Goal: Task Accomplishment & Management: Use online tool/utility

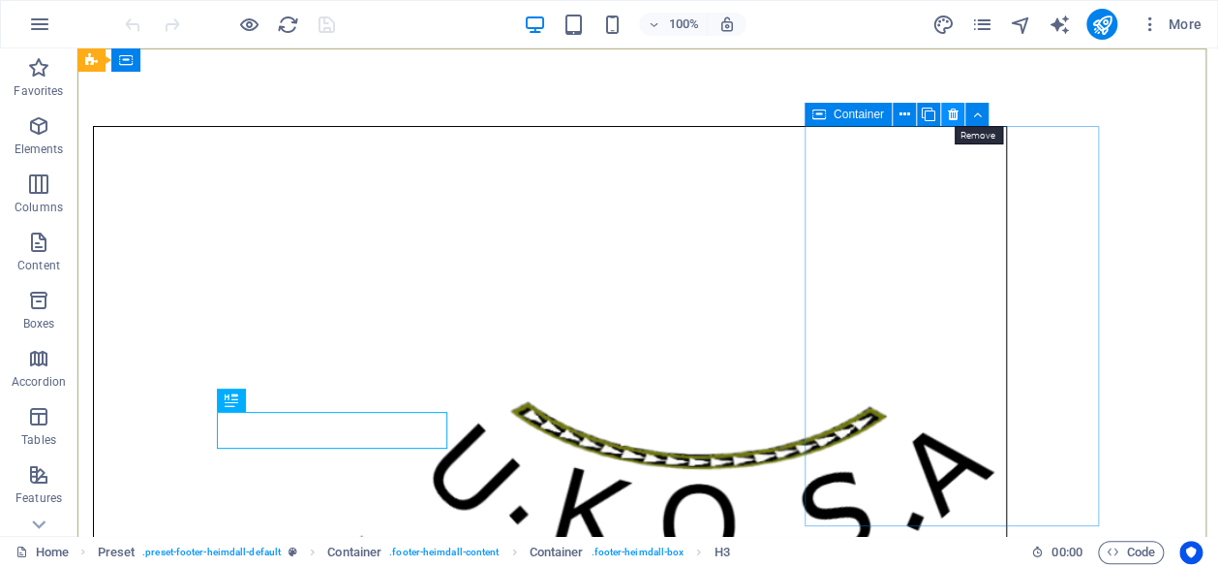
click at [952, 119] on icon at bounding box center [952, 115] width 11 height 20
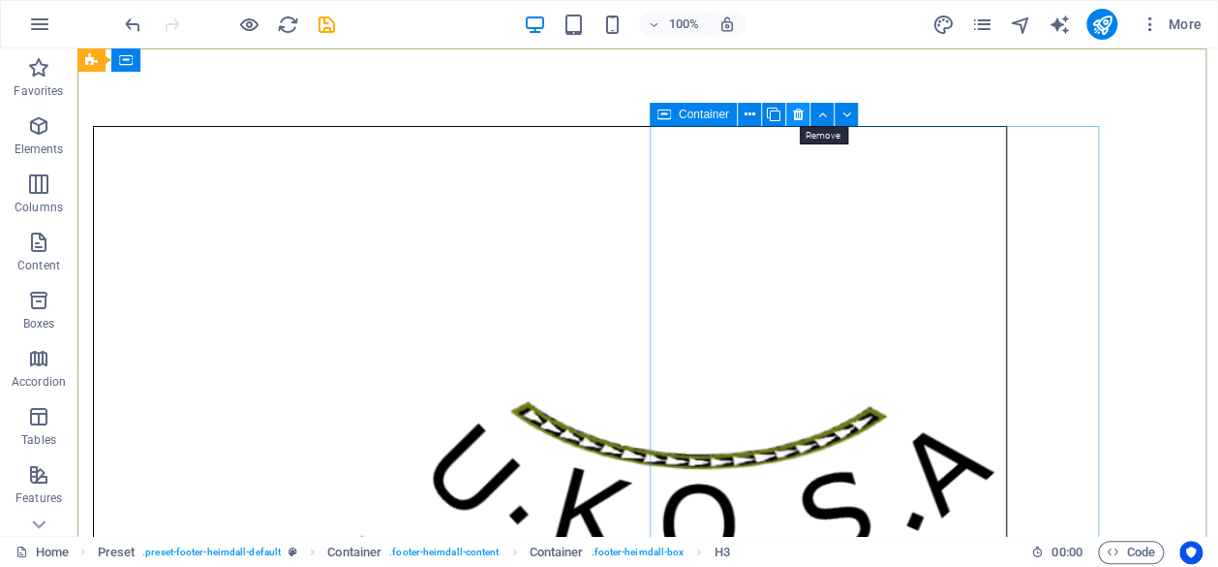
click at [798, 113] on icon at bounding box center [797, 115] width 11 height 20
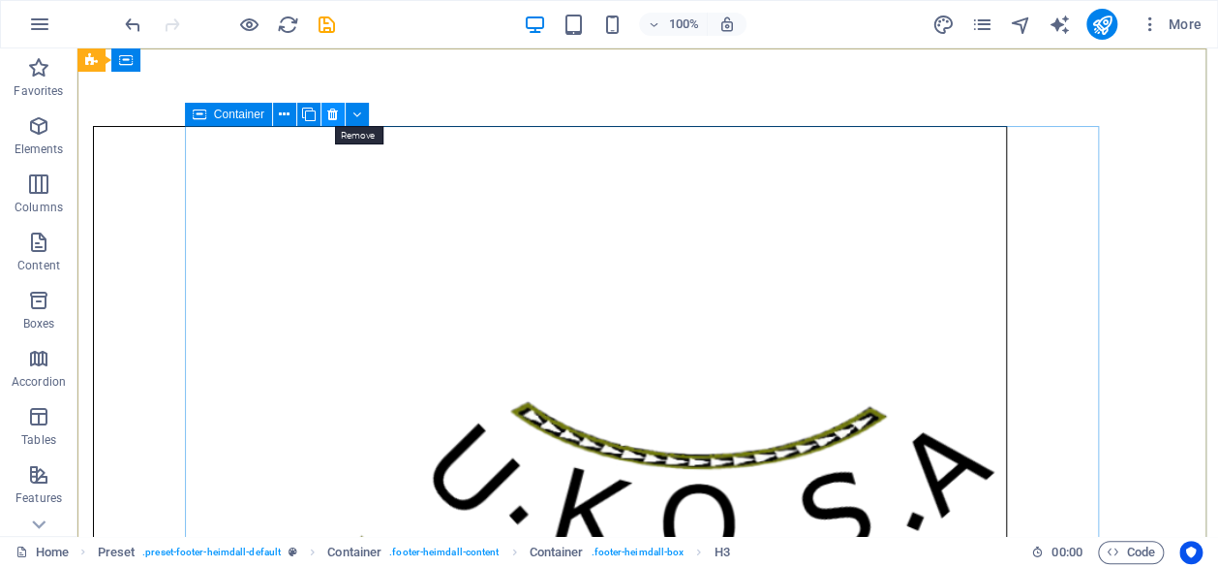
click at [333, 112] on icon at bounding box center [332, 115] width 11 height 20
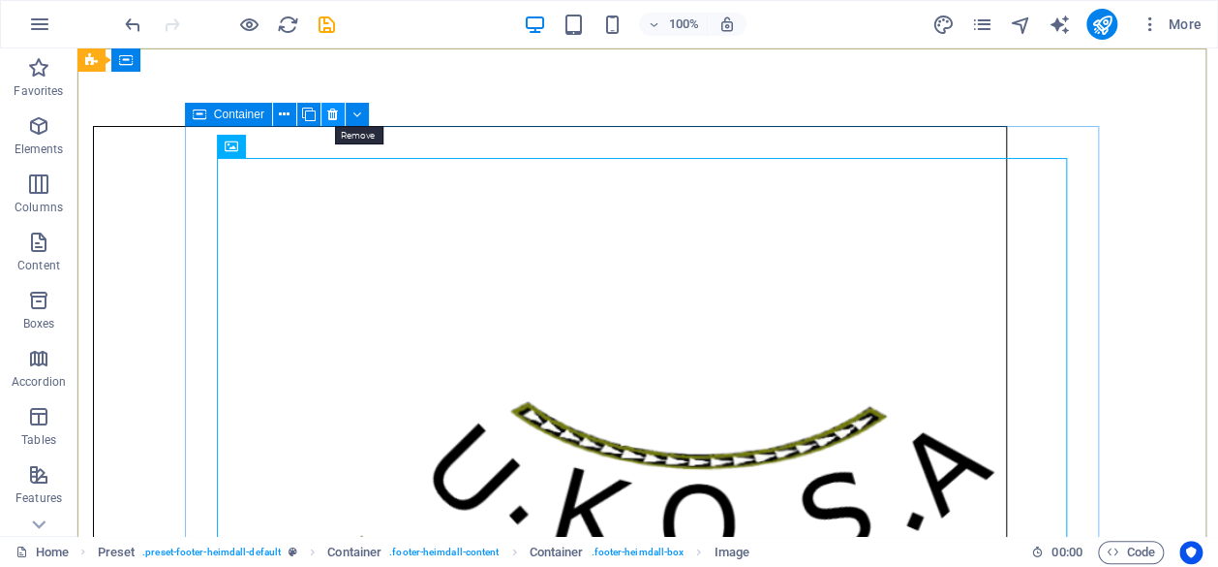
click at [333, 115] on icon at bounding box center [332, 115] width 11 height 20
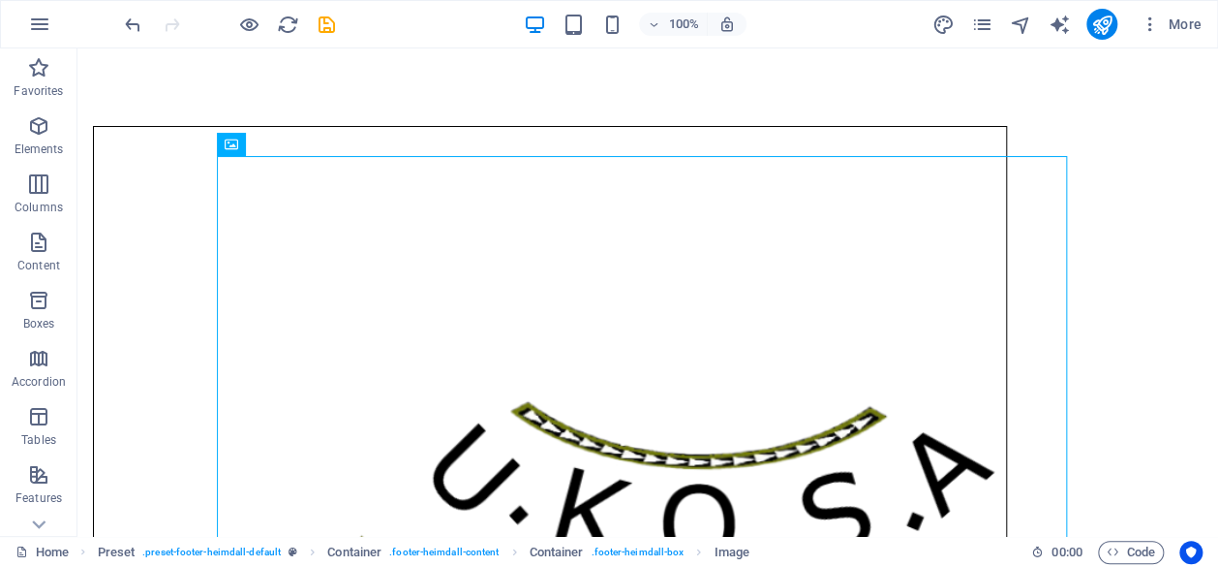
scroll to position [10, 0]
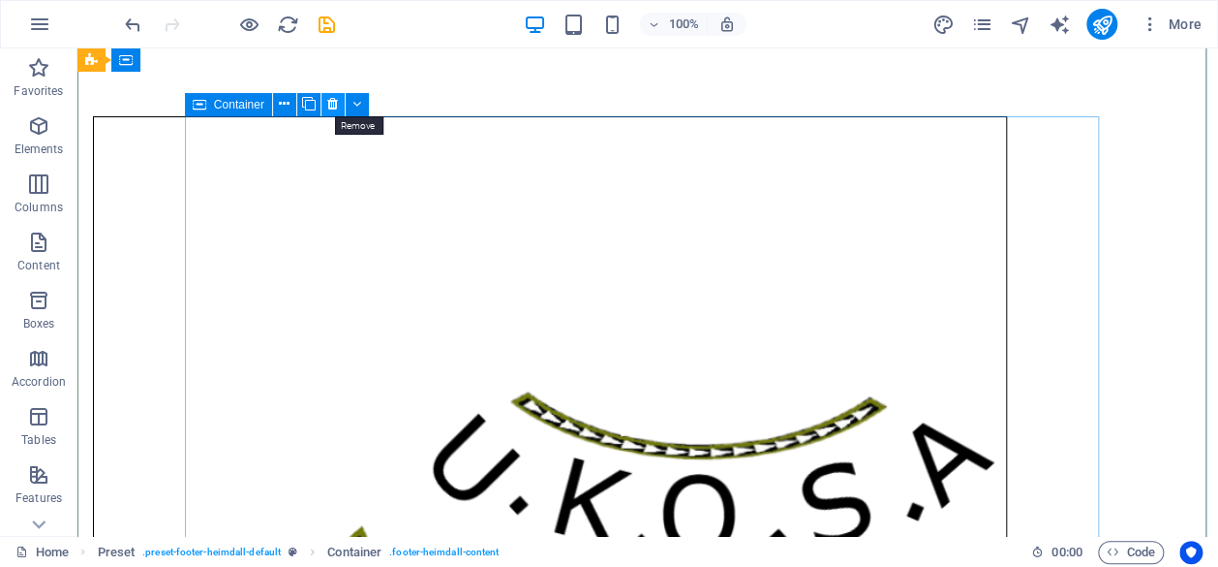
click at [335, 104] on icon at bounding box center [332, 104] width 11 height 20
click at [335, 103] on icon at bounding box center [332, 104] width 11 height 20
click at [358, 110] on icon at bounding box center [357, 104] width 9 height 20
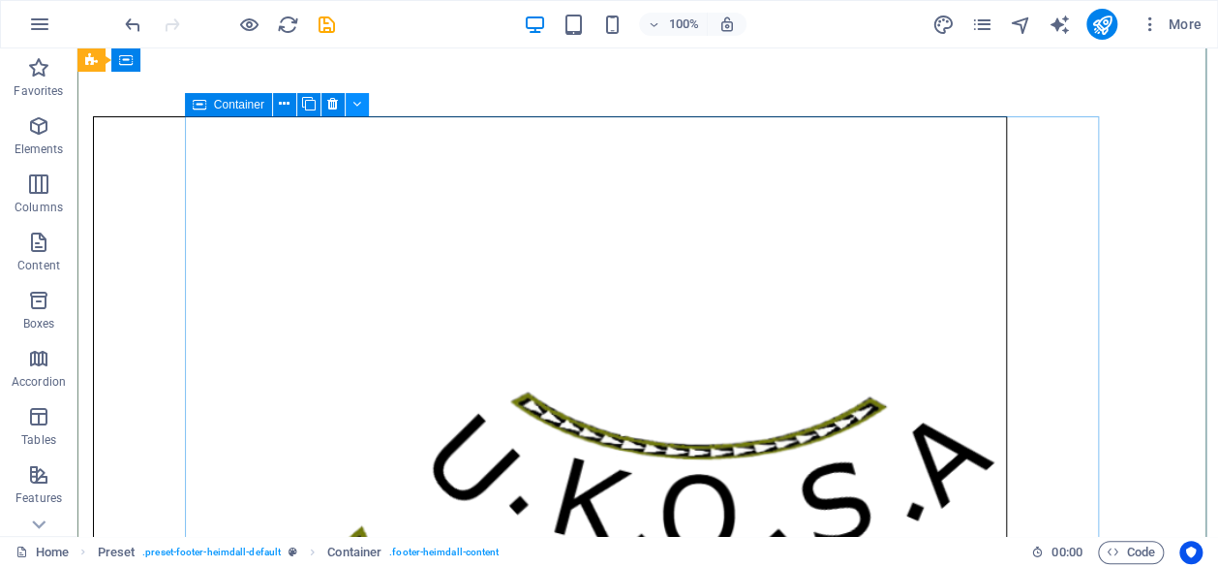
click at [353, 103] on icon at bounding box center [357, 104] width 9 height 20
click at [359, 103] on icon at bounding box center [357, 104] width 9 height 20
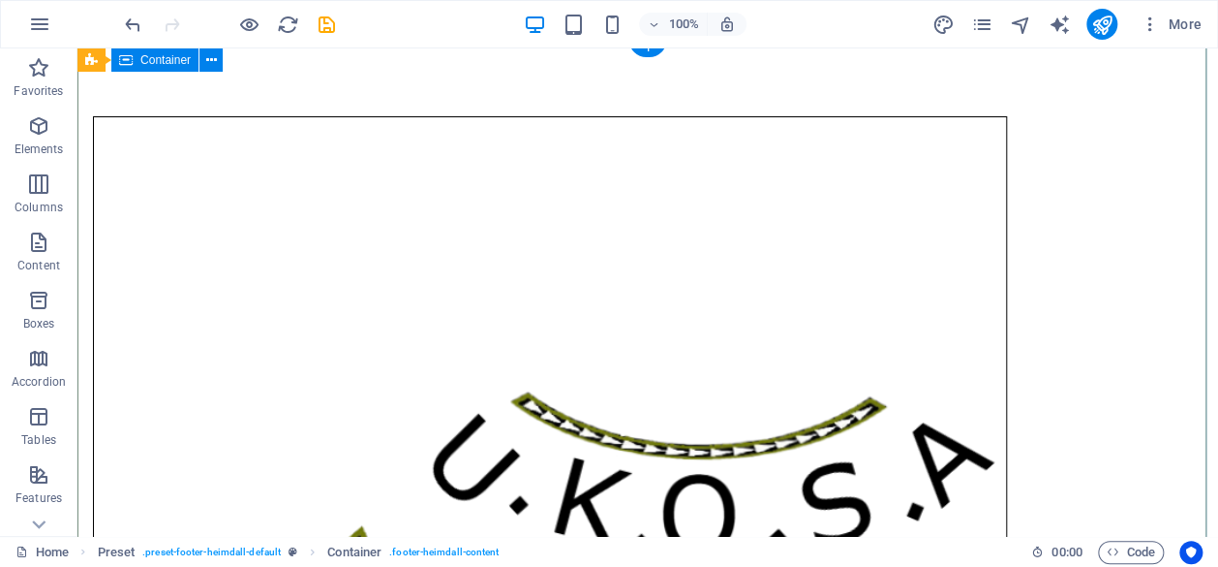
click at [214, 66] on icon at bounding box center [211, 60] width 11 height 20
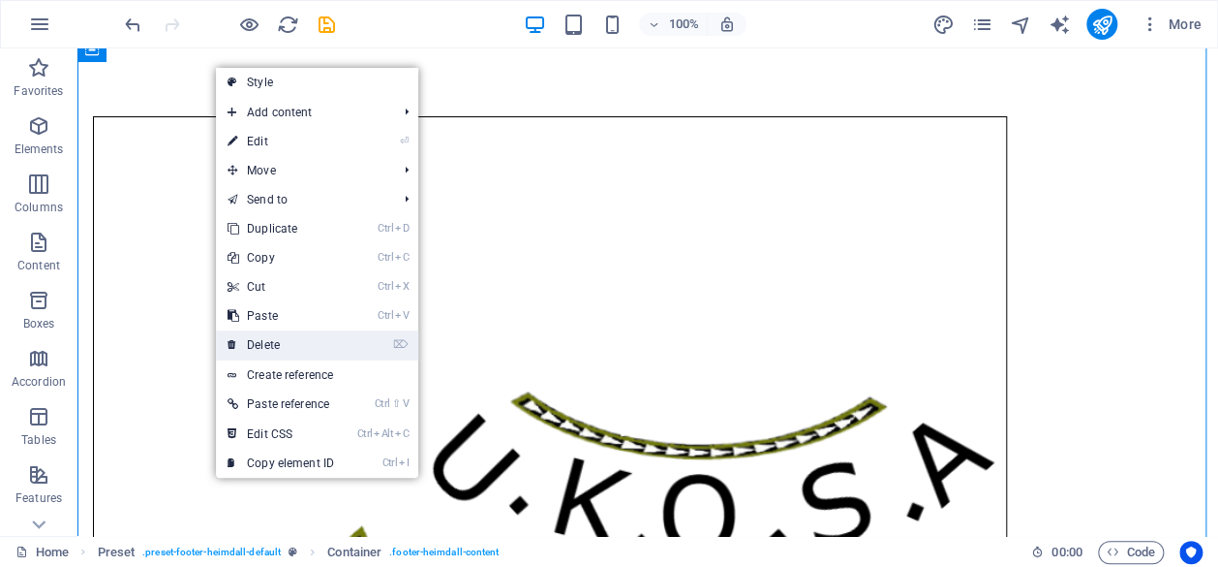
click at [250, 345] on link "⌦ Delete" at bounding box center [281, 344] width 130 height 29
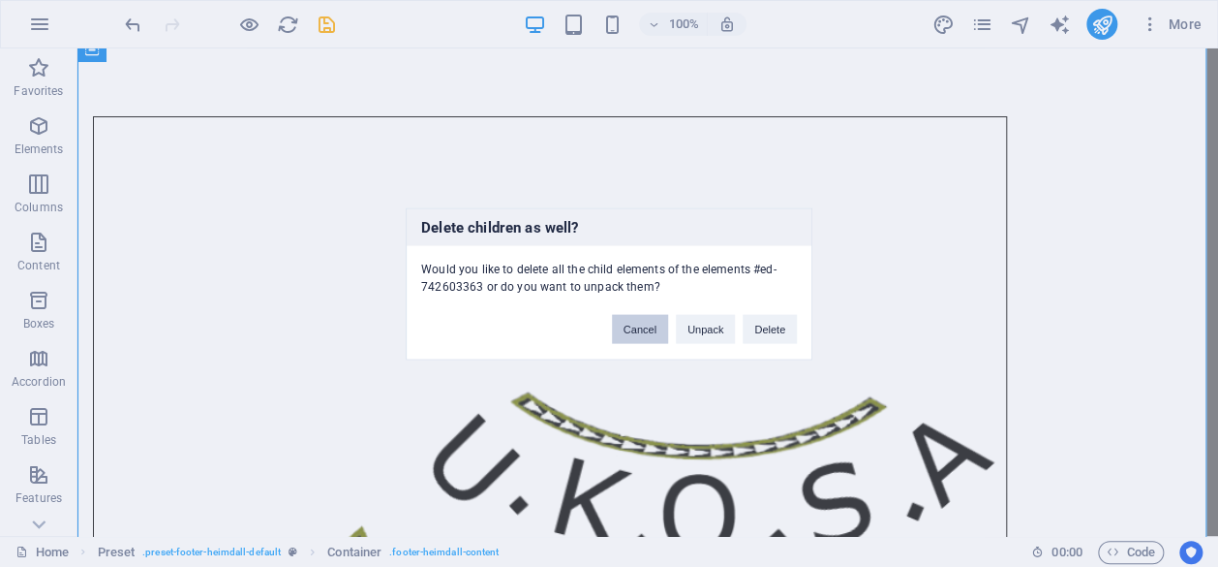
click at [633, 334] on button "Cancel" at bounding box center [640, 328] width 56 height 29
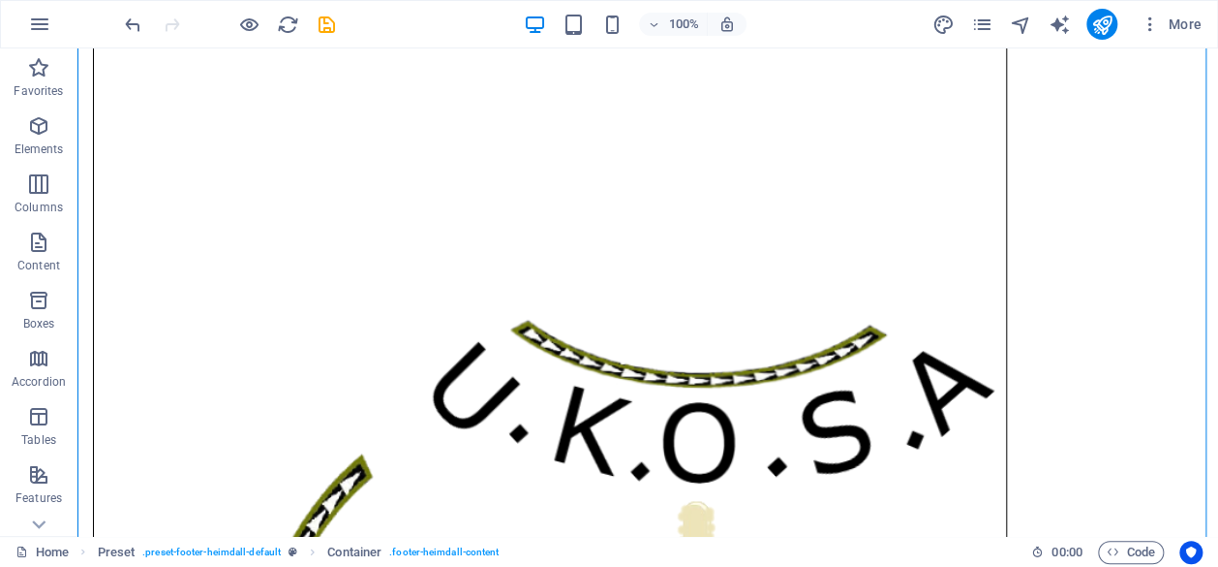
scroll to position [0, 0]
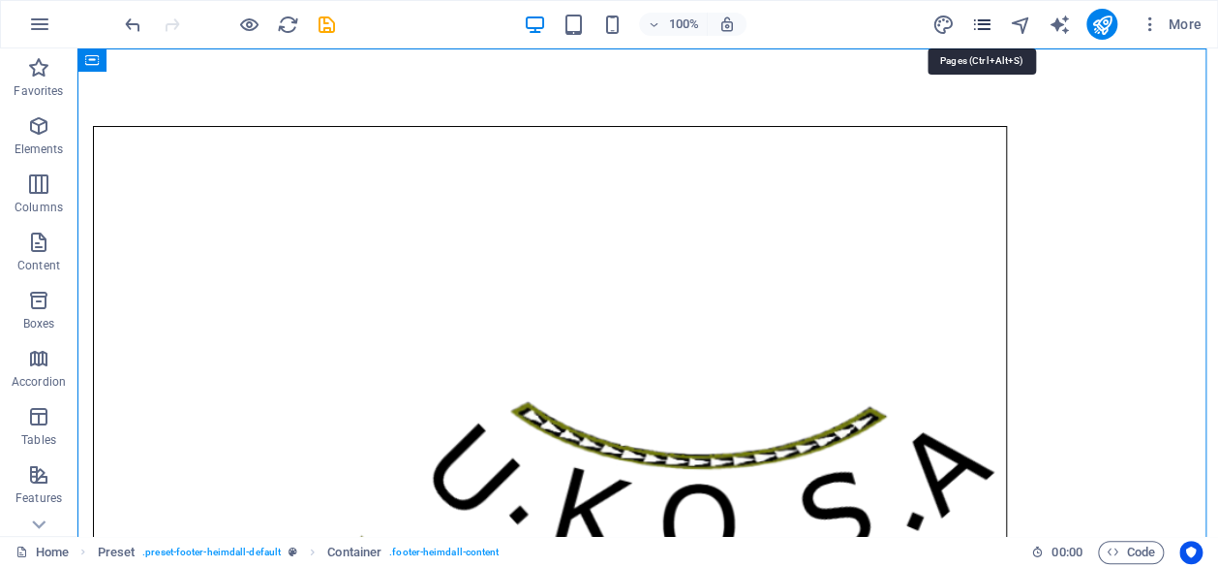
click at [980, 27] on icon "pages" at bounding box center [981, 25] width 22 height 22
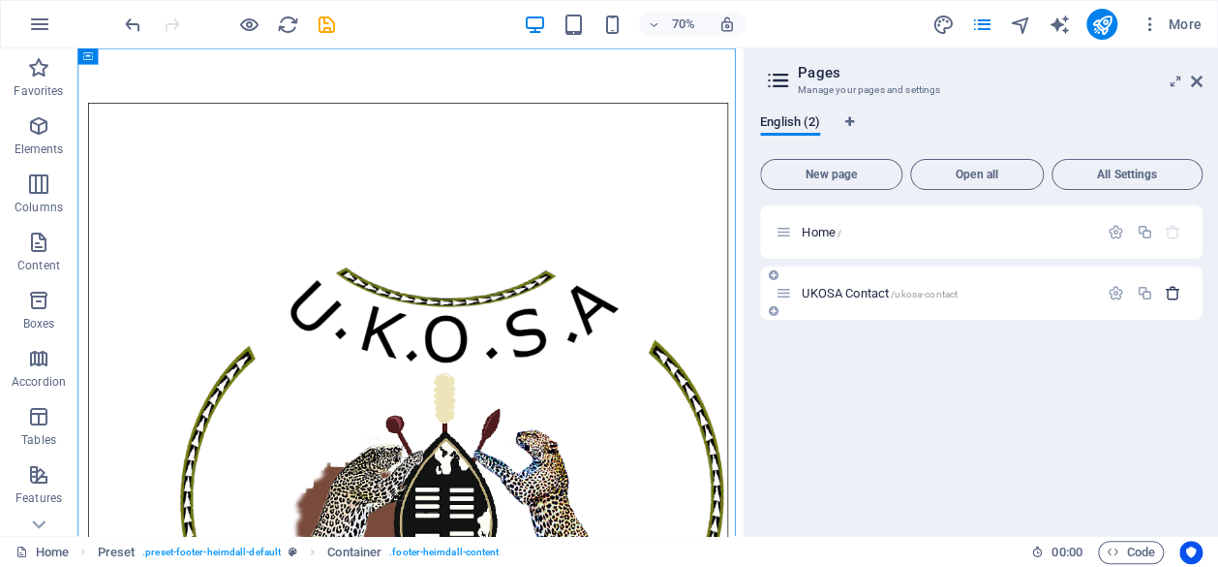
click at [1174, 296] on icon "button" at bounding box center [1173, 293] width 16 height 16
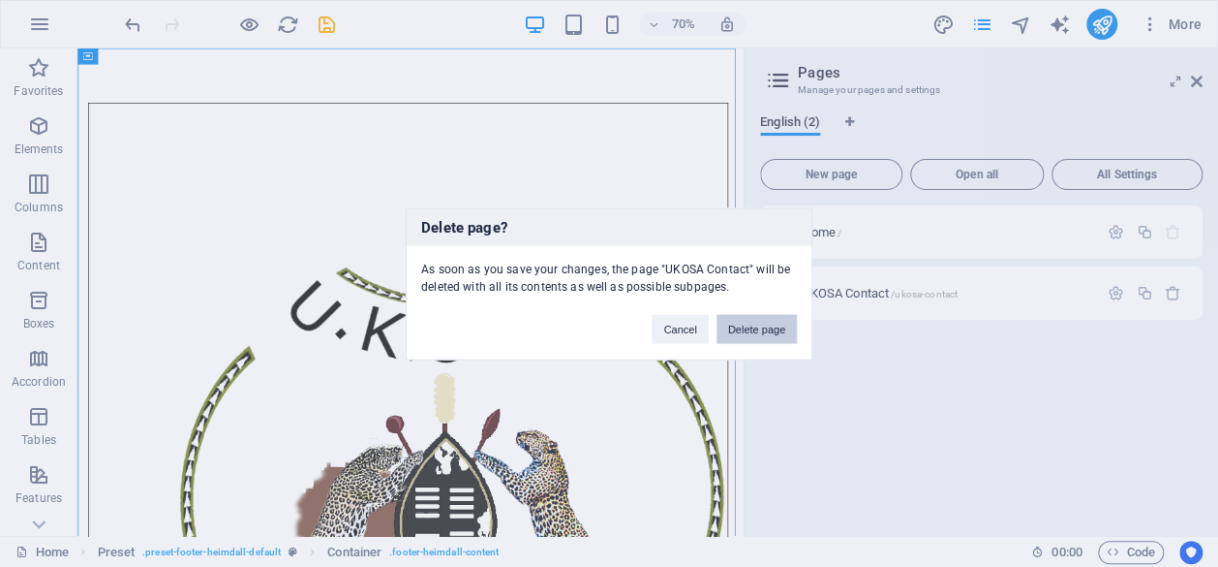
click at [783, 331] on button "Delete page" at bounding box center [757, 328] width 80 height 29
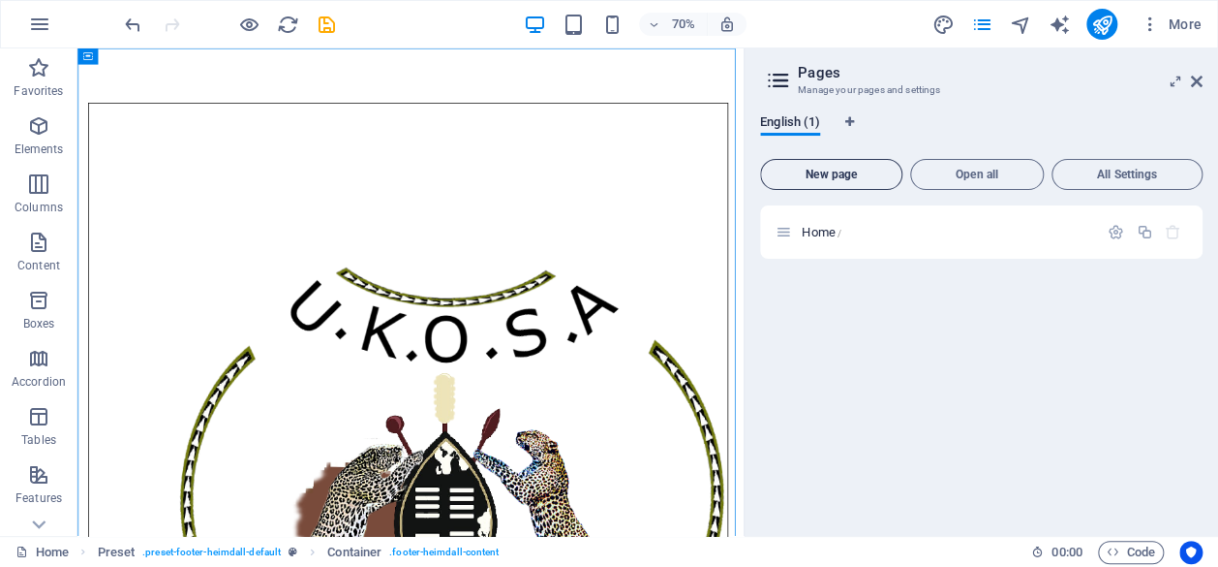
click at [857, 184] on button "New page" at bounding box center [831, 174] width 142 height 31
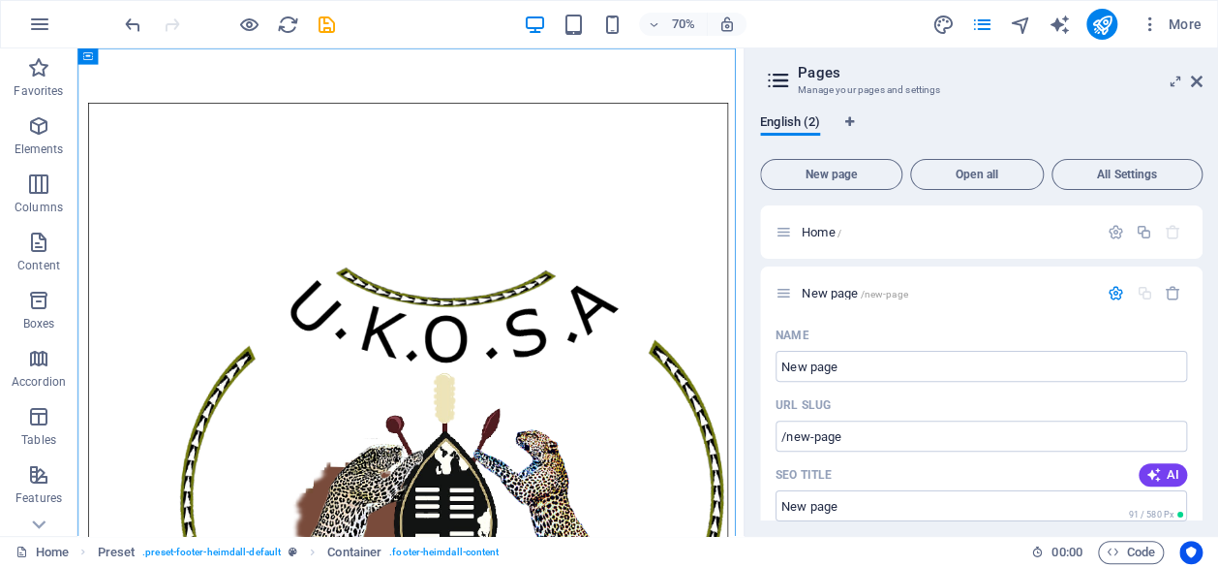
drag, startPoint x: 1204, startPoint y: 291, endPoint x: 1205, endPoint y: 361, distance: 70.7
click at [1209, 380] on div "English (2) New page Open all All Settings Home / New page /new-page Name New p…" at bounding box center [982, 317] width 474 height 437
click at [1195, 85] on icon at bounding box center [1197, 81] width 12 height 15
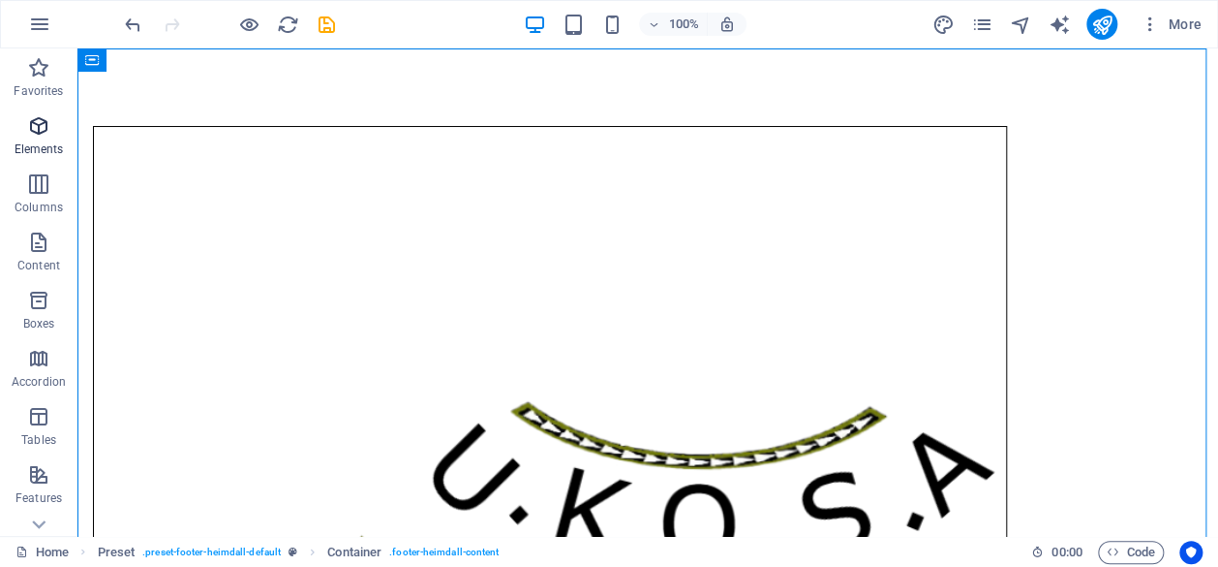
click at [47, 129] on icon "button" at bounding box center [38, 125] width 23 height 23
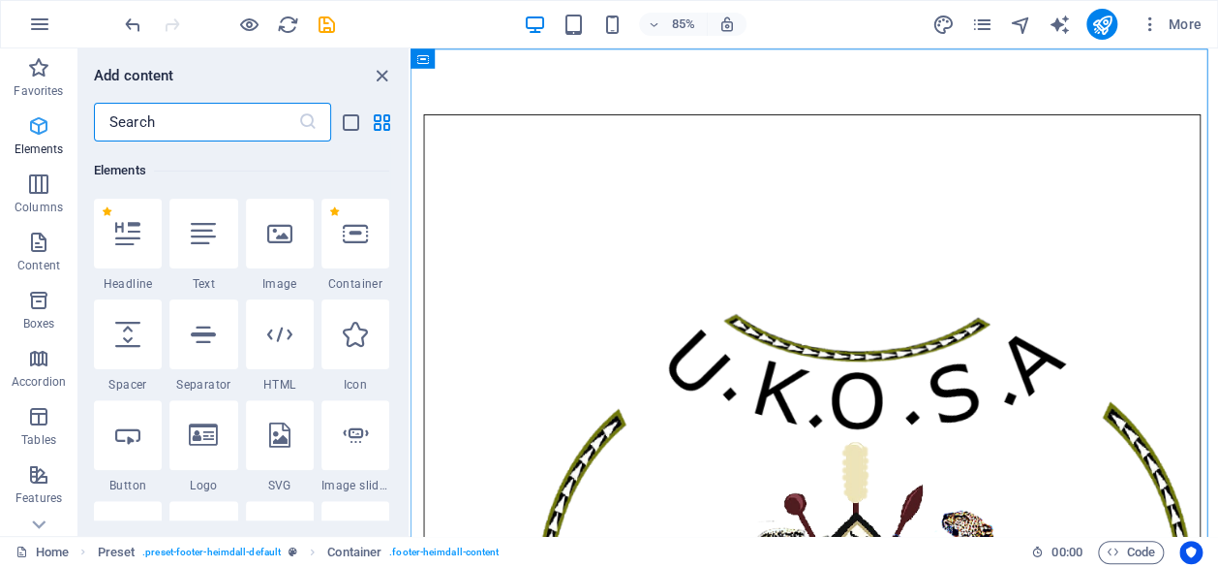
scroll to position [205, 0]
click at [154, 124] on input "text" at bounding box center [196, 122] width 204 height 39
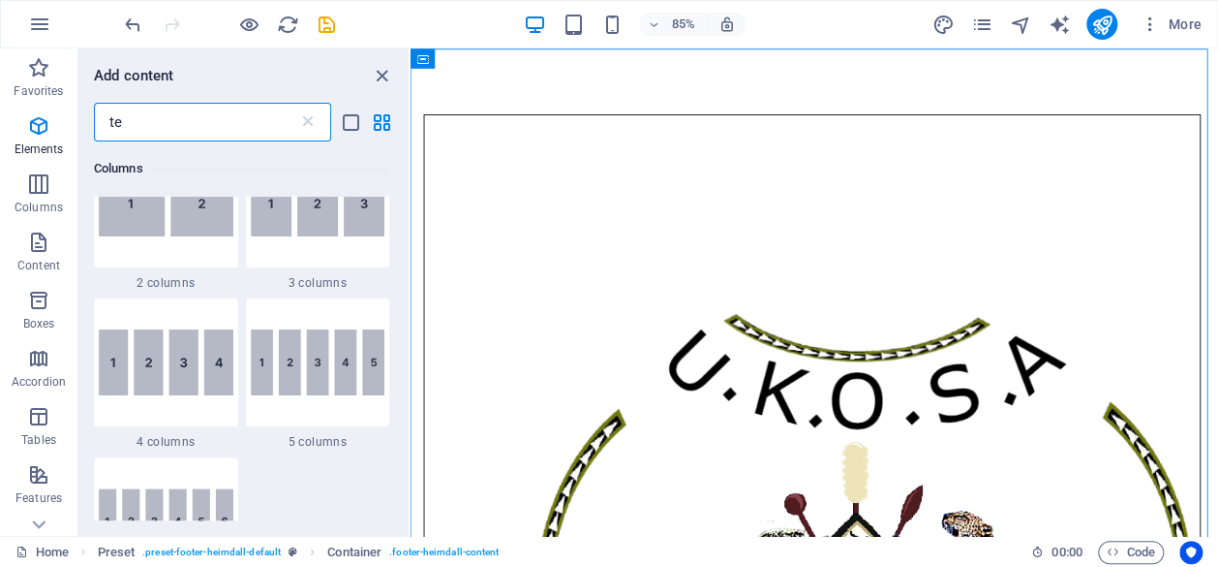
scroll to position [0, 0]
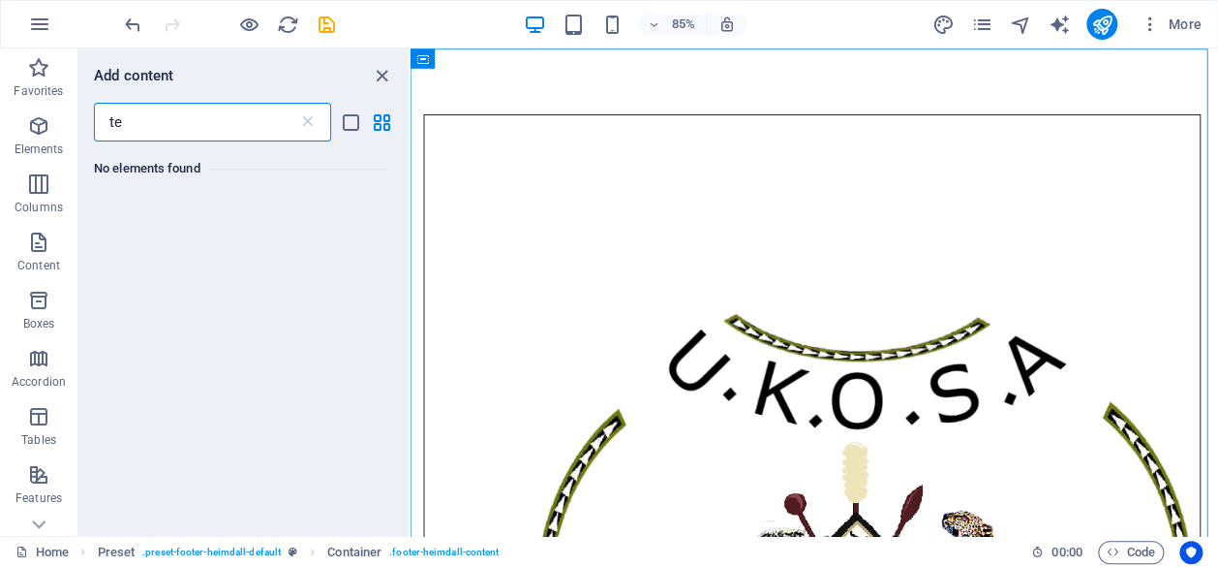
type input "t"
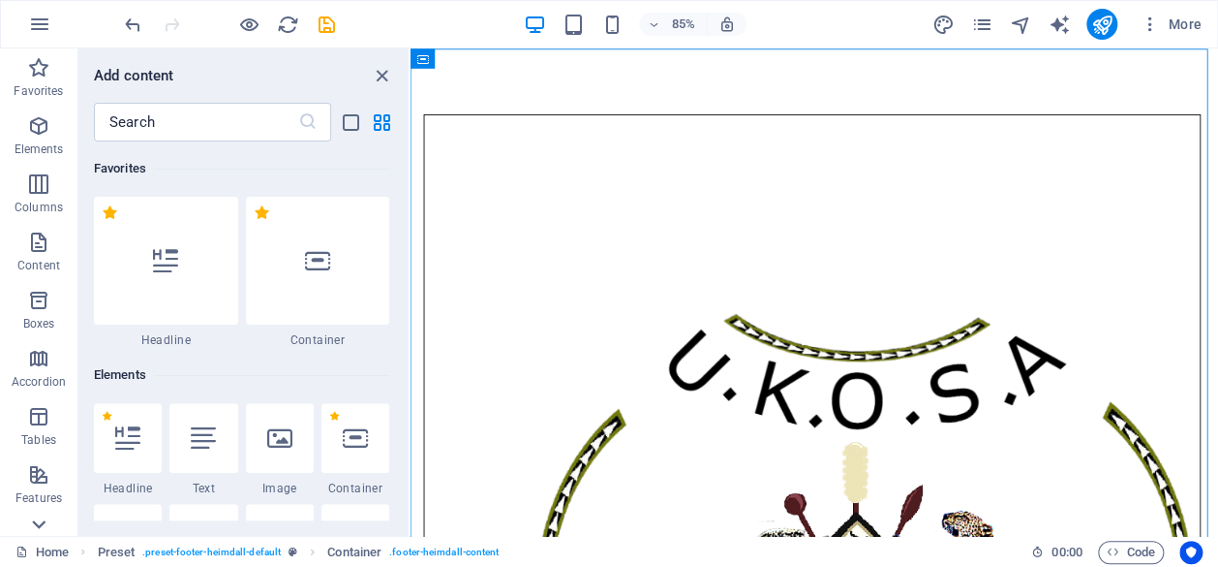
click at [42, 529] on icon at bounding box center [38, 523] width 27 height 27
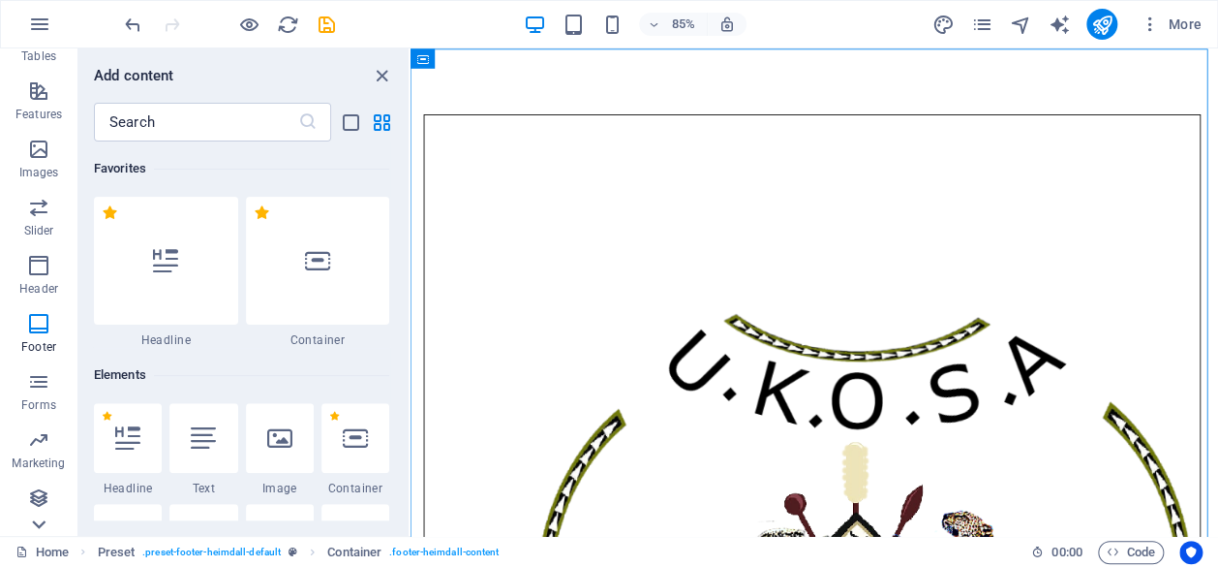
click at [42, 529] on icon at bounding box center [38, 523] width 27 height 27
click at [42, 529] on span "Collections" at bounding box center [38, 509] width 77 height 46
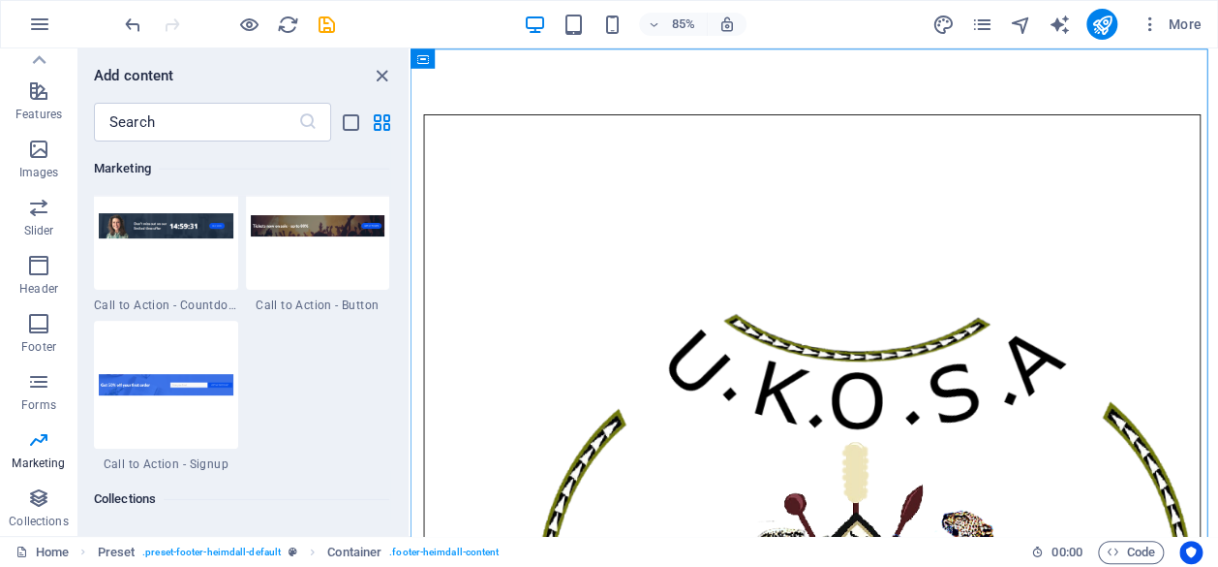
scroll to position [17398, 0]
drag, startPoint x: 407, startPoint y: 196, endPoint x: 407, endPoint y: 216, distance: 20.3
click at [407, 201] on div "Favorites 1 Star Headline 1 Star Container Elements 1 Star Headline 1 Star Text…" at bounding box center [243, 330] width 330 height 379
click at [403, 296] on div "Favorites 1 Star Headline 1 Star Container Elements 1 Star Headline 1 Star Text…" at bounding box center [243, 330] width 330 height 379
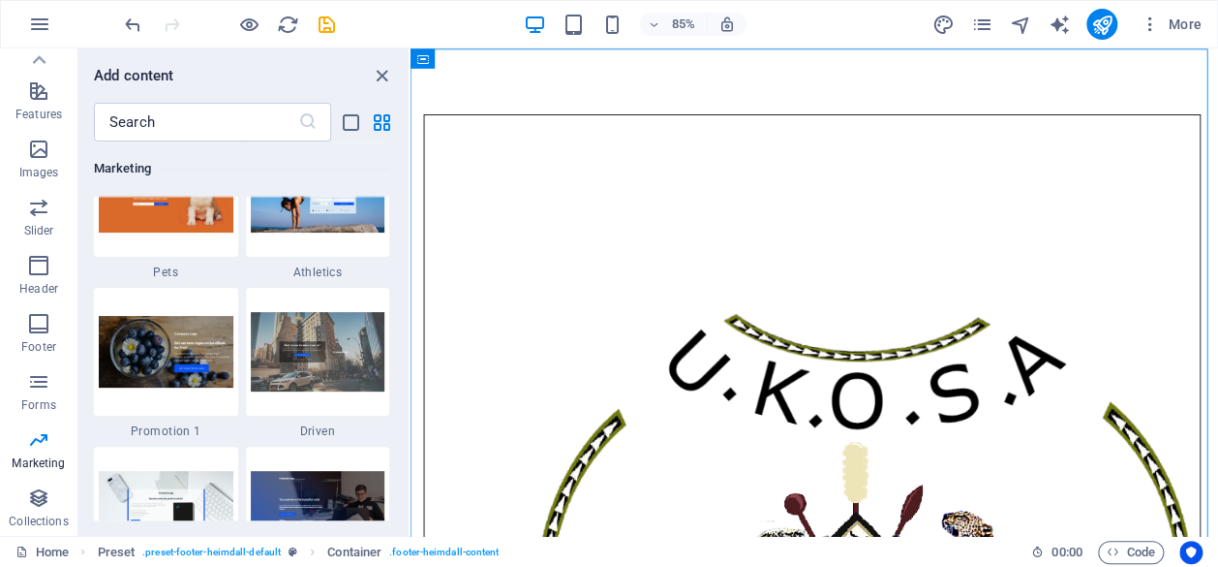
scroll to position [16716, 0]
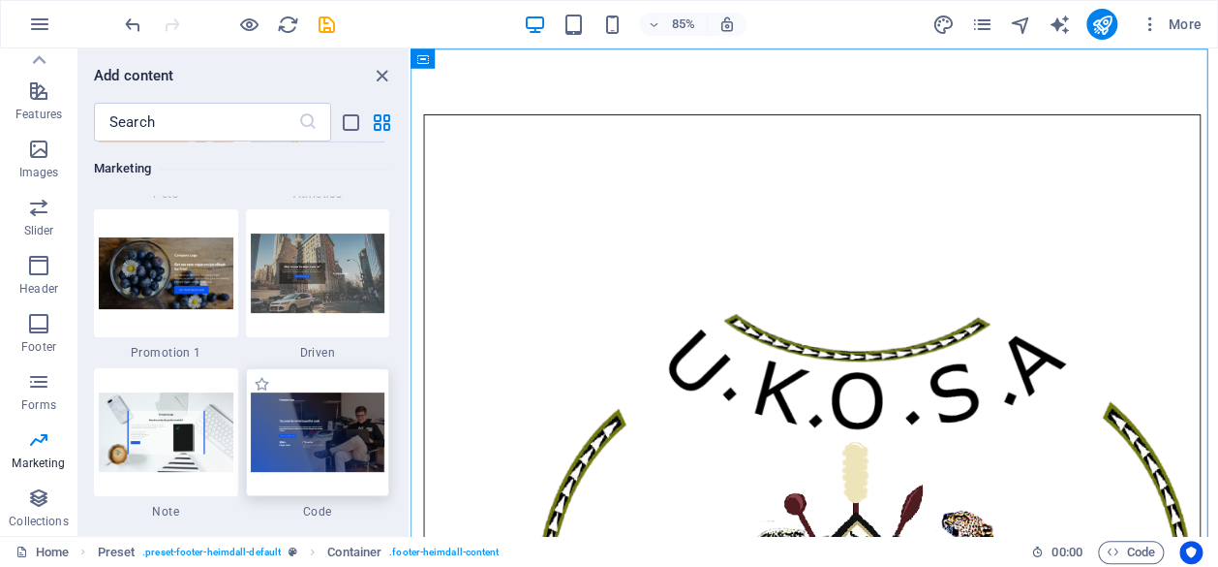
click at [306, 438] on img at bounding box center [318, 431] width 135 height 78
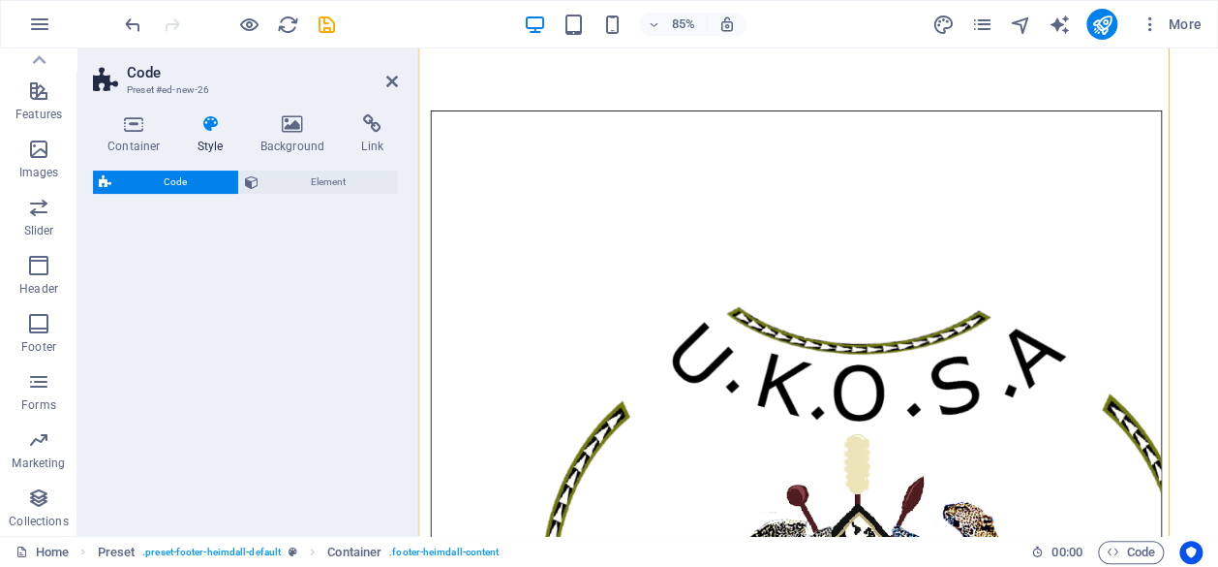
scroll to position [1418, 0]
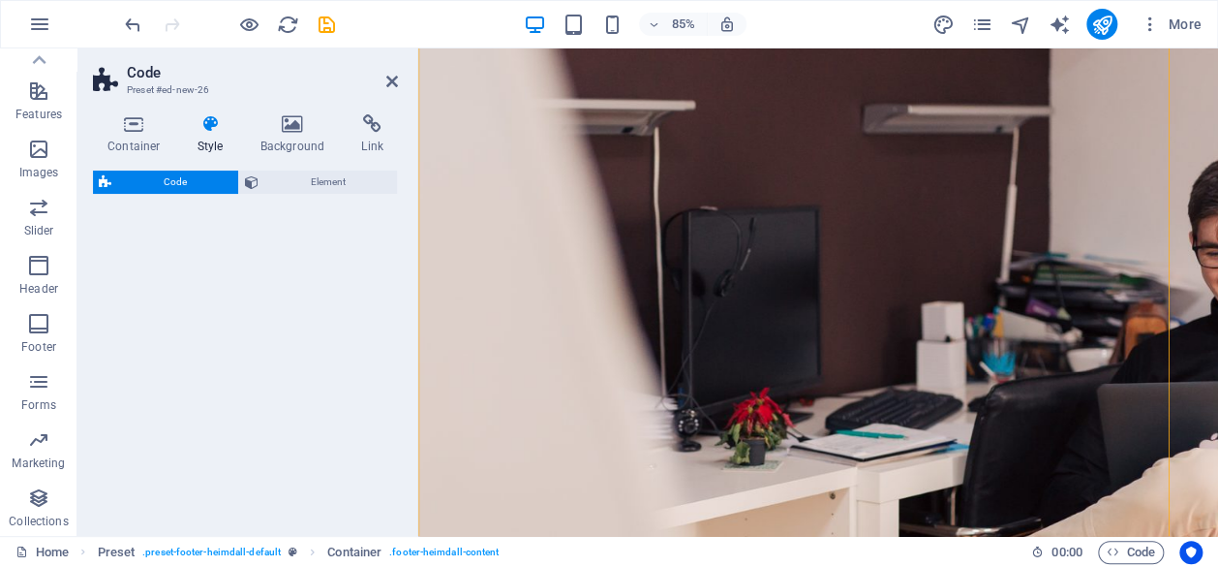
select select "%"
select select "rem"
select select "px"
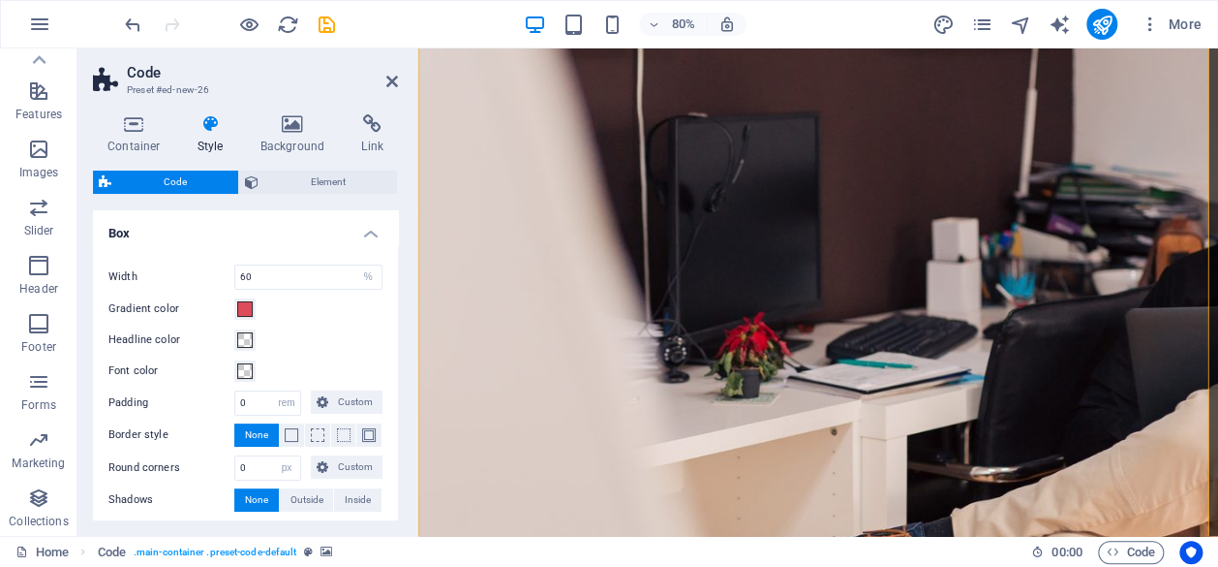
scroll to position [1553, 0]
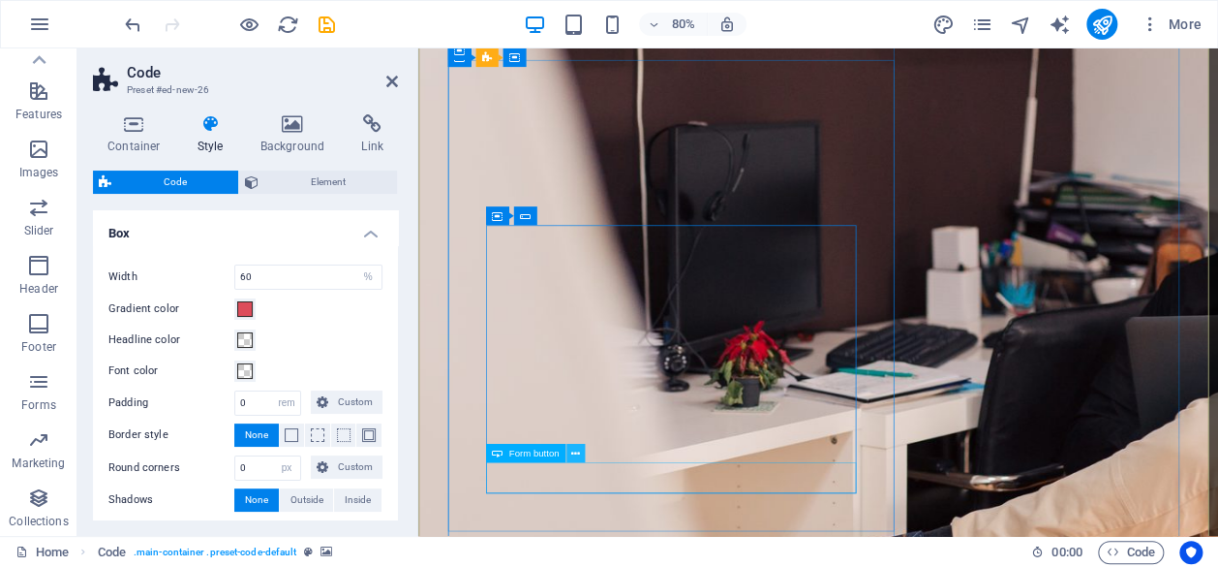
click at [571, 453] on icon at bounding box center [575, 453] width 9 height 16
click at [577, 455] on icon at bounding box center [575, 453] width 9 height 16
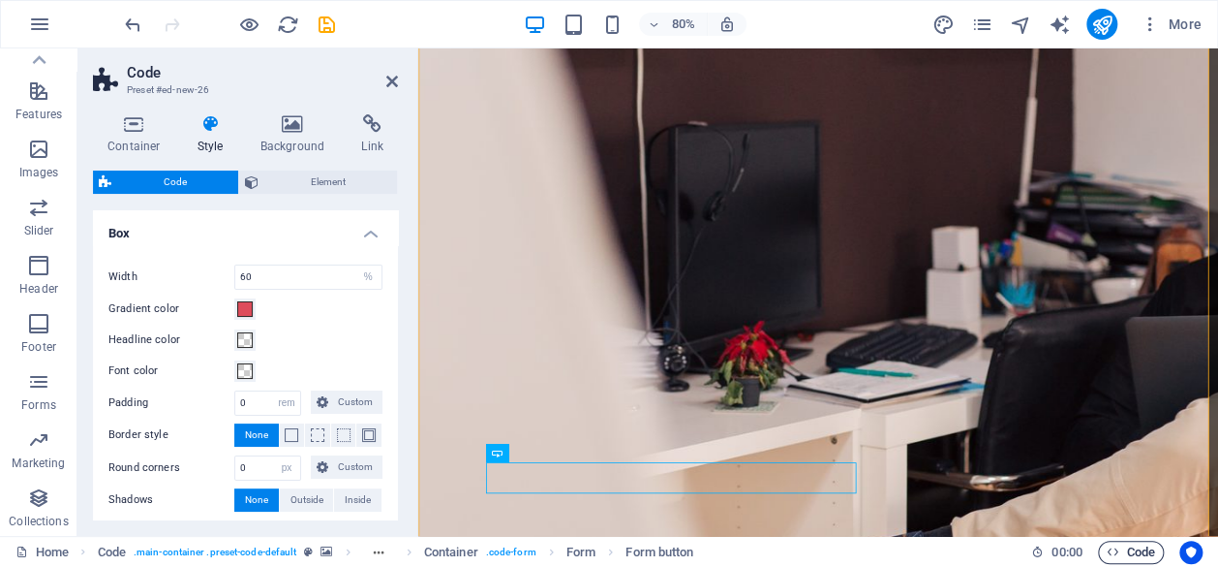
click at [1142, 555] on span "Code" at bounding box center [1131, 551] width 48 height 23
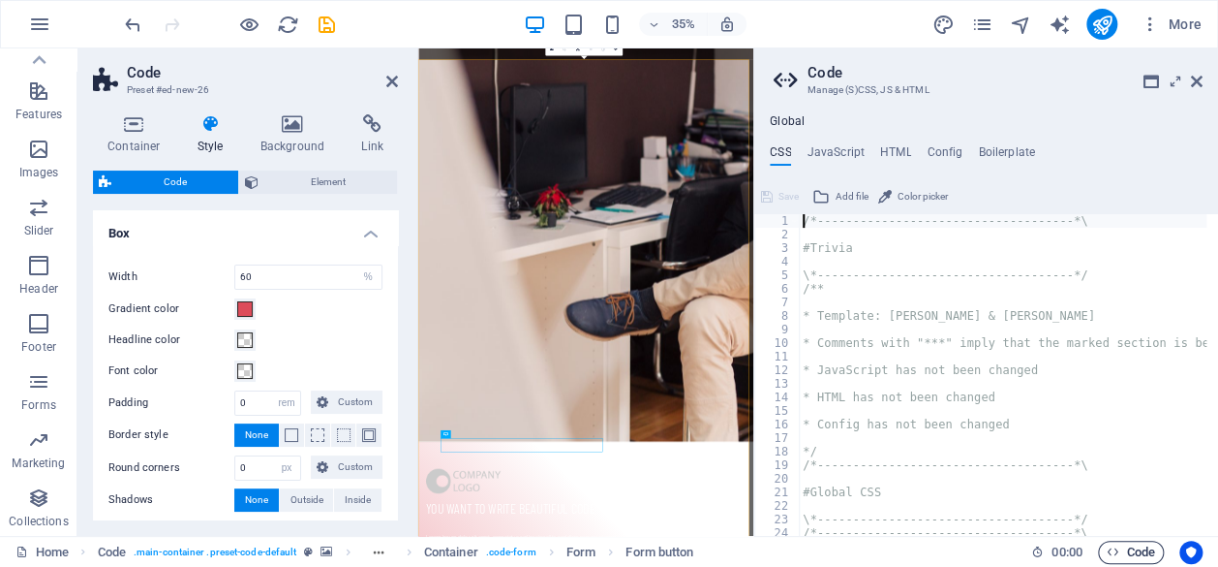
scroll to position [1143, 0]
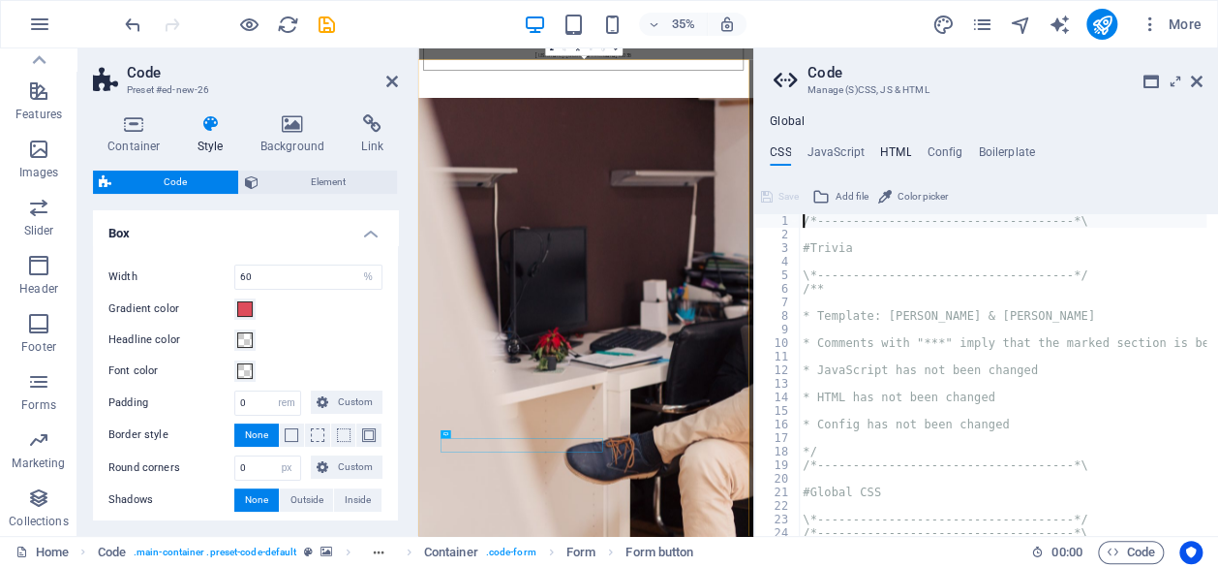
click at [891, 152] on h4 "HTML" at bounding box center [896, 155] width 32 height 21
type textarea "<a href="#main-content" class="wv-link-content button">Skip to main content</a>"
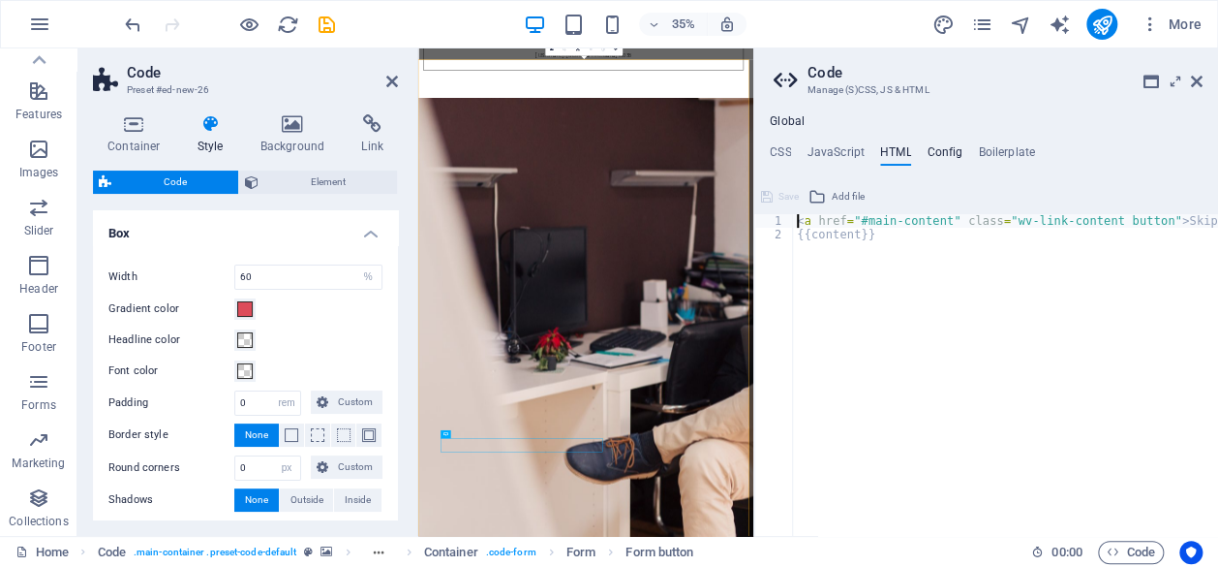
click at [945, 151] on h4 "Config" at bounding box center [945, 155] width 36 height 21
type textarea "$color-background: #ffffff;"
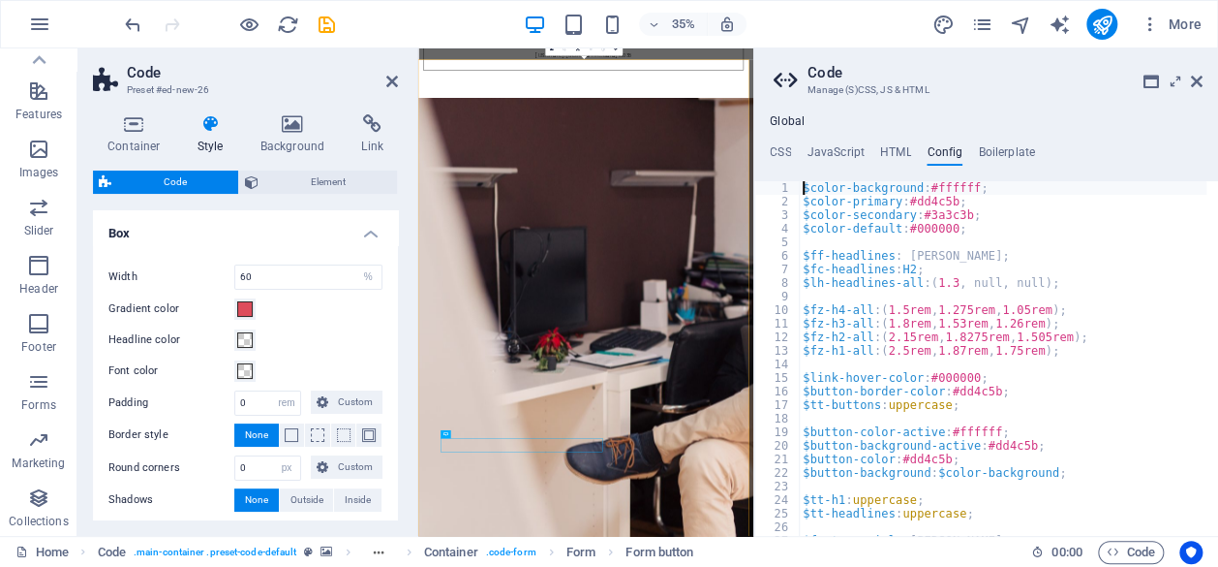
scroll to position [0, 0]
click at [781, 146] on h4 "CSS" at bounding box center [780, 155] width 21 height 21
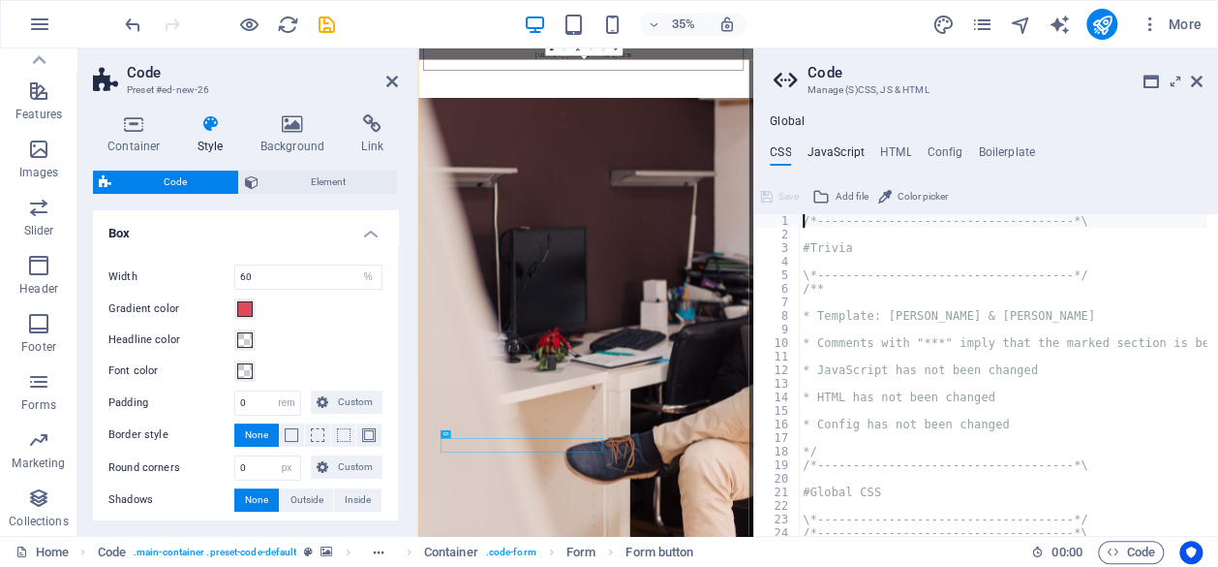
click at [823, 151] on h4 "JavaScript" at bounding box center [835, 155] width 57 height 21
type textarea "/* JS for preset "Menu V2" */"
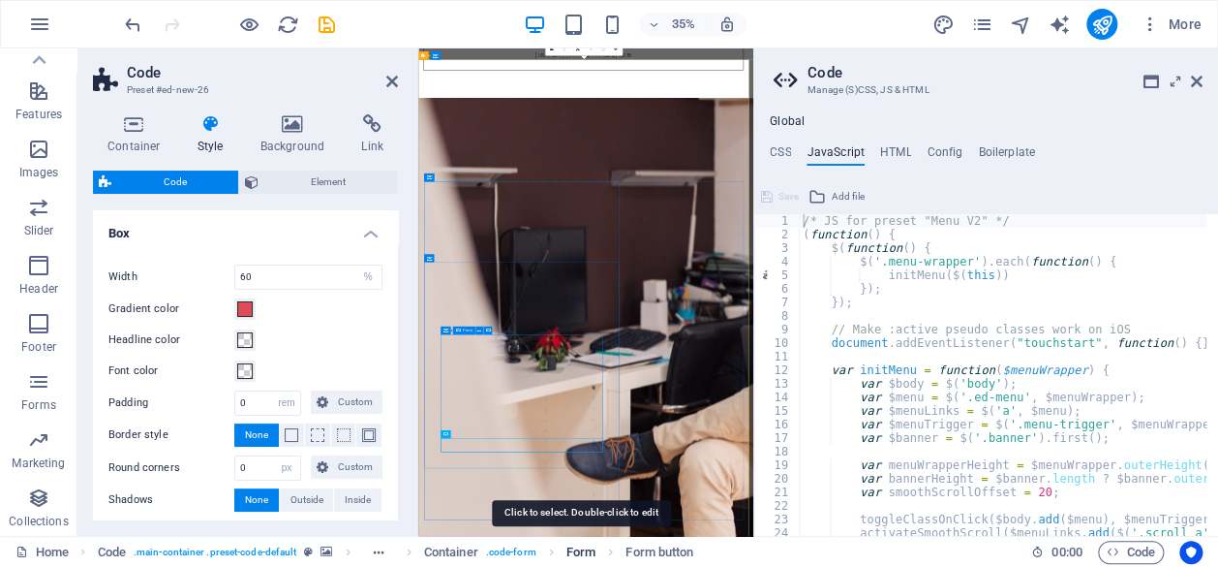
click at [581, 553] on span "Form" at bounding box center [581, 551] width 29 height 23
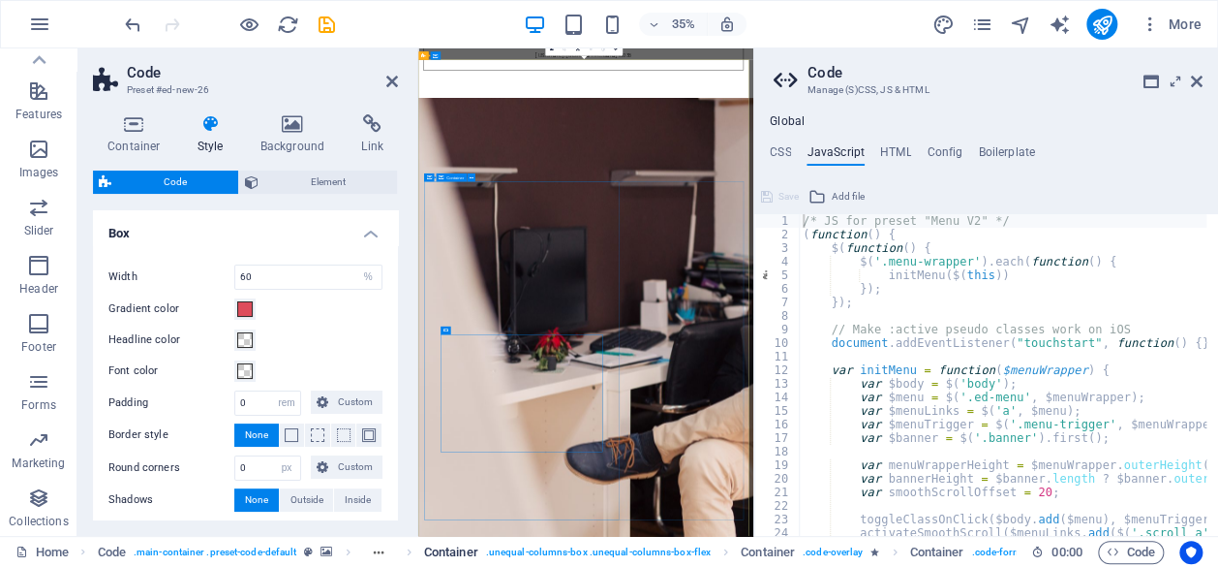
click at [581, 554] on span ". unequal-columns-box .unequal-columns-box-flex" at bounding box center [598, 551] width 225 height 23
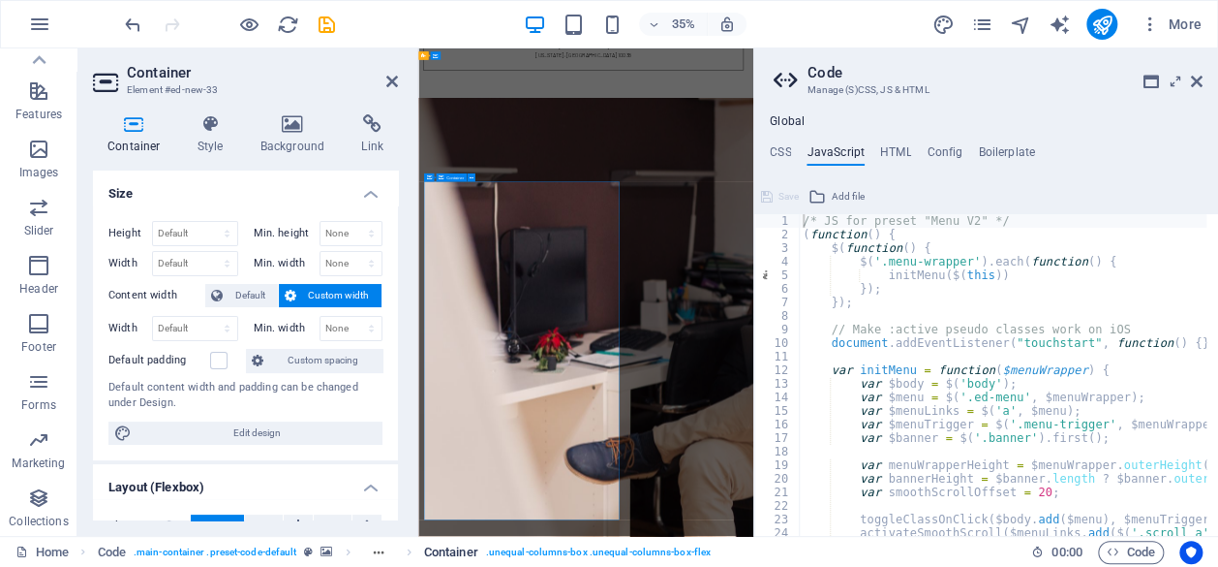
click at [581, 554] on span ". unequal-columns-box .unequal-columns-box-flex" at bounding box center [598, 551] width 225 height 23
click at [573, 554] on span ". unequal-columns-box .unequal-columns-box-flex" at bounding box center [598, 551] width 225 height 23
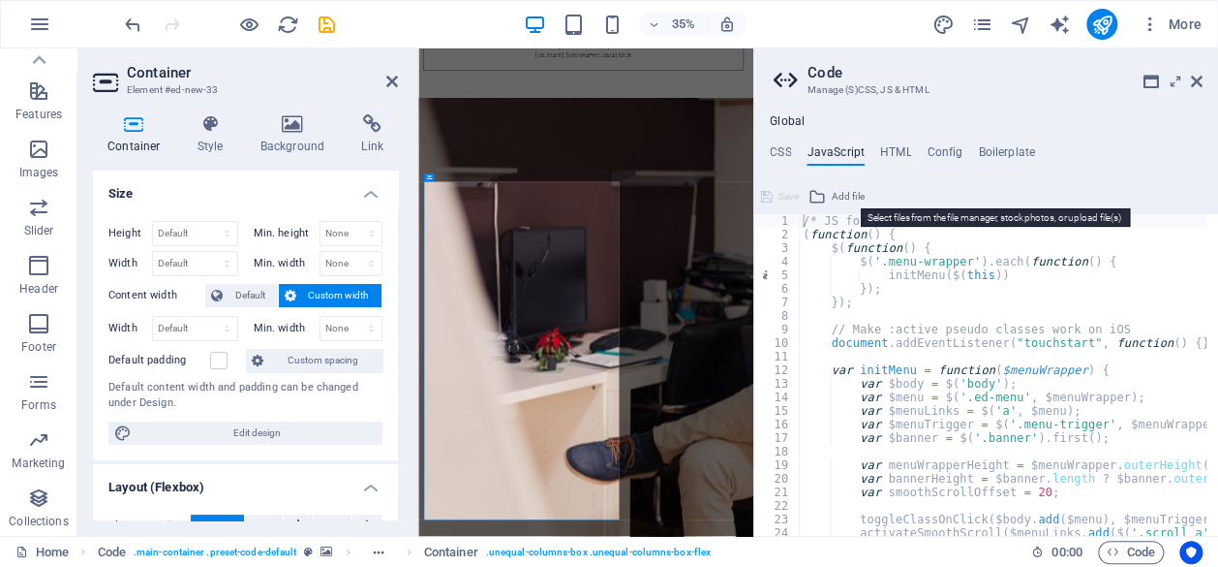
click at [837, 193] on span "Add file" at bounding box center [848, 196] width 33 height 23
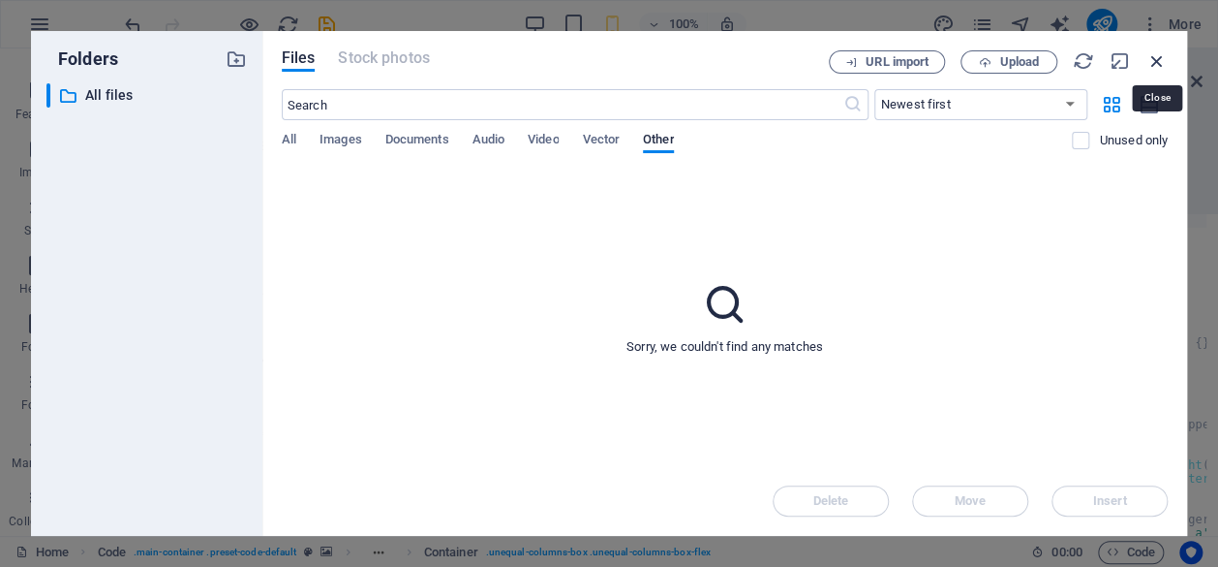
click at [1154, 69] on icon "button" at bounding box center [1157, 60] width 21 height 21
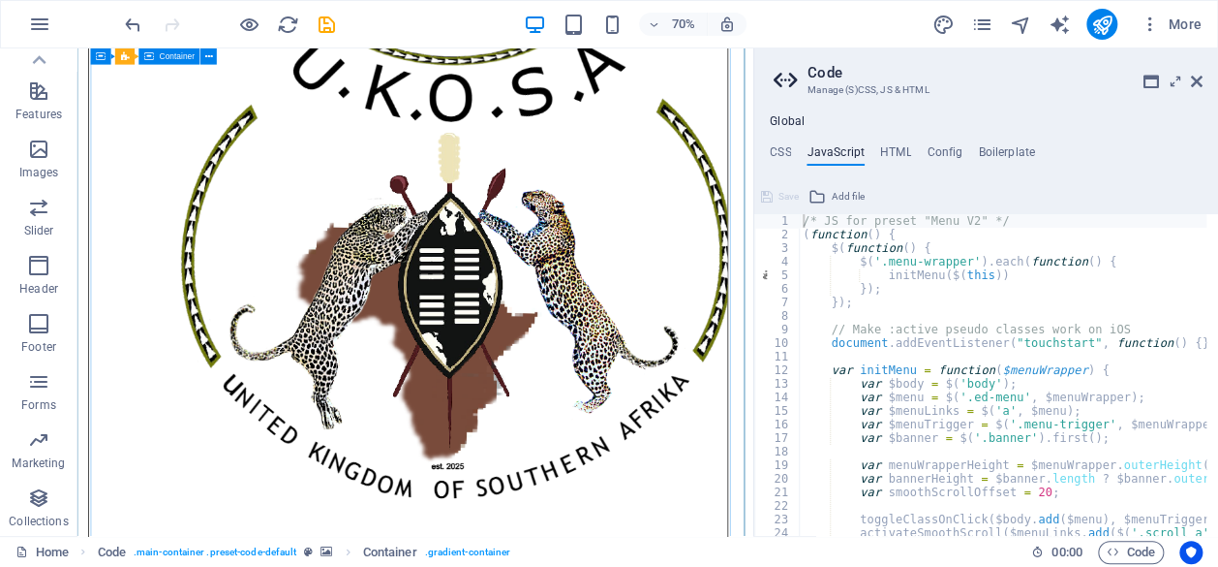
scroll to position [1430, 0]
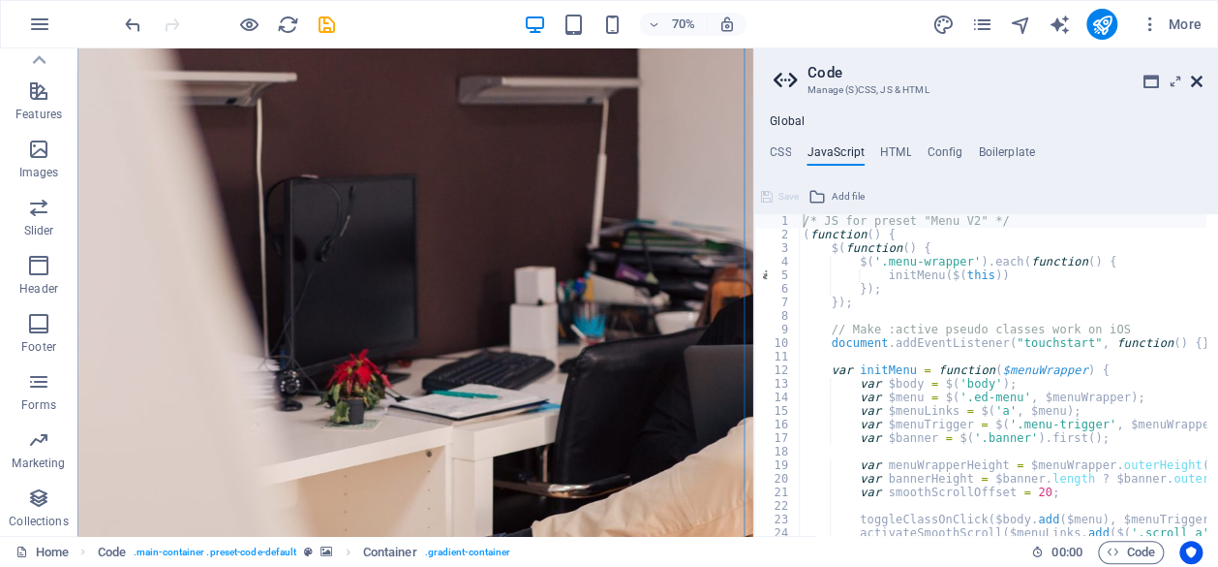
click at [1197, 83] on icon at bounding box center [1197, 81] width 12 height 15
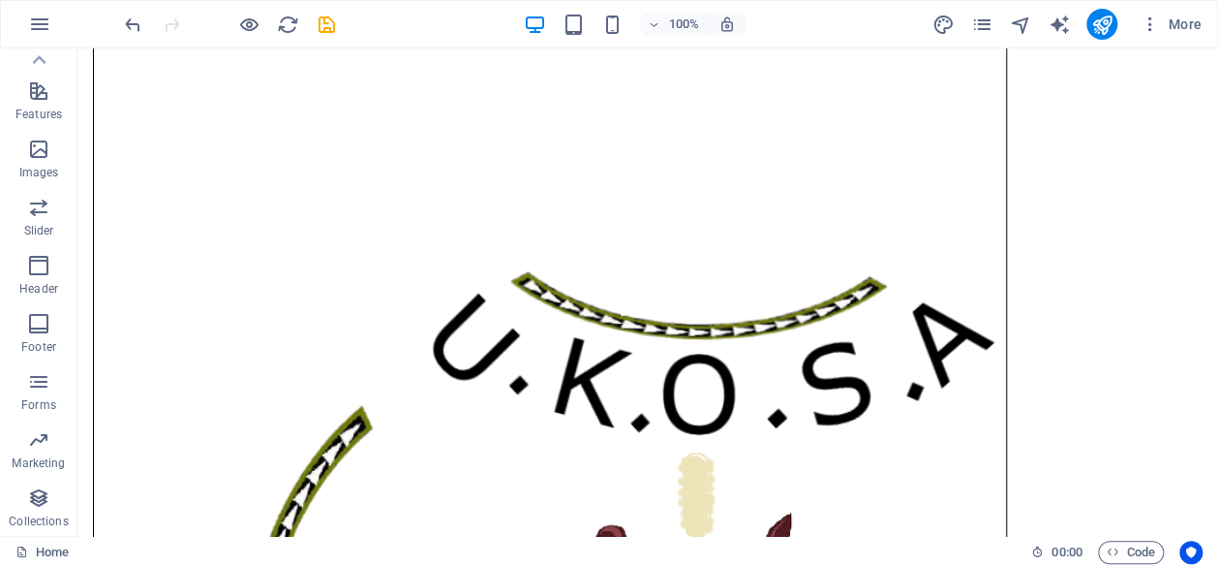
scroll to position [0, 0]
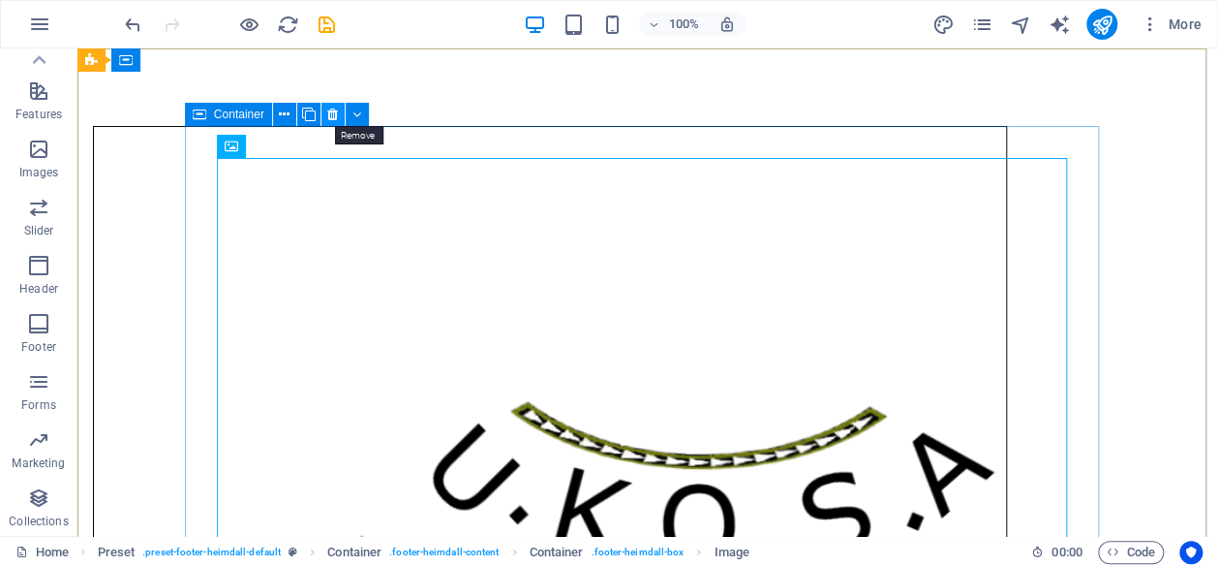
click at [327, 112] on icon at bounding box center [332, 115] width 11 height 20
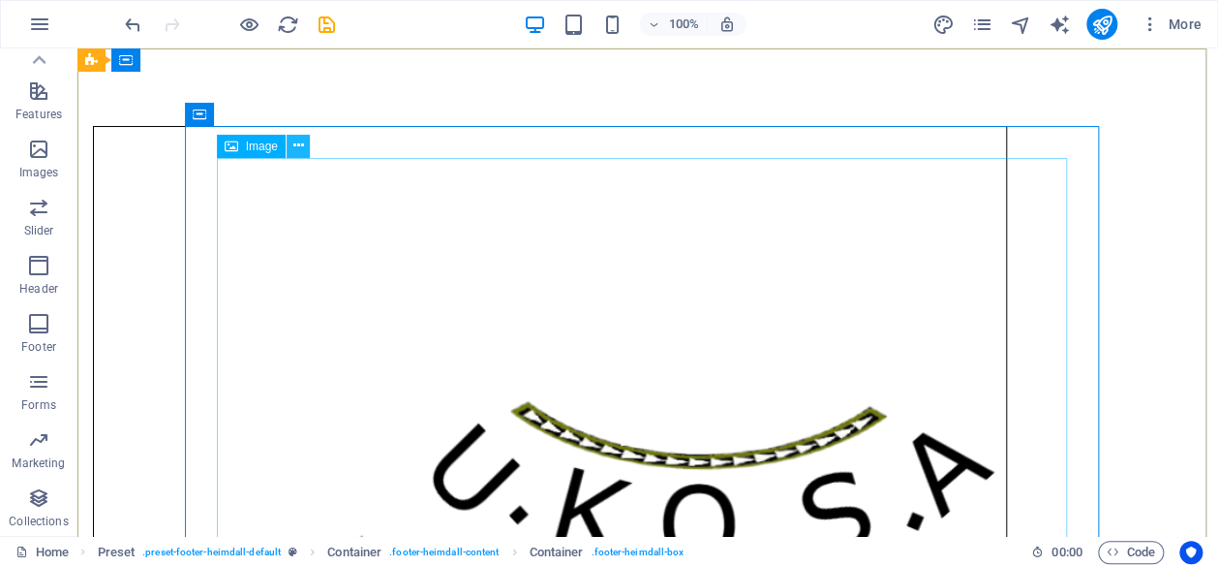
click at [296, 150] on icon at bounding box center [297, 146] width 11 height 20
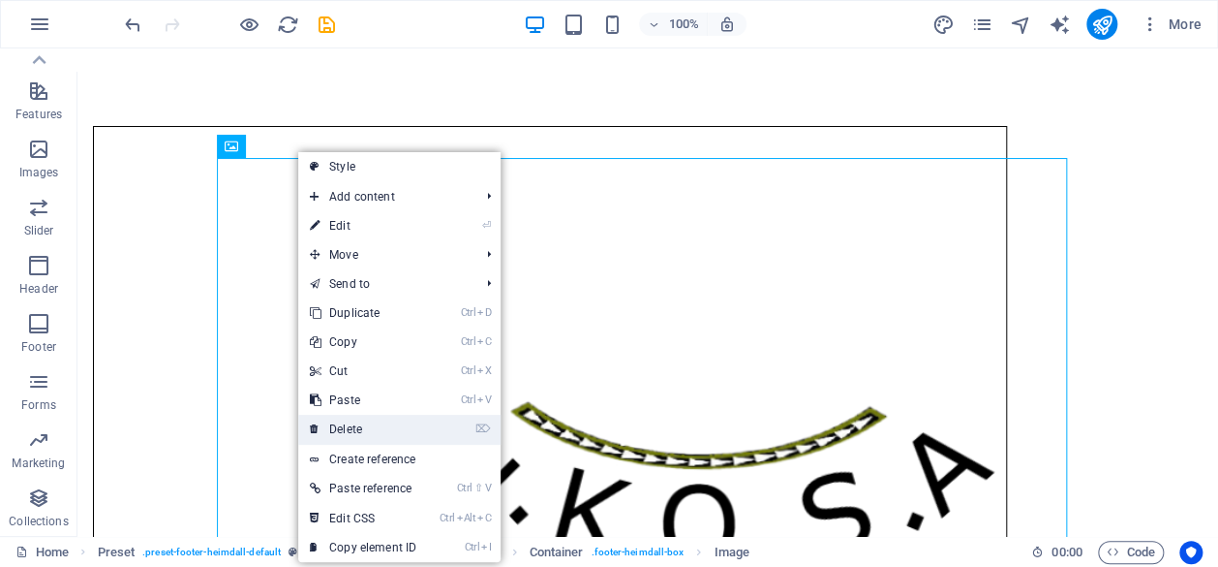
click at [374, 437] on link "⌦ Delete" at bounding box center [363, 429] width 130 height 29
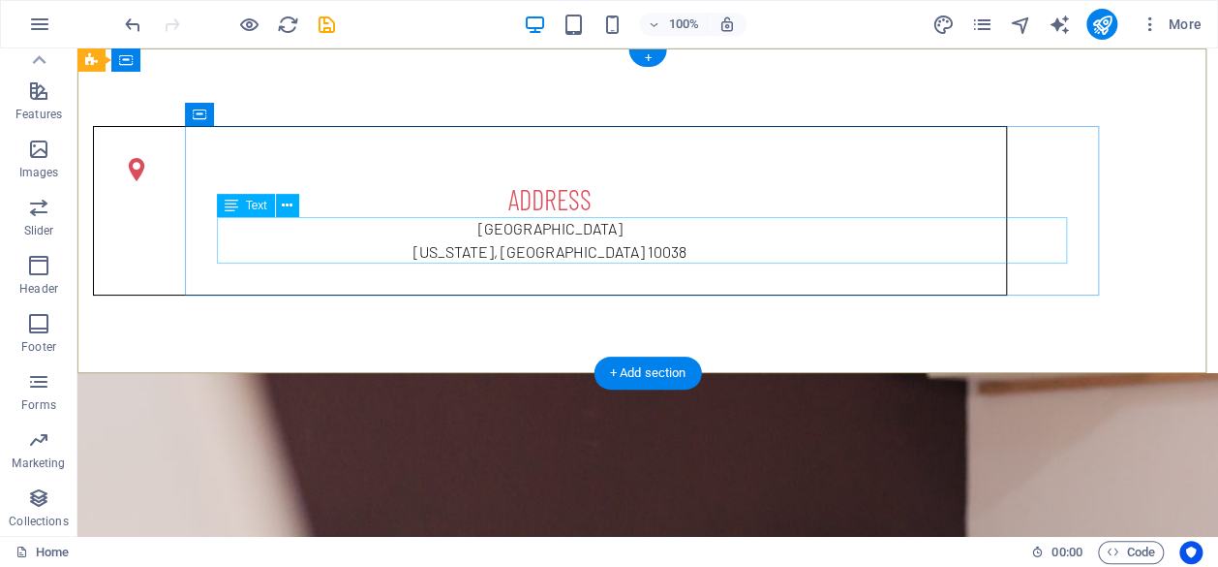
click at [670, 231] on div "[GEOGRAPHIC_DATA][US_STATE]" at bounding box center [550, 240] width 850 height 46
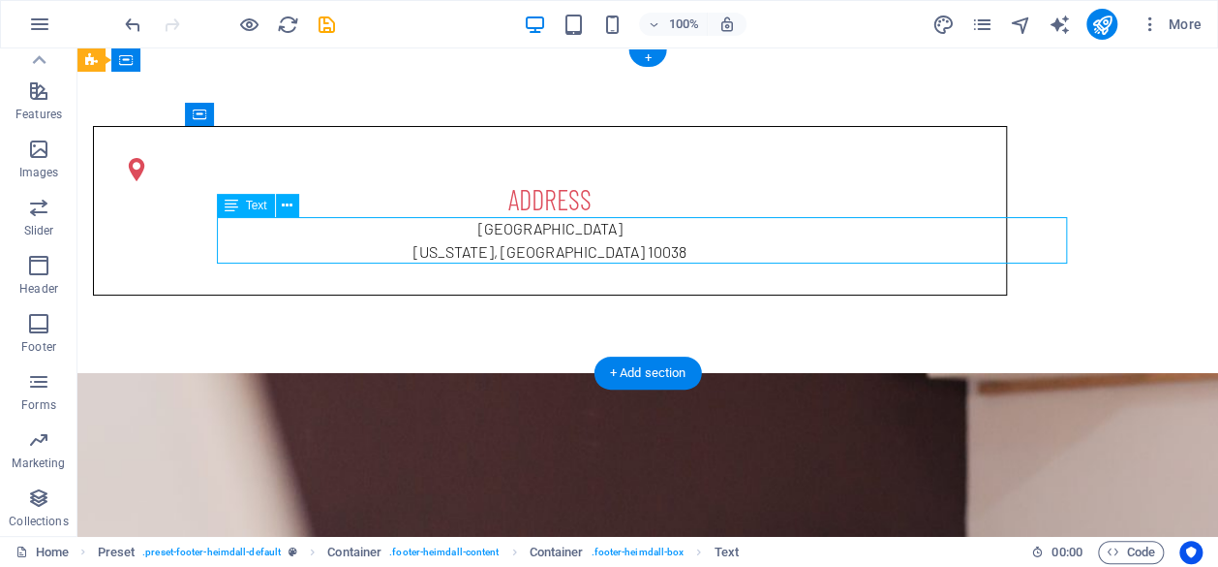
click at [670, 231] on div "[GEOGRAPHIC_DATA][US_STATE]" at bounding box center [550, 240] width 850 height 46
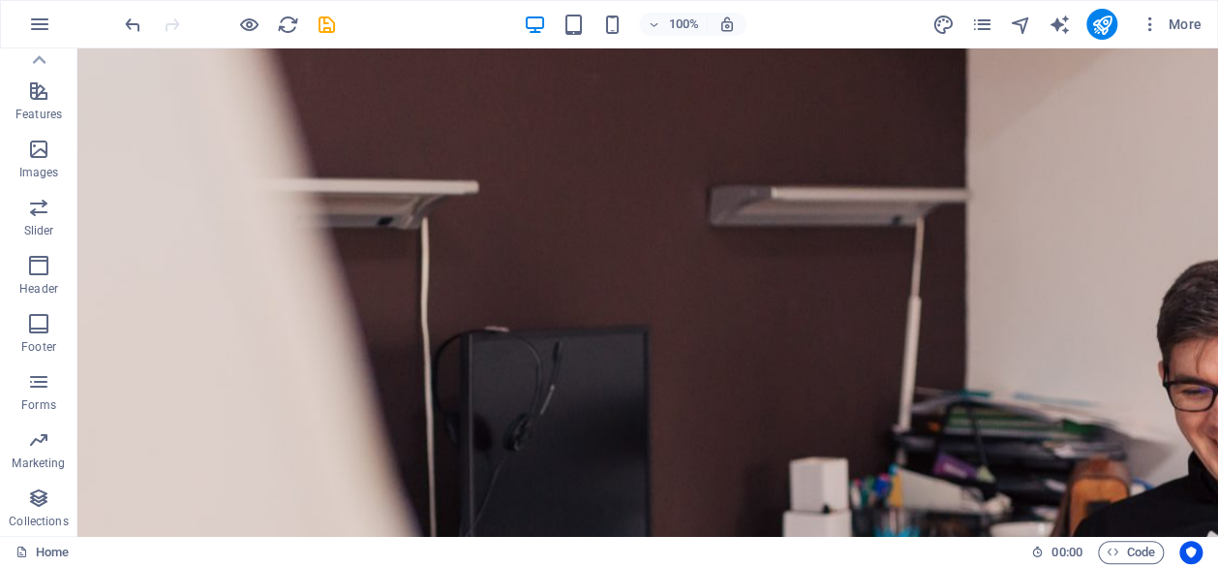
scroll to position [369, 0]
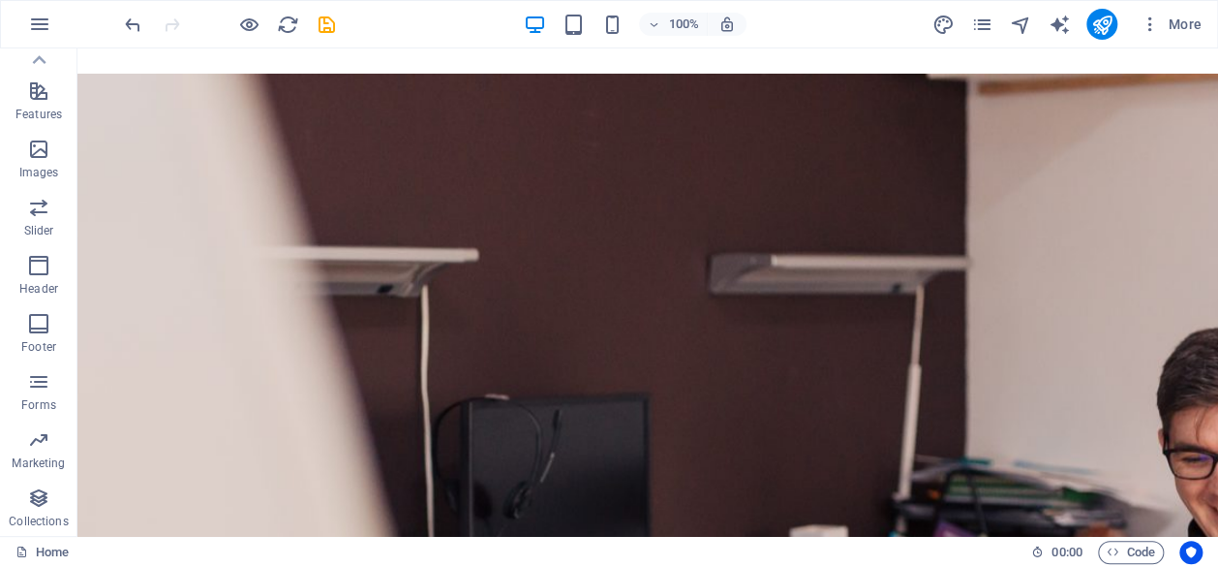
scroll to position [292, 0]
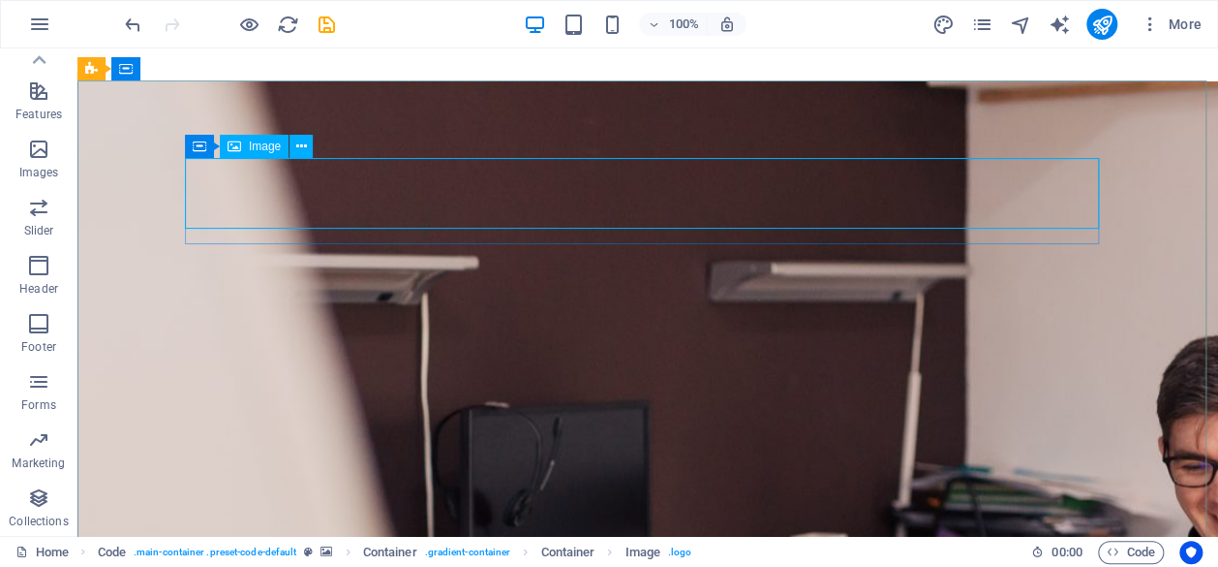
click at [247, 148] on div "Image" at bounding box center [254, 146] width 69 height 23
click at [298, 149] on icon at bounding box center [301, 147] width 11 height 20
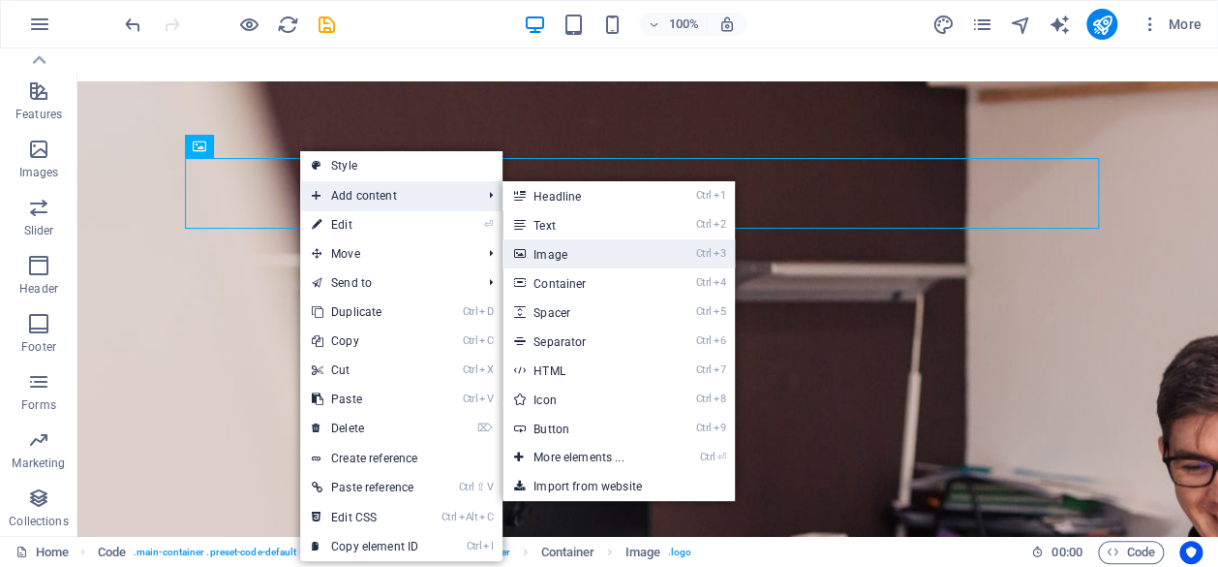
click at [546, 249] on link "Ctrl 3 Image" at bounding box center [583, 253] width 160 height 29
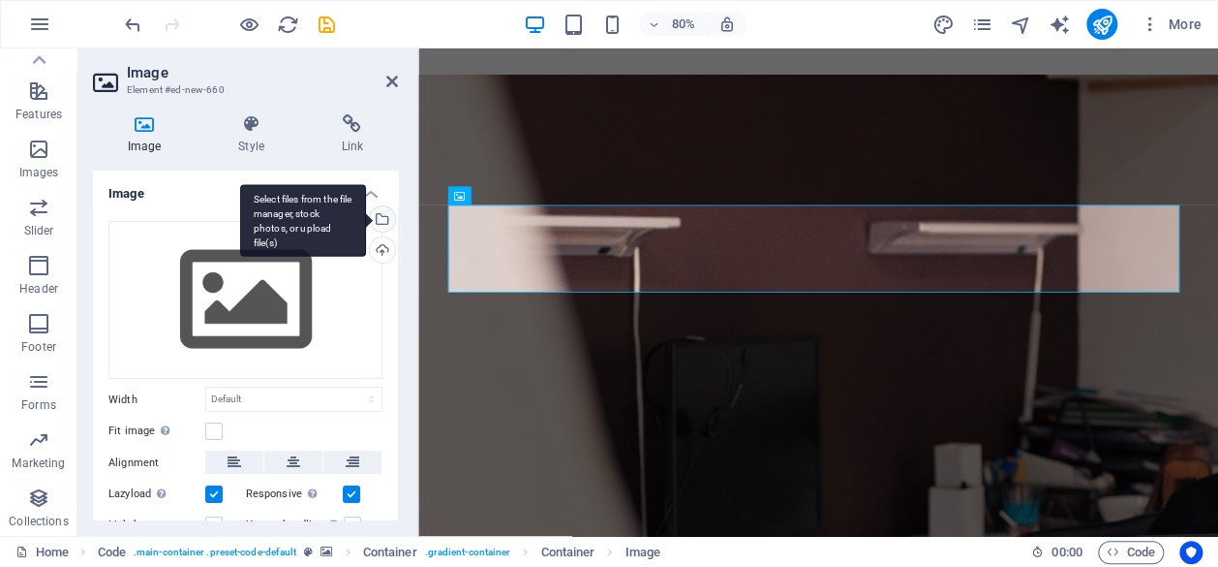
click at [377, 221] on div "Select files from the file manager, stock photos, or upload file(s)" at bounding box center [380, 220] width 29 height 29
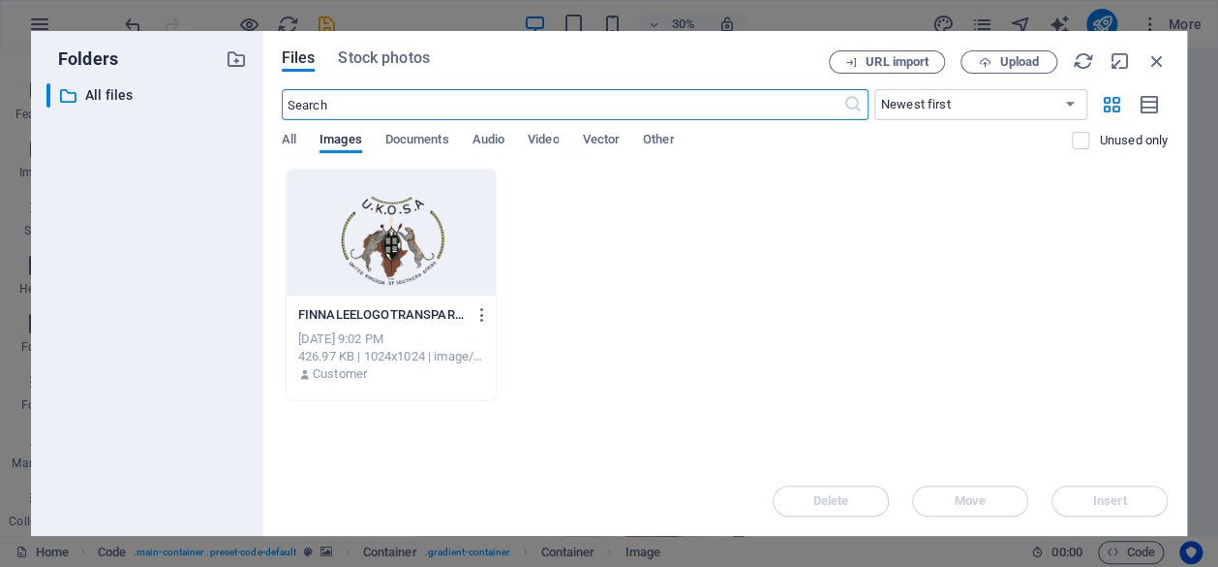
click at [377, 250] on div at bounding box center [391, 232] width 209 height 126
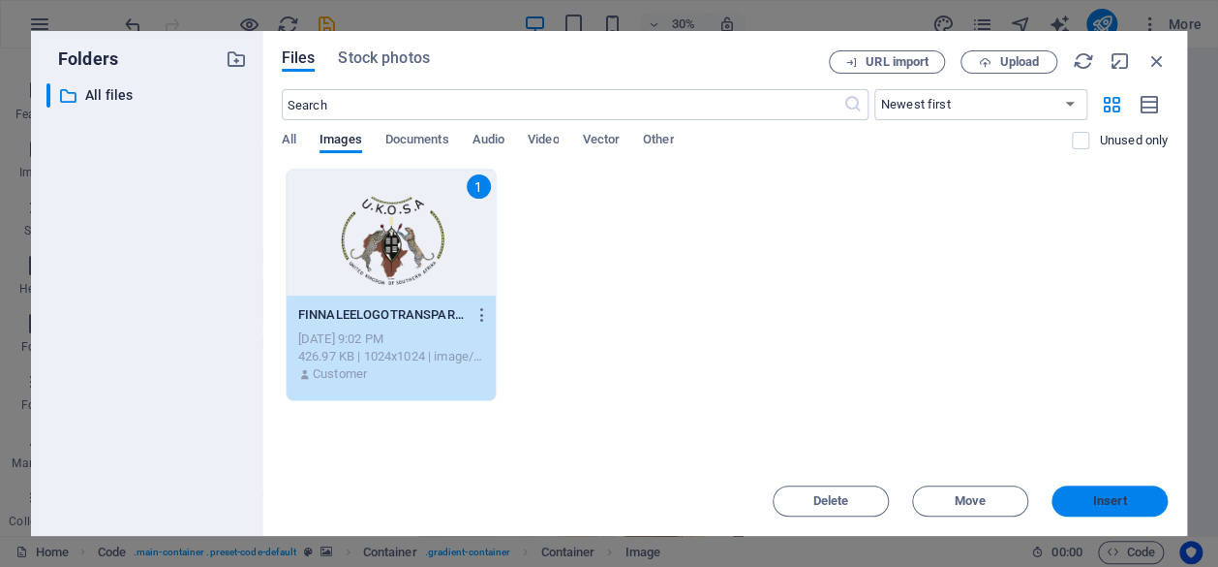
click at [1110, 492] on button "Insert" at bounding box center [1110, 500] width 116 height 31
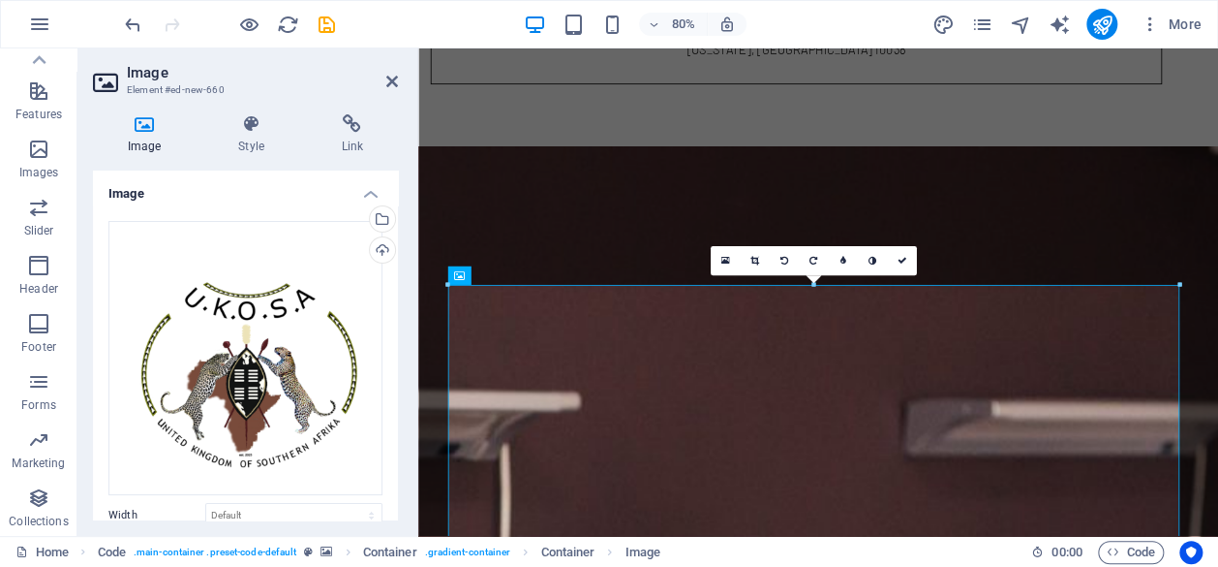
scroll to position [193, 0]
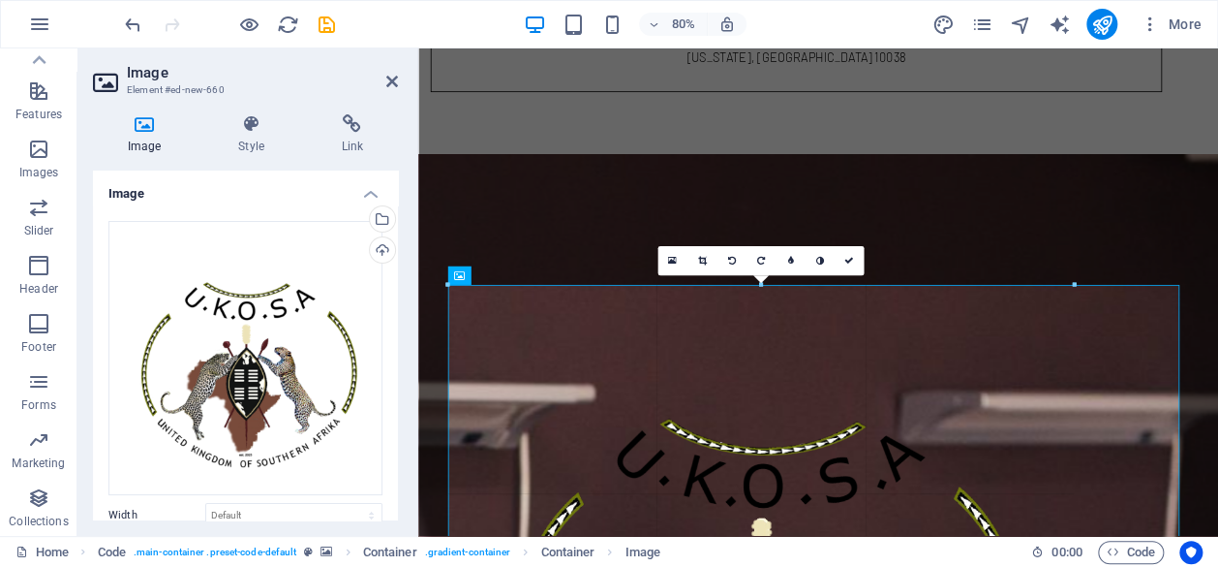
drag, startPoint x: 1178, startPoint y: 282, endPoint x: 484, endPoint y: 416, distance: 706.4
type input "808"
select select "px"
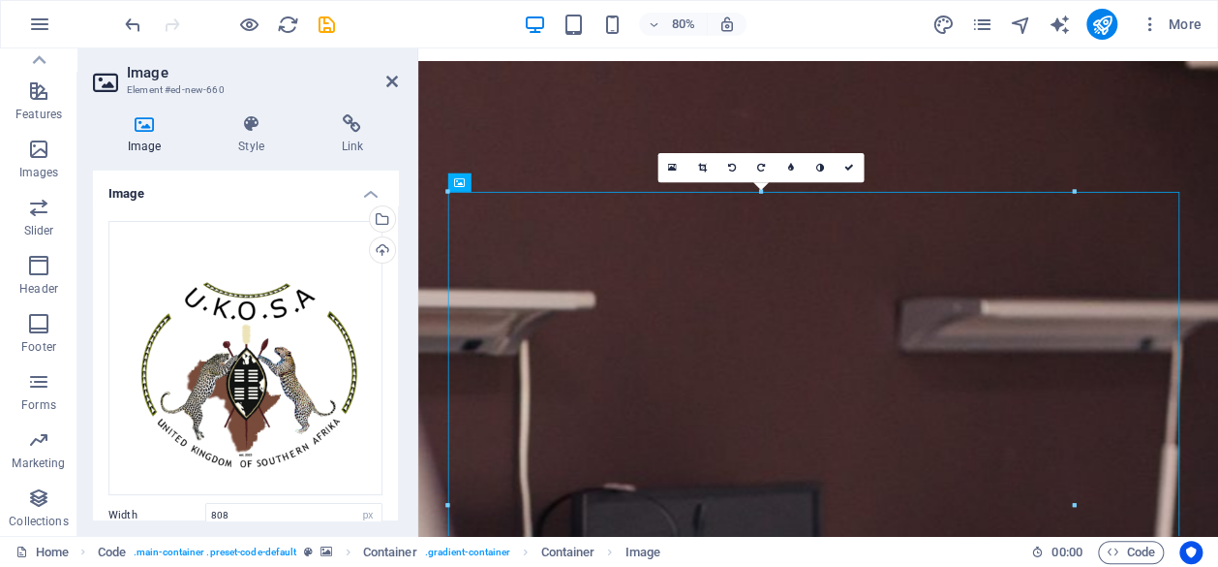
scroll to position [302, 0]
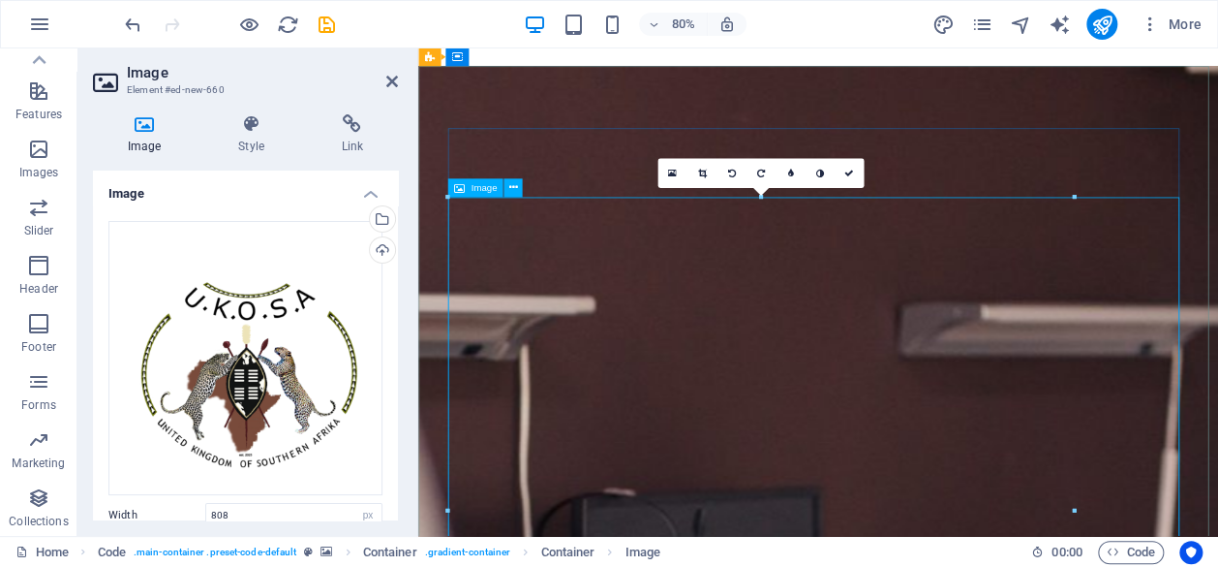
click at [1070, 198] on div at bounding box center [1073, 197] width 7 height 7
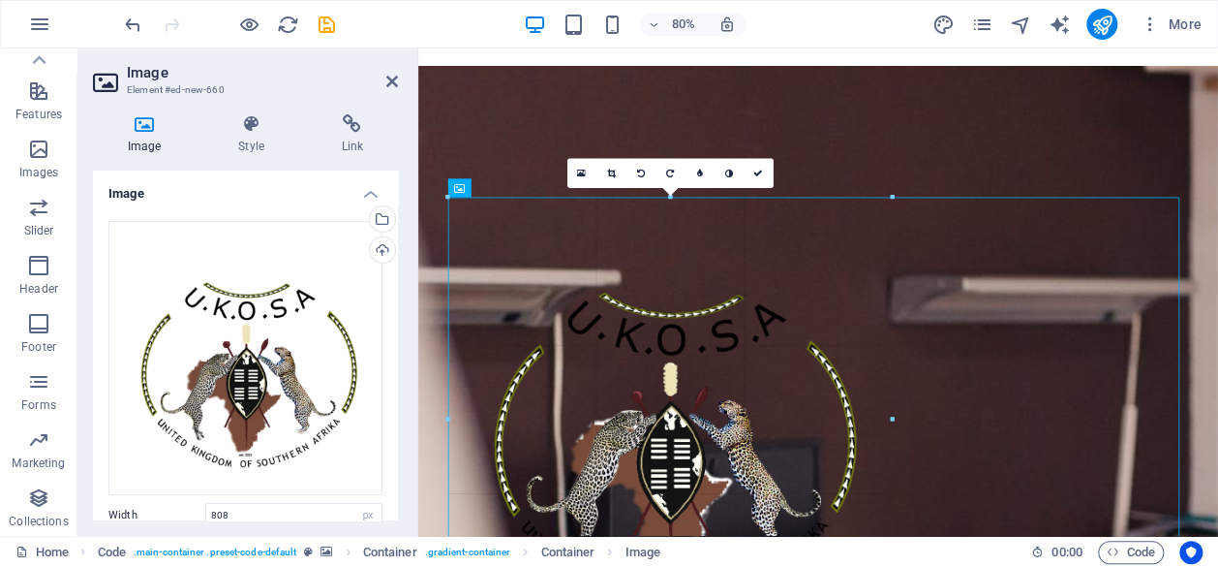
drag, startPoint x: 1069, startPoint y: 198, endPoint x: 395, endPoint y: 424, distance: 711.2
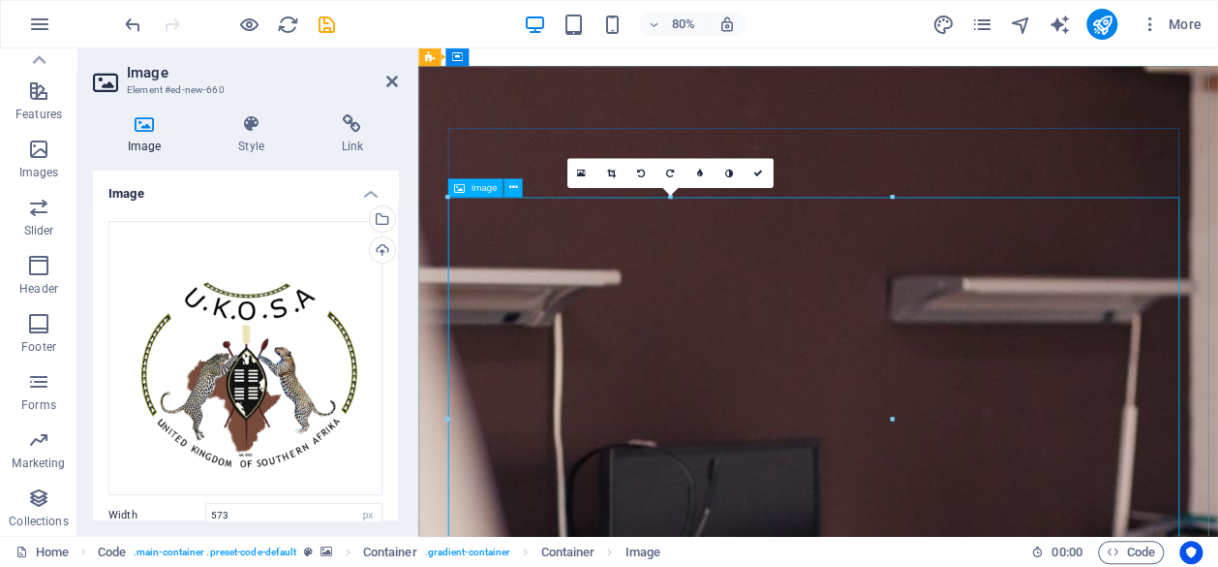
drag, startPoint x: 1309, startPoint y: 467, endPoint x: 869, endPoint y: 526, distance: 444.6
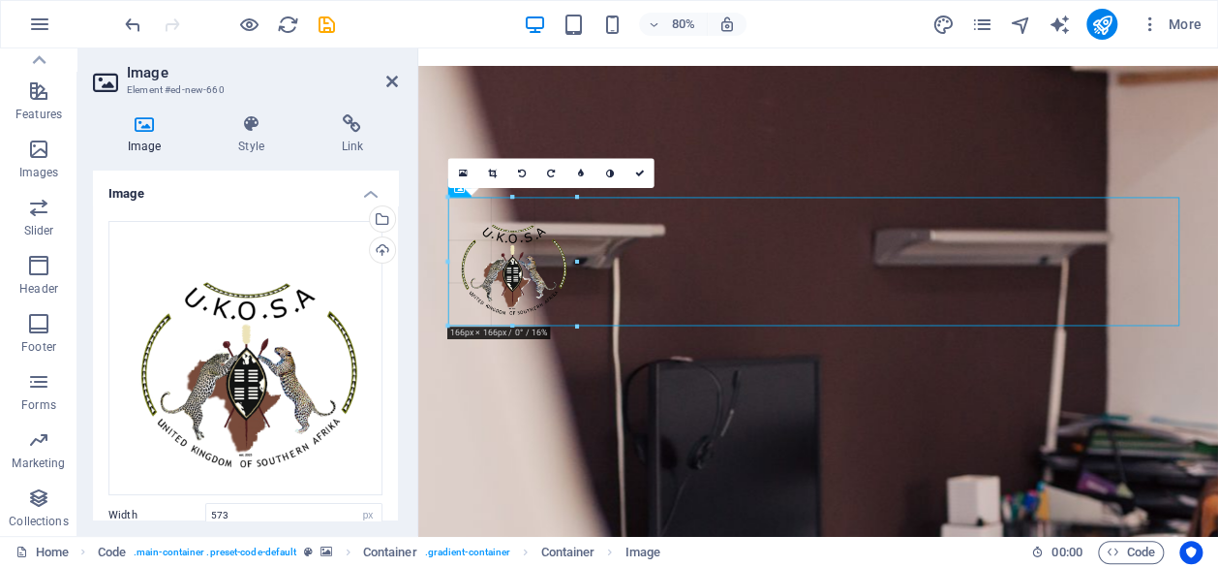
drag, startPoint x: 445, startPoint y: 200, endPoint x: 917, endPoint y: 596, distance: 616.1
type input "166"
drag, startPoint x: 810, startPoint y: 332, endPoint x: 800, endPoint y: 284, distance: 49.4
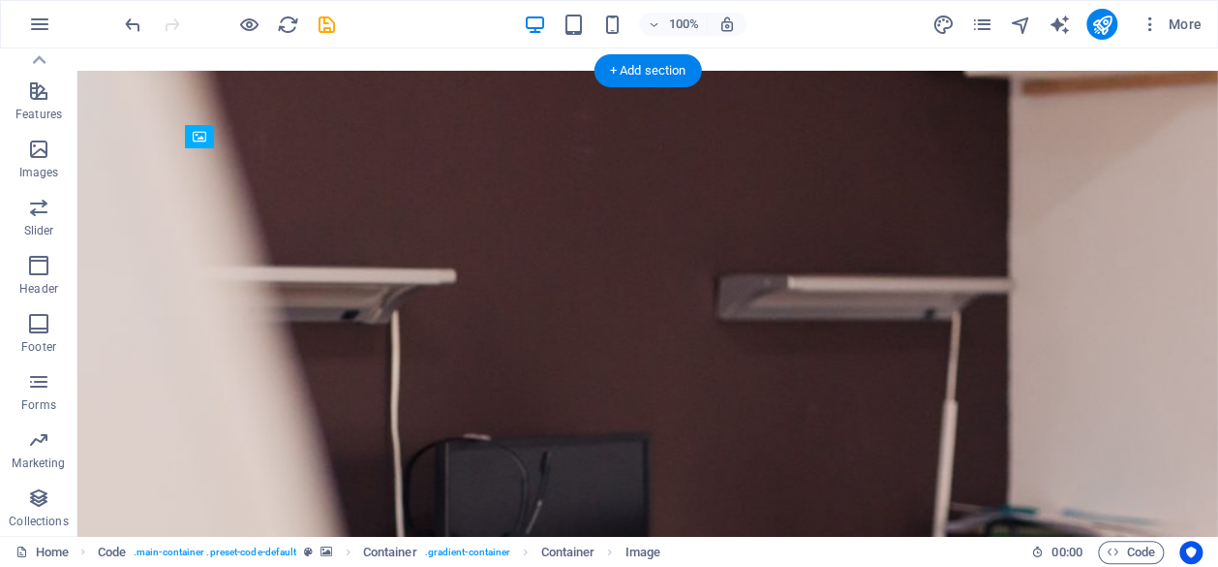
drag, startPoint x: 339, startPoint y: 333, endPoint x: 366, endPoint y: 209, distance: 126.9
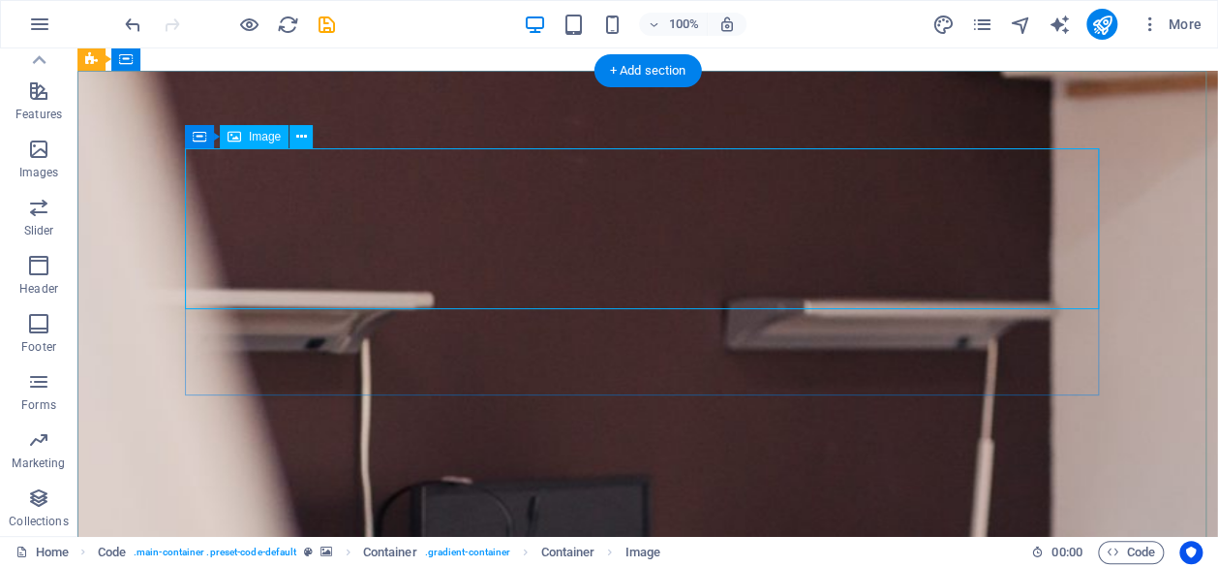
click at [309, 138] on button at bounding box center [301, 136] width 23 height 23
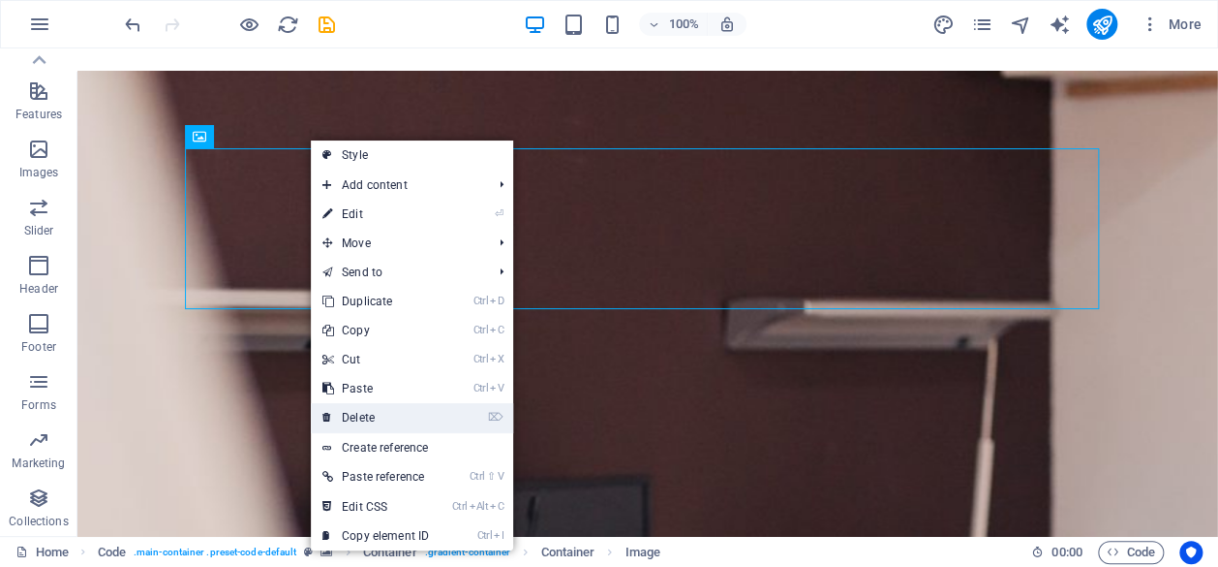
click at [375, 406] on link "⌦ Delete" at bounding box center [376, 417] width 130 height 29
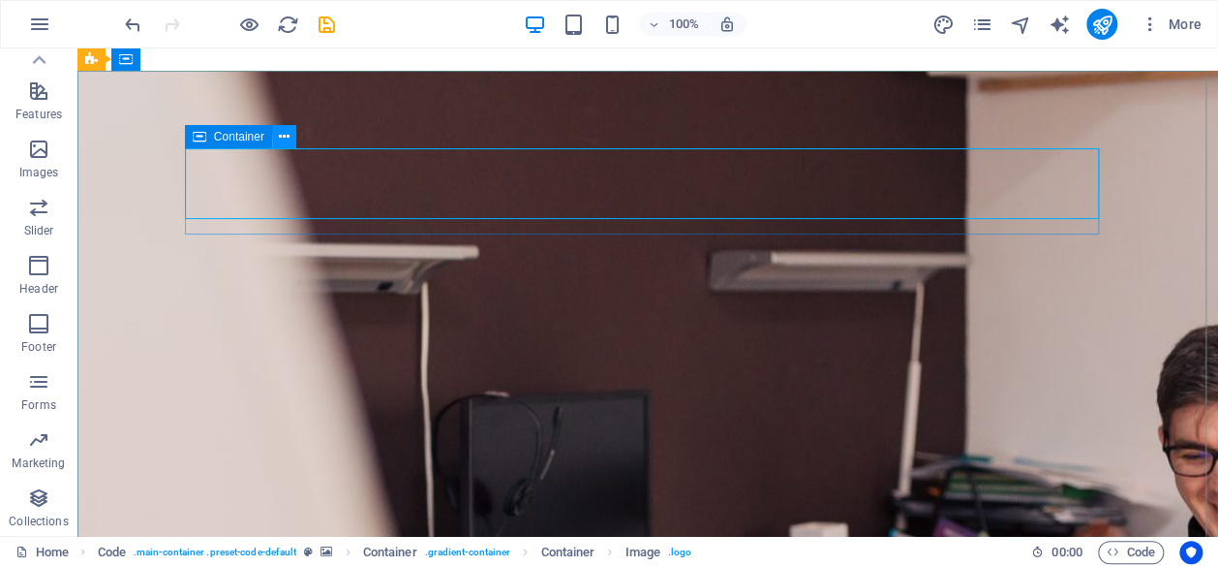
click at [284, 141] on icon at bounding box center [284, 137] width 11 height 20
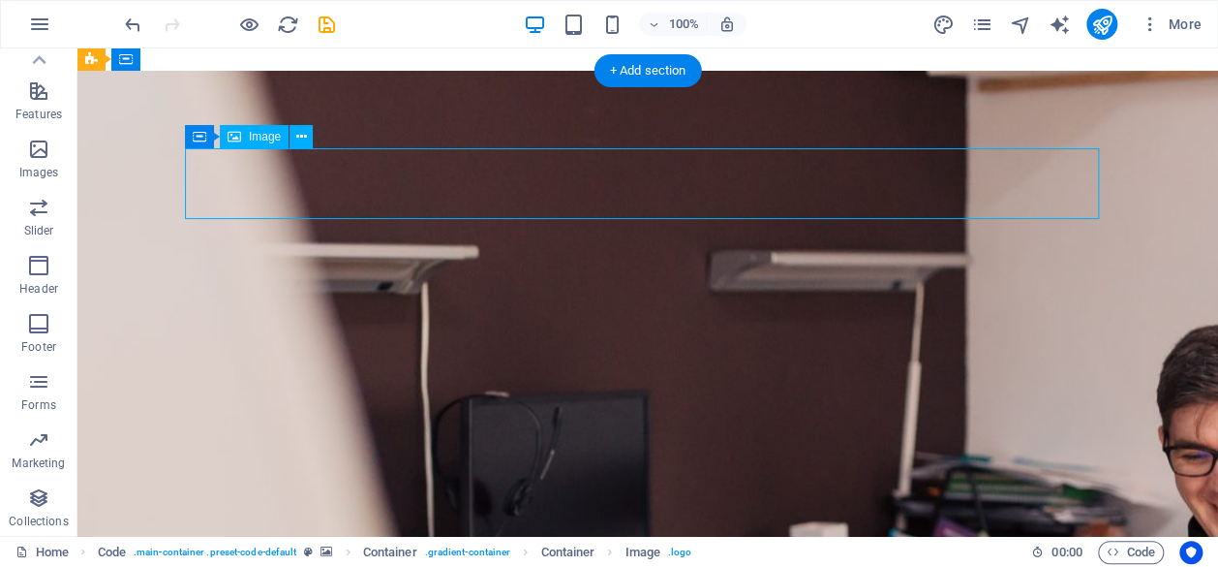
select select "px"
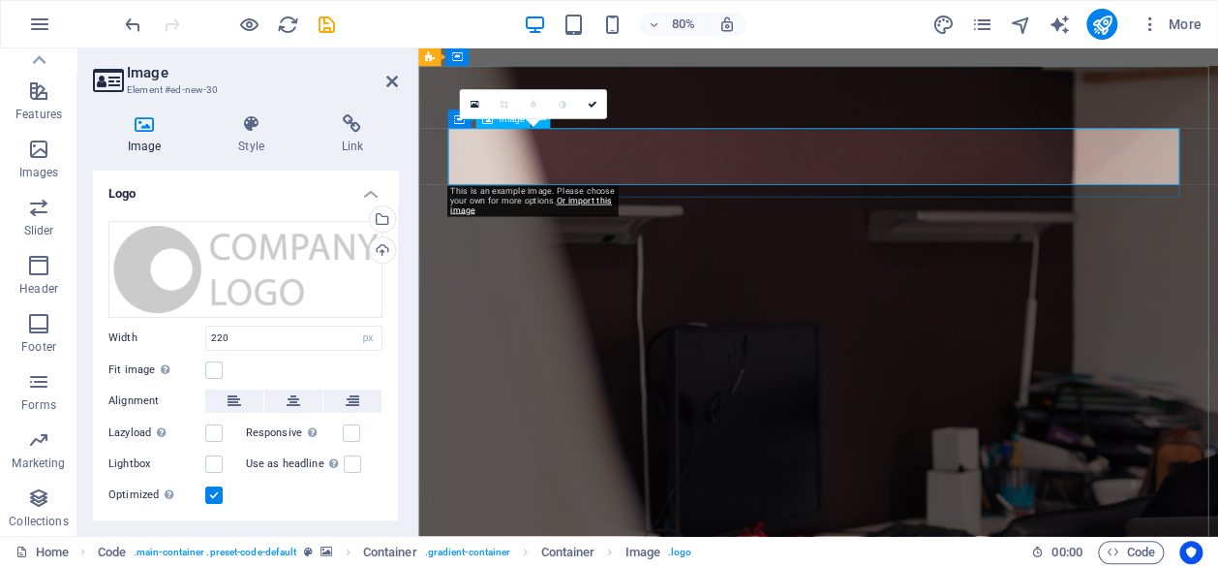
click at [475, 107] on icon at bounding box center [474, 104] width 9 height 11
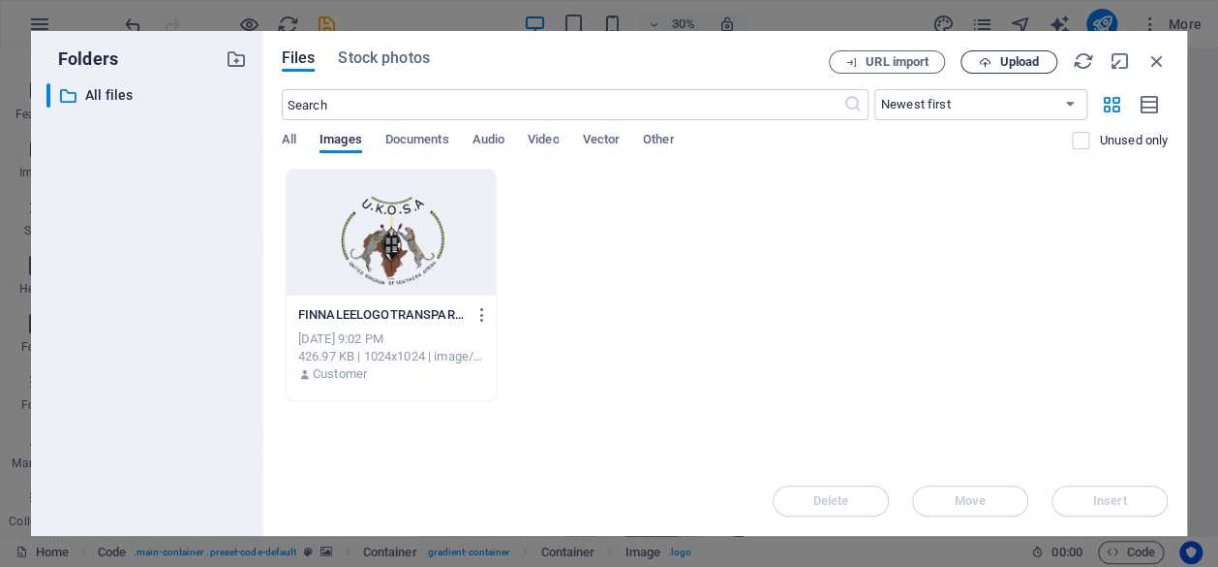
click at [997, 59] on span "Upload" at bounding box center [1008, 62] width 79 height 13
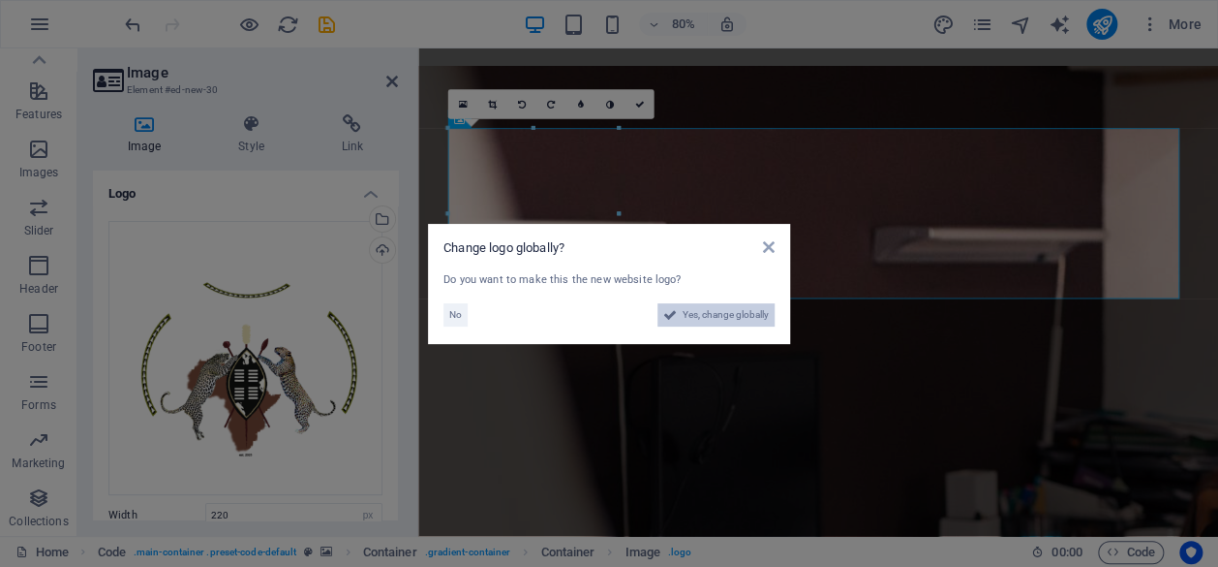
click at [713, 315] on span "Yes, change globally" at bounding box center [726, 314] width 86 height 23
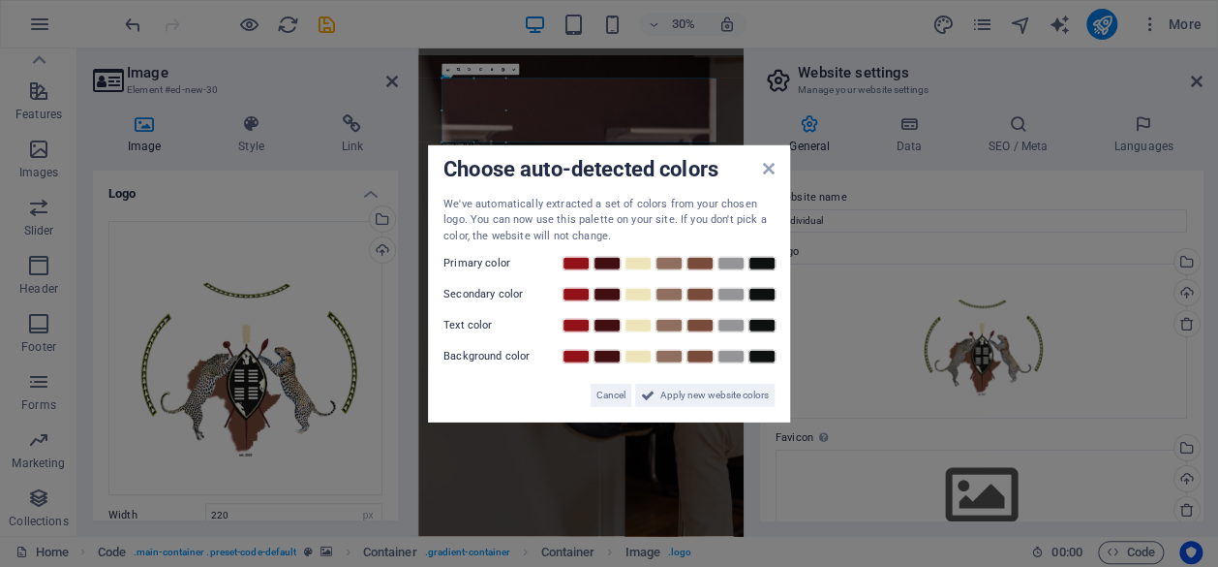
click at [768, 171] on div "Choose auto-detected colors We've automatically extracted a set of colors from …" at bounding box center [609, 283] width 362 height 278
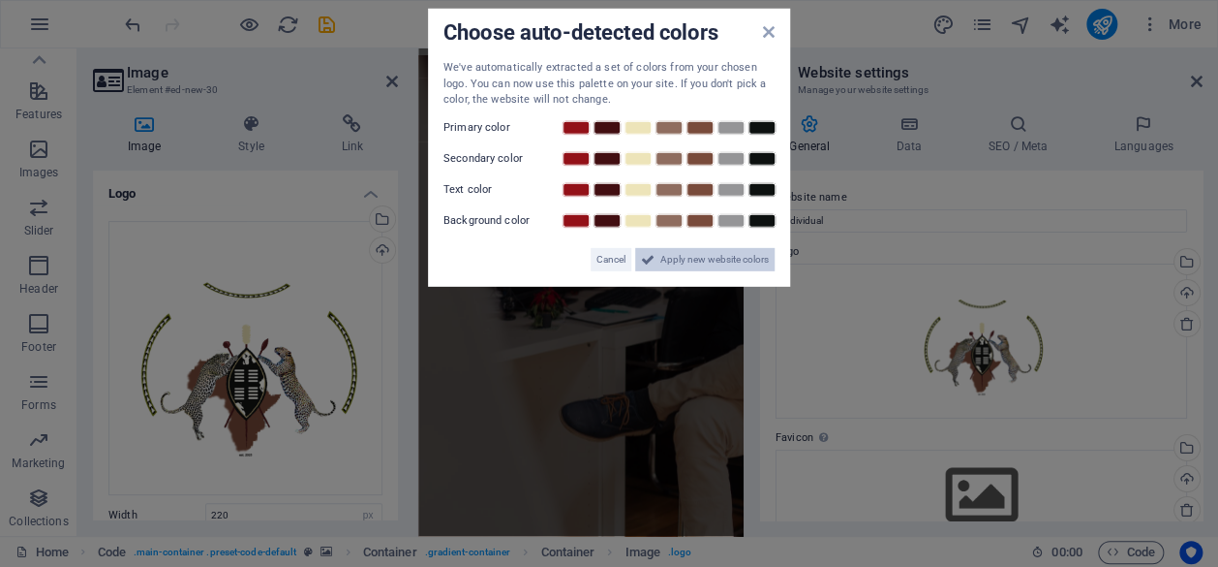
click at [743, 256] on span "Apply new website colors" at bounding box center [715, 258] width 108 height 23
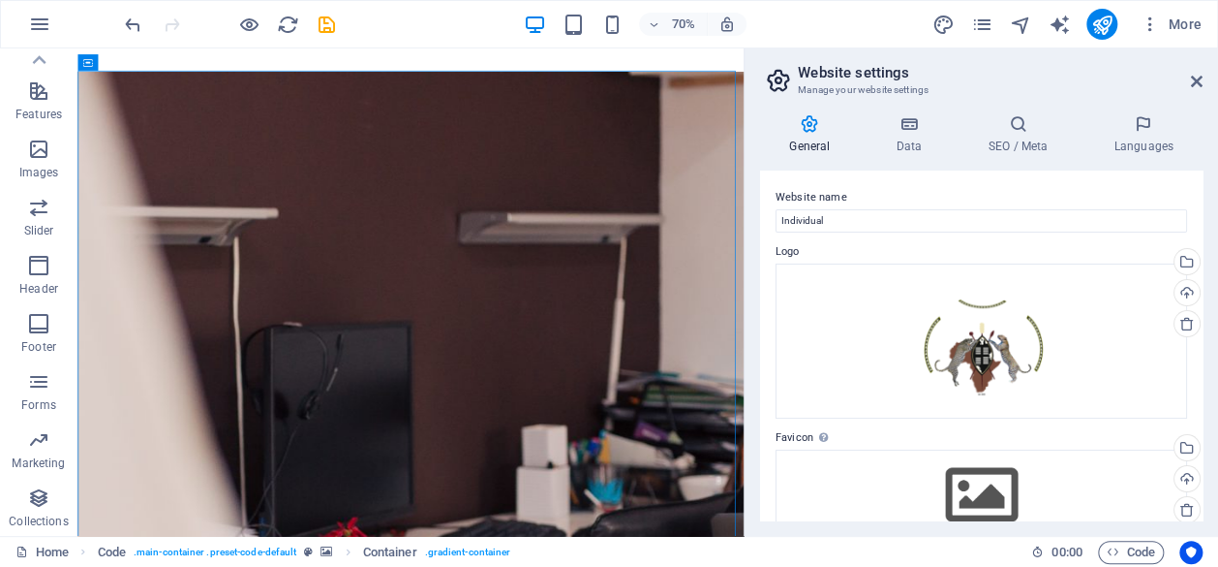
drag, startPoint x: 1146, startPoint y: 1057, endPoint x: 1024, endPoint y: 413, distance: 655.5
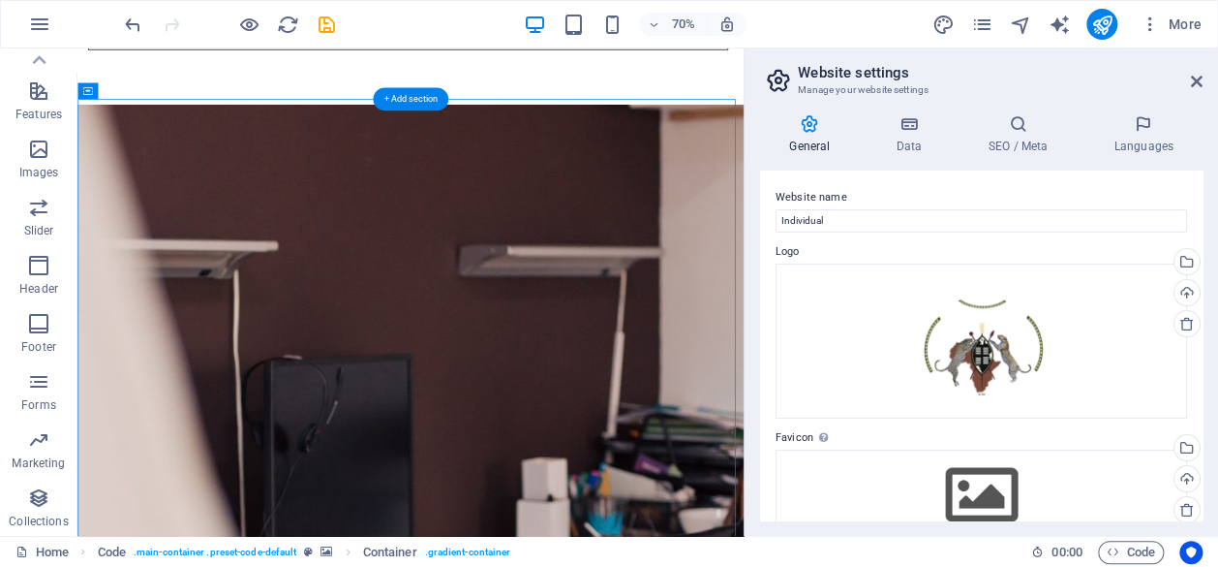
scroll to position [206, 0]
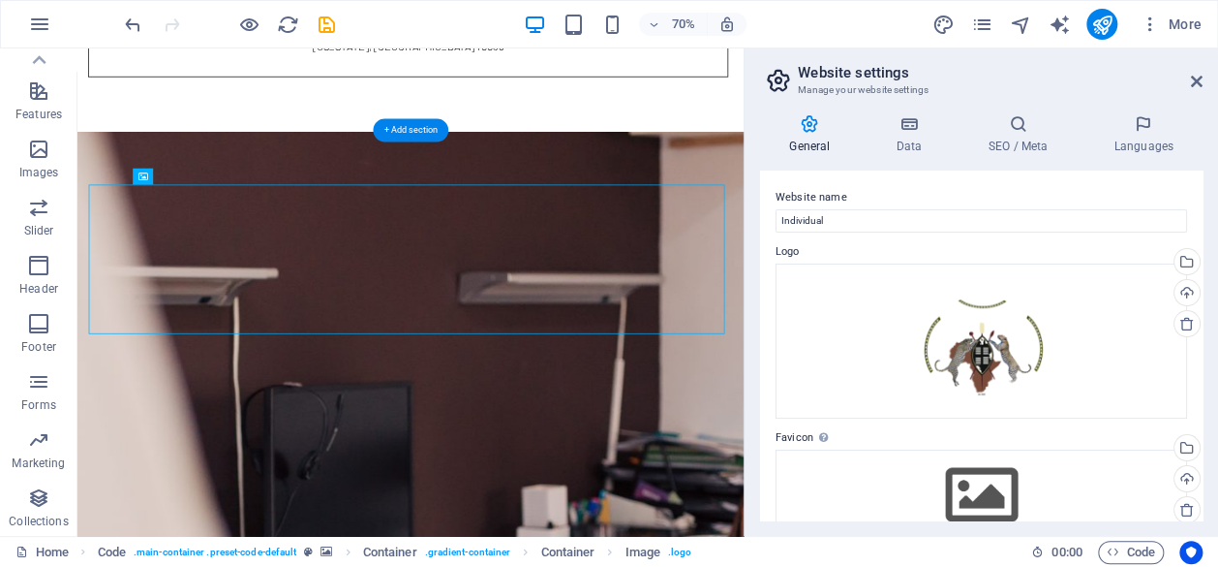
drag, startPoint x: 226, startPoint y: 336, endPoint x: 223, endPoint y: 274, distance: 62.1
click at [1195, 70] on h2 "Website settings" at bounding box center [1000, 72] width 405 height 17
click at [1195, 89] on header "Website settings Manage your website settings" at bounding box center [983, 73] width 439 height 50
click at [1196, 81] on icon at bounding box center [1197, 81] width 12 height 15
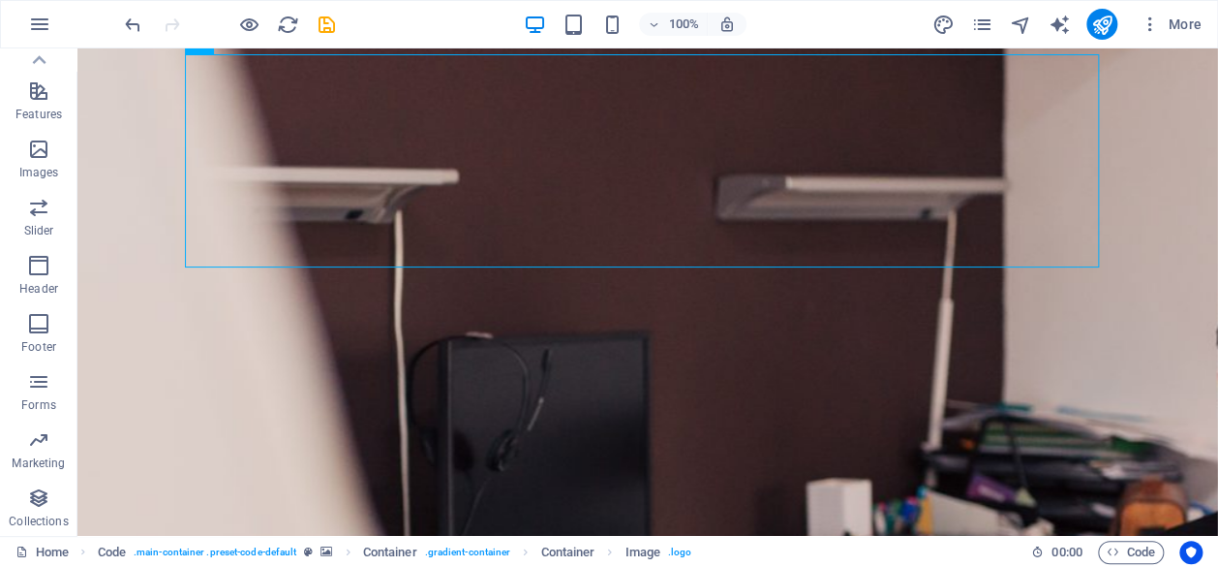
scroll to position [392, 0]
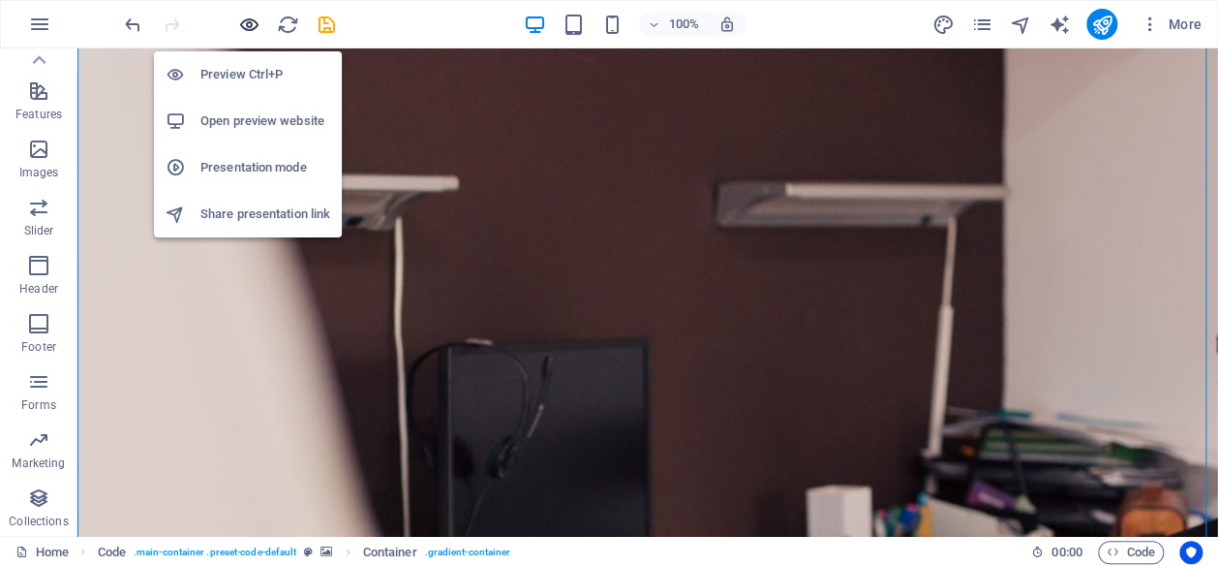
click at [246, 20] on icon "button" at bounding box center [249, 25] width 22 height 22
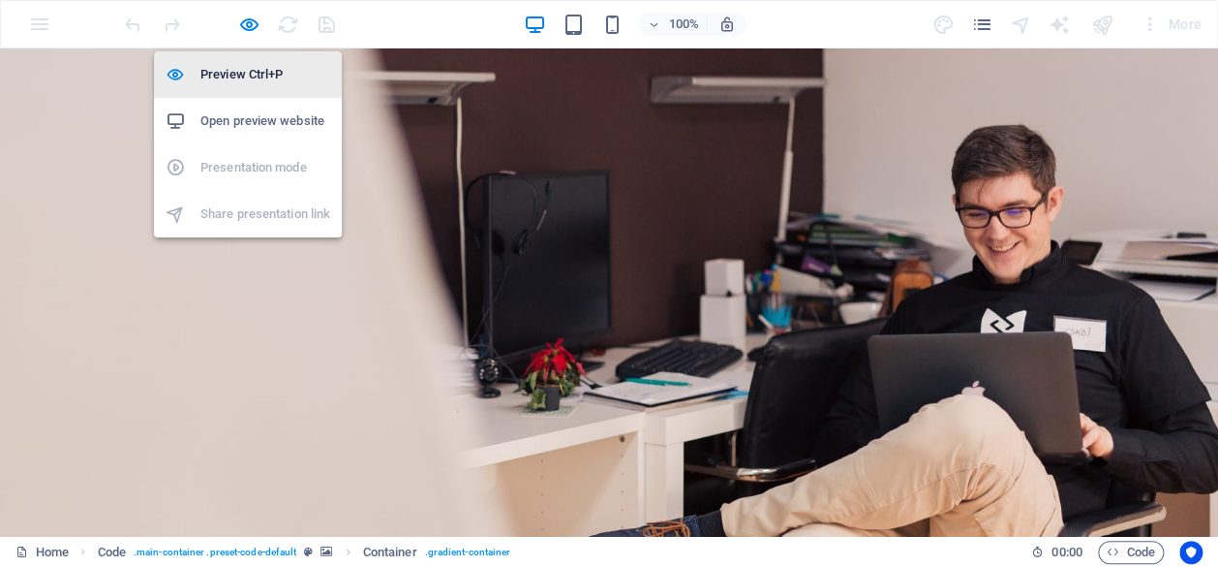
click at [238, 72] on h6 "Preview Ctrl+P" at bounding box center [265, 74] width 130 height 23
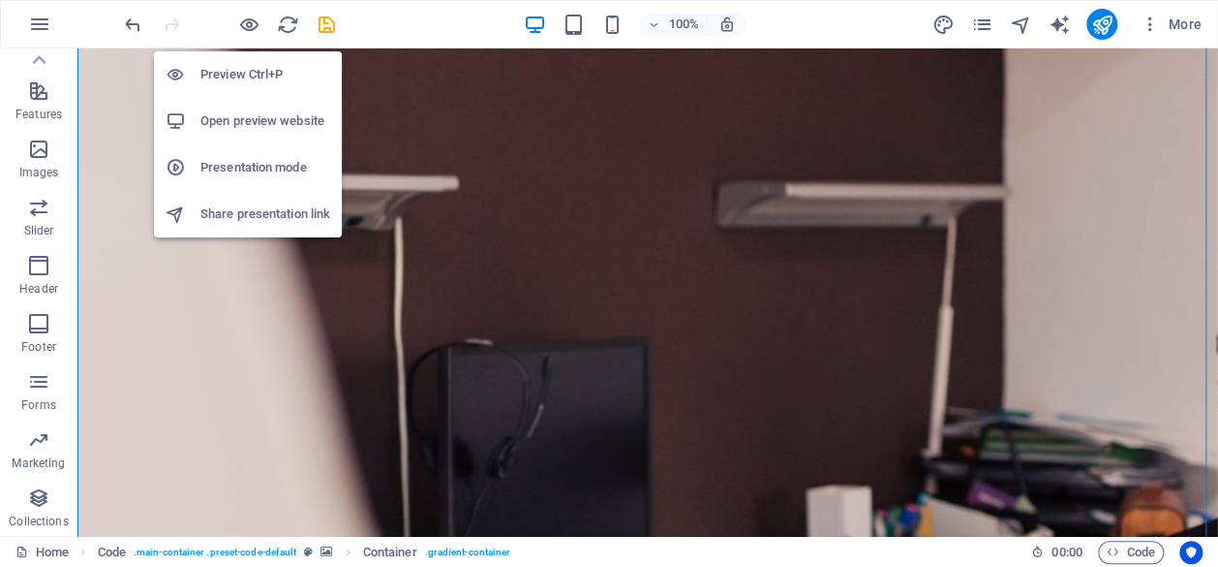
click at [238, 72] on h6 "Preview Ctrl+P" at bounding box center [265, 74] width 130 height 23
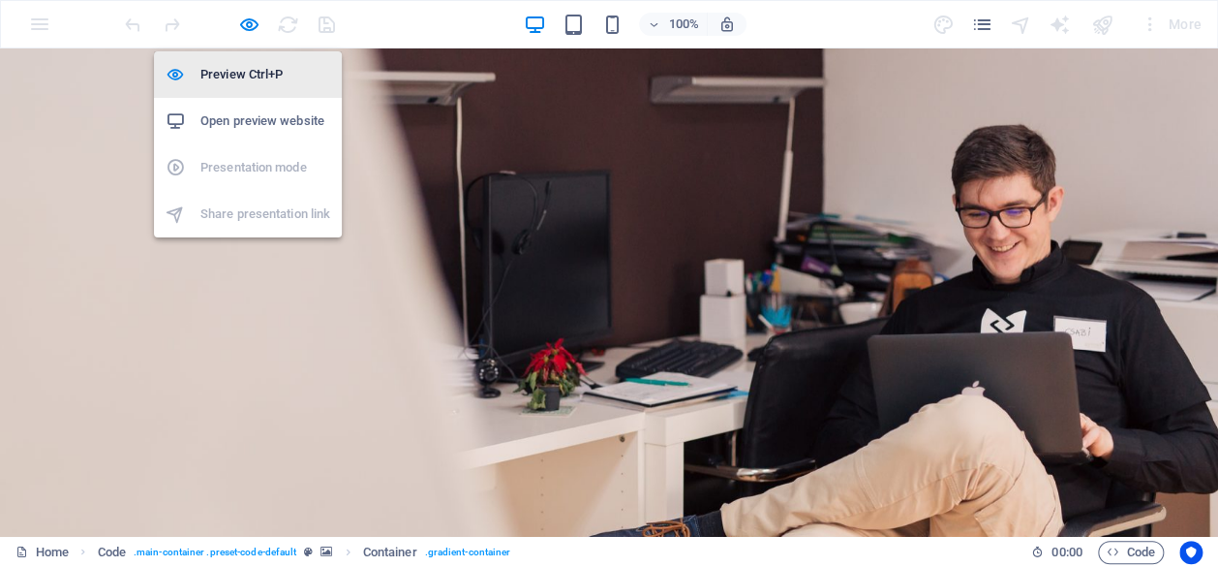
click at [238, 72] on h6 "Preview Ctrl+P" at bounding box center [265, 74] width 130 height 23
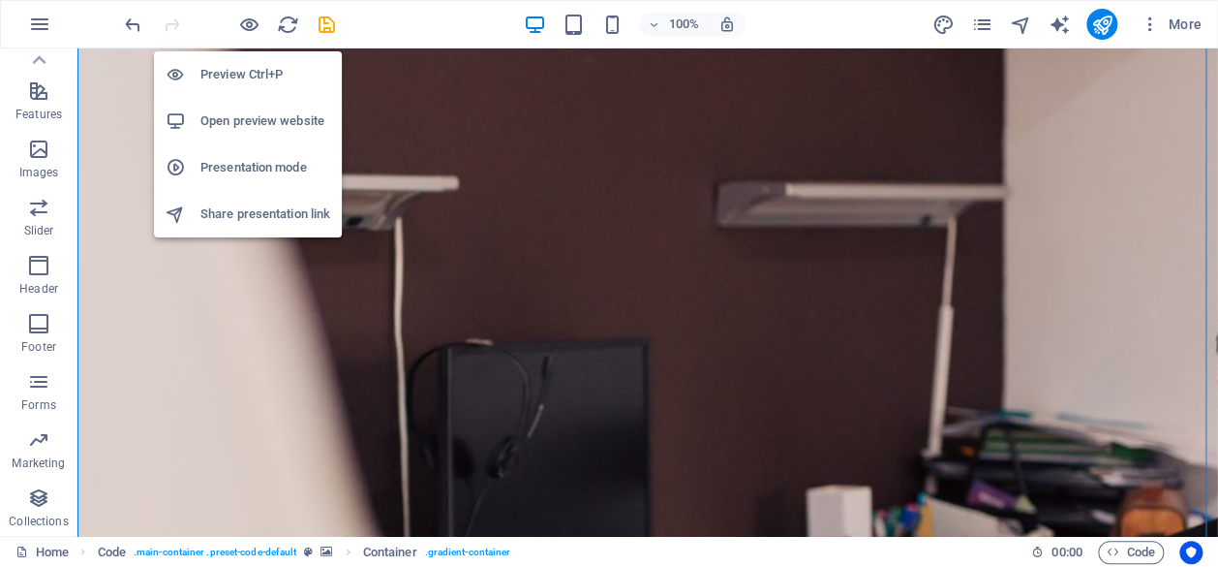
click at [241, 70] on h6 "Preview Ctrl+P" at bounding box center [265, 74] width 130 height 23
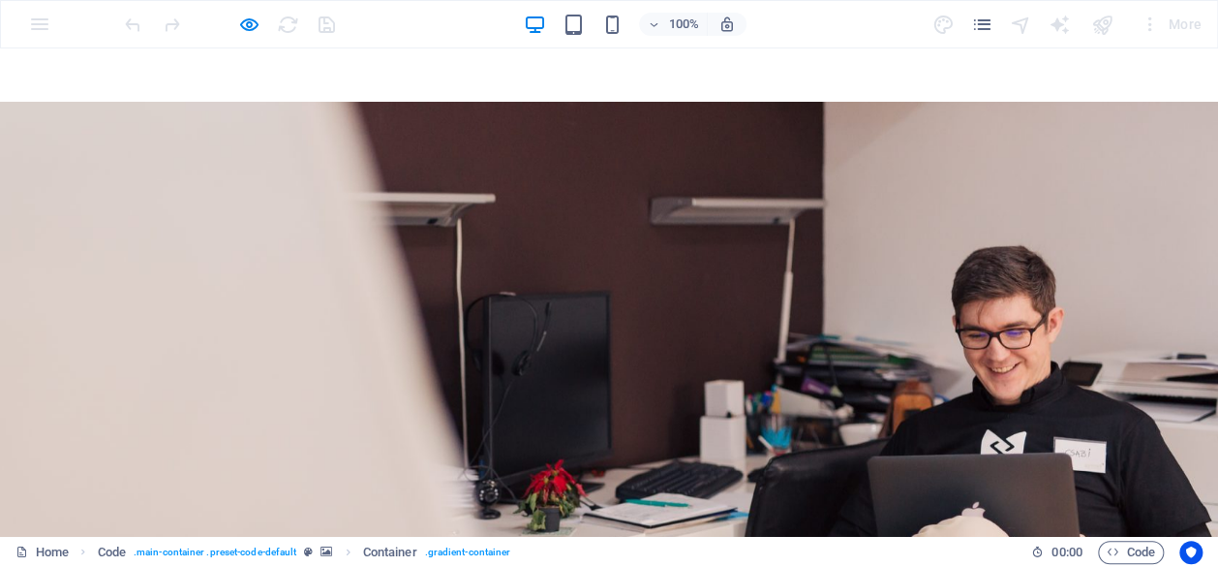
scroll to position [270, 0]
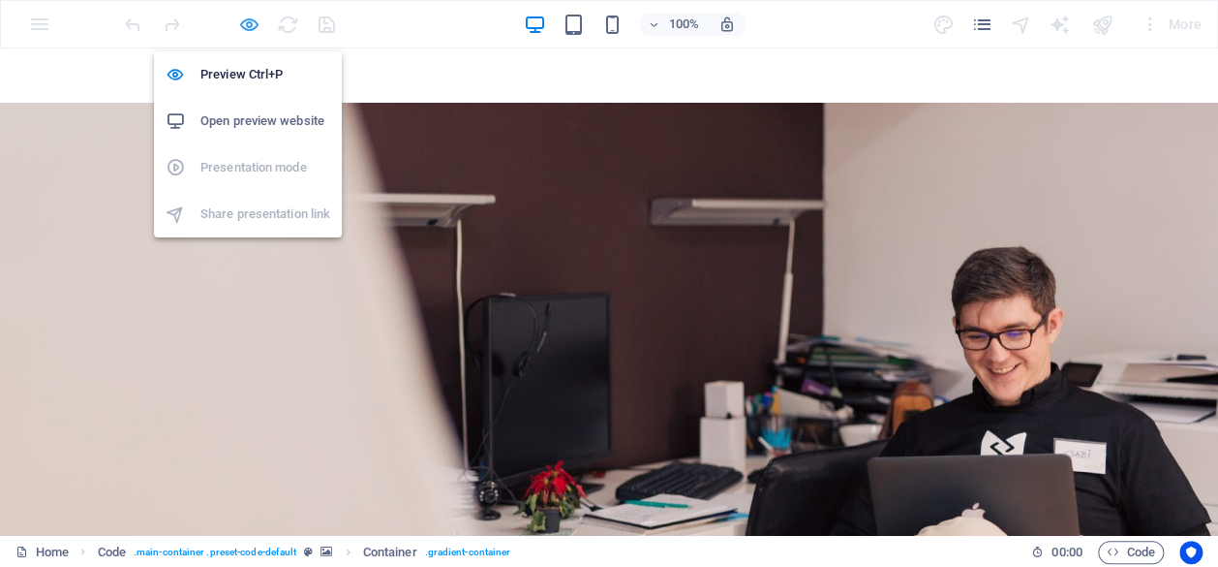
click at [256, 22] on icon "button" at bounding box center [249, 25] width 22 height 22
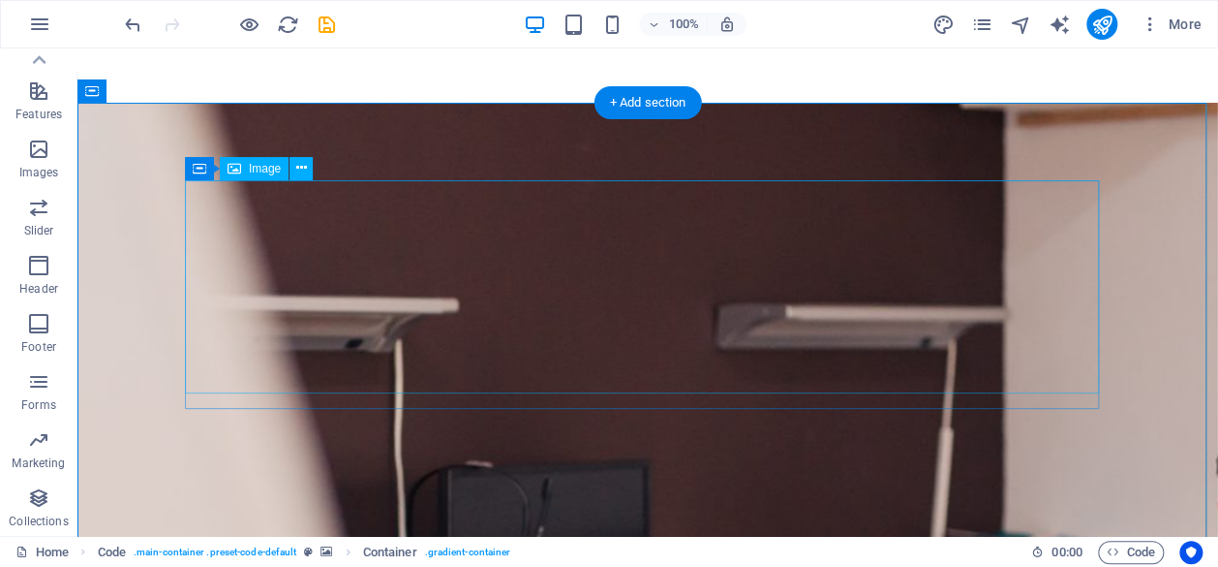
click at [300, 164] on icon at bounding box center [301, 168] width 11 height 20
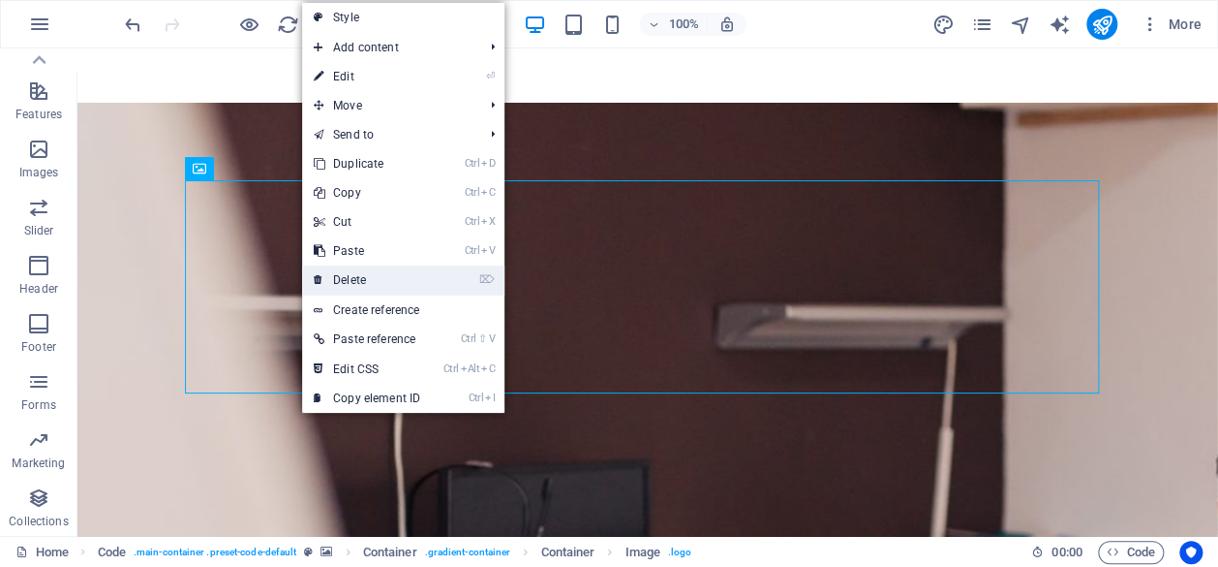
click at [343, 278] on link "⌦ Delete" at bounding box center [367, 279] width 130 height 29
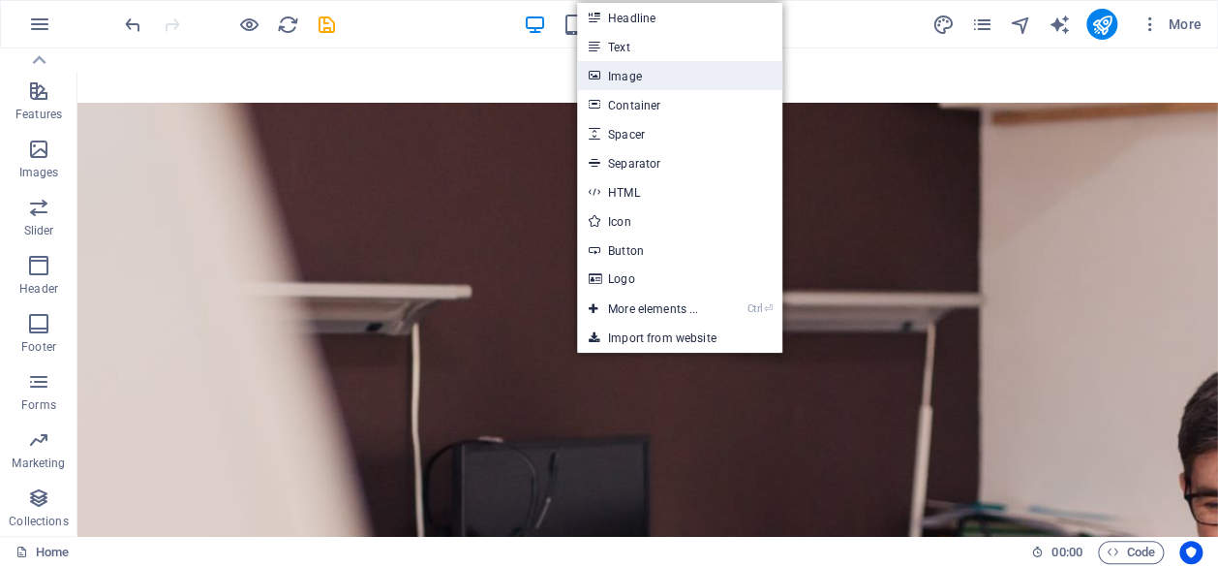
click at [636, 81] on link "Image" at bounding box center [679, 75] width 205 height 29
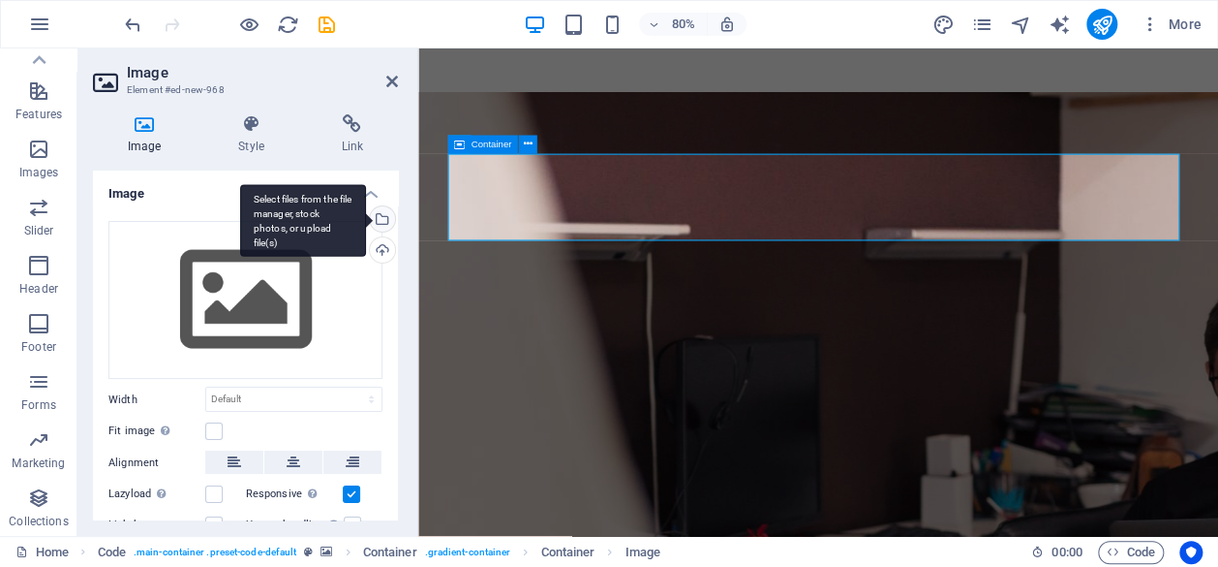
click at [379, 222] on div "Select files from the file manager, stock photos, or upload file(s)" at bounding box center [380, 220] width 29 height 29
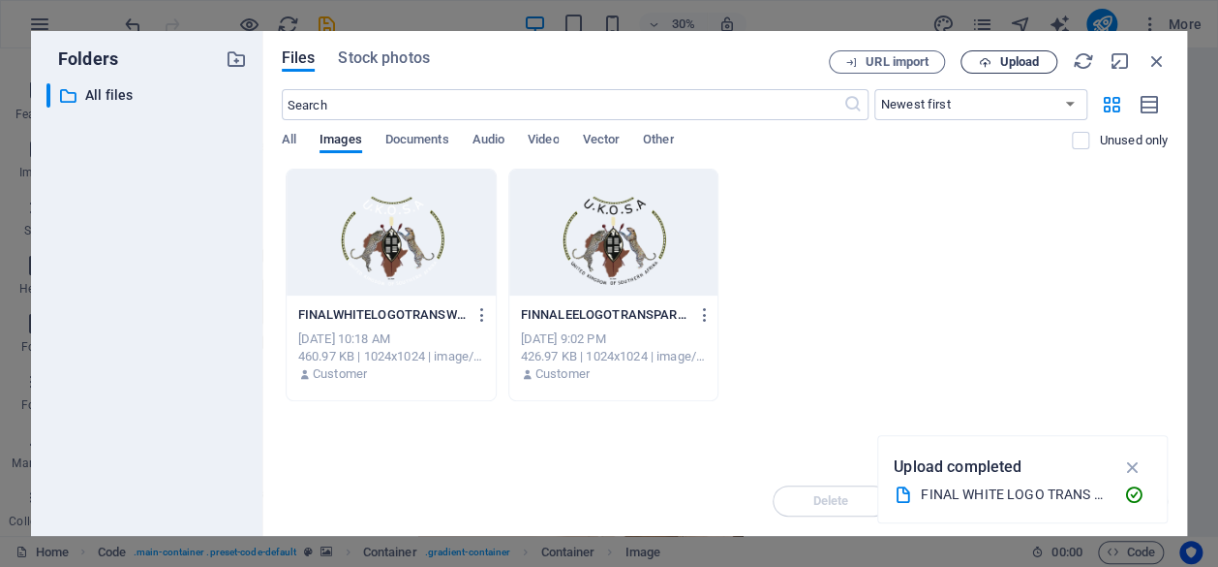
click at [993, 66] on span "Upload" at bounding box center [1008, 62] width 79 height 13
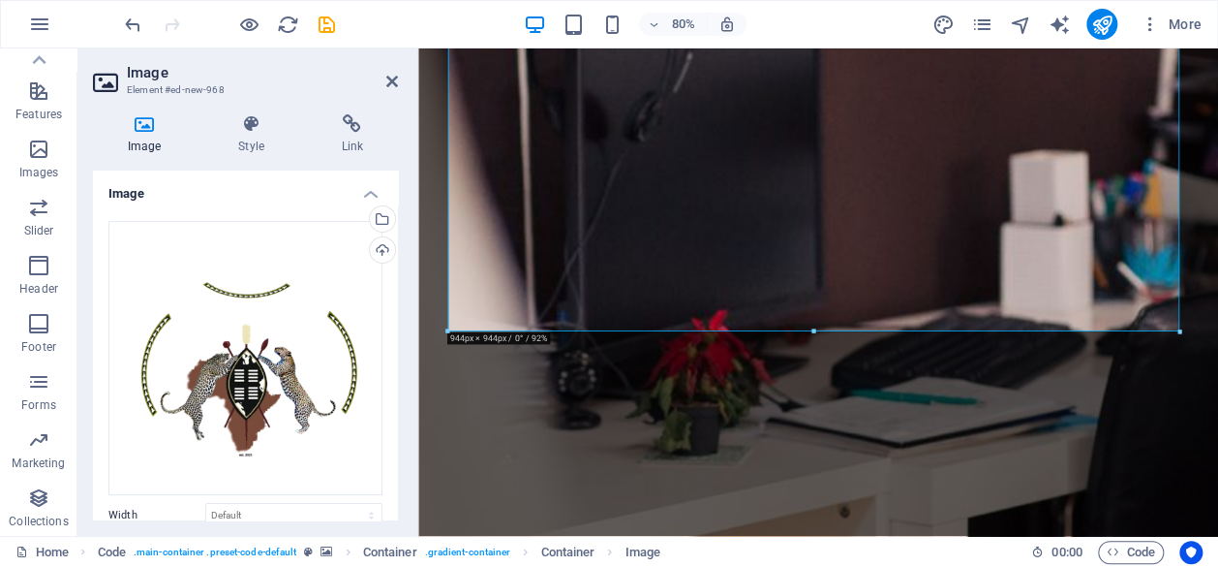
scroll to position [944, 0]
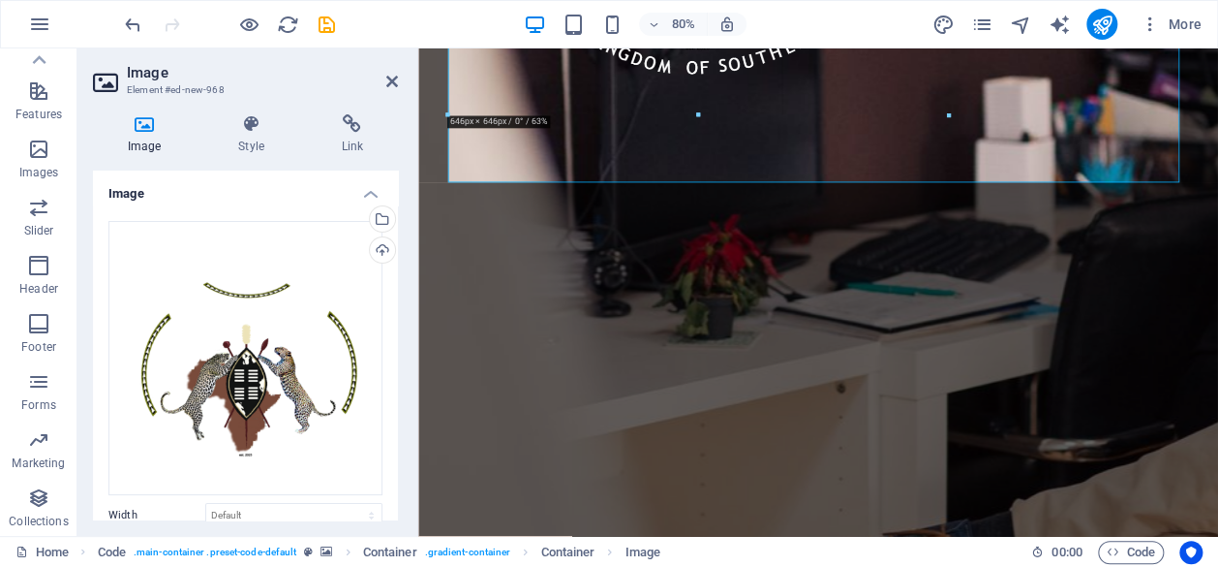
drag, startPoint x: 1178, startPoint y: 345, endPoint x: 525, endPoint y: 9, distance: 734.2
type input "646"
select select "px"
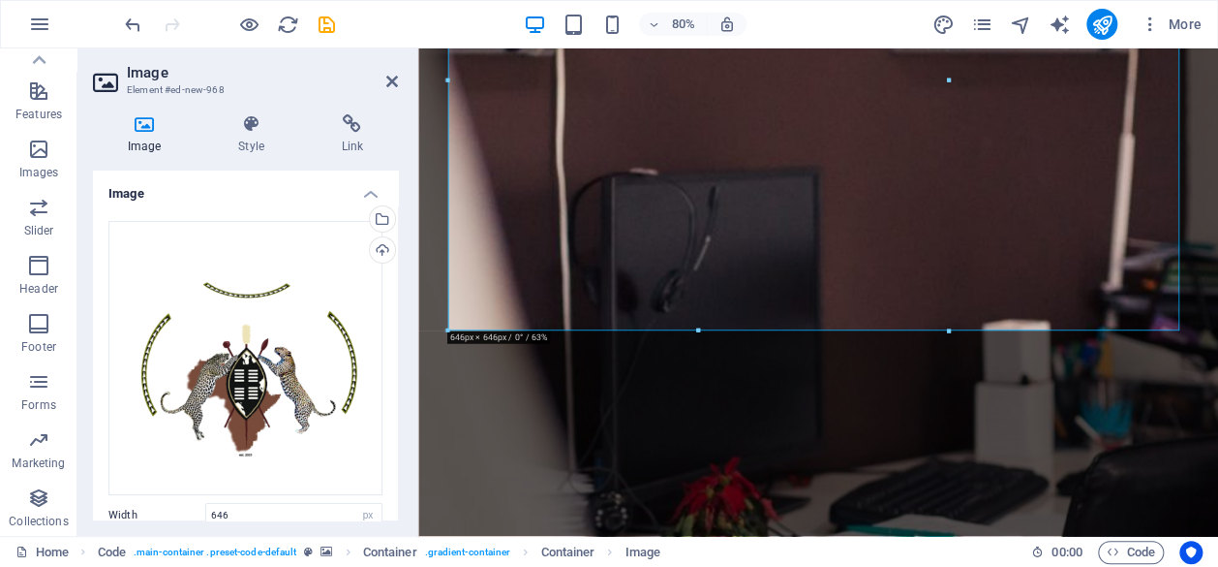
scroll to position [541, 0]
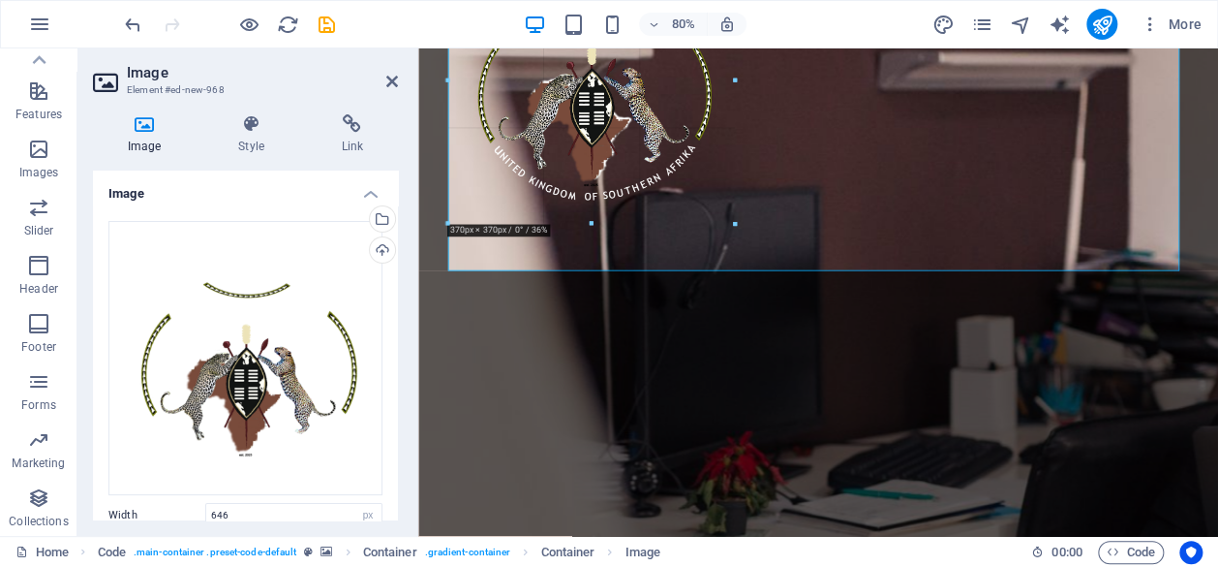
drag, startPoint x: 946, startPoint y: 437, endPoint x: 600, endPoint y: 163, distance: 442.0
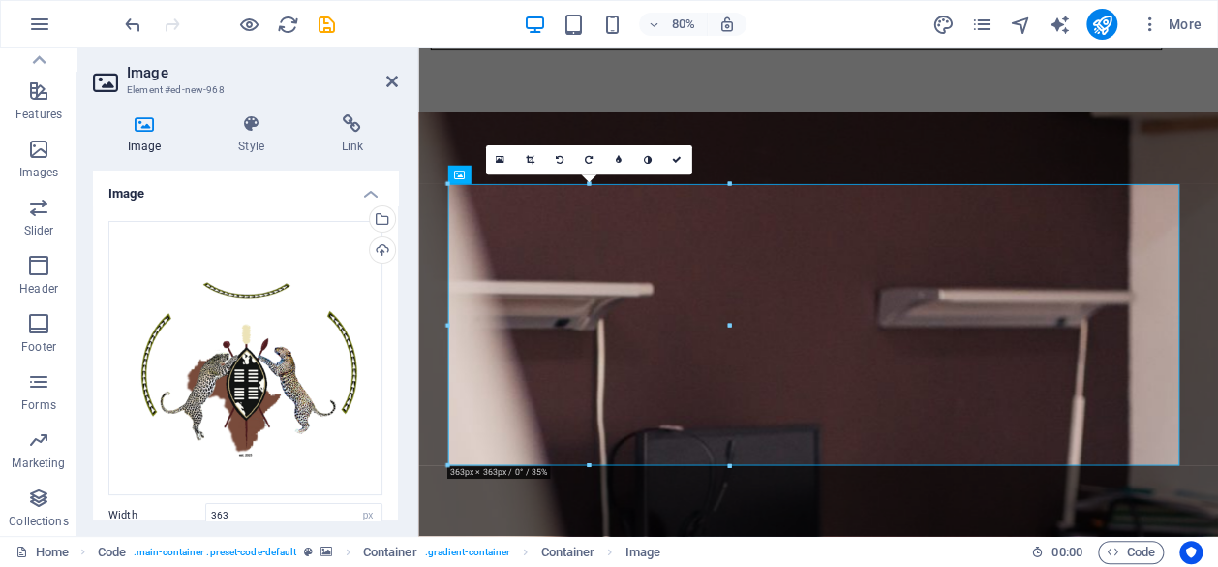
scroll to position [230, 0]
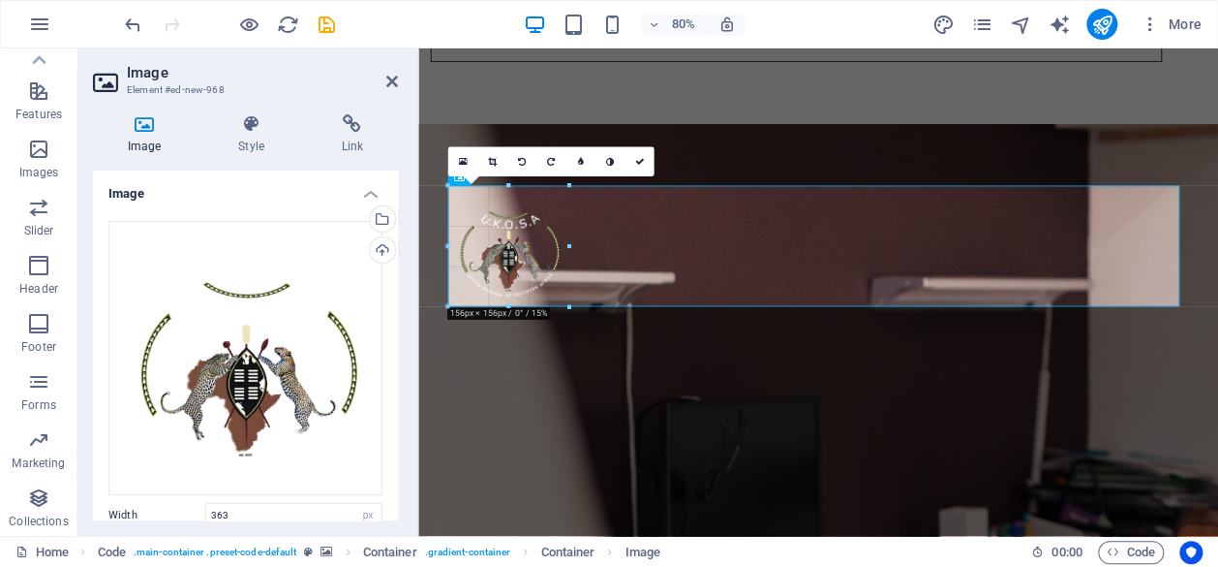
drag, startPoint x: 726, startPoint y: 467, endPoint x: 135, endPoint y: 239, distance: 634.0
type input "156"
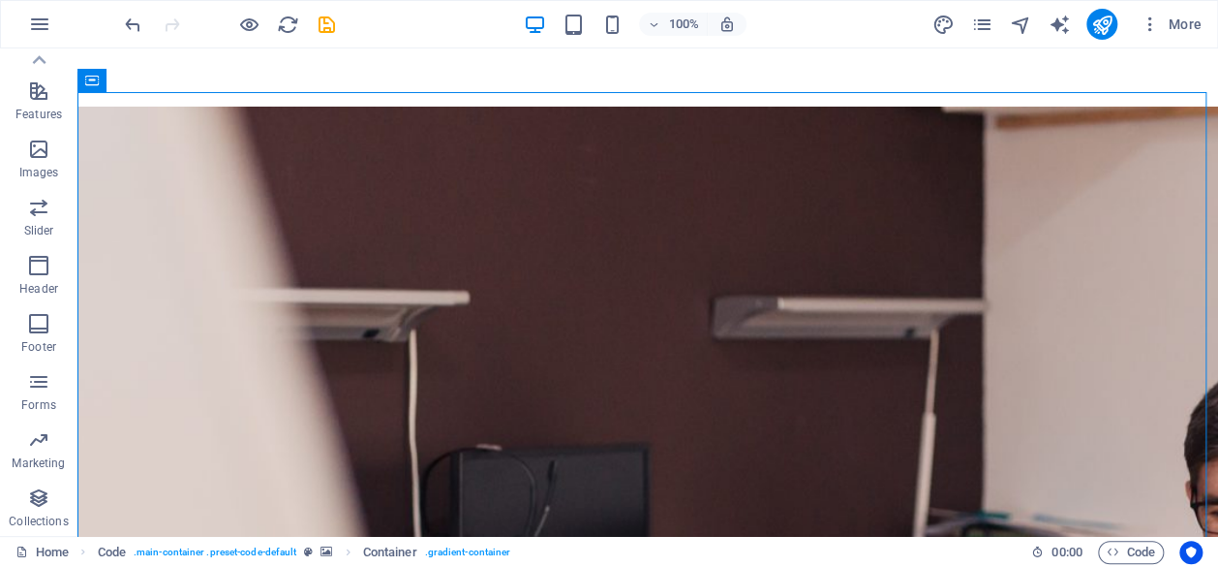
scroll to position [240, 0]
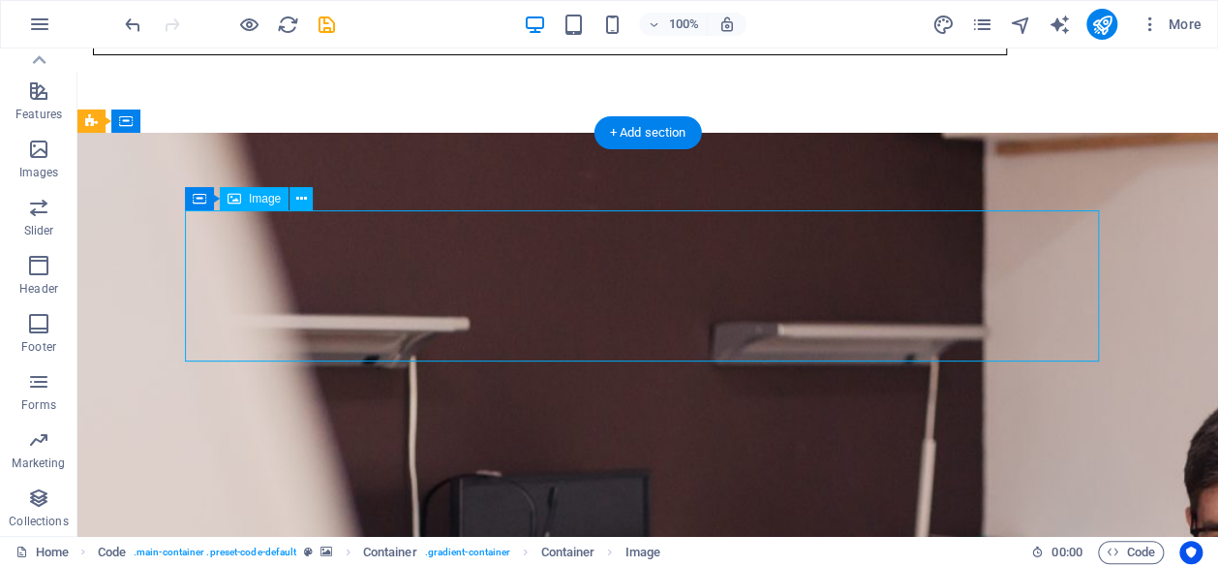
select select "px"
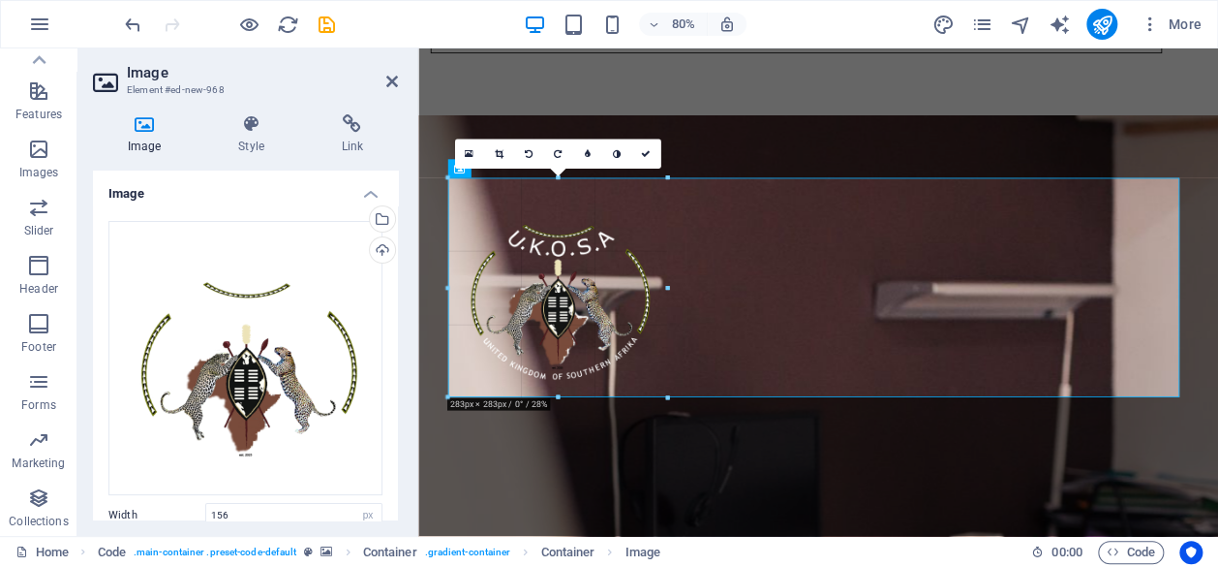
drag, startPoint x: 569, startPoint y: 238, endPoint x: 697, endPoint y: 229, distance: 129.2
type input "283"
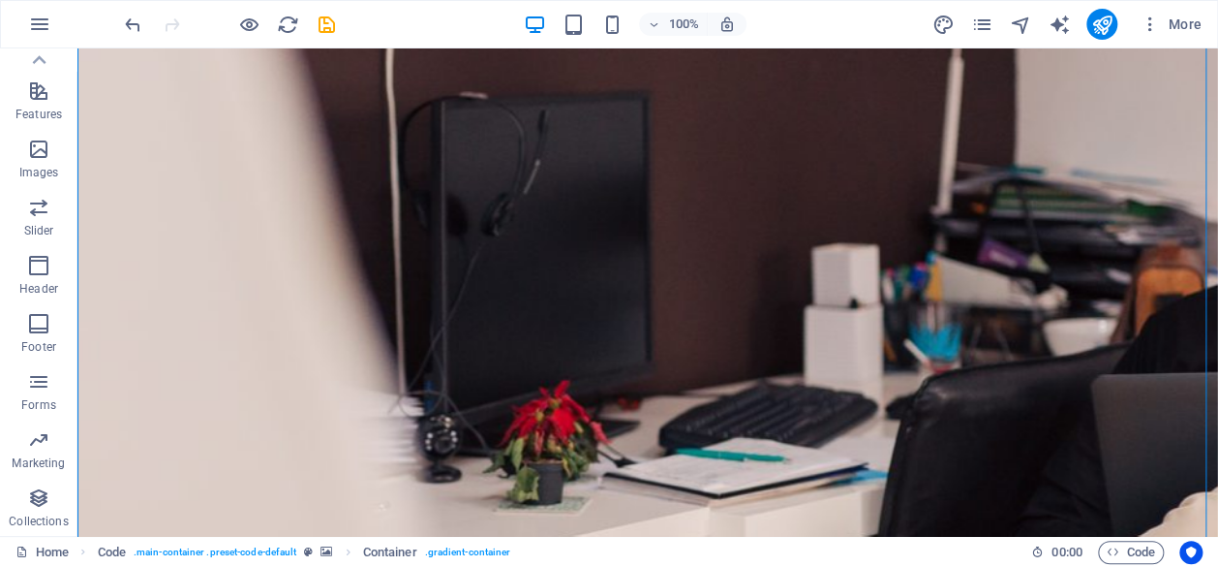
scroll to position [643, 0]
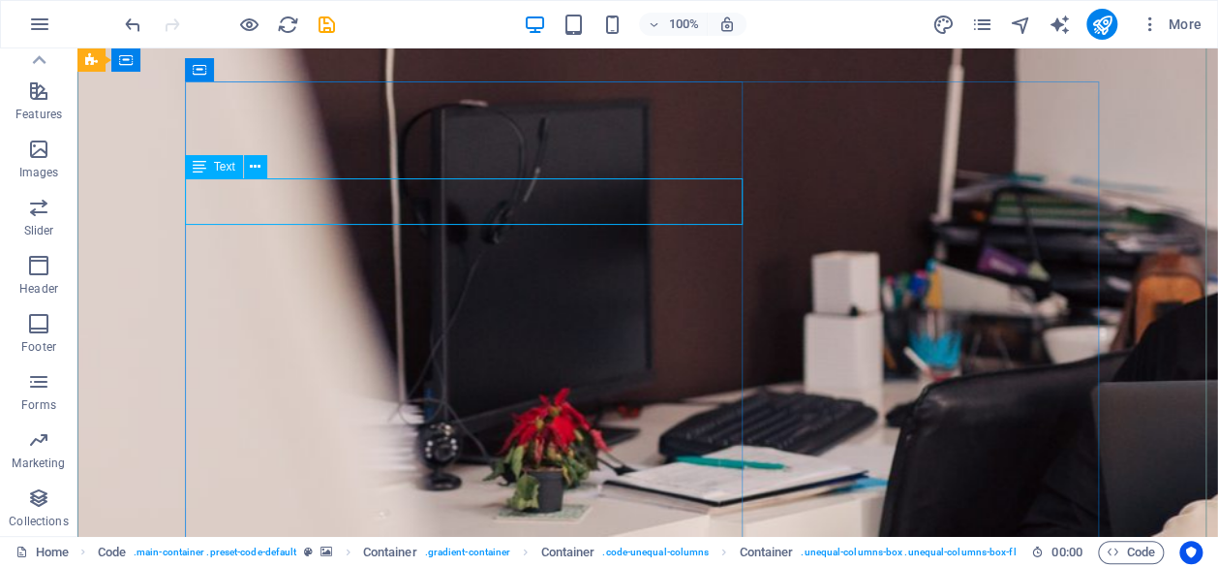
drag, startPoint x: 690, startPoint y: 210, endPoint x: 416, endPoint y: 251, distance: 276.1
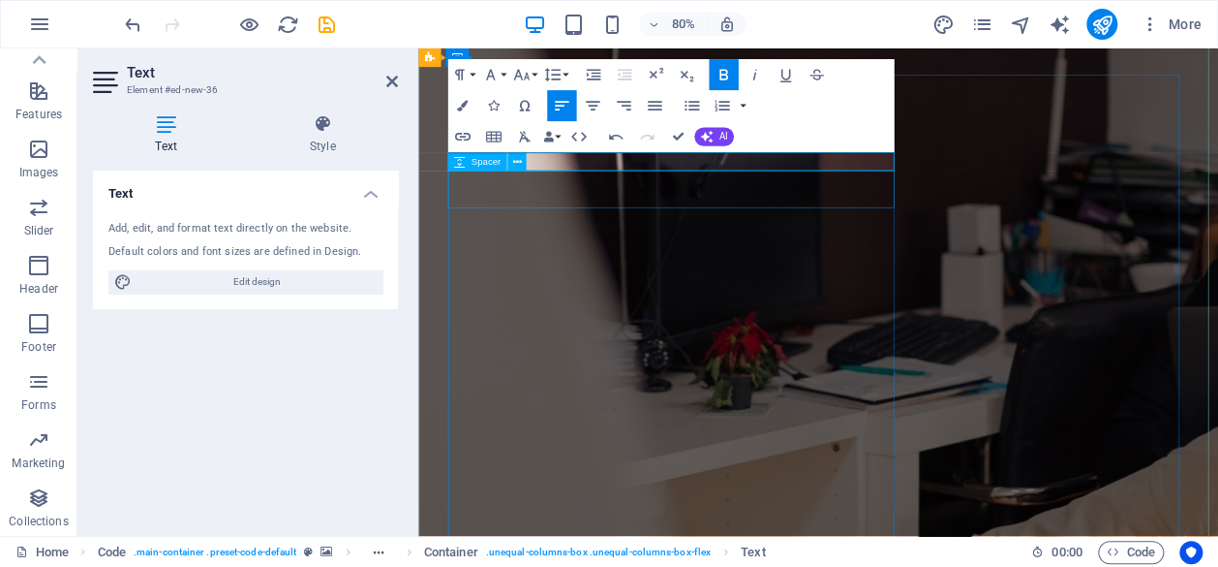
click at [535, 161] on div "Spacer" at bounding box center [491, 161] width 88 height 19
click at [533, 153] on div "Spacer" at bounding box center [491, 161] width 88 height 19
click at [533, 157] on div "Spacer" at bounding box center [491, 161] width 88 height 19
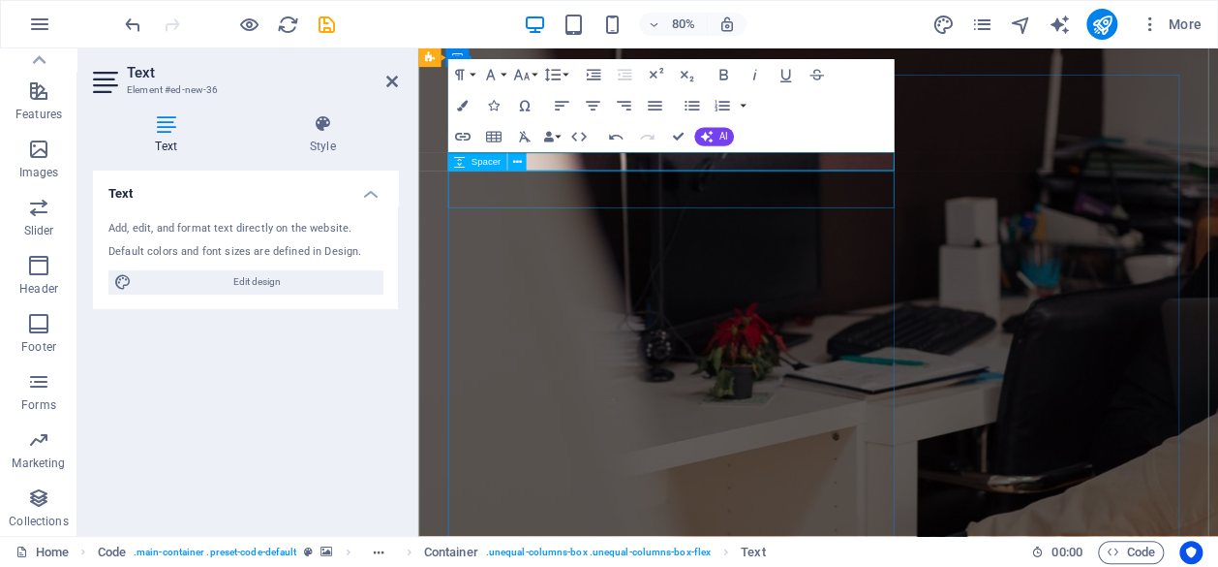
drag, startPoint x: 575, startPoint y: 215, endPoint x: 884, endPoint y: 175, distance: 311.5
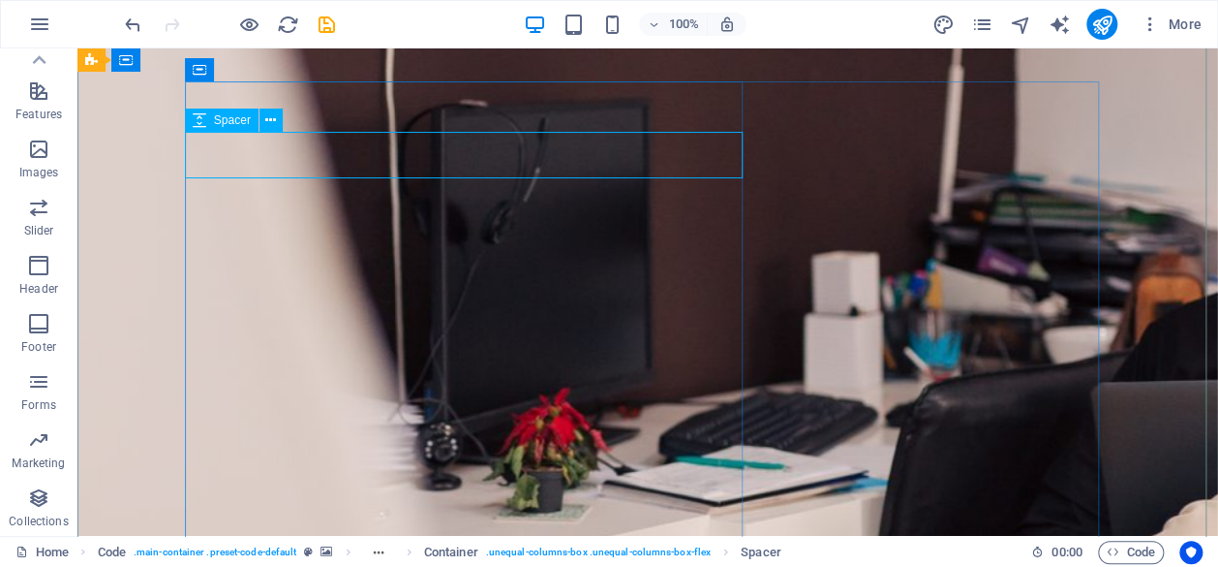
select select "rem"
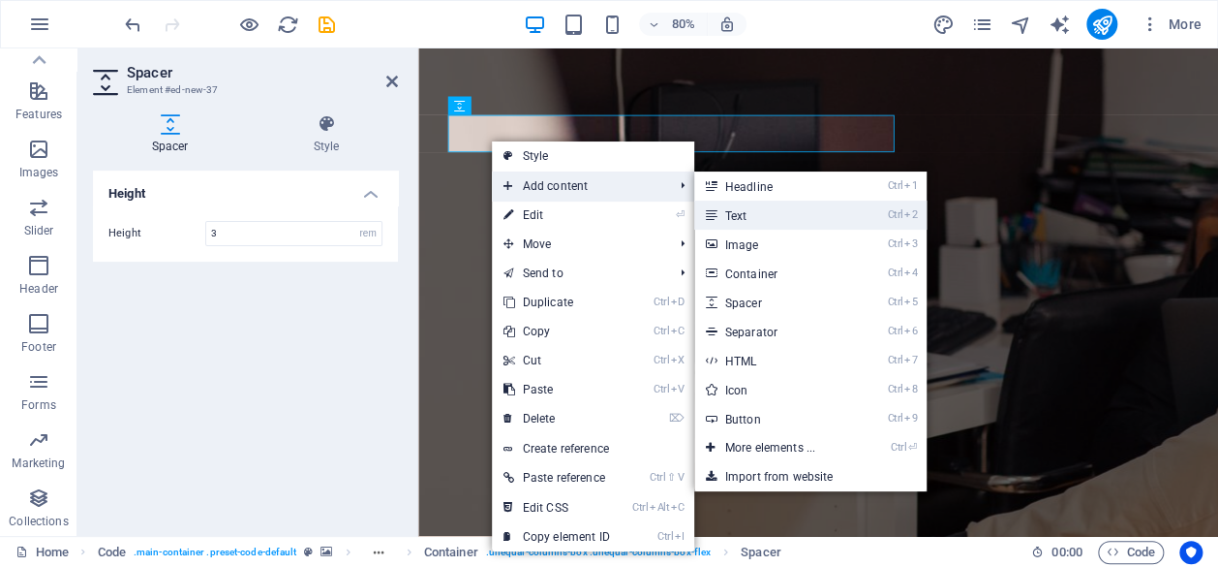
click at [759, 212] on link "Ctrl 2 Text" at bounding box center [774, 214] width 160 height 29
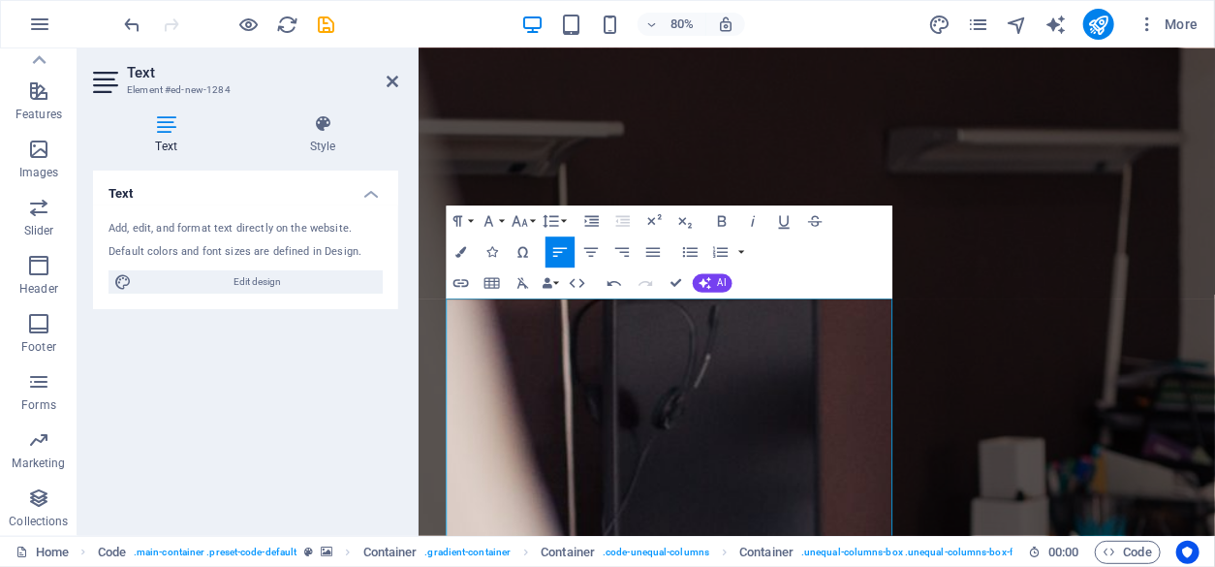
scroll to position [370, 0]
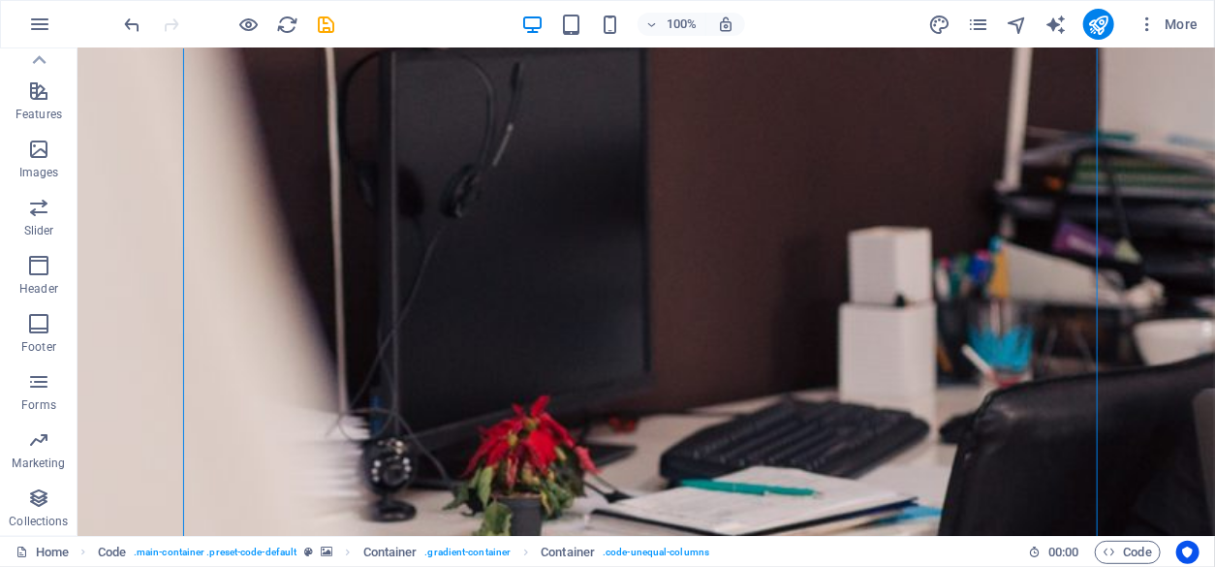
scroll to position [783, 0]
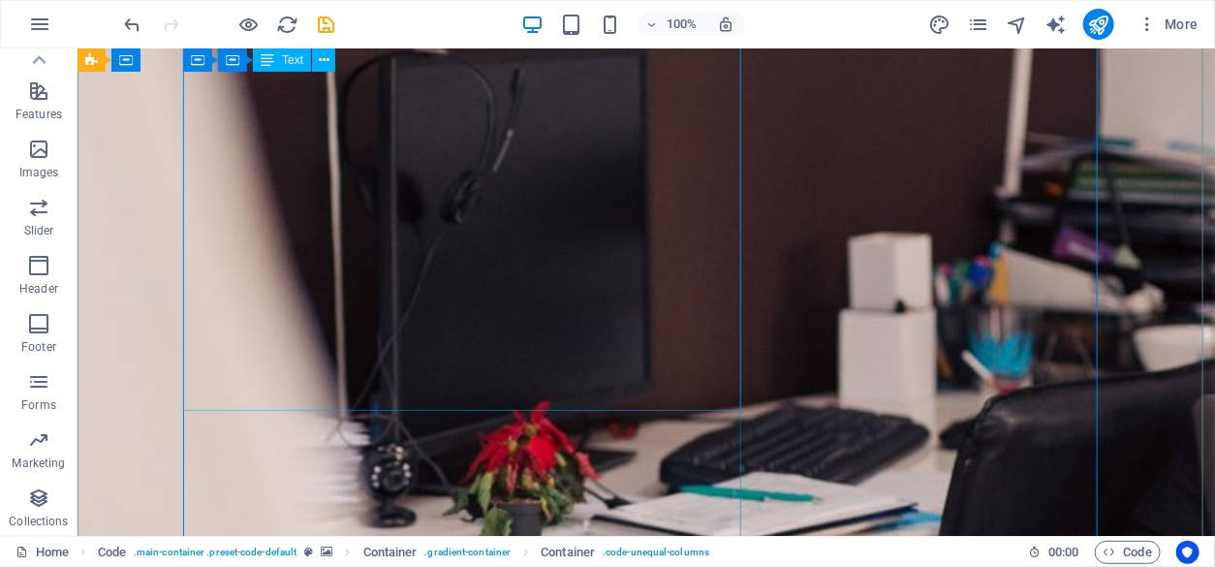
click at [267, 60] on icon at bounding box center [268, 59] width 14 height 23
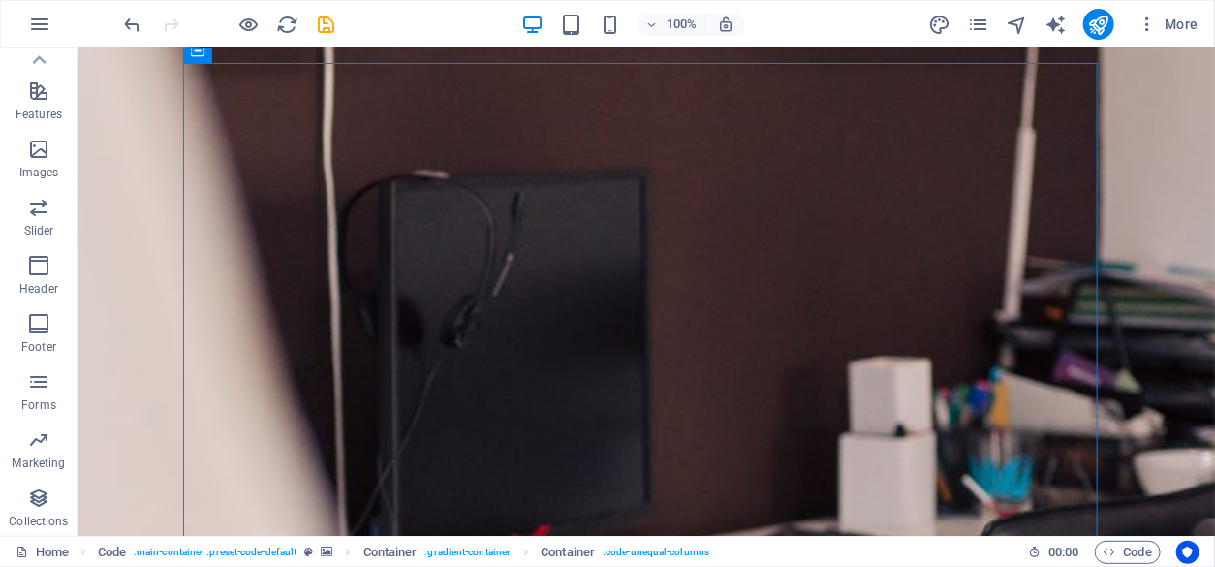
scroll to position [661, 0]
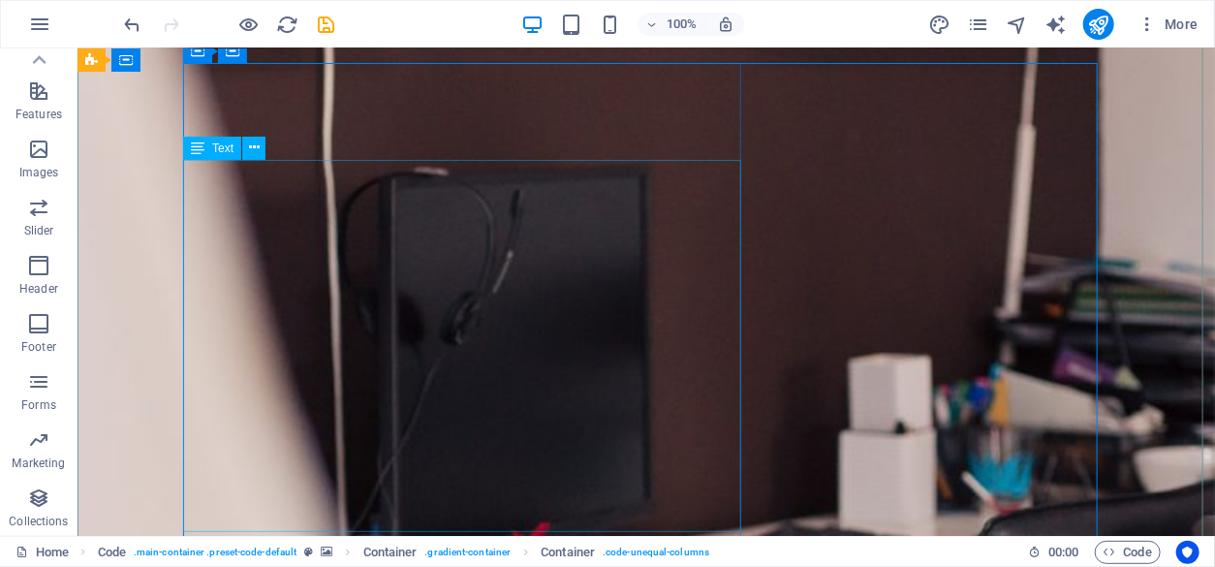
click at [250, 155] on icon at bounding box center [254, 148] width 11 height 20
click at [256, 152] on icon at bounding box center [254, 148] width 11 height 20
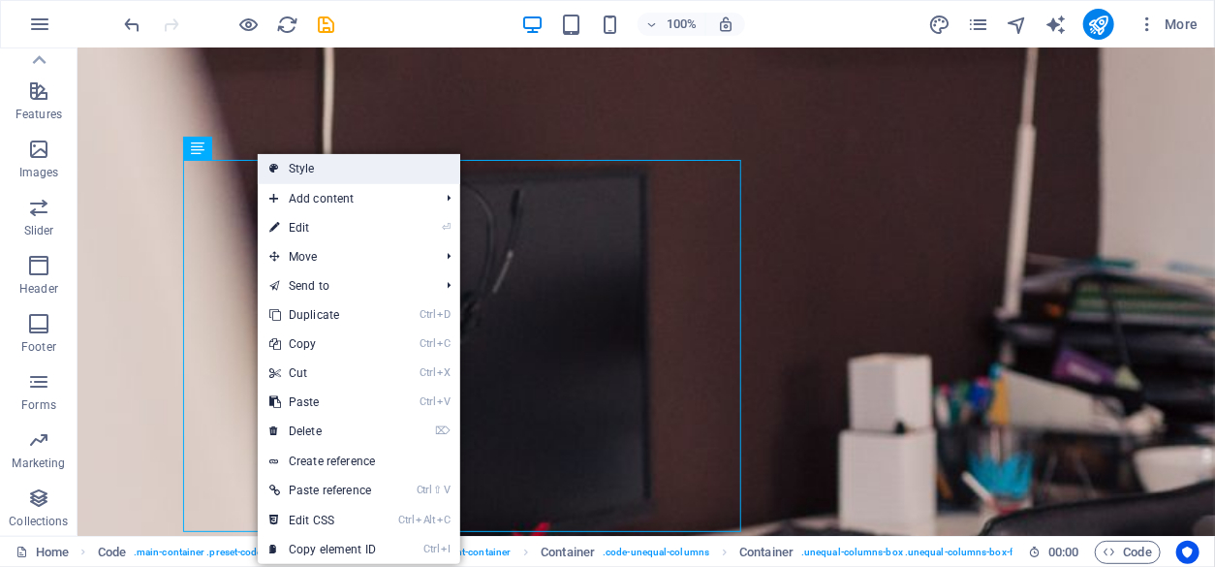
click at [279, 162] on link "Style" at bounding box center [359, 168] width 202 height 29
select select "%"
select select "rem"
select select "px"
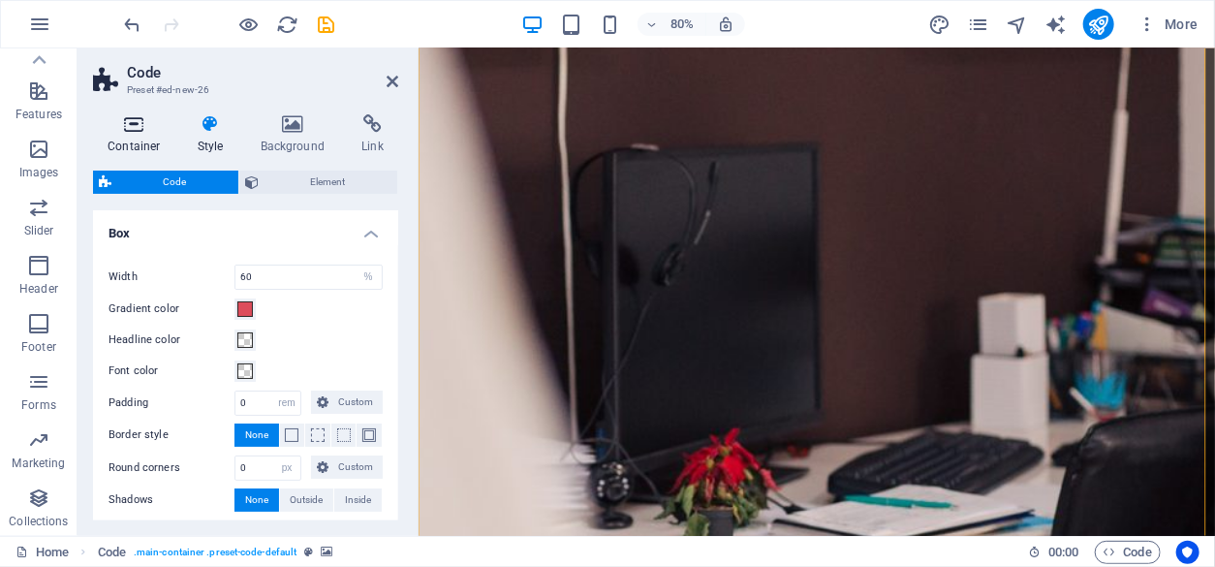
click at [142, 149] on h4 "Container" at bounding box center [138, 134] width 90 height 41
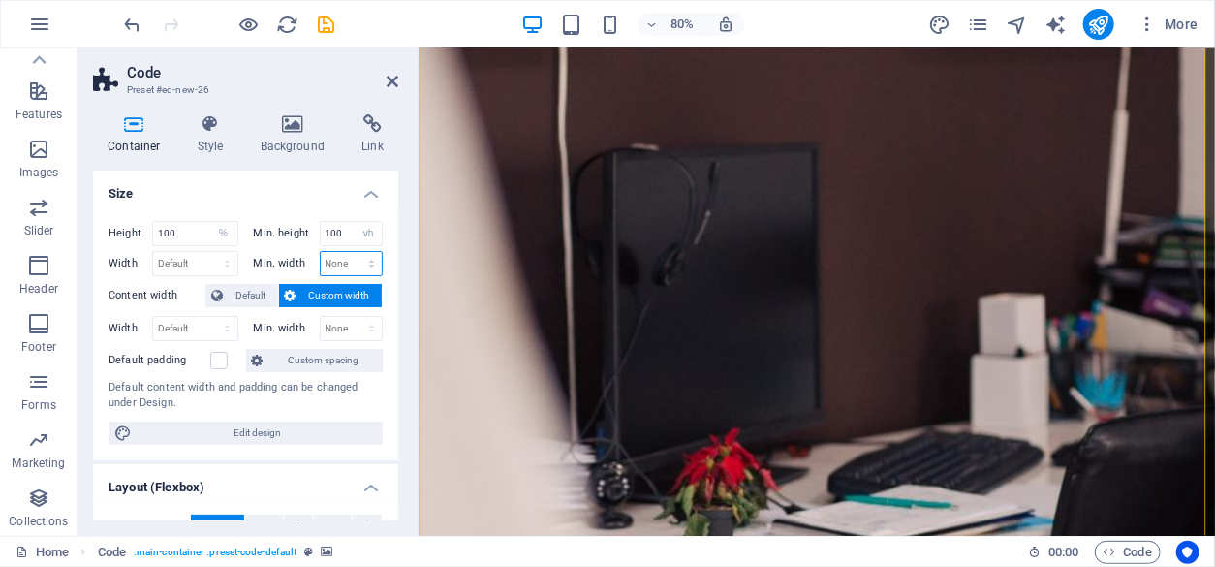
click at [367, 261] on select "None px rem % vh vw" at bounding box center [352, 263] width 62 height 23
select select "px"
click at [351, 252] on select "None px rem % vh vw" at bounding box center [352, 263] width 62 height 23
type input "0"
click at [347, 261] on input "0" at bounding box center [352, 263] width 62 height 23
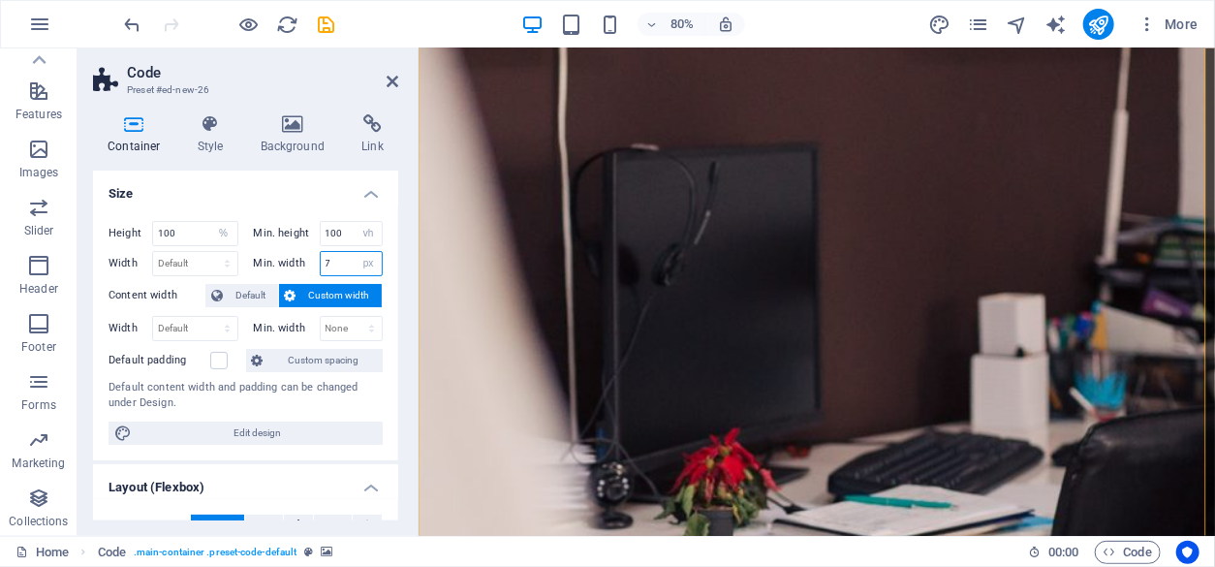
type input "7"
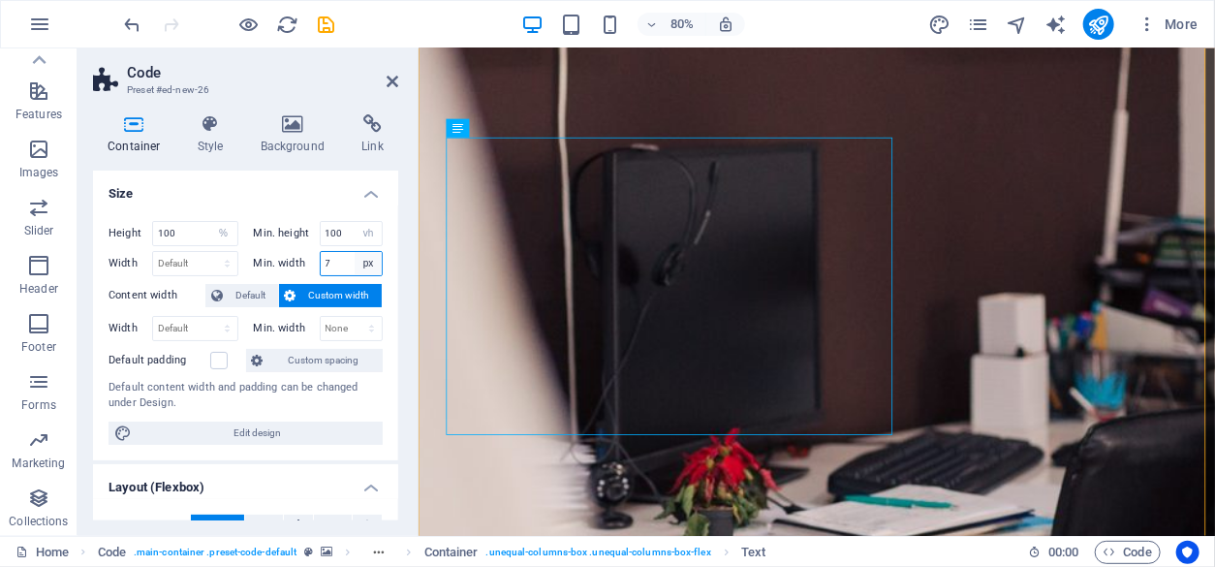
click at [367, 264] on select "None px rem % vh vw" at bounding box center [367, 263] width 27 height 23
select select "vw"
click at [354, 252] on select "None px rem % vh vw" at bounding box center [367, 263] width 27 height 23
type input "0.5"
click at [364, 265] on select "None px rem % vh vw" at bounding box center [367, 263] width 27 height 23
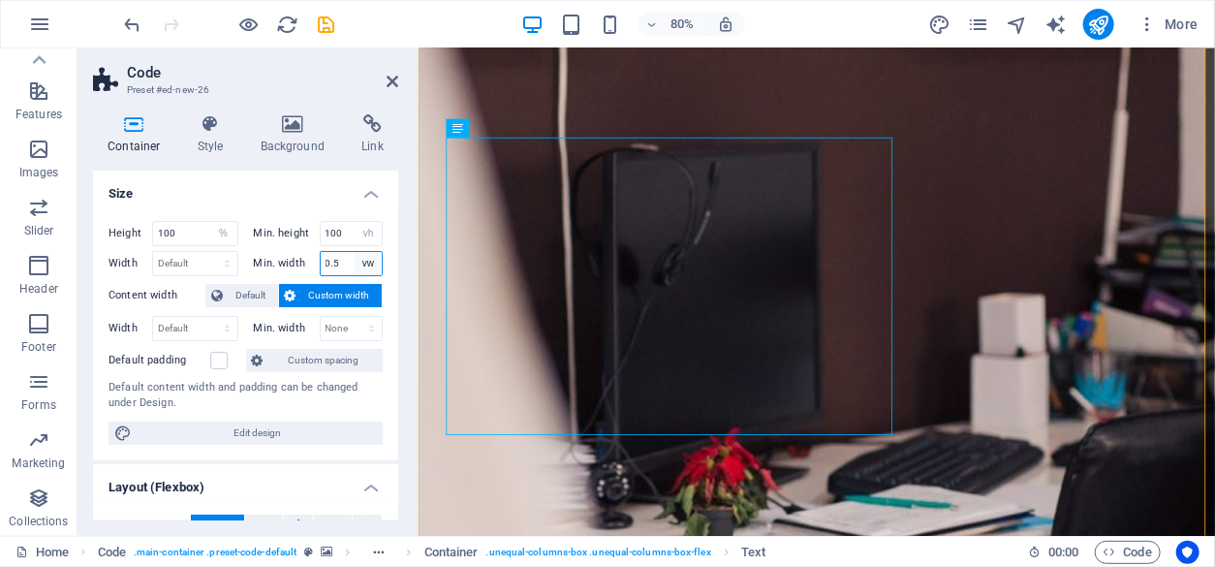
select select "rem"
click at [354, 252] on select "None px rem % vh vw" at bounding box center [367, 263] width 27 height 23
type input "0.45"
click at [320, 186] on h4 "Size" at bounding box center [245, 187] width 305 height 35
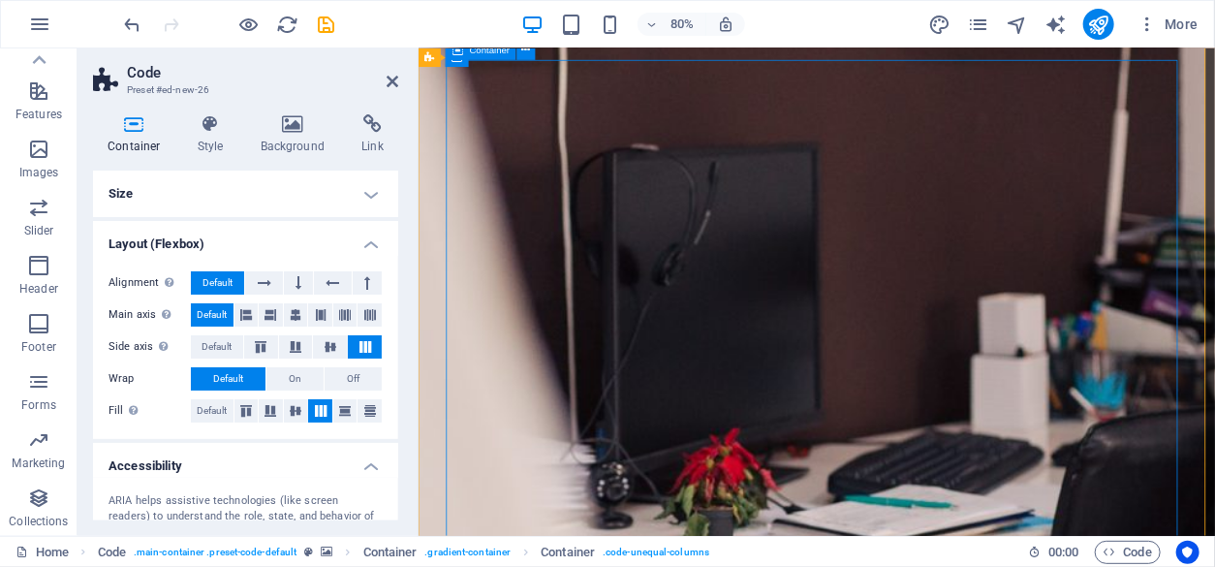
drag, startPoint x: 986, startPoint y: 305, endPoint x: 1212, endPoint y: 258, distance: 230.6
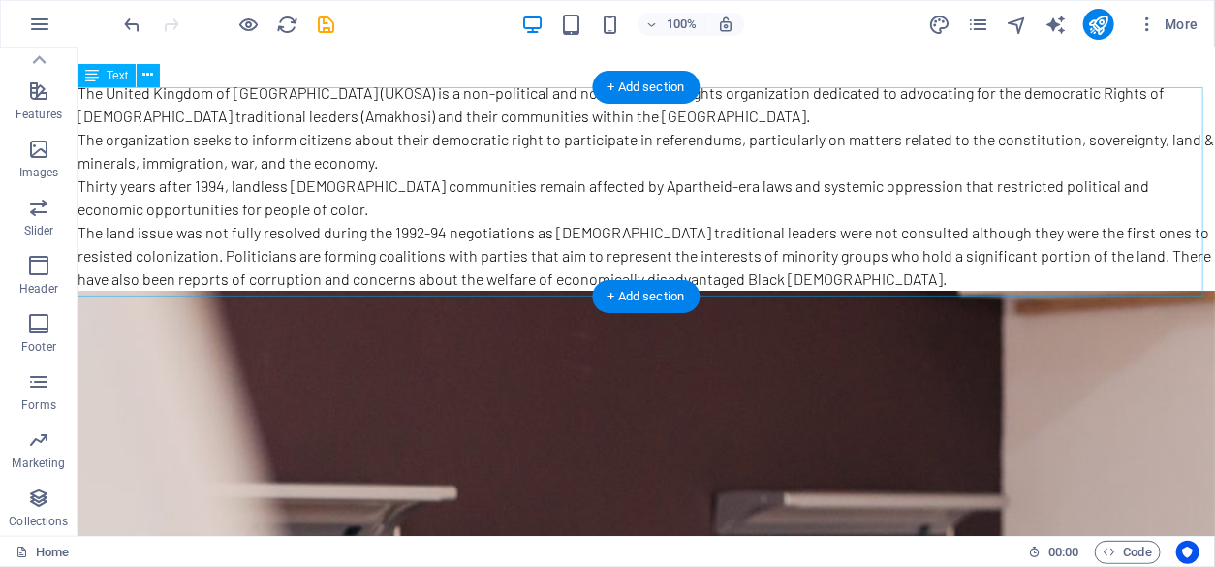
scroll to position [286, 0]
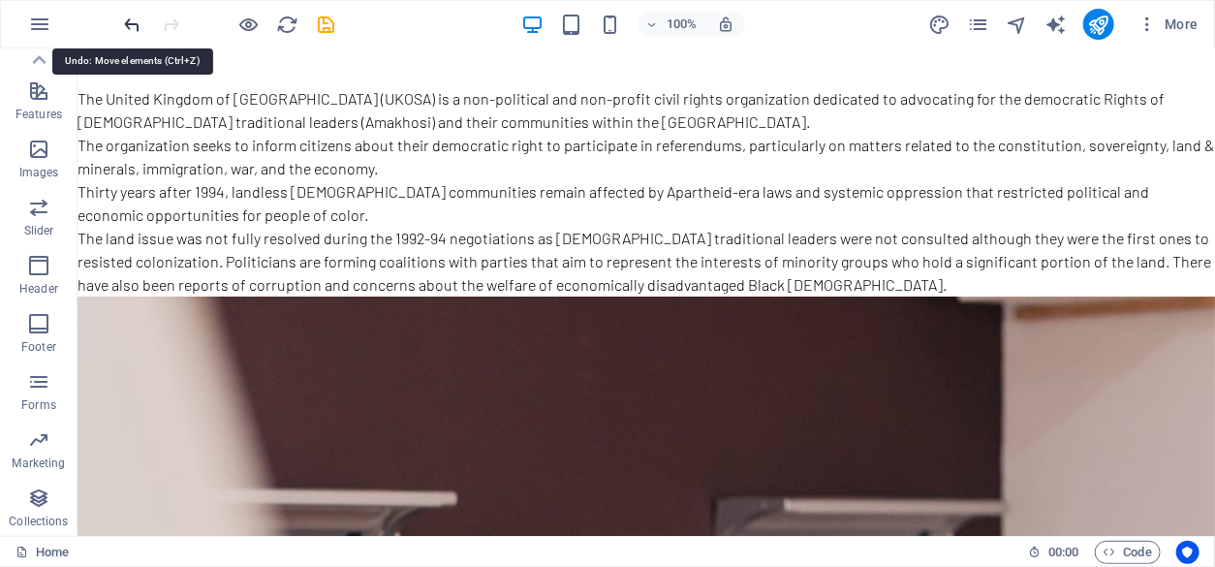
click at [128, 25] on icon "undo" at bounding box center [133, 25] width 22 height 22
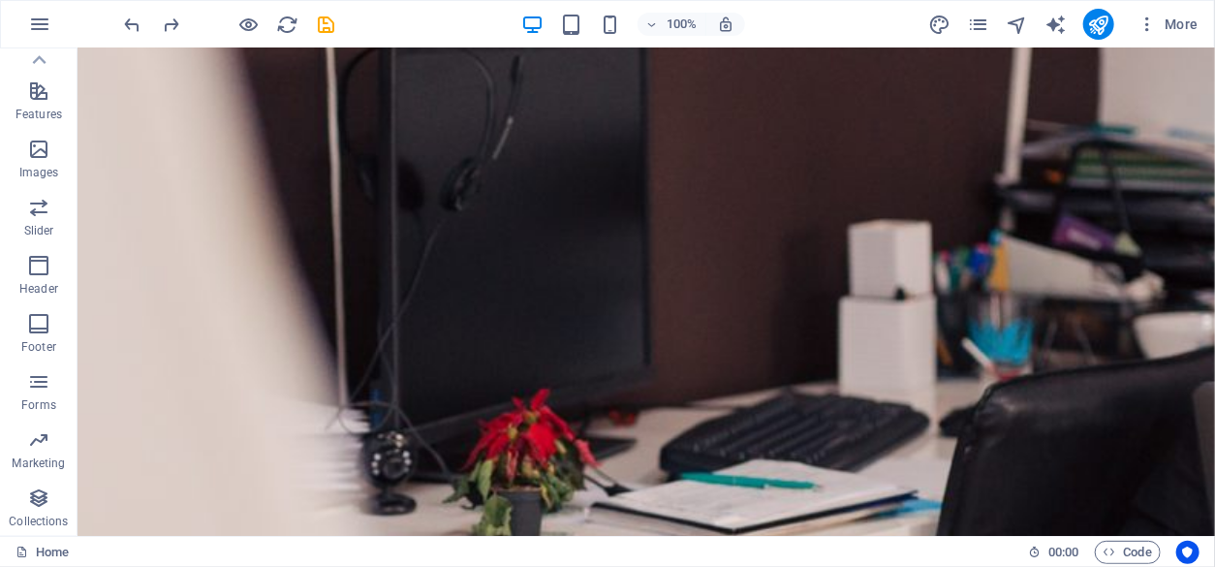
scroll to position [767, 0]
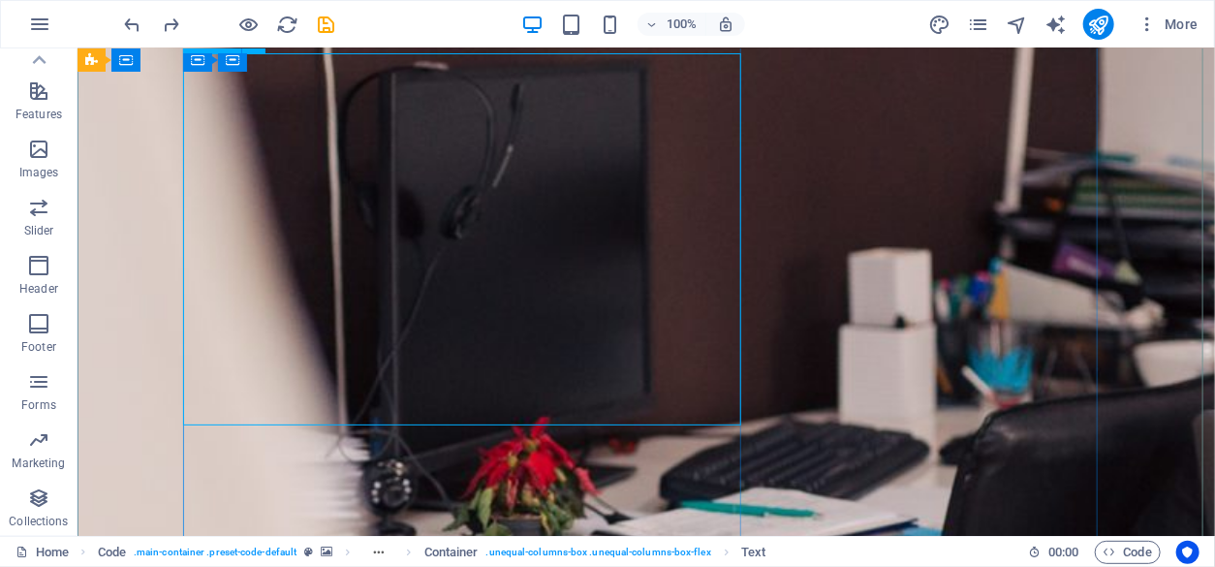
click at [316, 60] on icon at bounding box center [318, 60] width 11 height 20
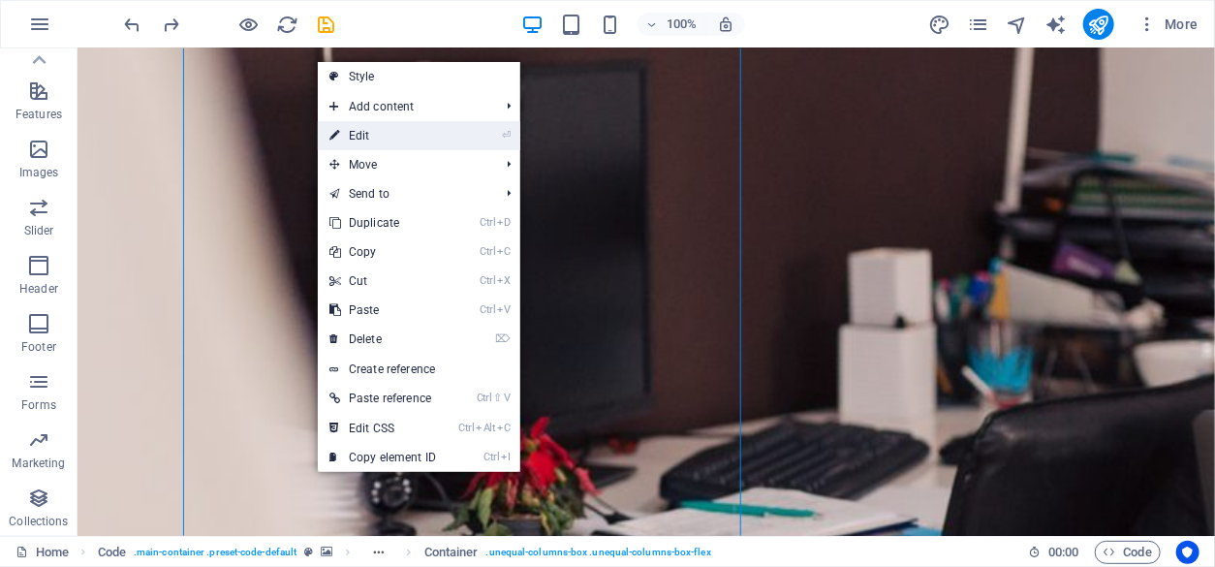
click at [342, 128] on link "⏎ Edit" at bounding box center [383, 135] width 130 height 29
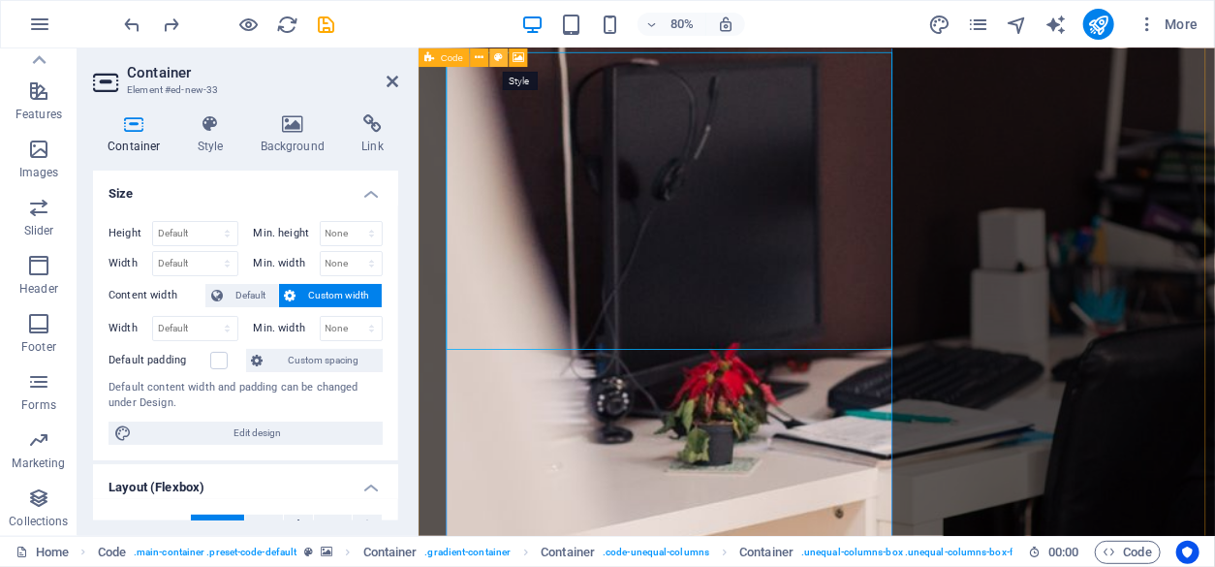
click at [499, 58] on icon at bounding box center [499, 57] width 9 height 16
select select "%"
select select "rem"
select select "px"
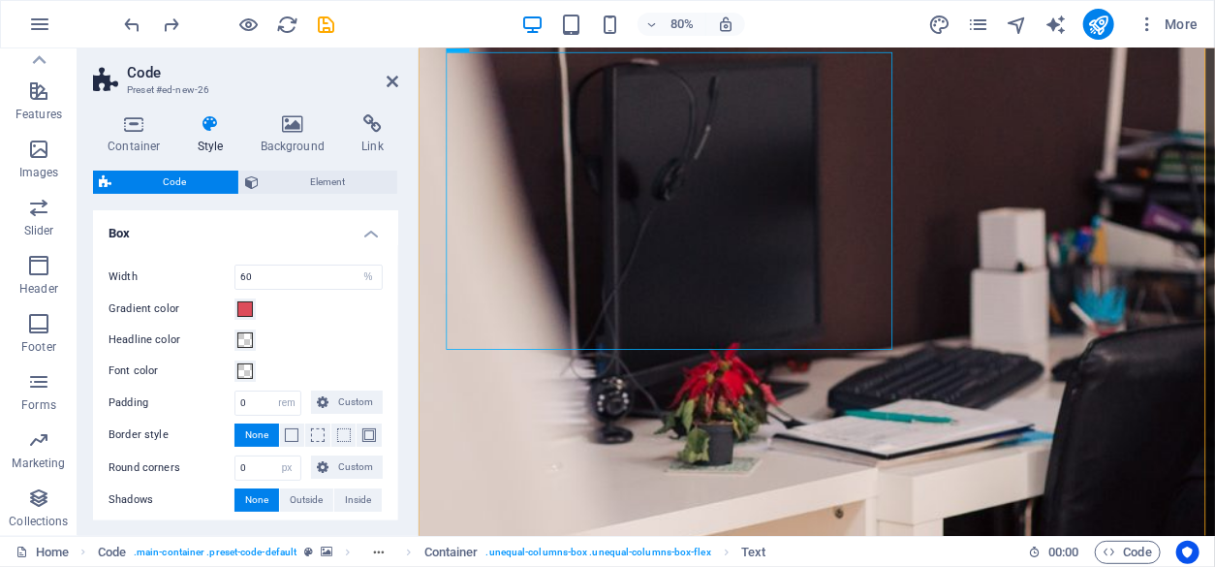
drag, startPoint x: 393, startPoint y: 279, endPoint x: 394, endPoint y: 306, distance: 27.1
click at [394, 306] on div "Variants Default Box Width 60 px rem % vh vw Gradient color Headline color Font…" at bounding box center [245, 365] width 305 height 310
click at [132, 137] on h4 "Container" at bounding box center [138, 134] width 90 height 41
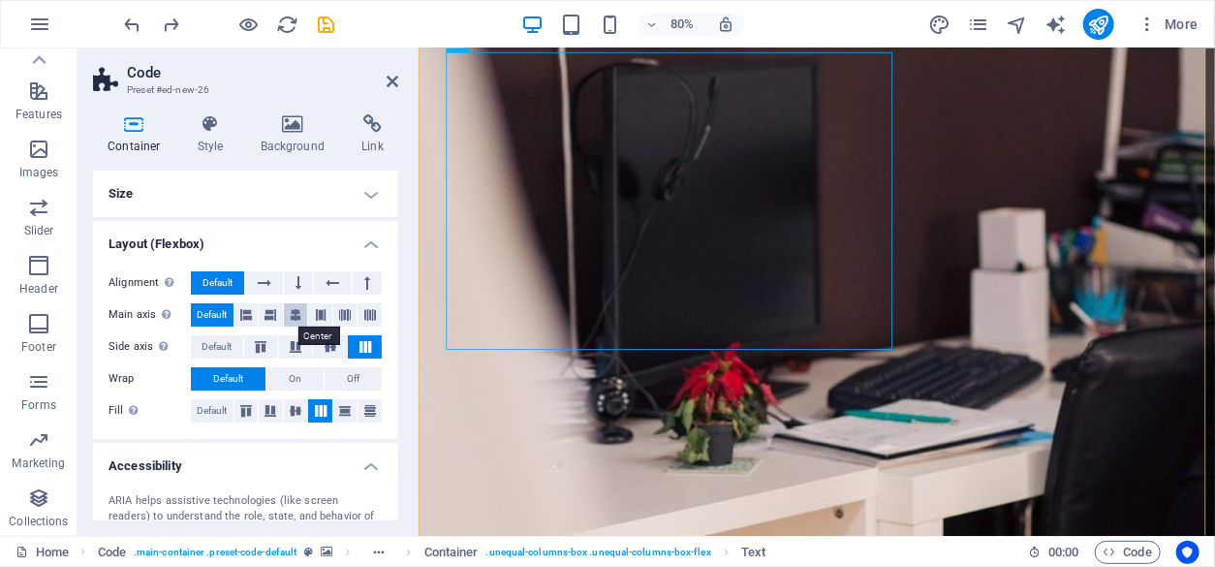
click at [290, 309] on icon at bounding box center [296, 314] width 12 height 23
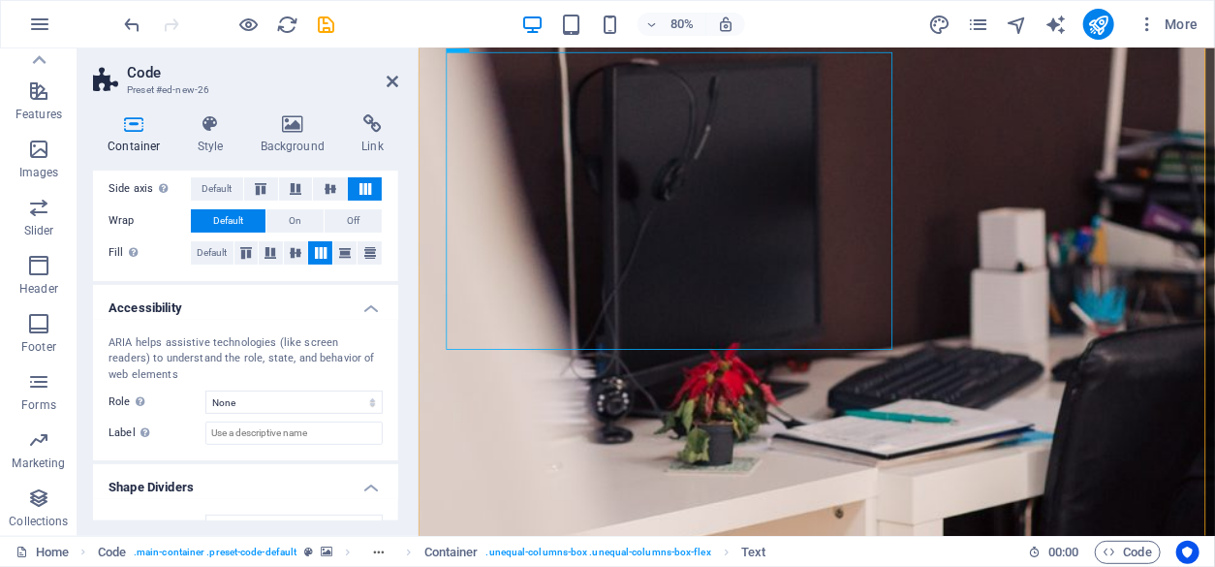
scroll to position [190, 0]
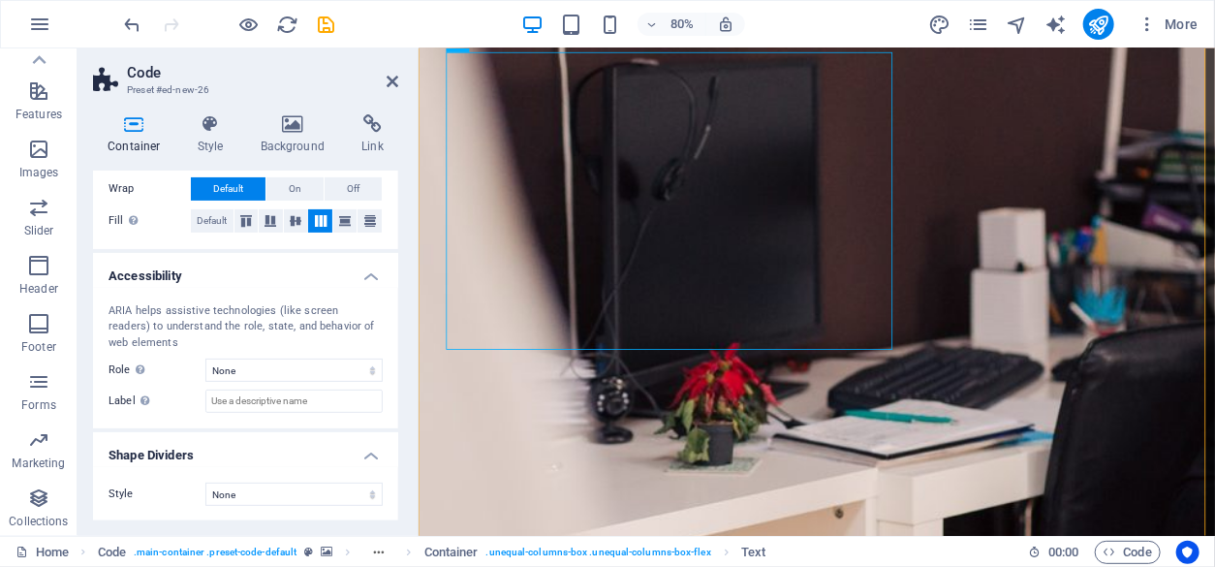
drag, startPoint x: 392, startPoint y: 453, endPoint x: 395, endPoint y: 422, distance: 31.1
click at [395, 422] on div "Size Height 100 Default px rem % vh vw Min. height 100 None px rem % vh vw Widt…" at bounding box center [245, 345] width 305 height 350
drag, startPoint x: 392, startPoint y: 407, endPoint x: 399, endPoint y: 352, distance: 55.6
click at [399, 352] on div "Container Style Background Link Size Height 100 Default px rem % vh vw Min. hei…" at bounding box center [245, 317] width 336 height 437
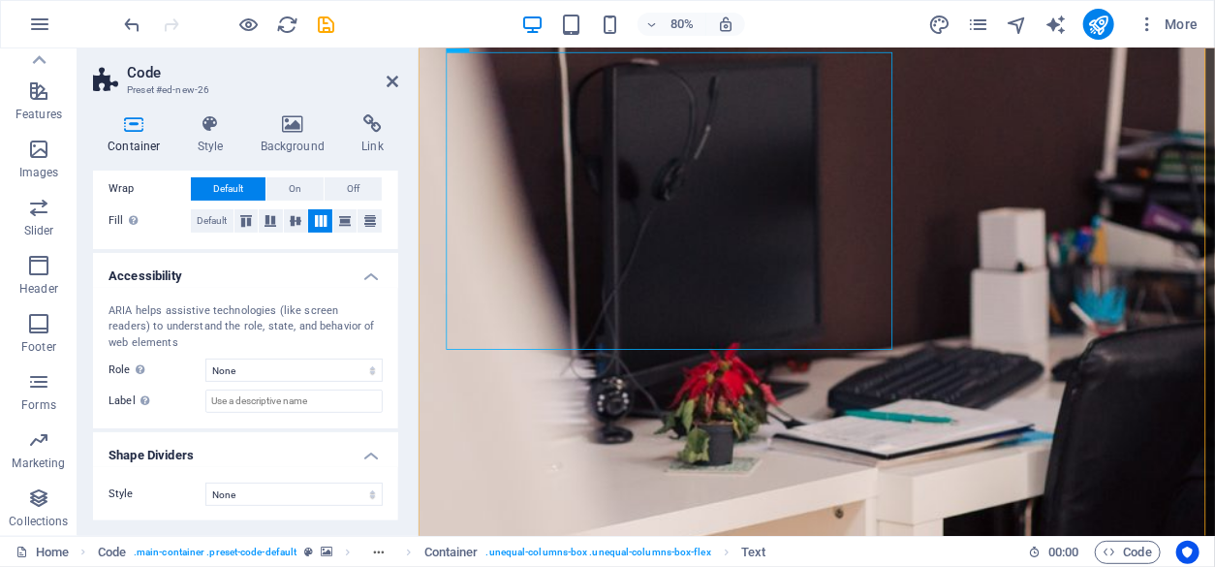
click at [124, 121] on icon at bounding box center [134, 123] width 82 height 19
click at [213, 131] on icon at bounding box center [210, 123] width 55 height 19
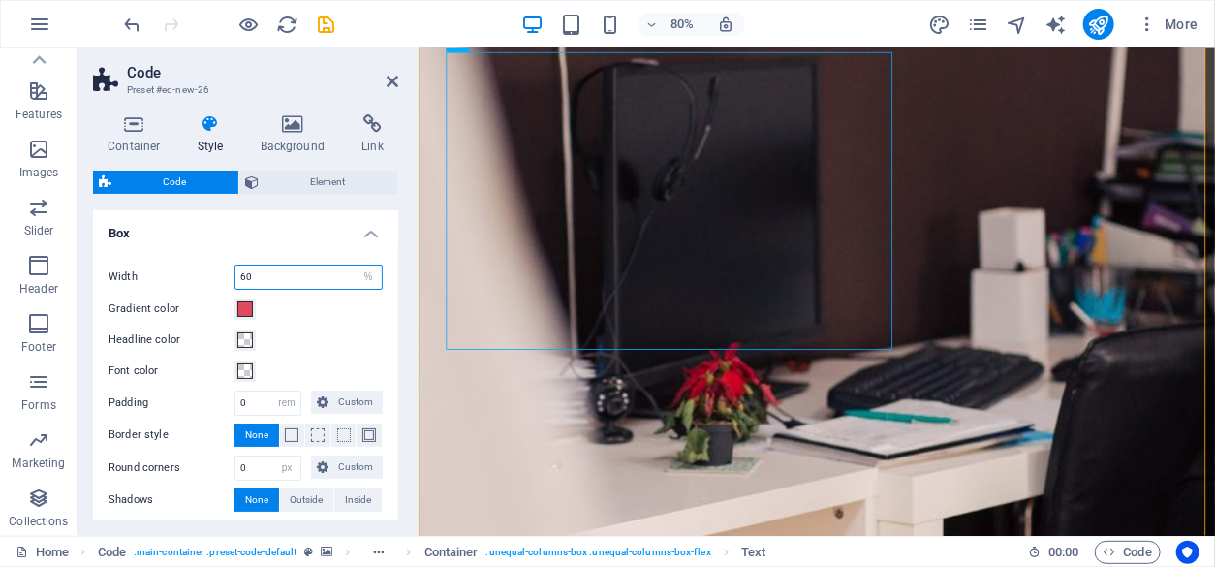
click at [274, 278] on input "60" at bounding box center [308, 276] width 146 height 23
type input "6"
type input "90"
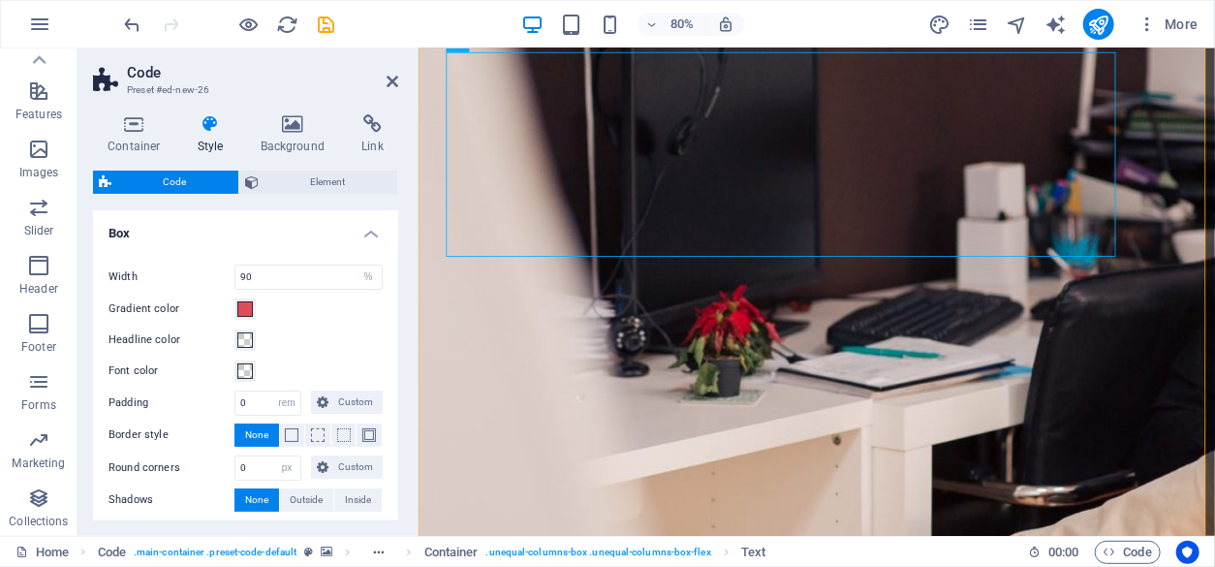
click at [306, 232] on h4 "Box" at bounding box center [245, 227] width 305 height 35
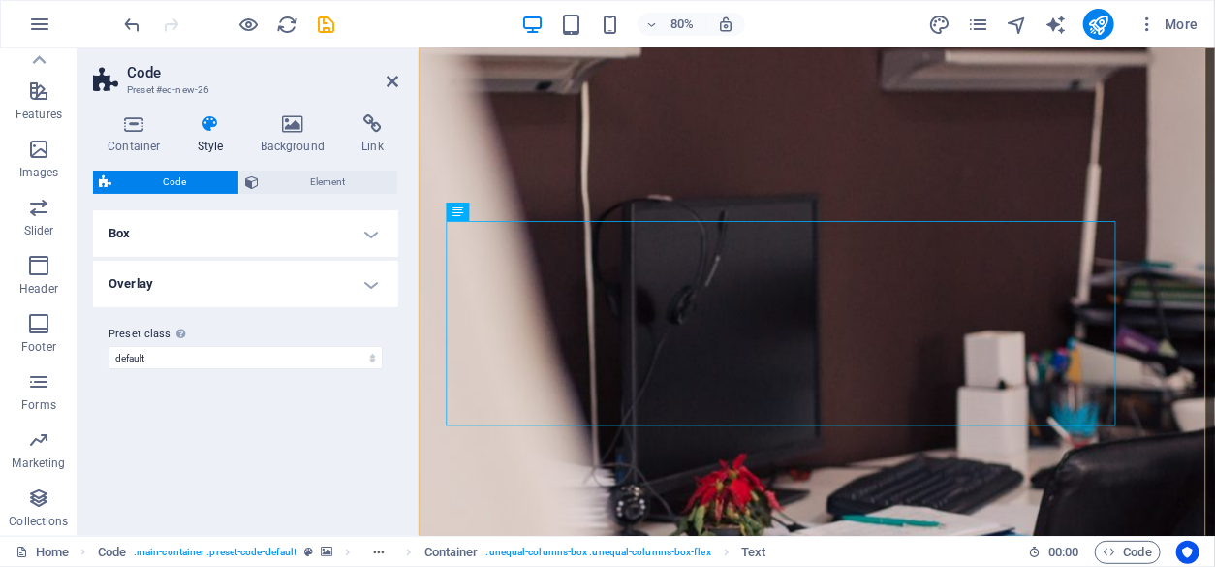
scroll to position [562, 0]
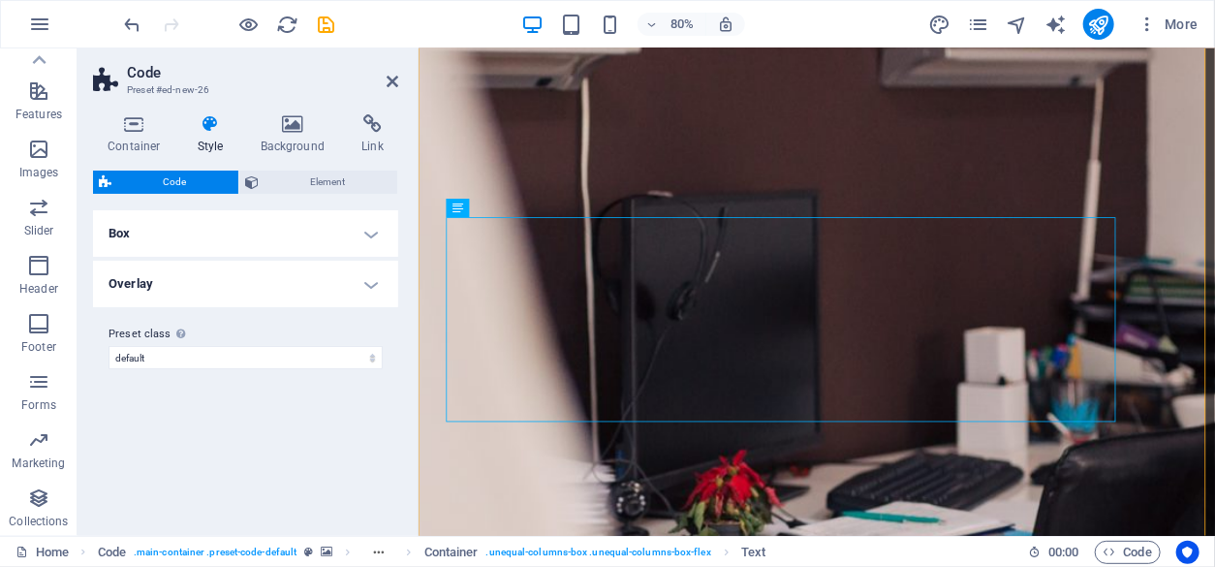
click at [205, 133] on icon at bounding box center [210, 123] width 55 height 19
click at [373, 283] on h4 "Overlay" at bounding box center [245, 284] width 305 height 46
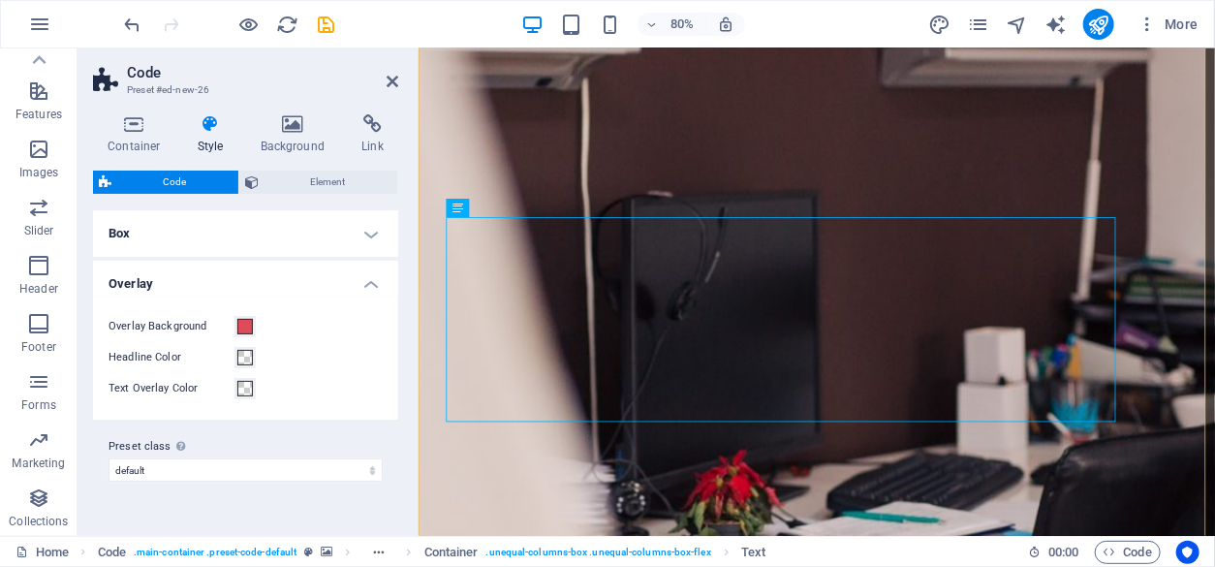
click at [373, 283] on h4 "Overlay" at bounding box center [245, 278] width 305 height 35
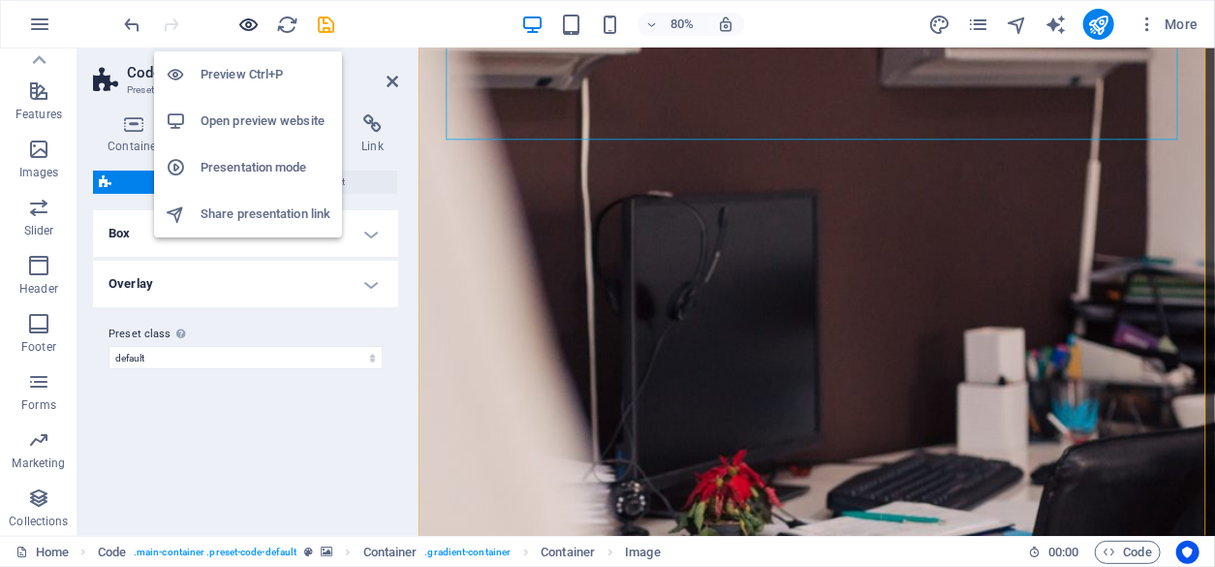
click at [245, 21] on icon "button" at bounding box center [249, 25] width 22 height 22
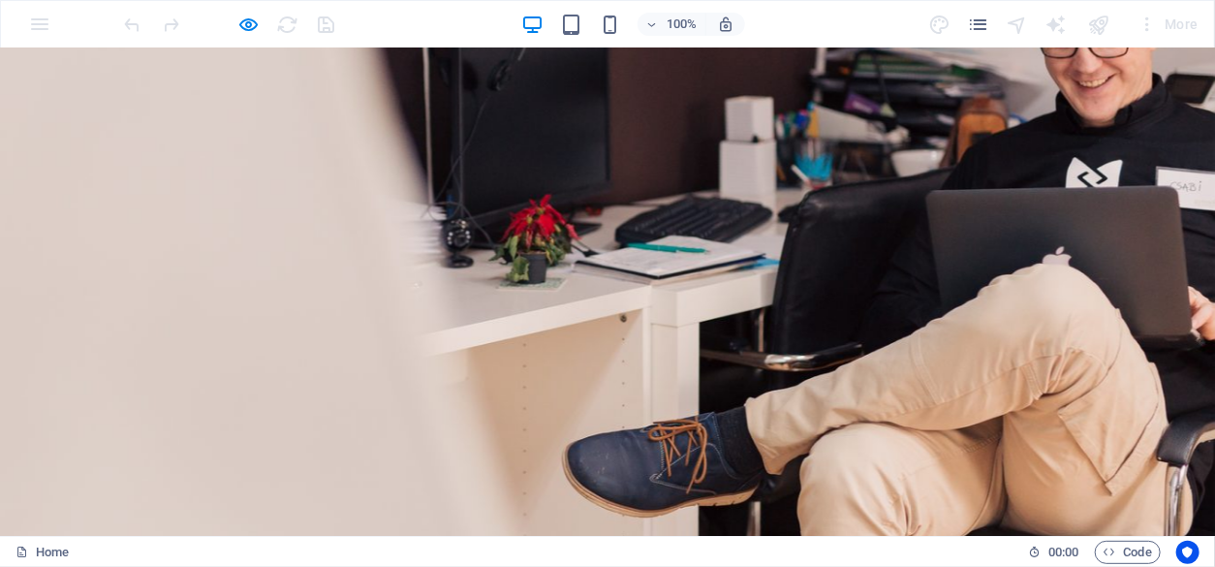
scroll to position [644, 0]
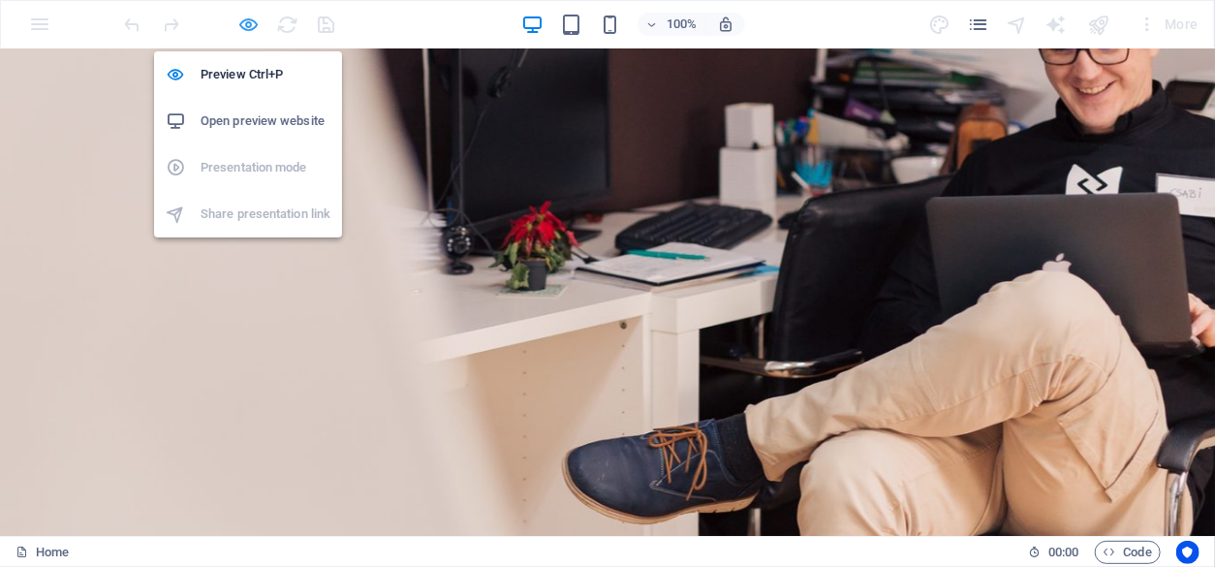
click at [253, 23] on icon "button" at bounding box center [249, 25] width 22 height 22
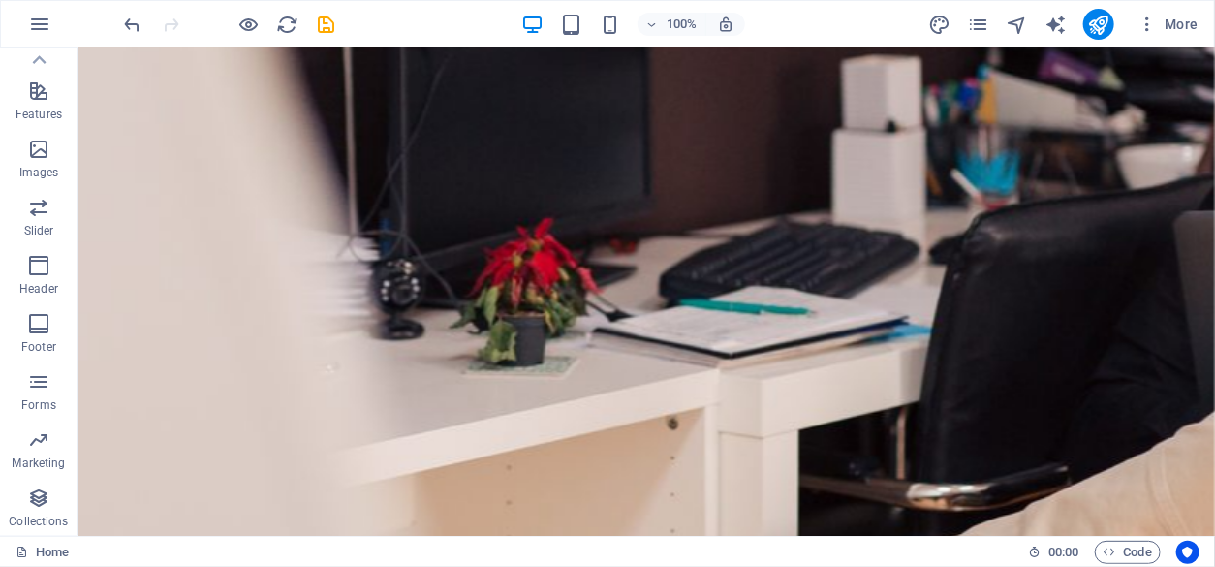
scroll to position [958, 0]
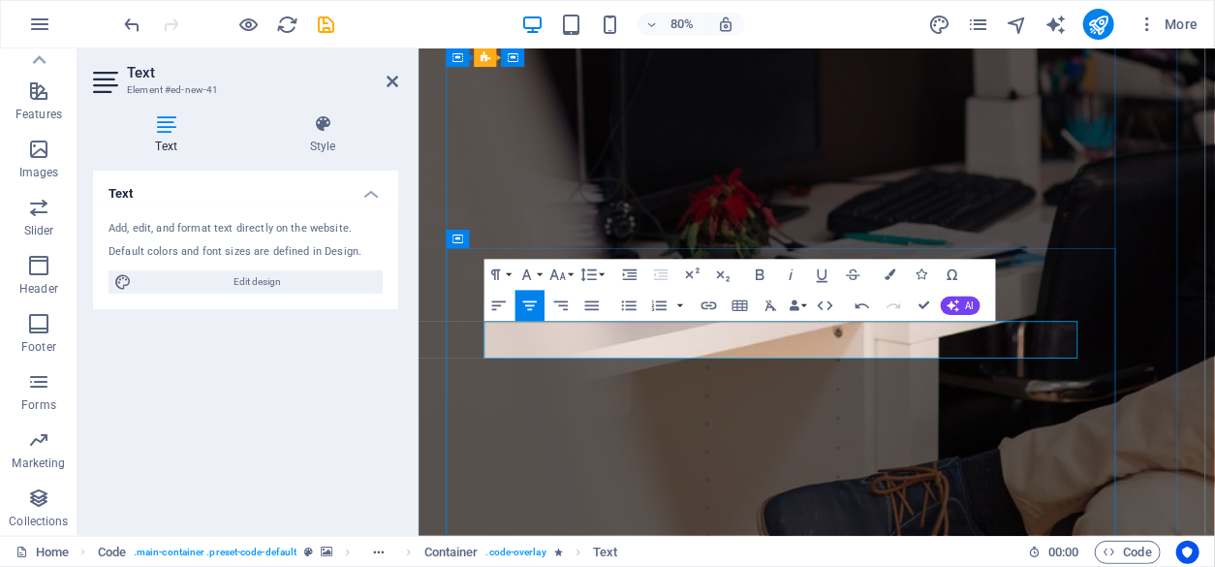
drag, startPoint x: 534, startPoint y: 404, endPoint x: 994, endPoint y: 431, distance: 460.8
click at [959, 302] on icon "button" at bounding box center [952, 305] width 13 height 13
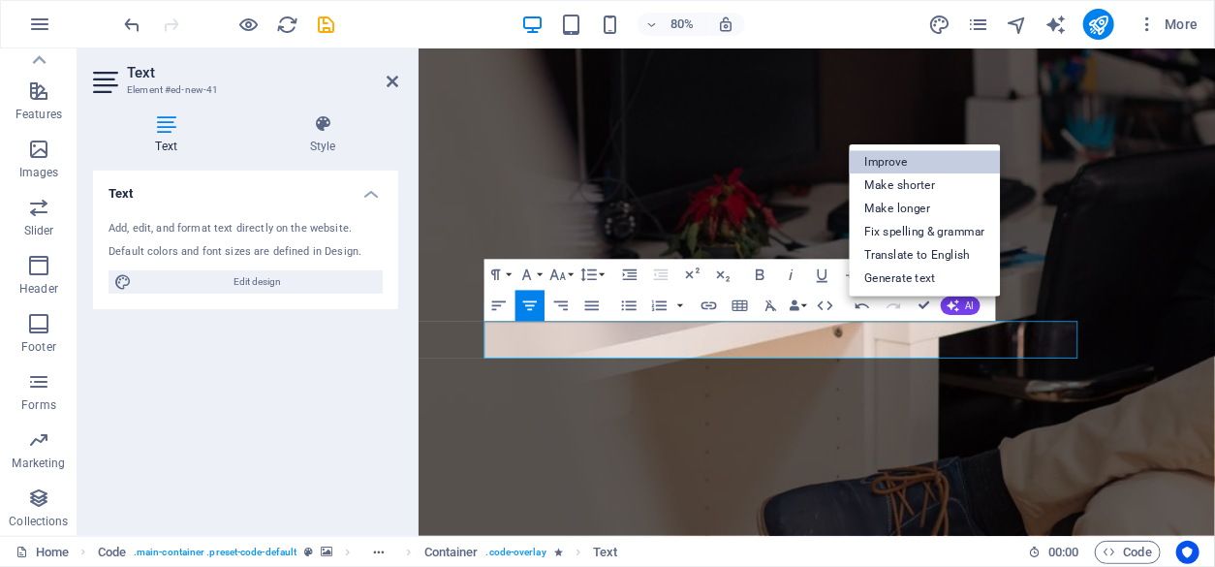
click at [929, 165] on link "Improve" at bounding box center [924, 161] width 151 height 23
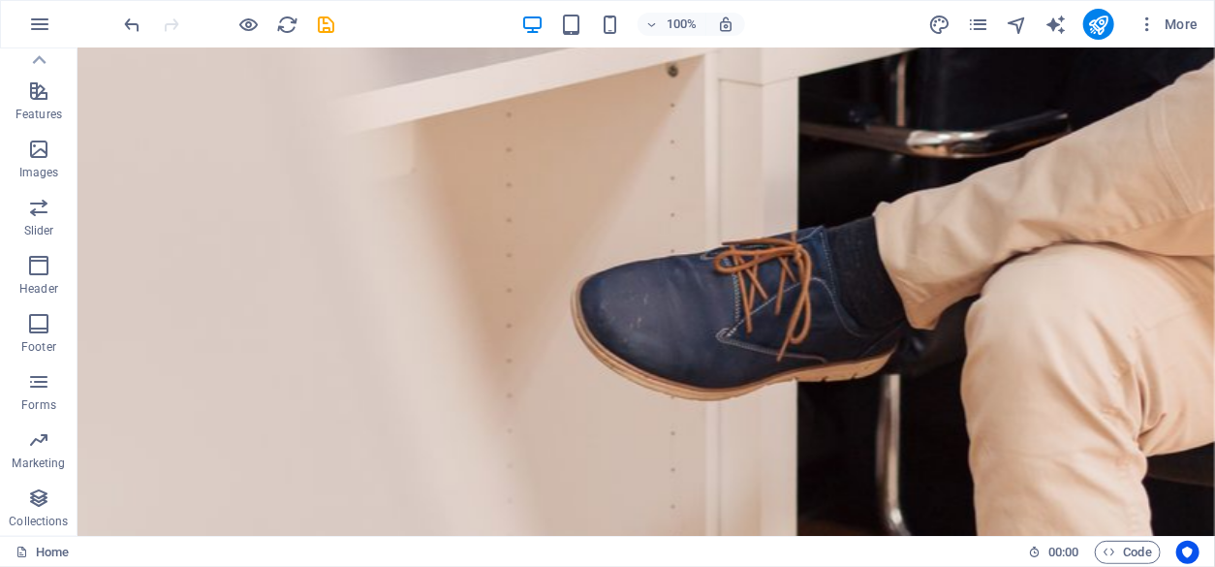
scroll to position [1286, 0]
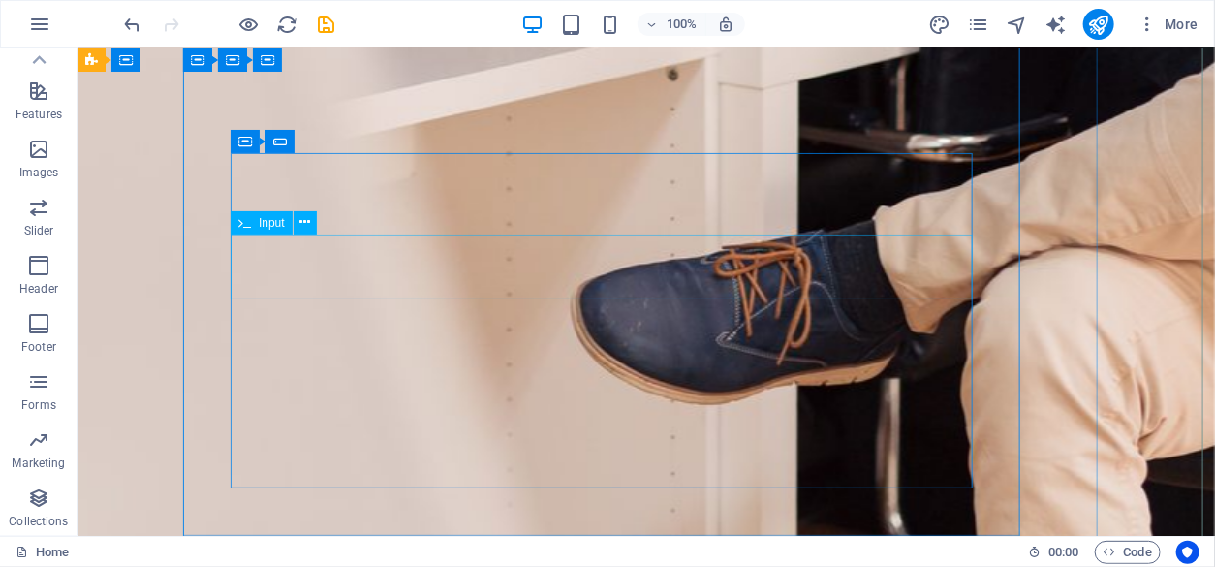
click at [276, 226] on span "Input" at bounding box center [272, 223] width 26 height 12
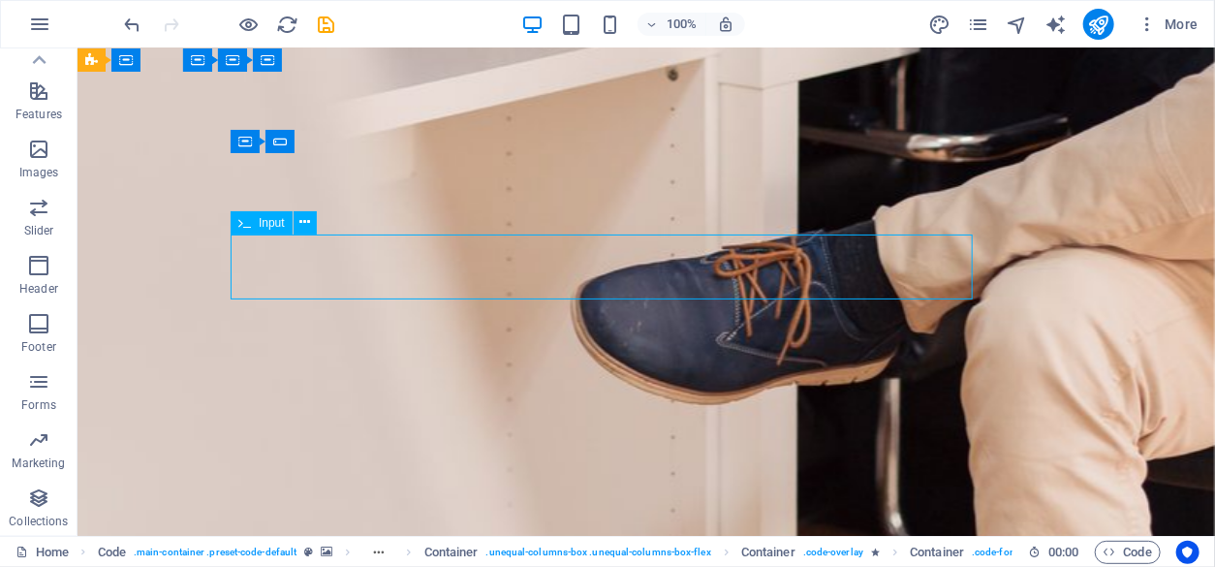
click at [275, 225] on span "Input" at bounding box center [272, 223] width 26 height 12
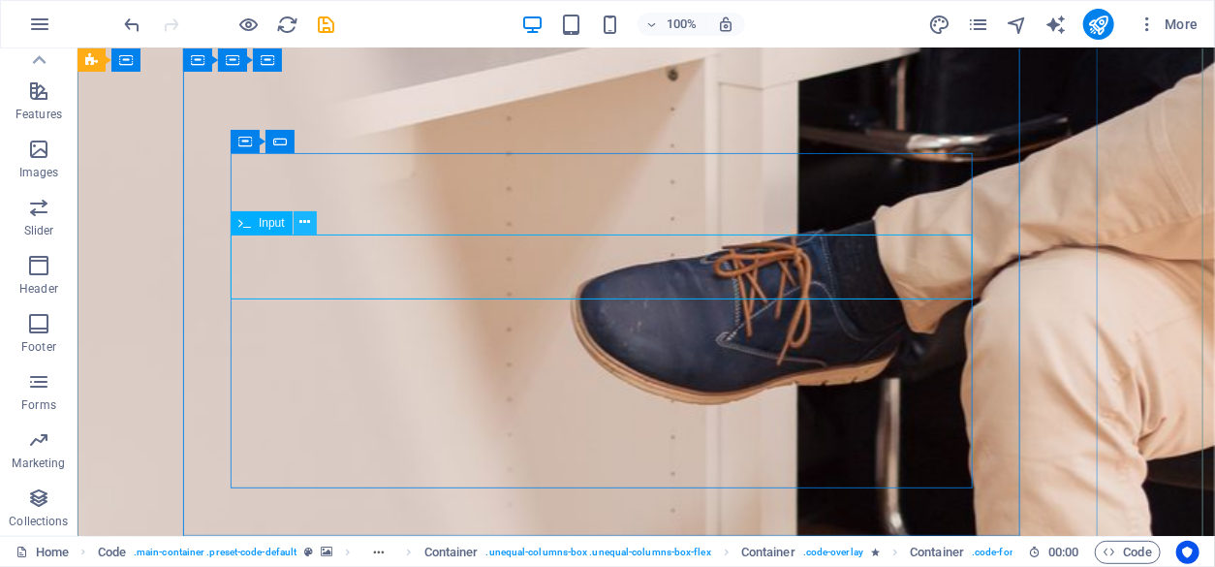
click at [304, 222] on icon at bounding box center [304, 222] width 11 height 20
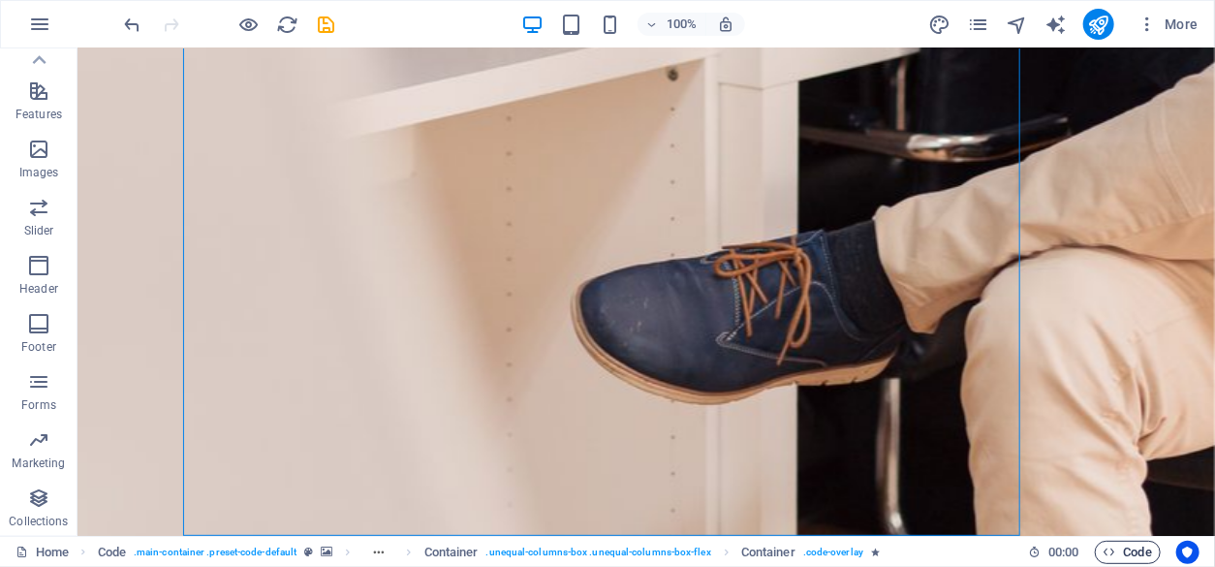
click at [1129, 554] on span "Code" at bounding box center [1127, 551] width 48 height 23
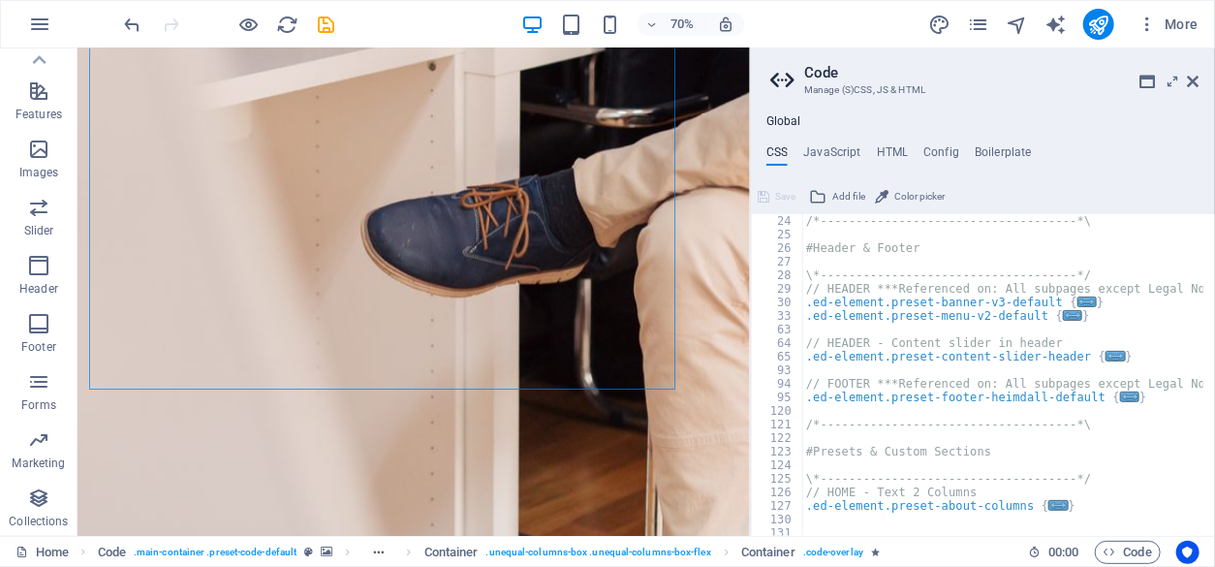
scroll to position [317, 0]
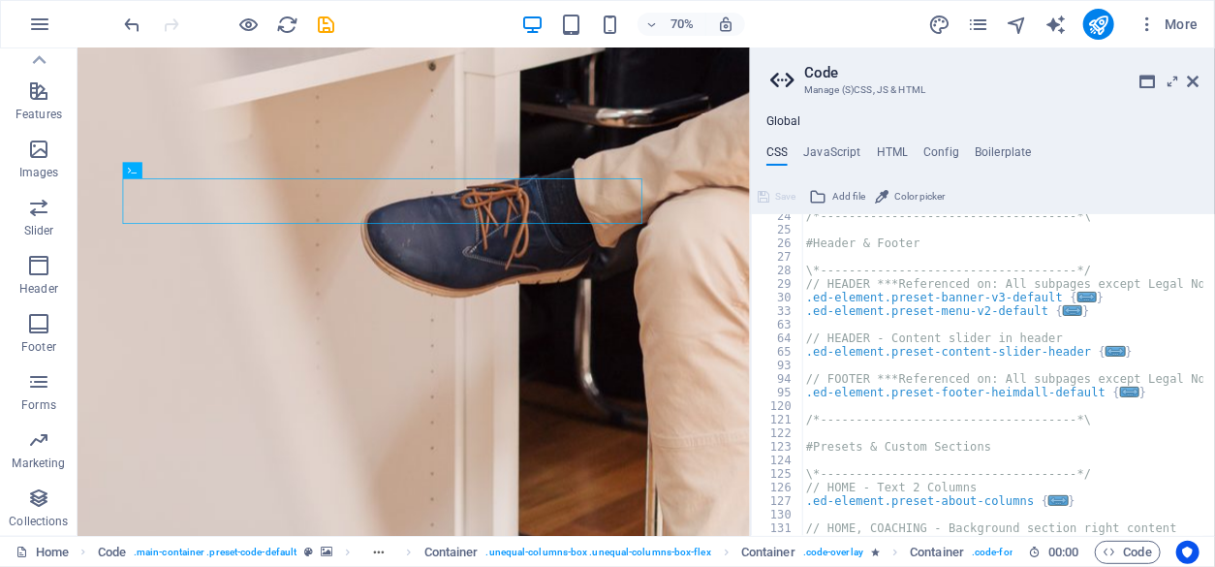
click at [772, 147] on h4 "CSS" at bounding box center [776, 155] width 21 height 21
click at [828, 151] on h4 "JavaScript" at bounding box center [831, 155] width 57 height 21
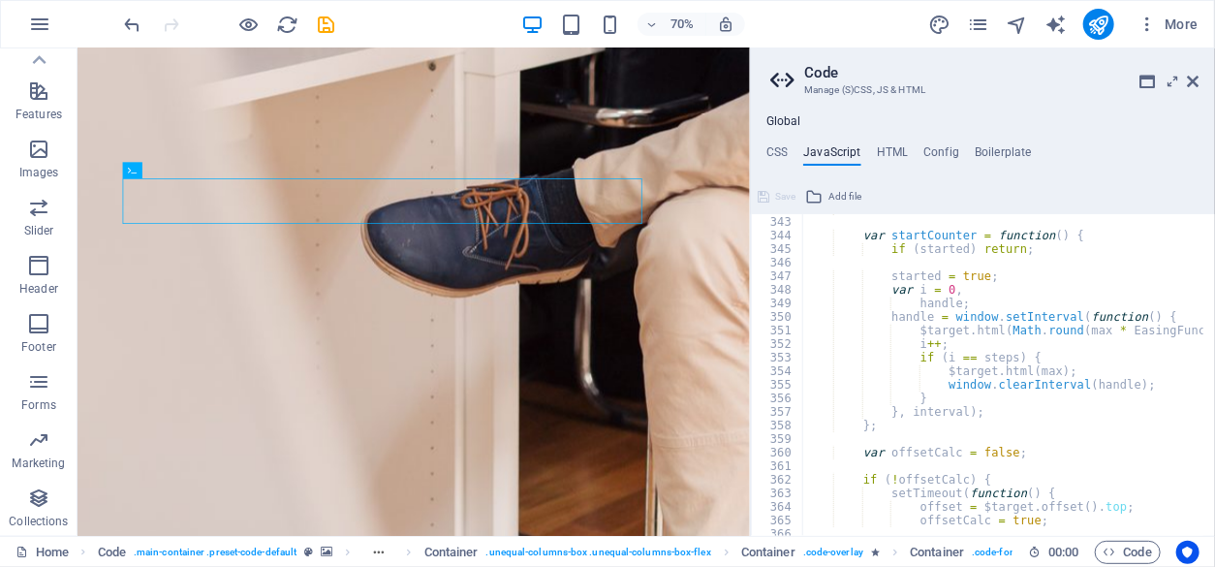
scroll to position [4688, 0]
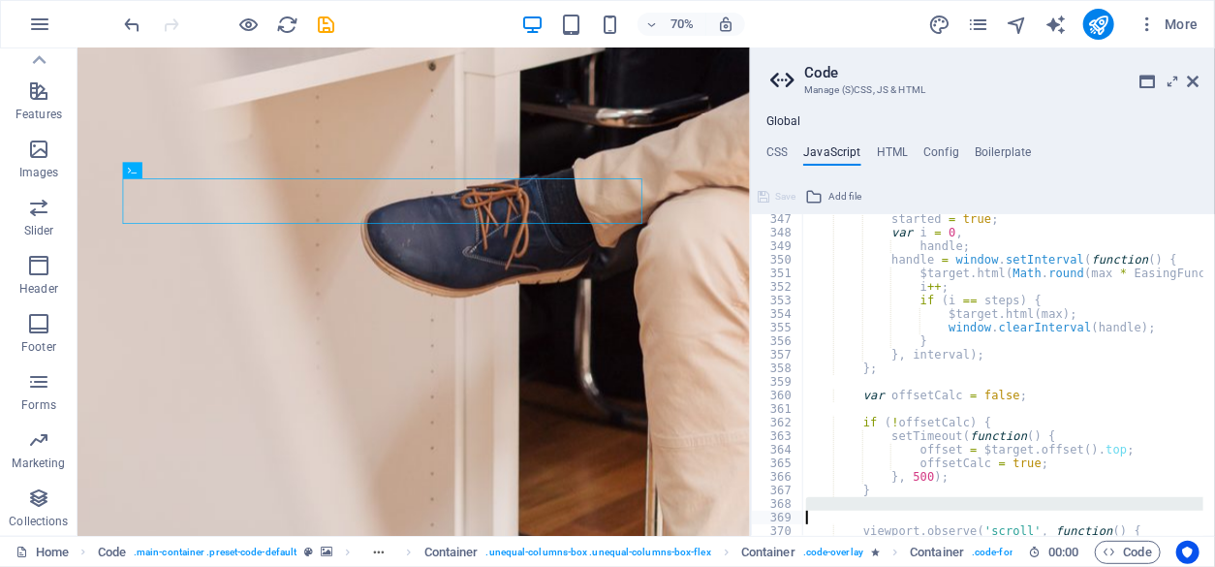
drag, startPoint x: 1209, startPoint y: 506, endPoint x: 1214, endPoint y: 523, distance: 18.1
click at [1214, 523] on div "/* JS for preset "Menu V2" */ 347 348 349 350 351 352 353 354 355 356 357 358 3…" at bounding box center [983, 375] width 464 height 322
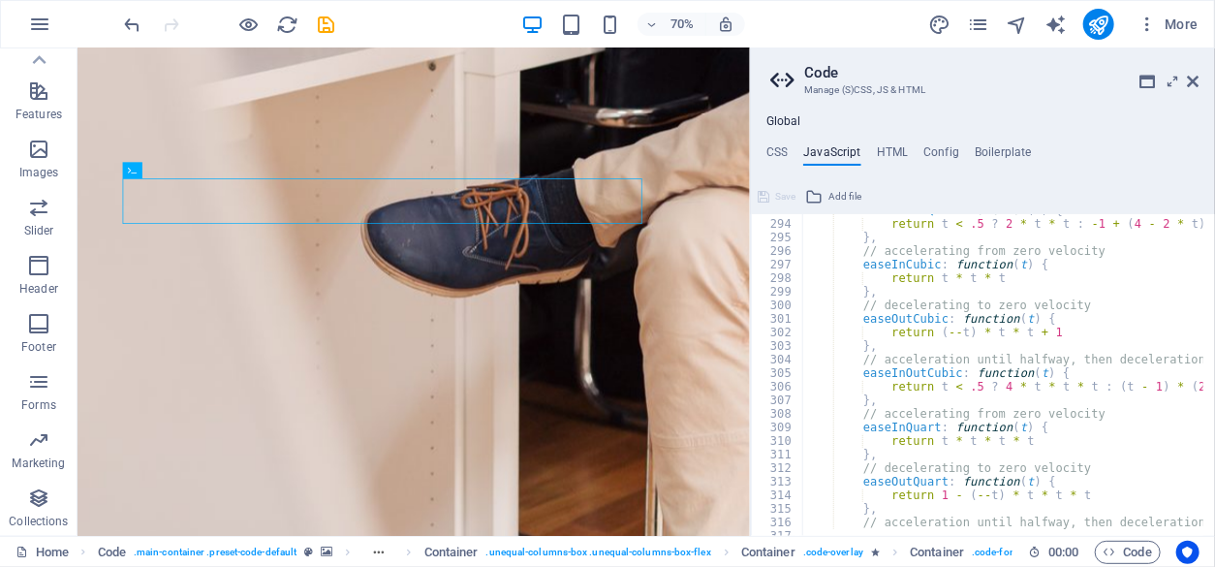
scroll to position [3970, 0]
click at [941, 151] on h4 "Config" at bounding box center [941, 155] width 36 height 21
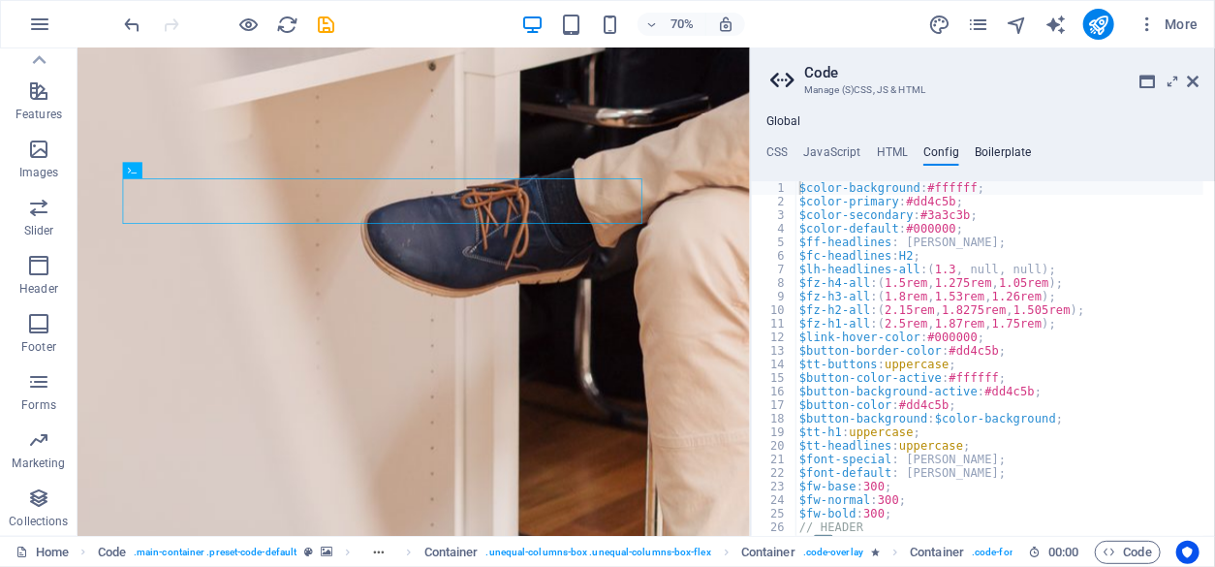
click at [1002, 151] on h4 "Boilerplate" at bounding box center [1002, 155] width 57 height 21
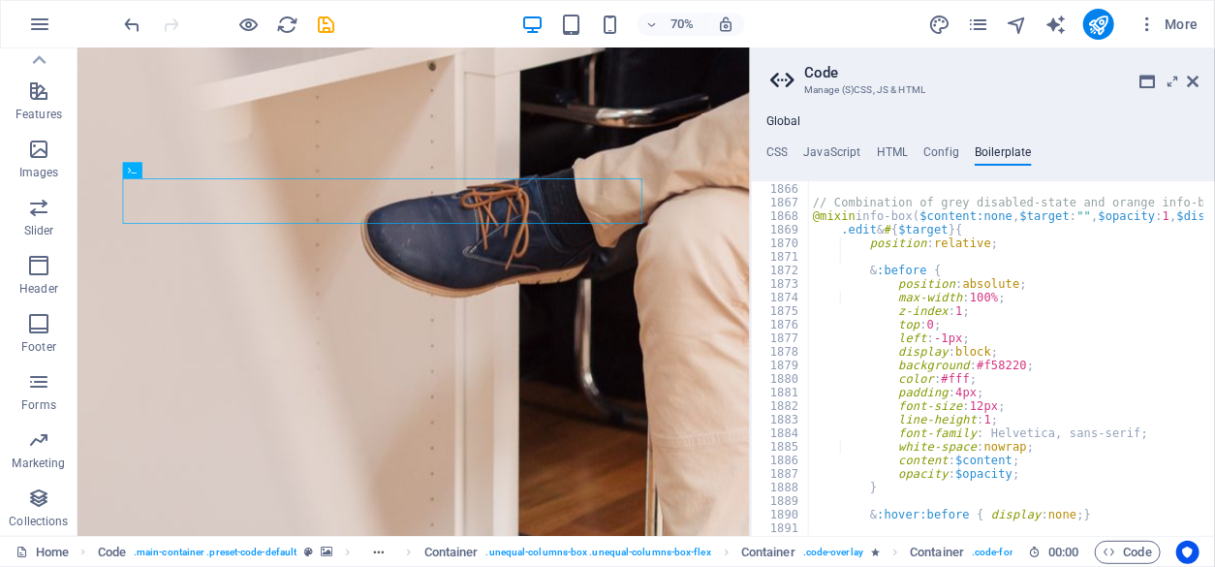
scroll to position [0, 0]
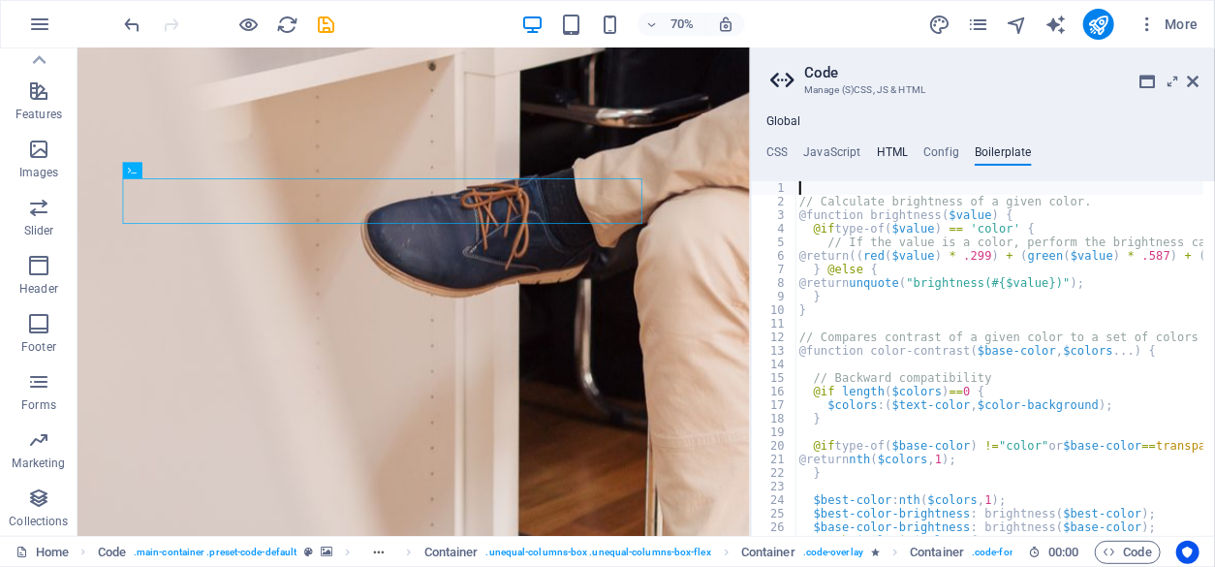
click at [890, 145] on h4 "HTML" at bounding box center [892, 155] width 32 height 21
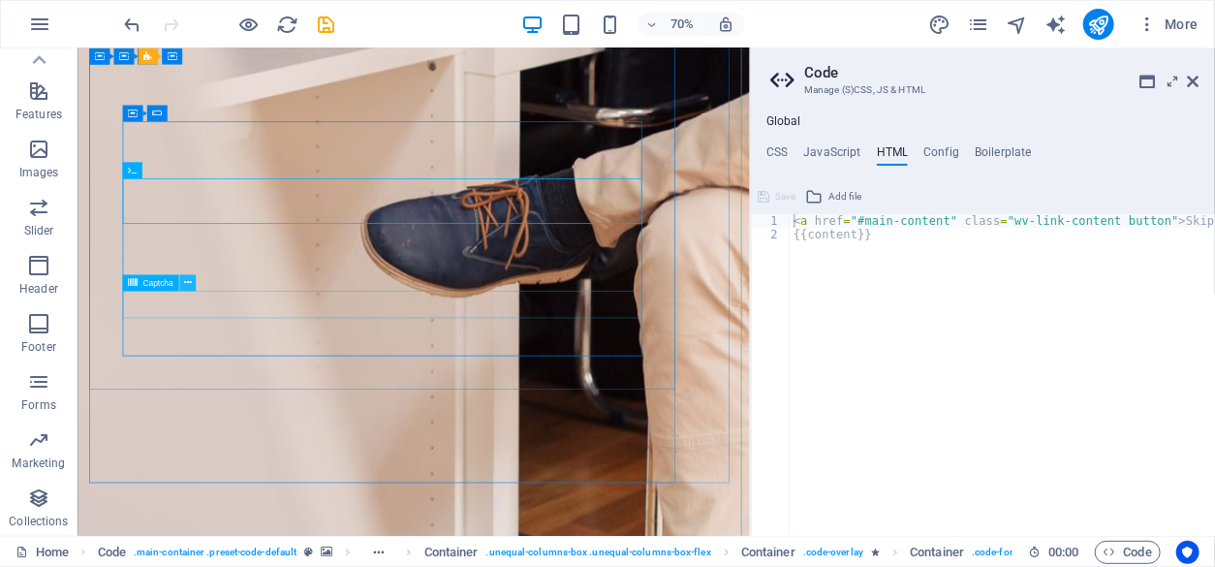
click at [186, 283] on icon at bounding box center [188, 283] width 8 height 15
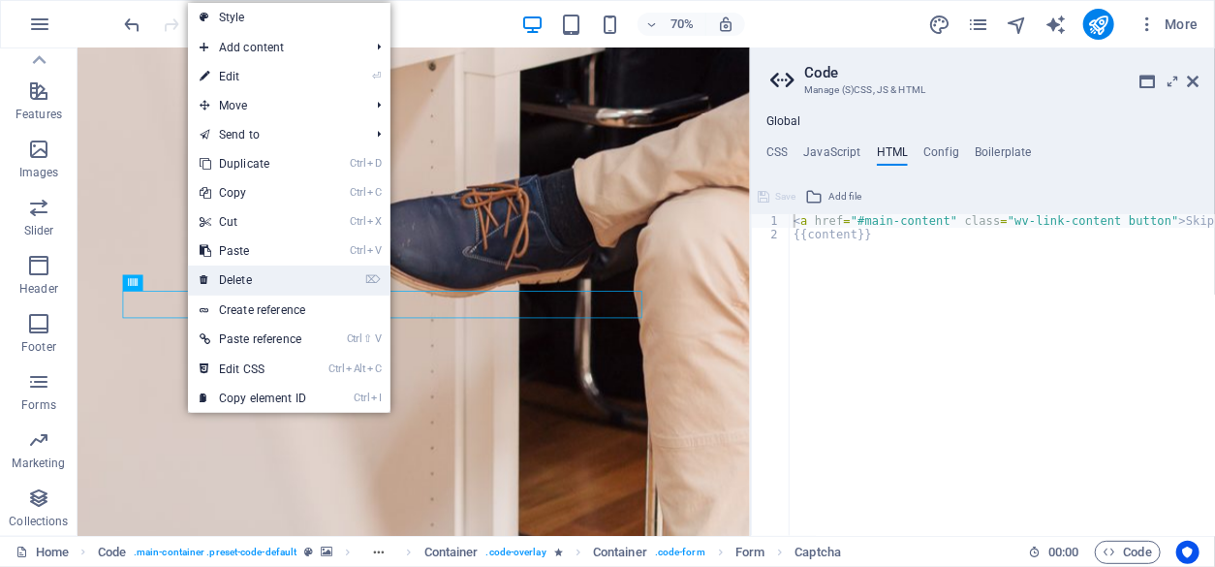
click at [223, 274] on link "⌦ Delete" at bounding box center [253, 279] width 130 height 29
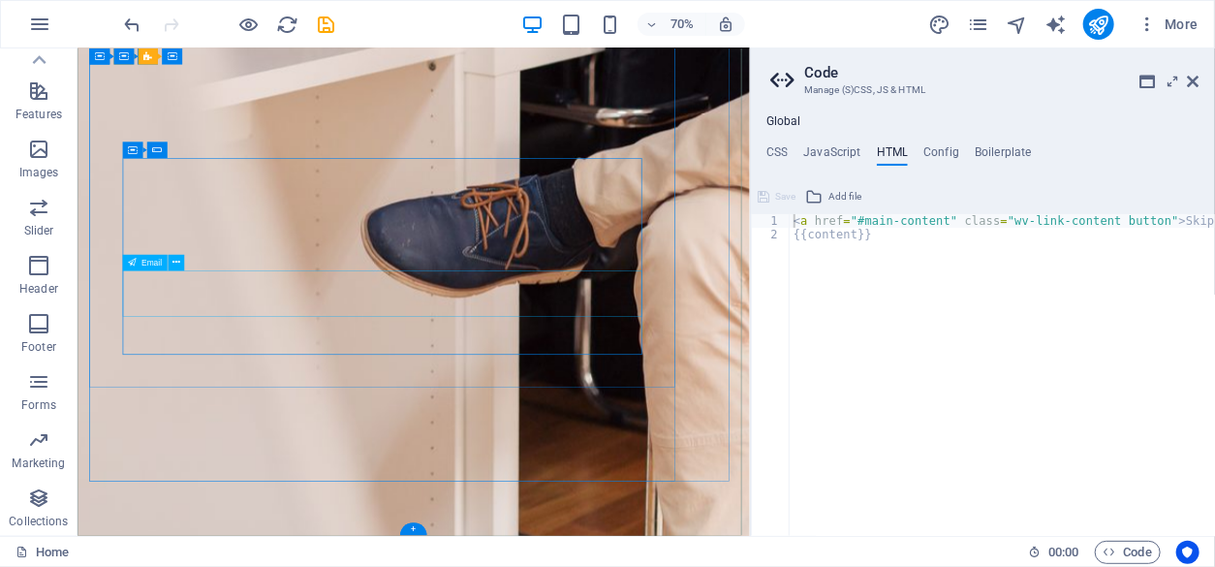
scroll to position [1235, 0]
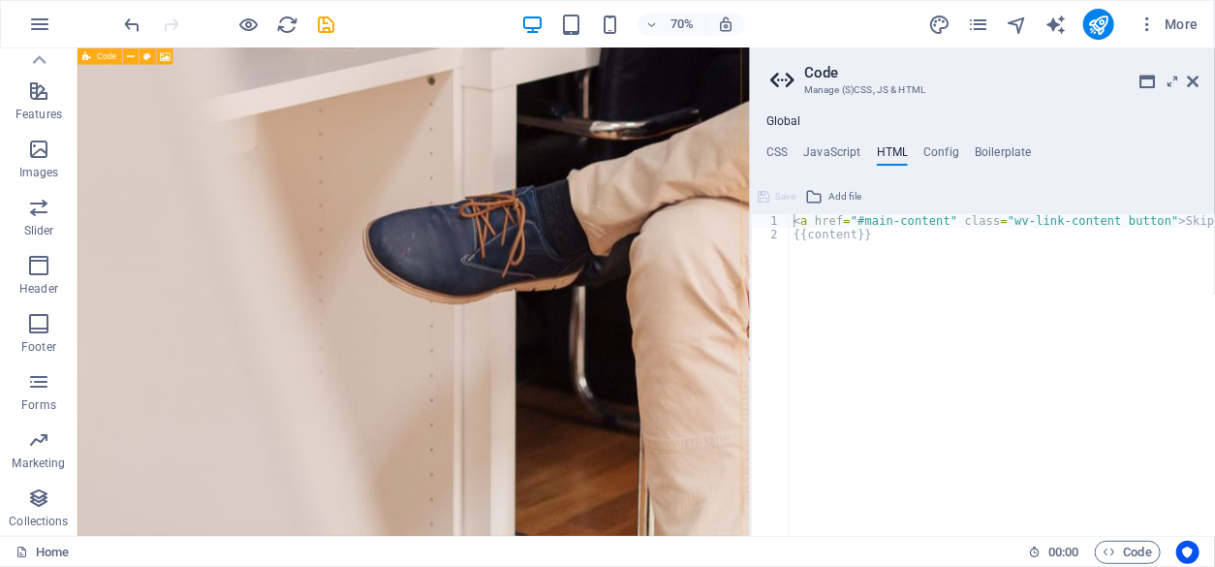
click at [104, 58] on span "Code" at bounding box center [106, 56] width 19 height 8
click at [103, 58] on span "Code" at bounding box center [106, 56] width 19 height 8
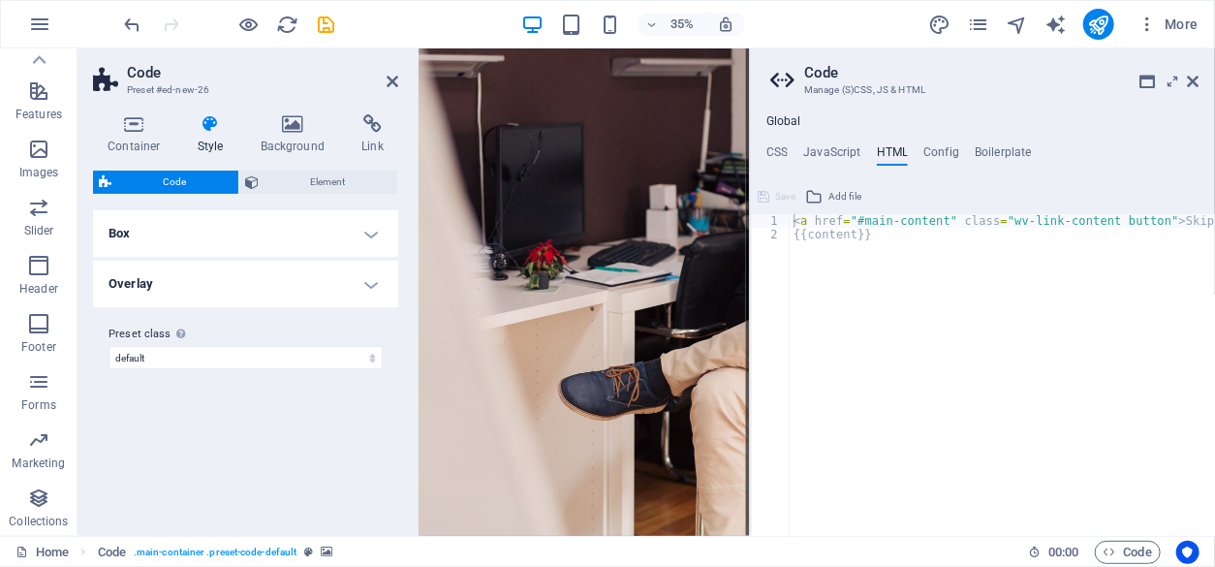
click at [182, 181] on span "Code" at bounding box center [174, 181] width 115 height 23
click at [368, 236] on h4 "Box" at bounding box center [245, 233] width 305 height 46
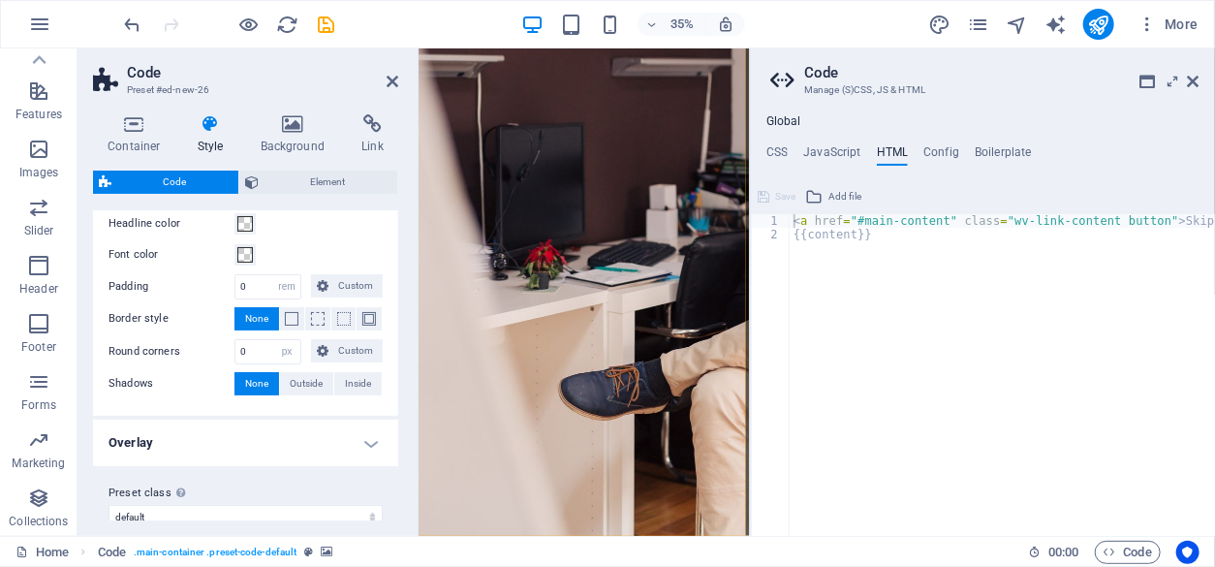
scroll to position [138, 0]
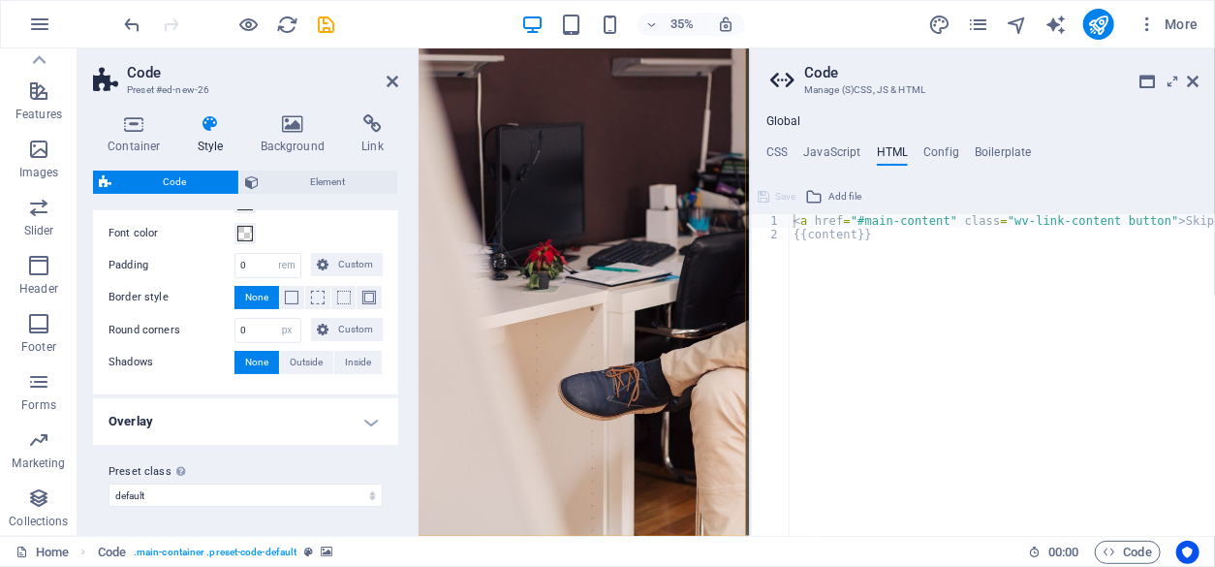
click at [363, 415] on h4 "Overlay" at bounding box center [245, 421] width 305 height 46
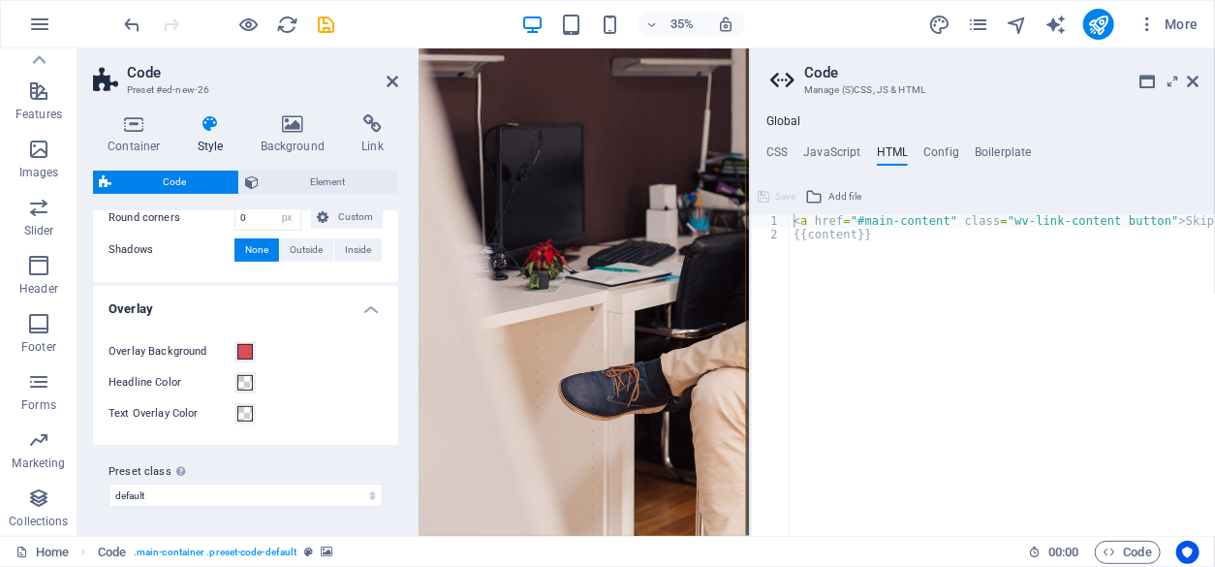
scroll to position [0, 0]
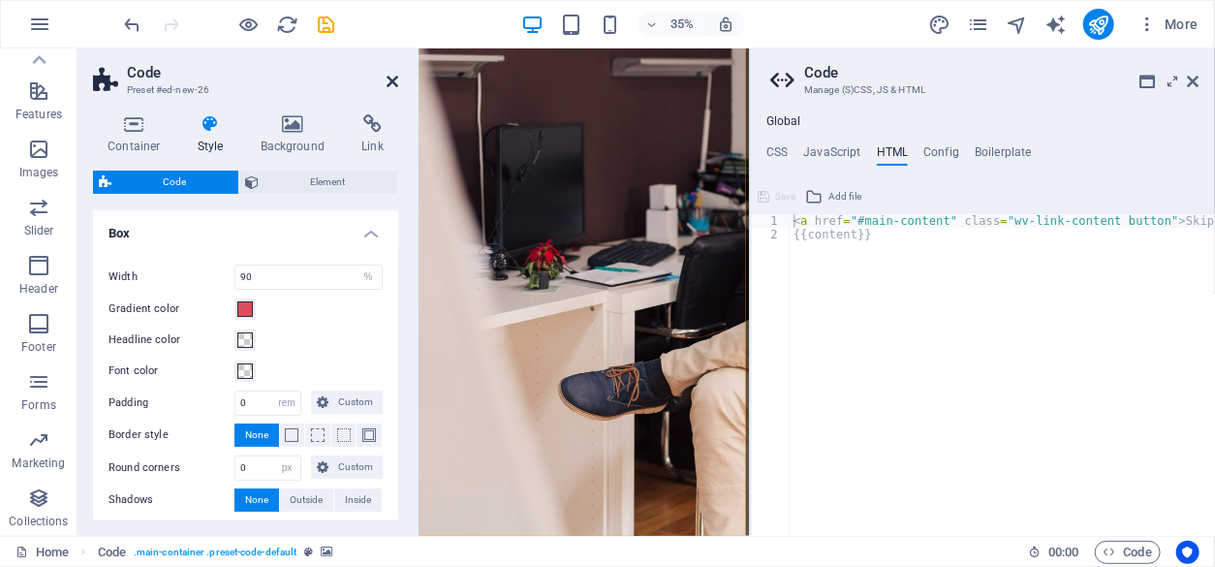
click at [391, 80] on icon at bounding box center [392, 81] width 12 height 15
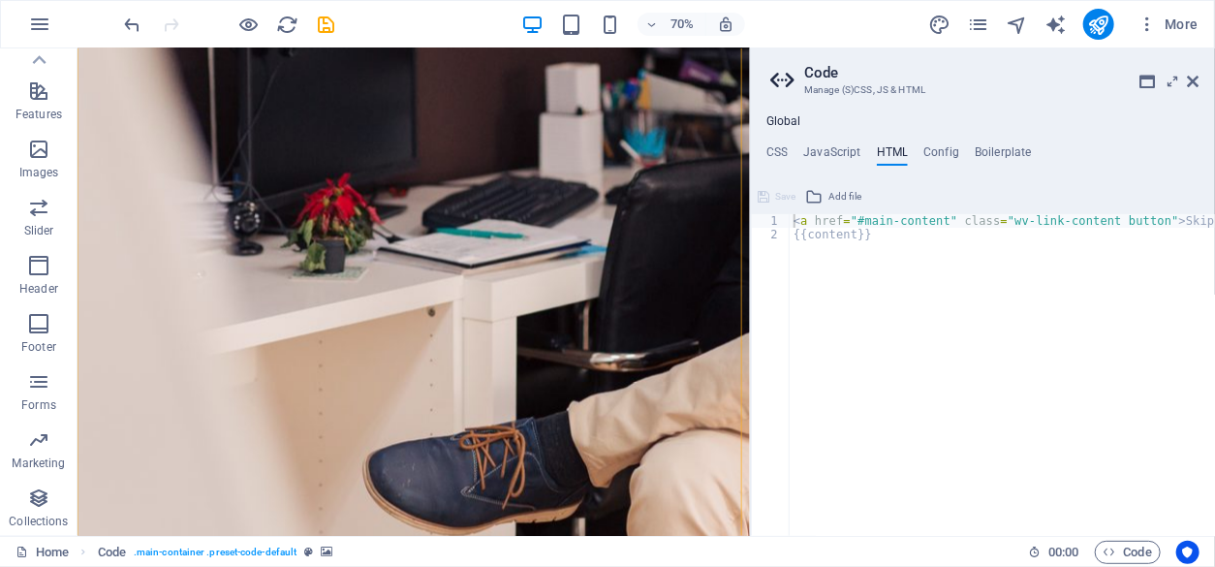
scroll to position [922, 0]
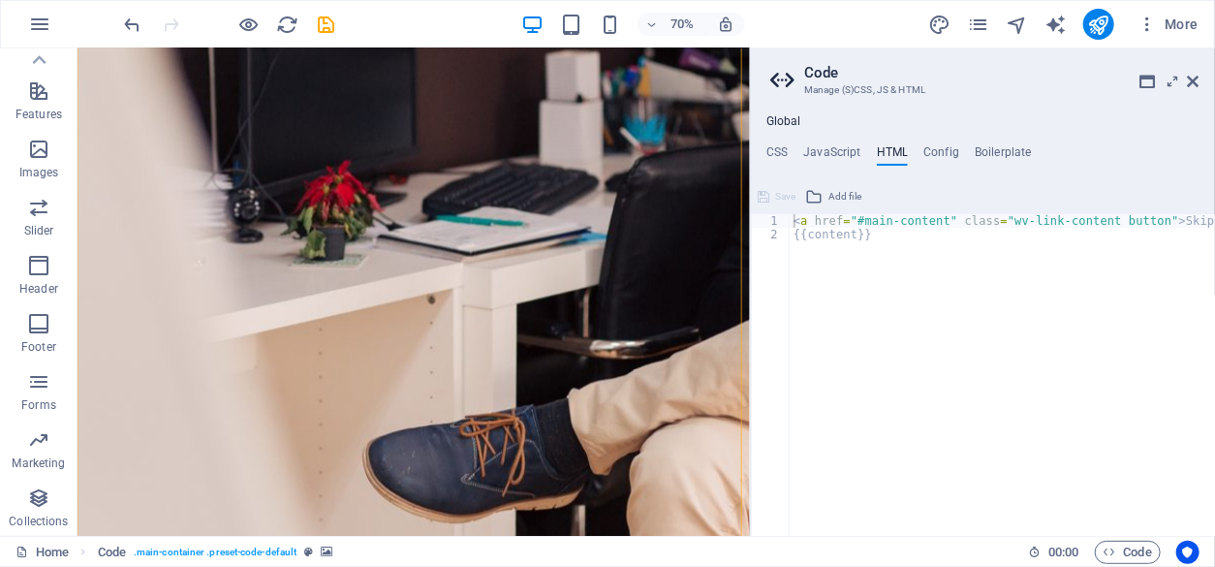
drag, startPoint x: 1030, startPoint y: 325, endPoint x: 830, endPoint y: 384, distance: 208.7
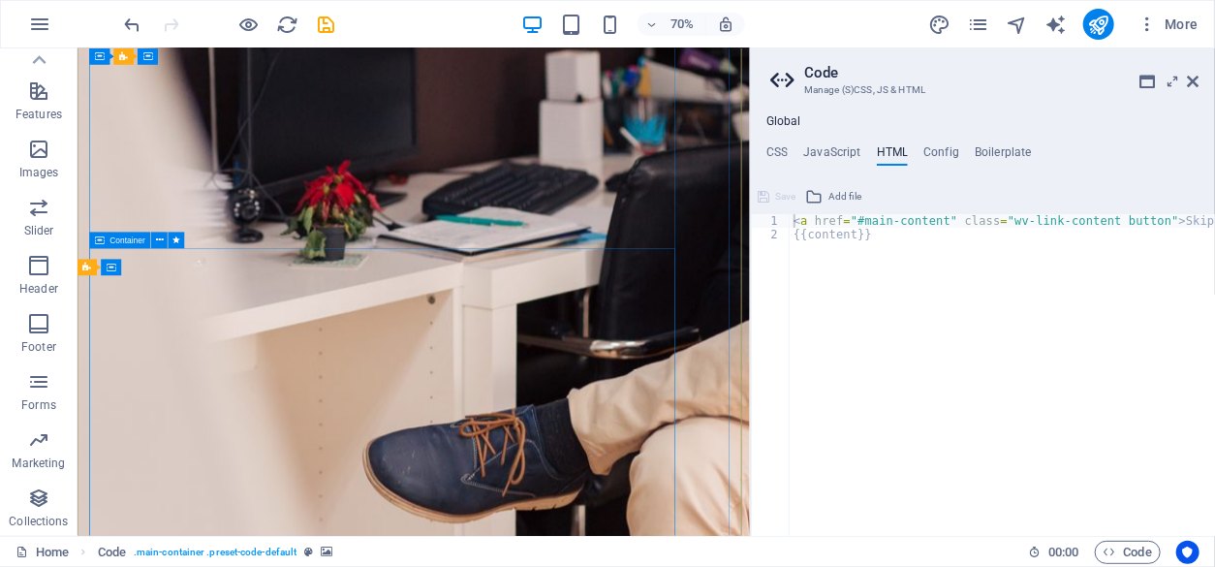
click at [130, 242] on span "Container" at bounding box center [127, 240] width 35 height 8
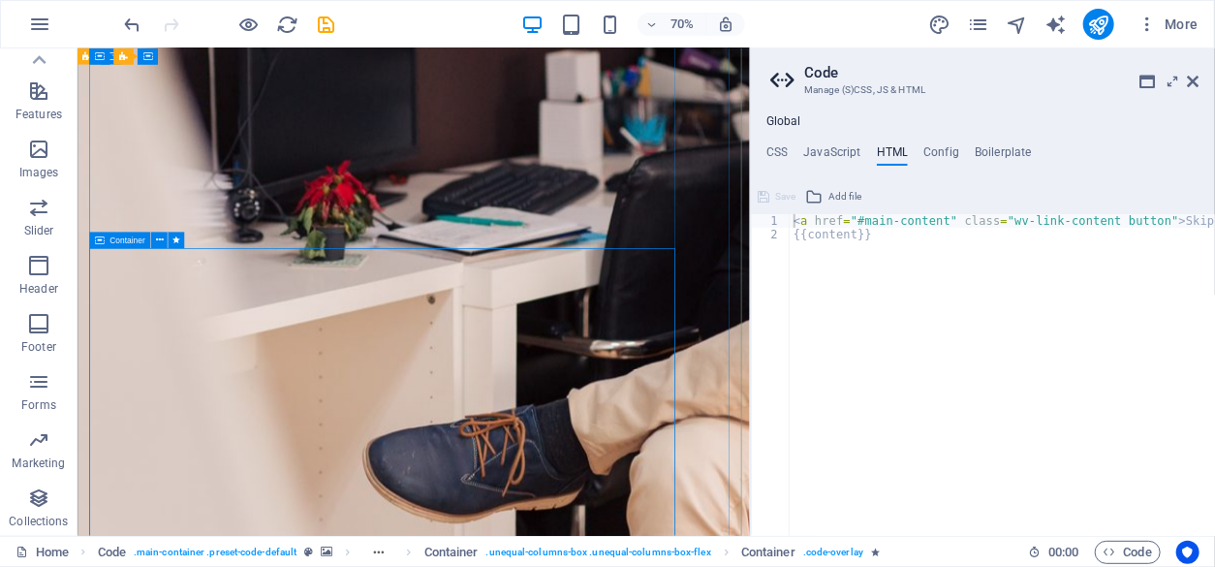
type textarea "{{content}}"
click at [1201, 395] on div "< a href = "#main-content" class = "wv-link-content button" > Skip to main cont…" at bounding box center [1050, 382] width 523 height 337
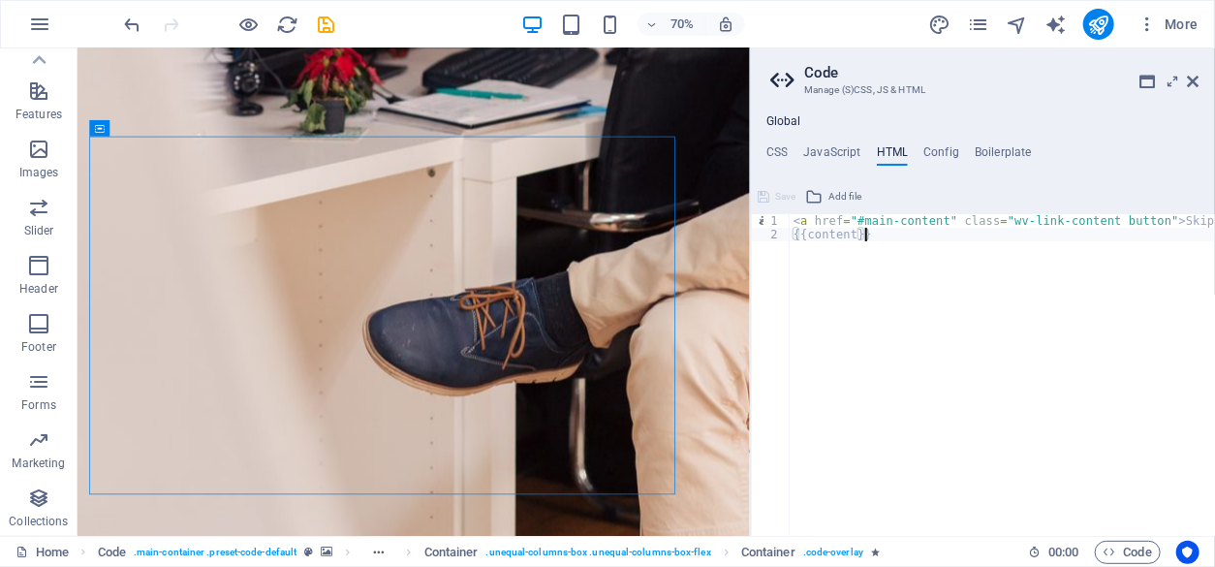
scroll to position [1116, 0]
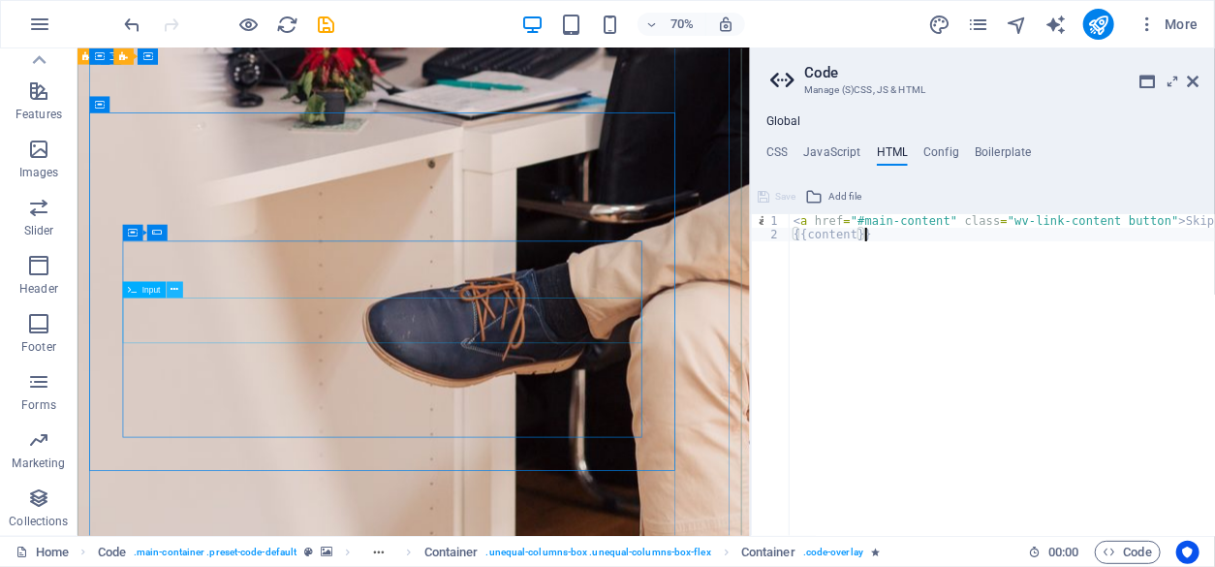
click at [174, 288] on icon at bounding box center [175, 290] width 8 height 15
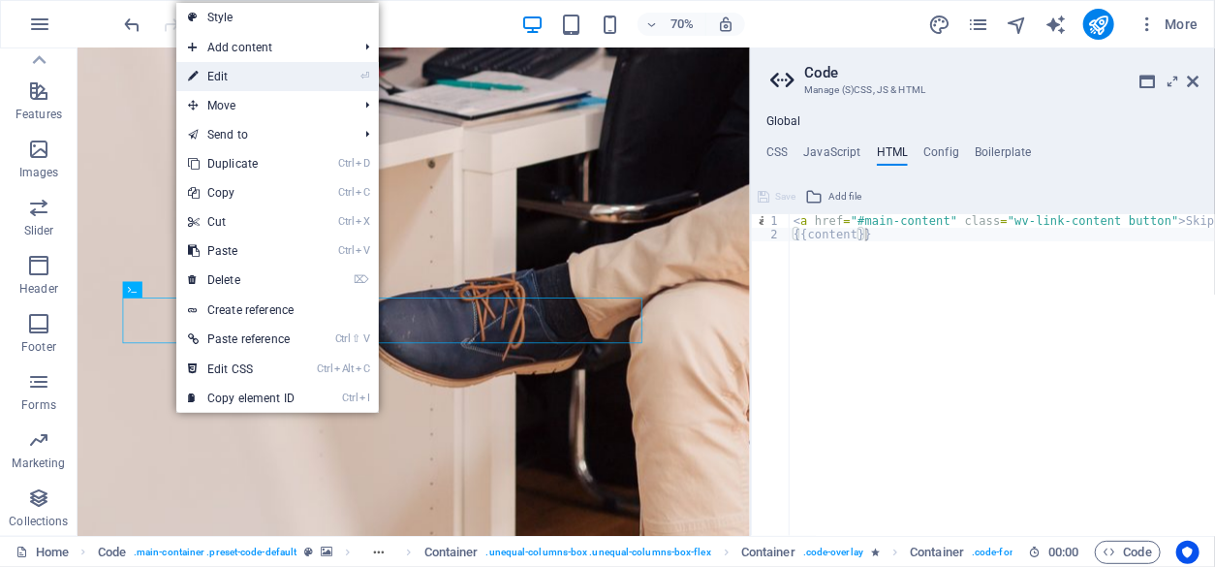
click at [226, 80] on link "⏎ Edit" at bounding box center [241, 76] width 130 height 29
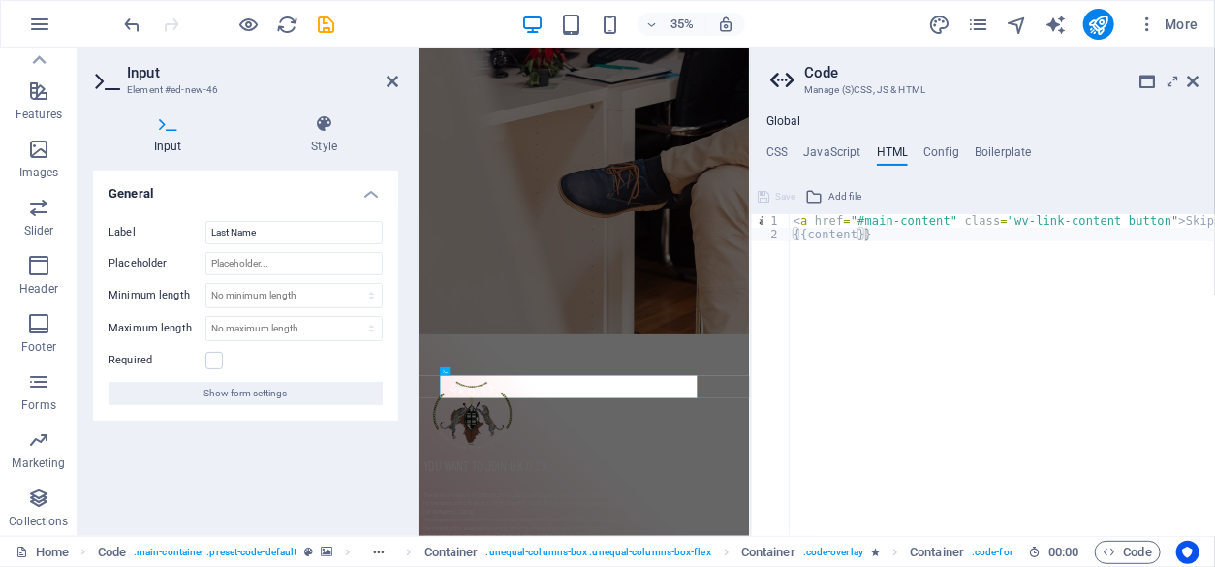
scroll to position [538, 0]
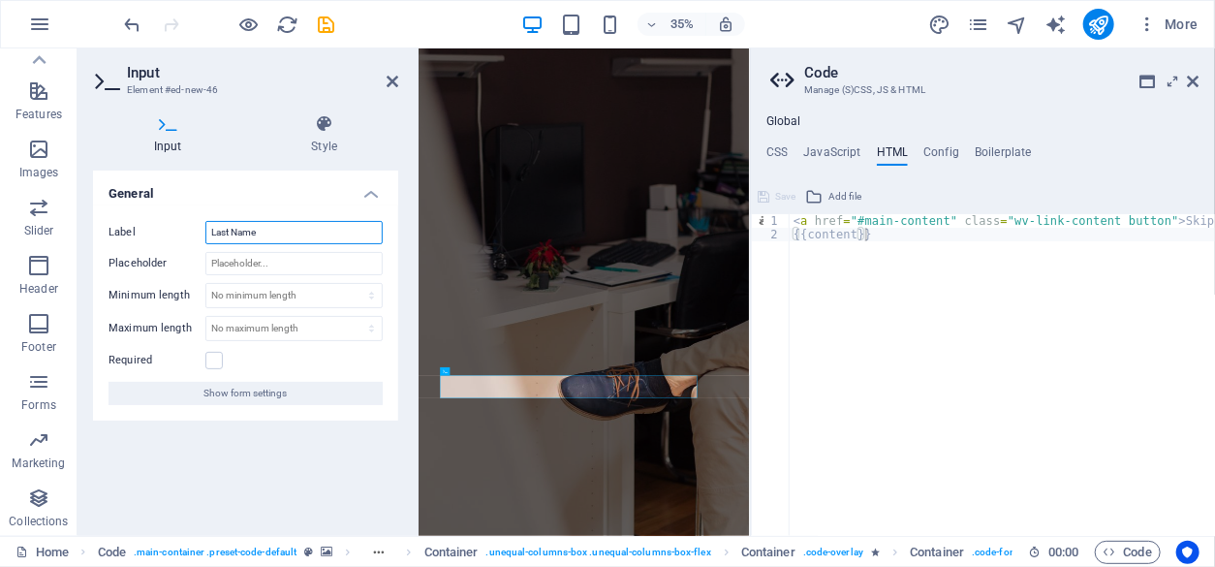
click at [262, 230] on input "Last Name" at bounding box center [293, 232] width 177 height 23
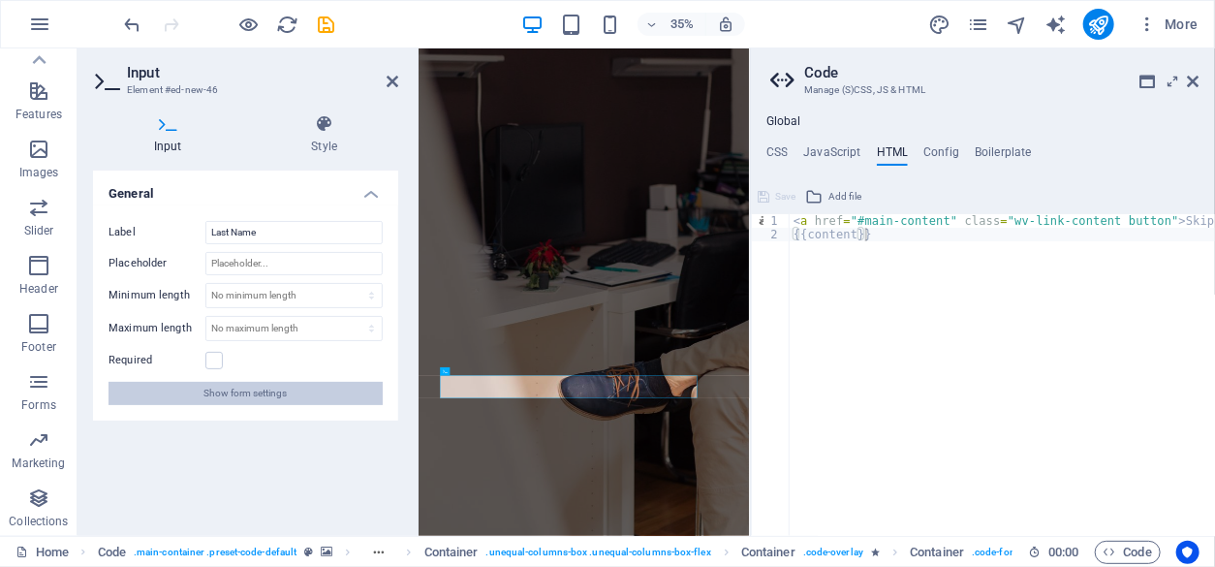
click at [253, 394] on span "Show form settings" at bounding box center [245, 393] width 83 height 23
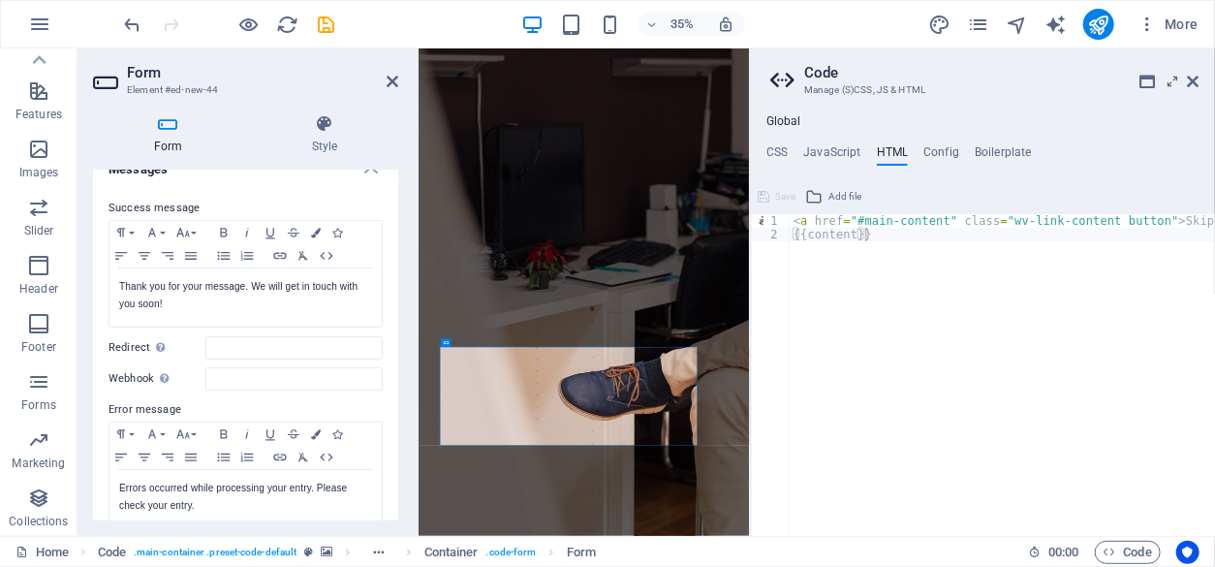
scroll to position [124, 0]
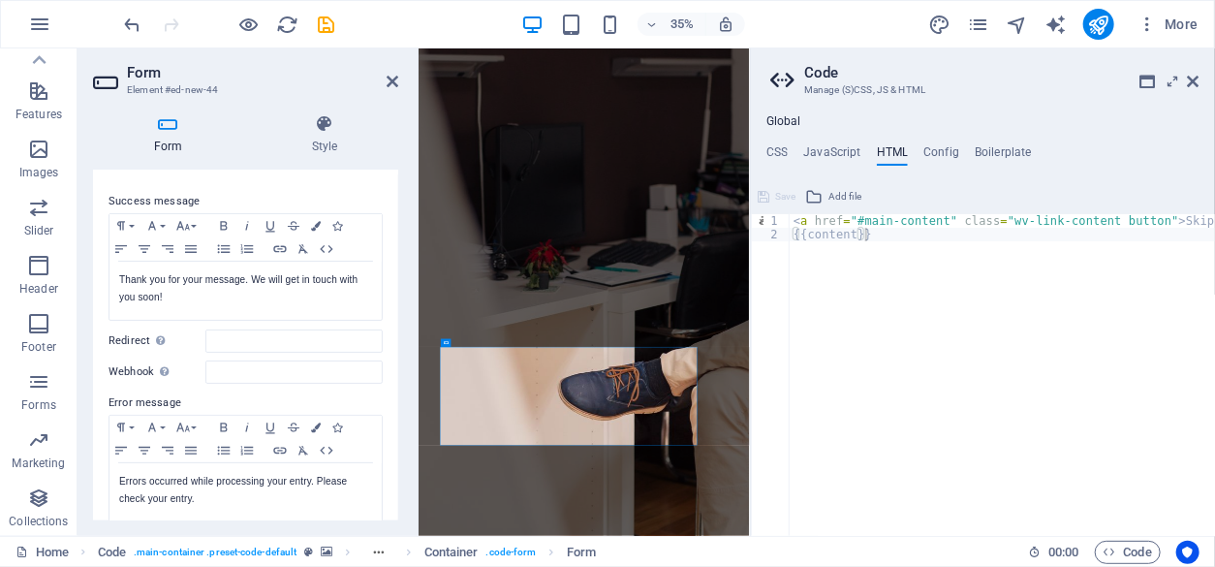
click at [400, 294] on div "Form Style General Title Define a name for the form. General form Messages Succ…" at bounding box center [245, 317] width 336 height 437
click at [400, 288] on div "Form Style General Title Define a name for the form. General form Messages Succ…" at bounding box center [245, 317] width 336 height 437
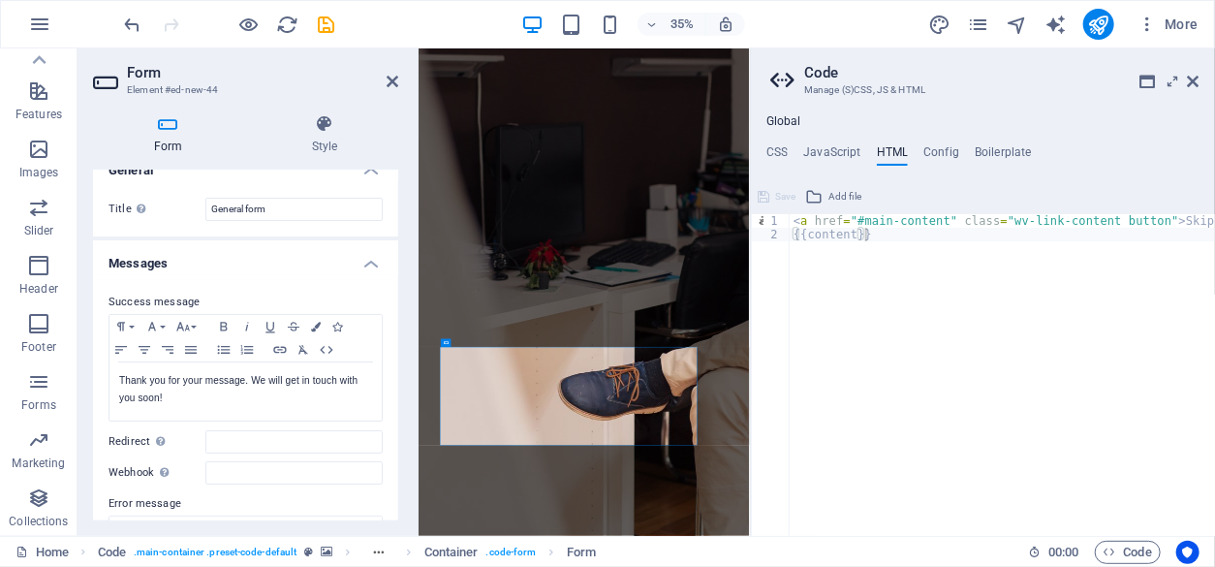
scroll to position [0, 0]
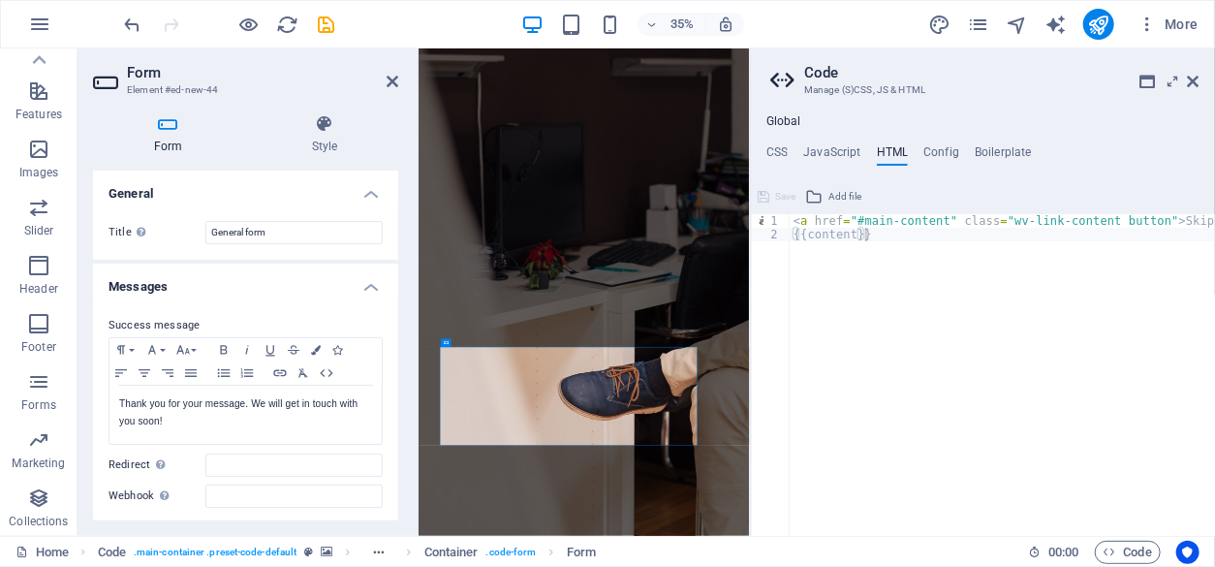
click at [118, 229] on label "Title Define a name for the form." at bounding box center [156, 232] width 97 height 23
click at [205, 229] on input "General form" at bounding box center [293, 232] width 177 height 23
click at [174, 138] on h4 "Form" at bounding box center [172, 134] width 158 height 41
click at [392, 77] on icon at bounding box center [392, 81] width 12 height 15
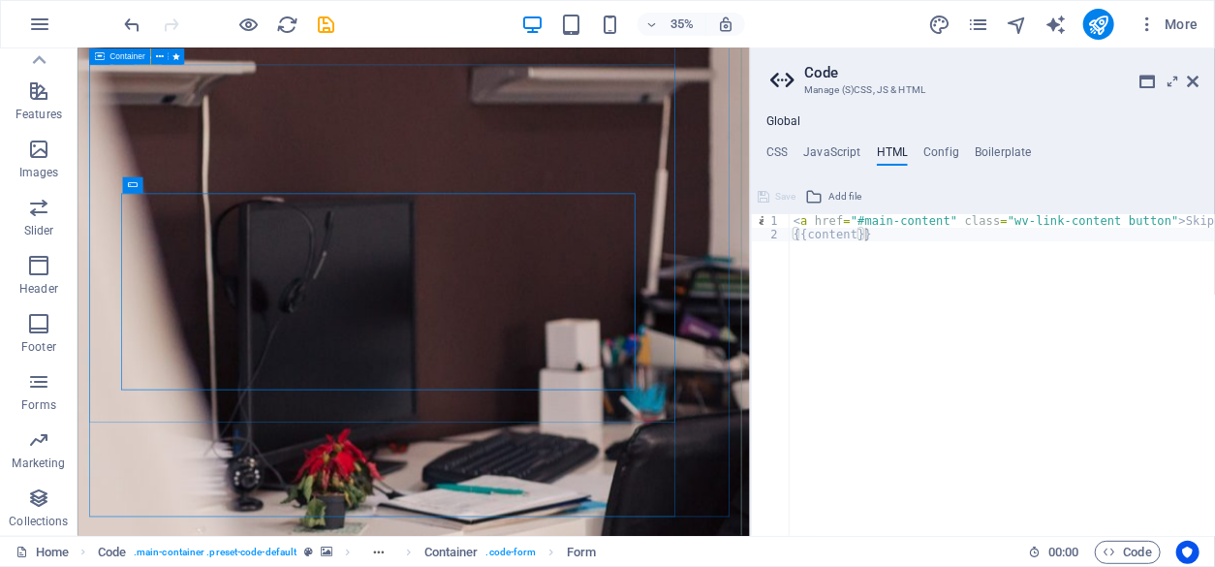
scroll to position [1184, 0]
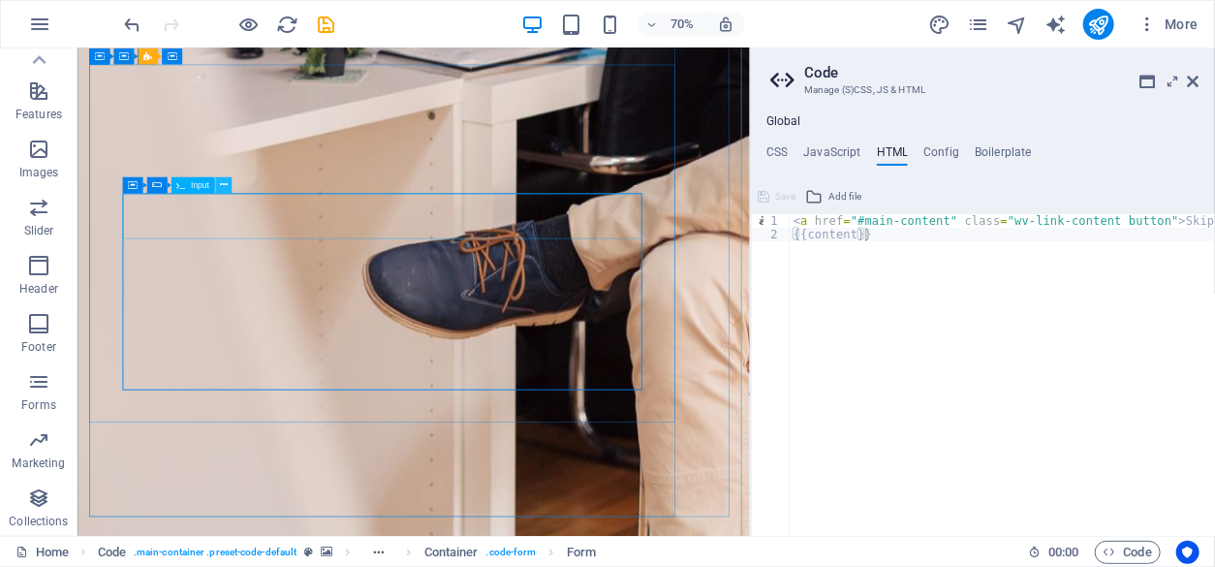
click at [222, 186] on icon at bounding box center [224, 185] width 8 height 15
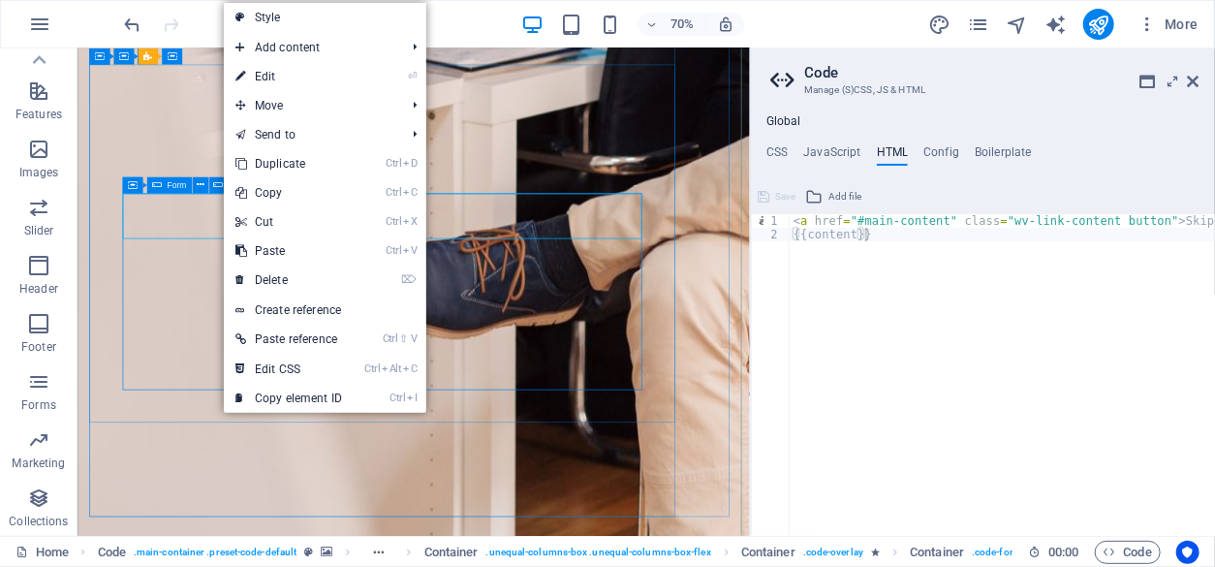
click at [154, 185] on icon at bounding box center [158, 185] width 10 height 16
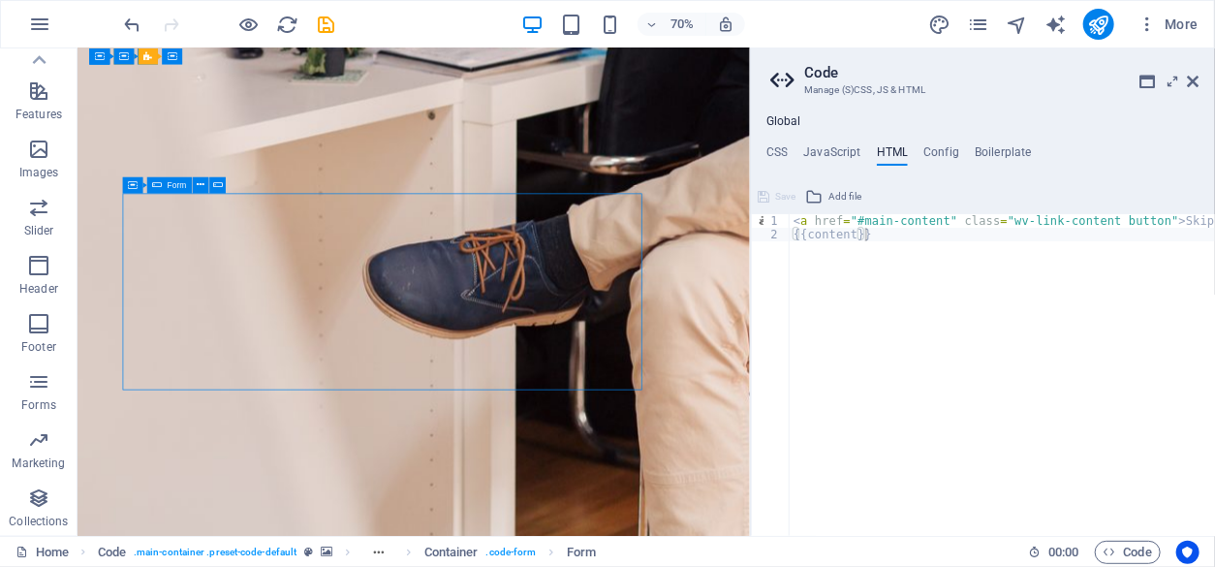
click at [170, 186] on span "Form" at bounding box center [177, 185] width 19 height 8
click at [196, 188] on icon at bounding box center [193, 185] width 8 height 15
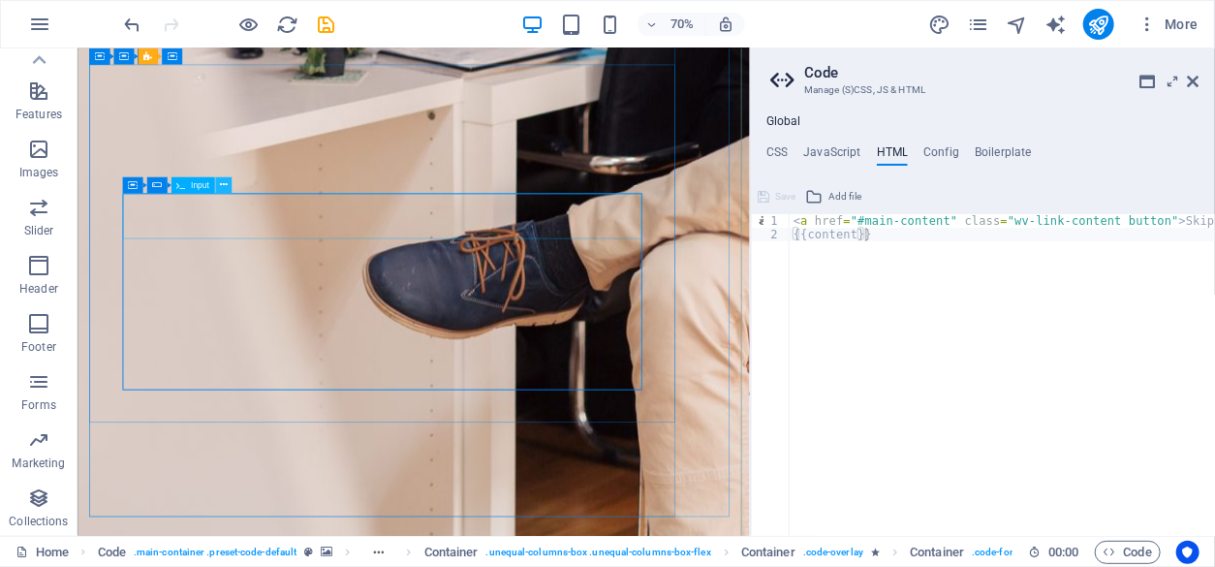
click at [221, 188] on icon at bounding box center [224, 185] width 8 height 15
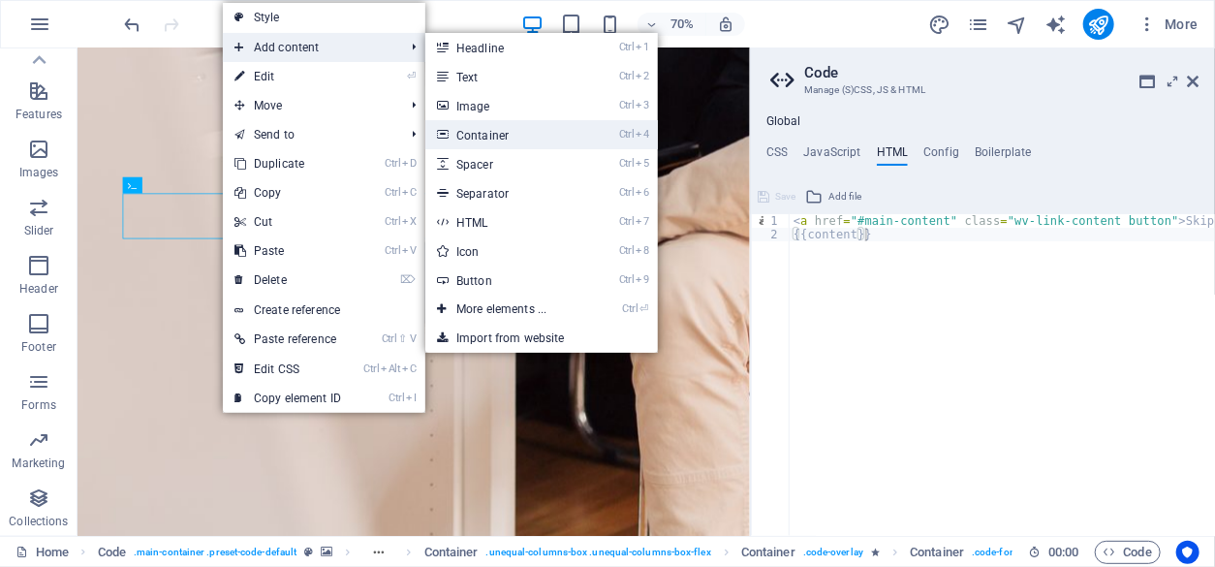
click at [481, 136] on link "Ctrl 4 Container" at bounding box center [505, 134] width 160 height 29
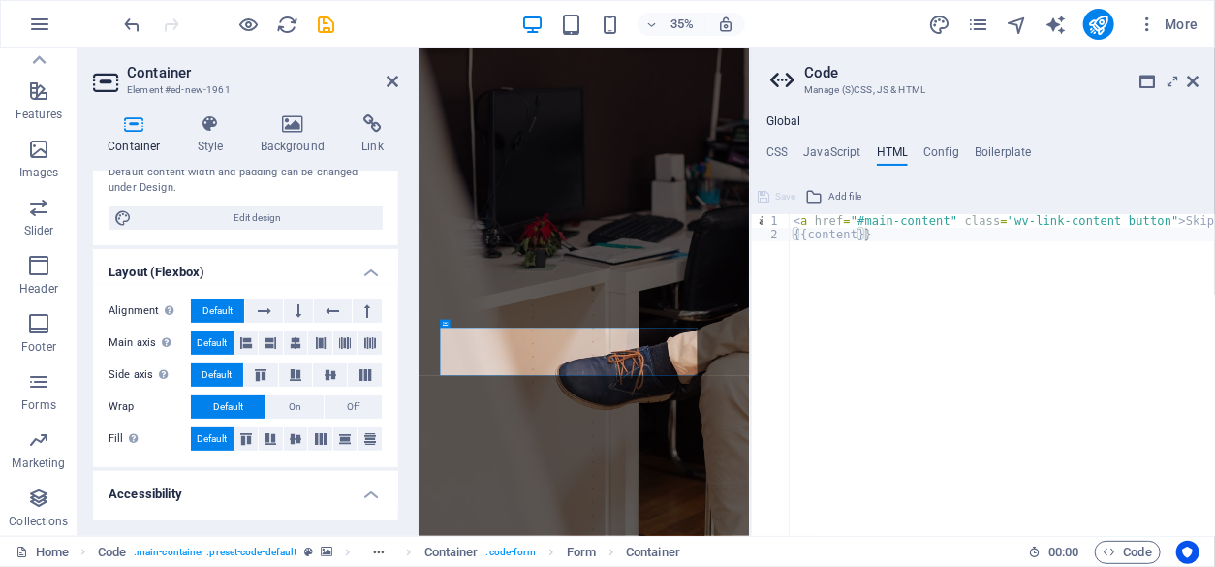
scroll to position [224, 0]
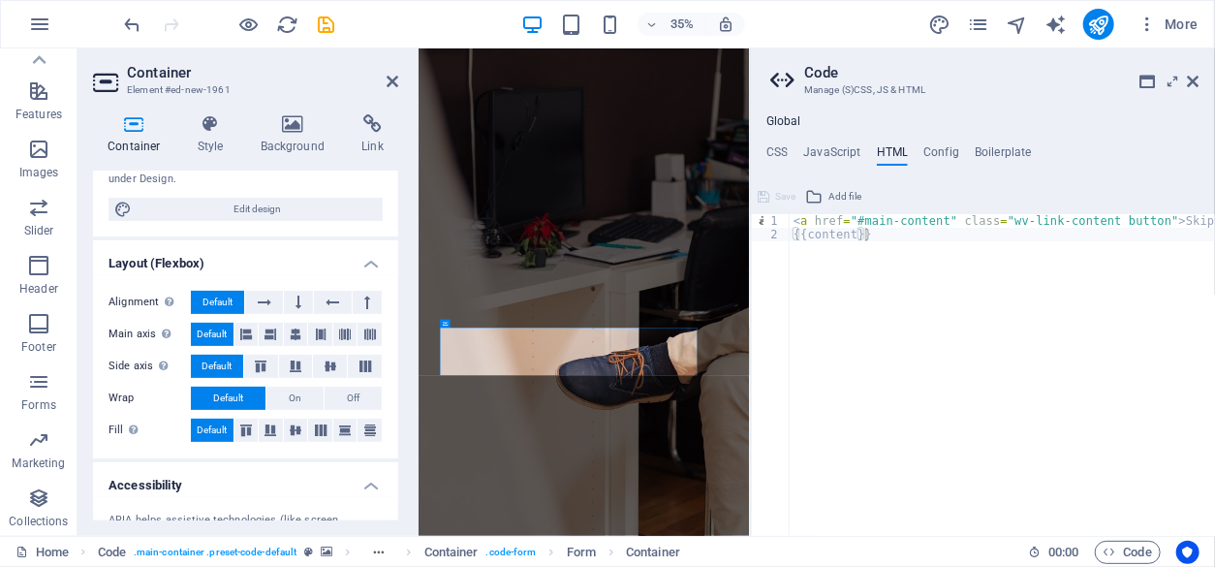
click at [876, 317] on div "< a href = "#main-content" class = "wv-link-content button" > Skip to main cont…" at bounding box center [1050, 382] width 523 height 337
click at [391, 83] on icon at bounding box center [392, 81] width 12 height 15
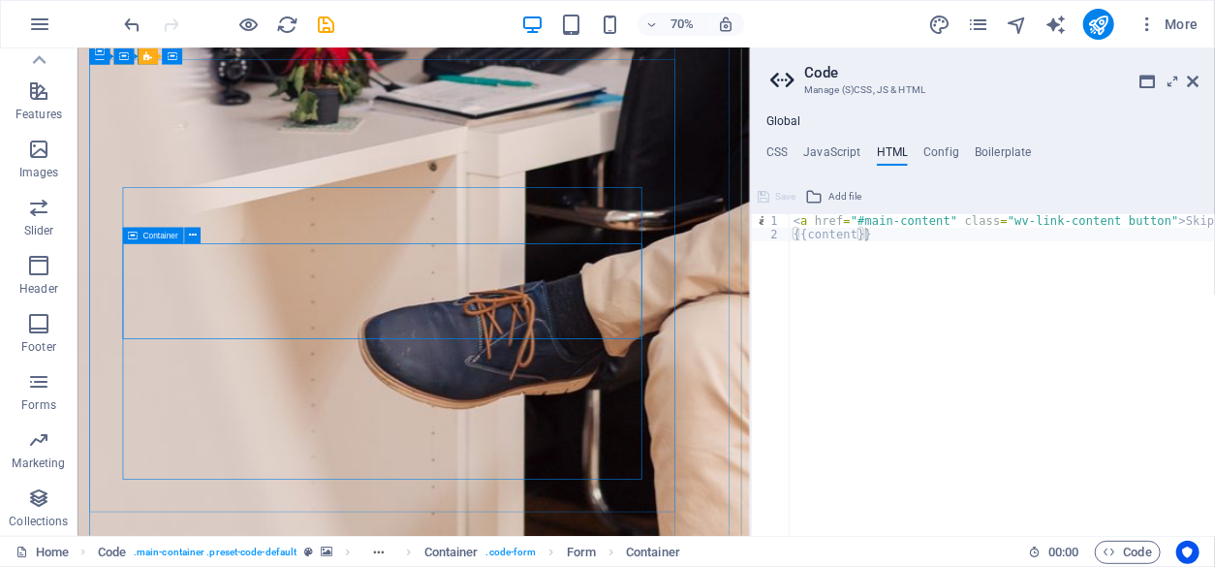
click at [197, 232] on button at bounding box center [192, 236] width 16 height 16
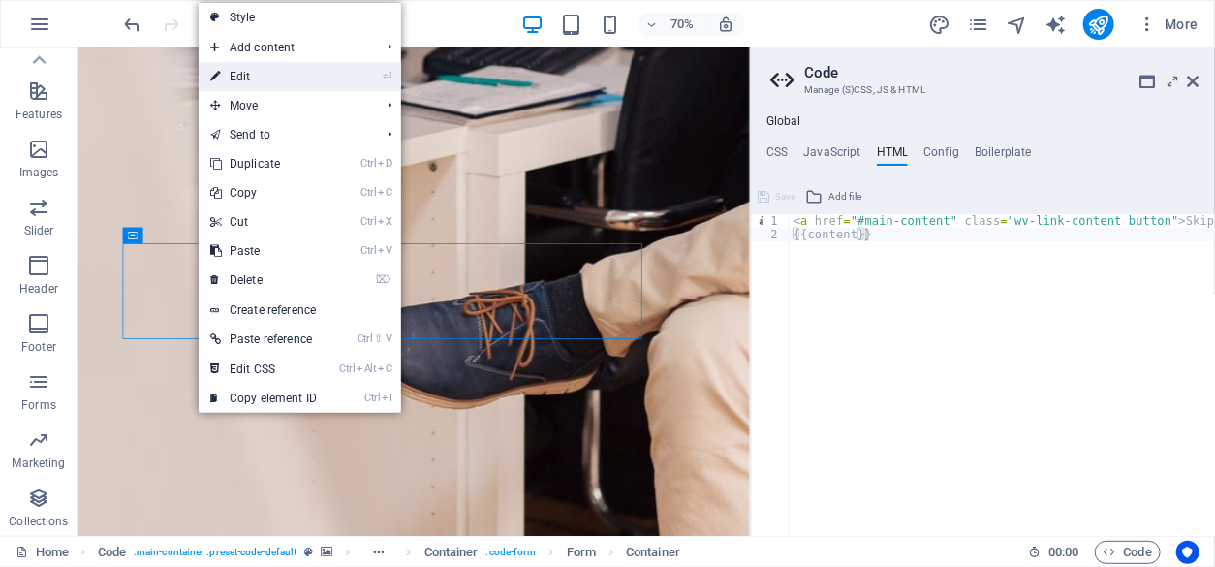
click at [283, 79] on link "⏎ Edit" at bounding box center [264, 76] width 130 height 29
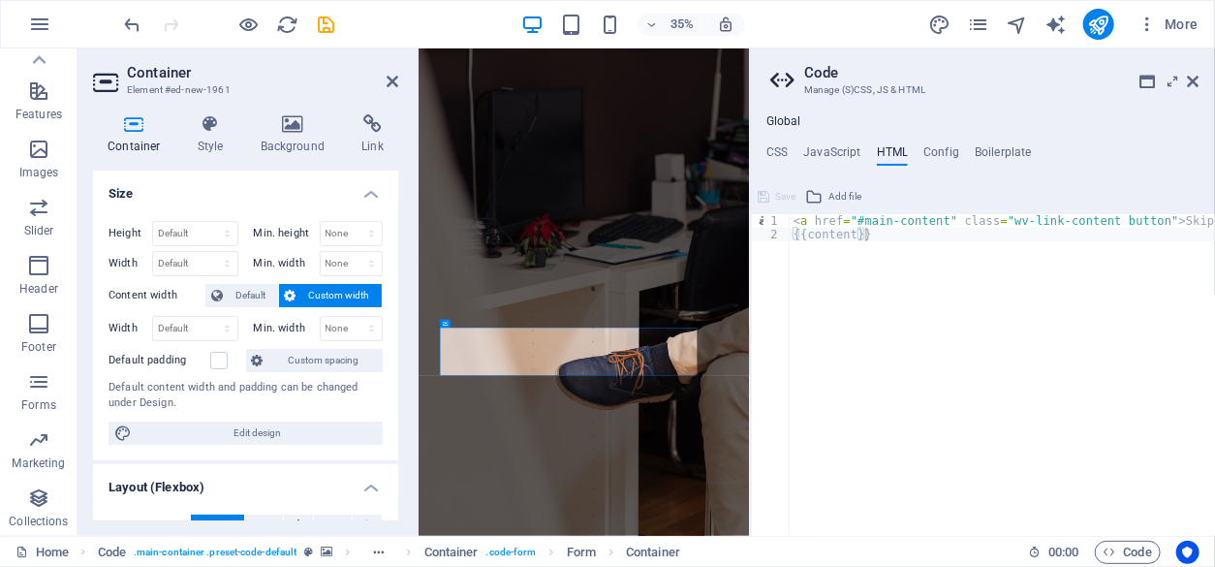
drag, startPoint x: 392, startPoint y: 274, endPoint x: 394, endPoint y: 287, distance: 12.7
click at [394, 287] on div "Size Height Default px rem % vh vw Min. height None px rem % vh vw Width Defaul…" at bounding box center [245, 345] width 305 height 350
drag, startPoint x: 398, startPoint y: 285, endPoint x: 405, endPoint y: 370, distance: 85.5
click at [405, 370] on div "Container Style Background Link Size Height Default px rem % vh vw Min. height …" at bounding box center [245, 317] width 336 height 437
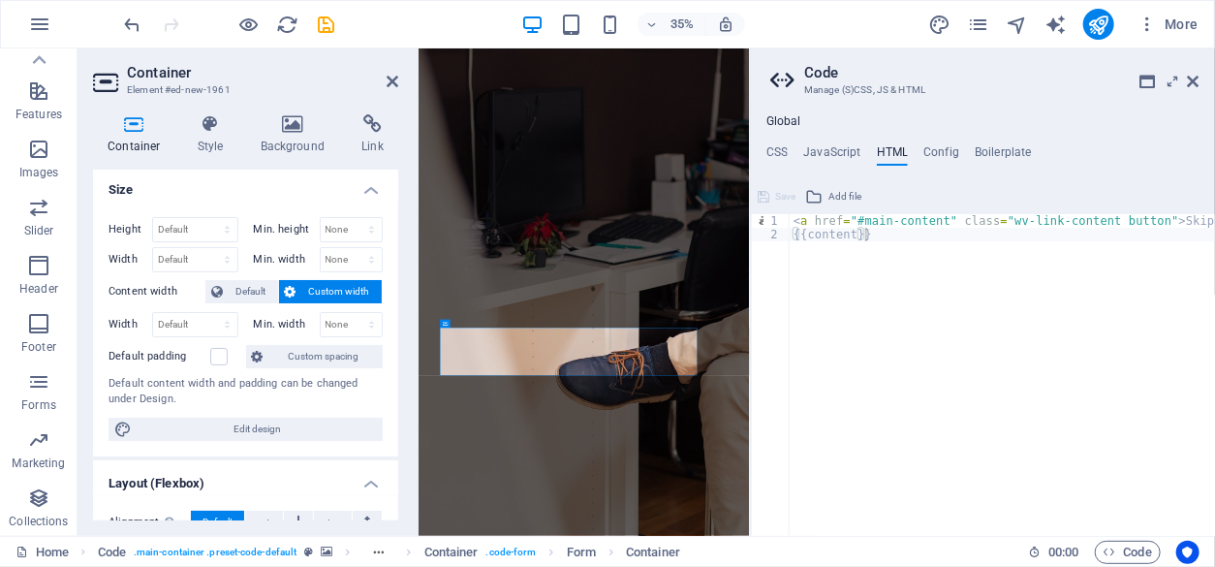
drag, startPoint x: 393, startPoint y: 312, endPoint x: 415, endPoint y: 424, distance: 114.3
click at [415, 426] on aside "Container Element #ed-new-1961 Container Style Background Link Size Height Defa…" at bounding box center [247, 291] width 341 height 487
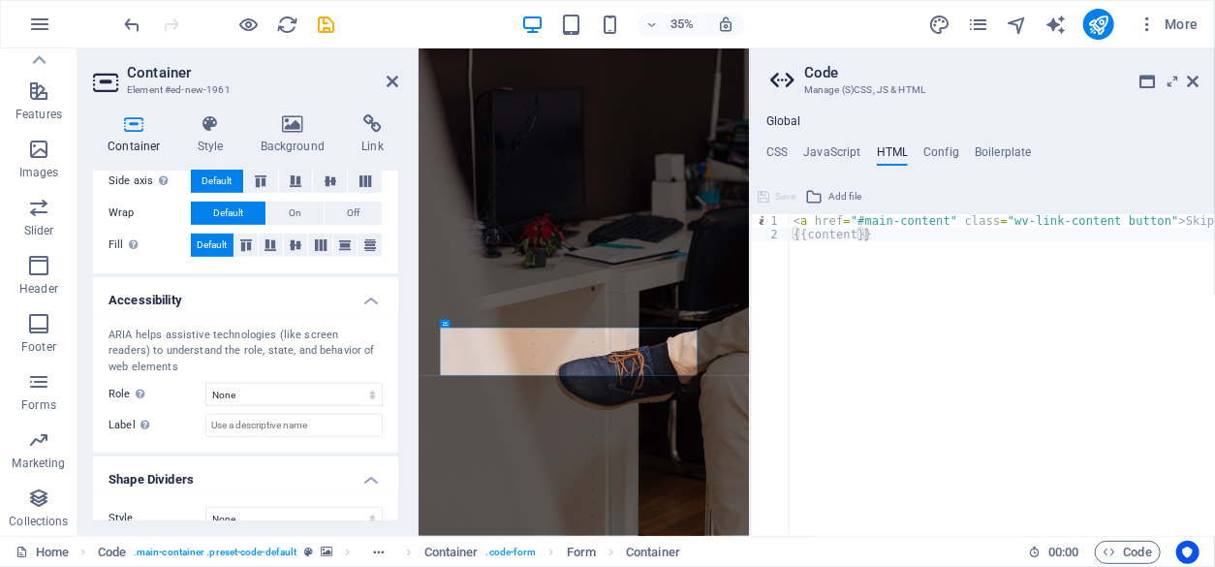
scroll to position [432, 0]
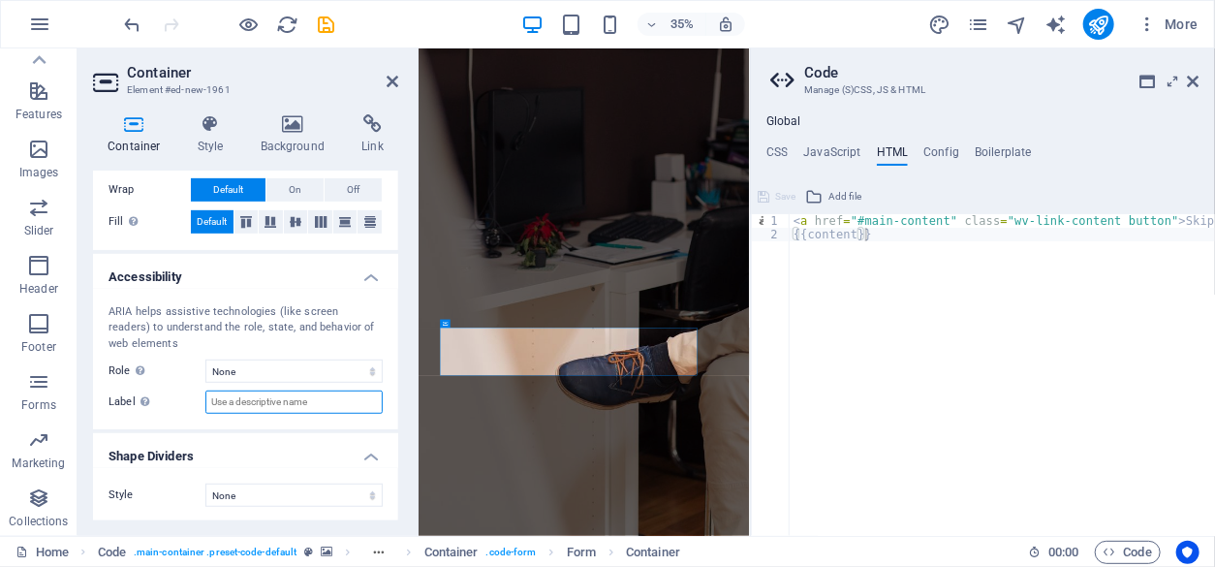
click at [318, 402] on input "Label Use the ARIA label to provide a clear and descriptive name for elements t…" at bounding box center [293, 401] width 177 height 23
type input "P"
type input "Contact Number"
click at [322, 436] on h4 "Shape Dividers" at bounding box center [245, 450] width 305 height 35
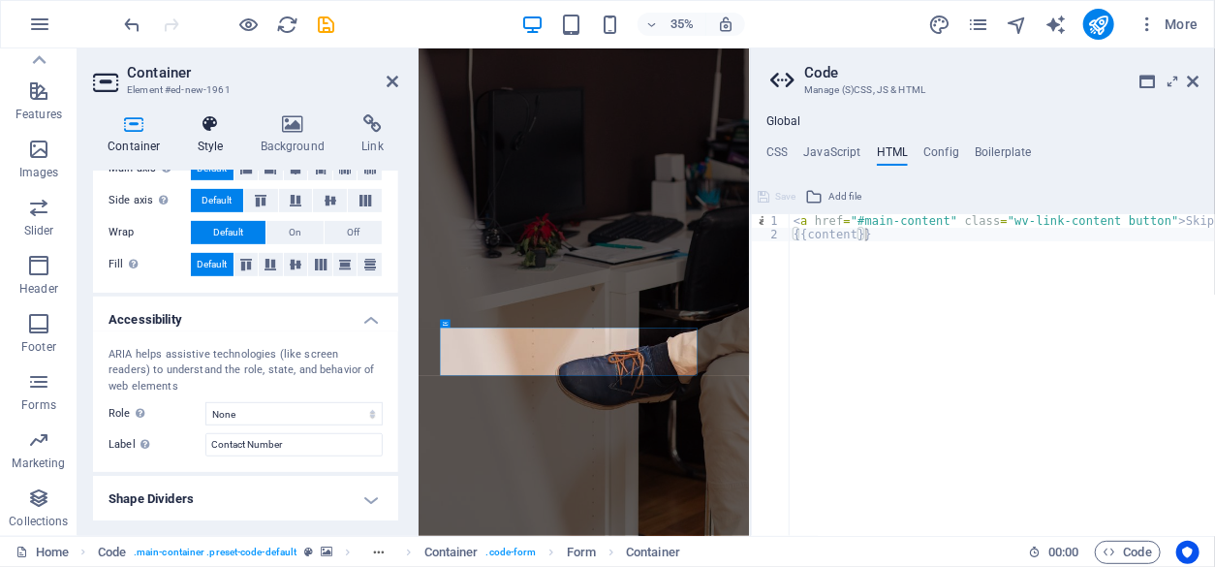
click at [208, 129] on icon at bounding box center [210, 123] width 55 height 19
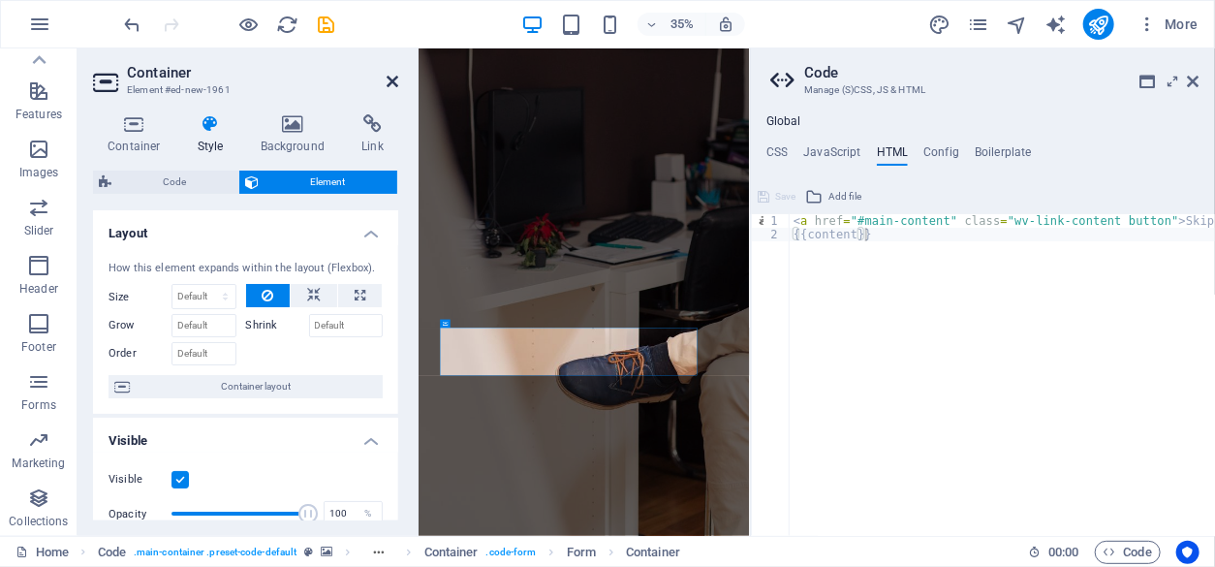
click at [390, 81] on icon at bounding box center [392, 81] width 12 height 15
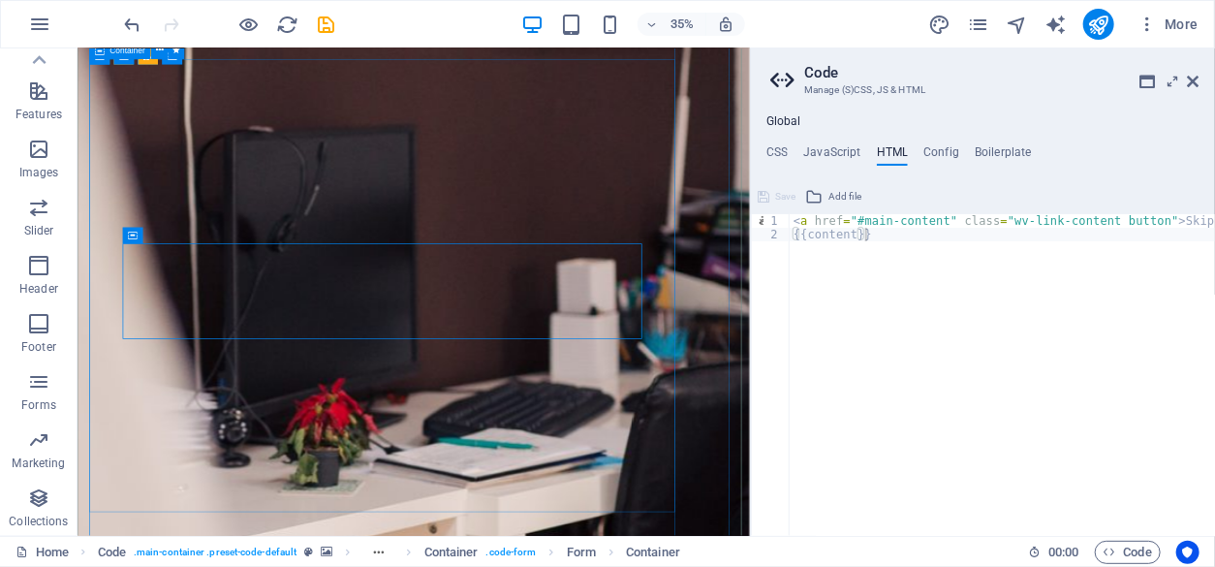
scroll to position [1193, 0]
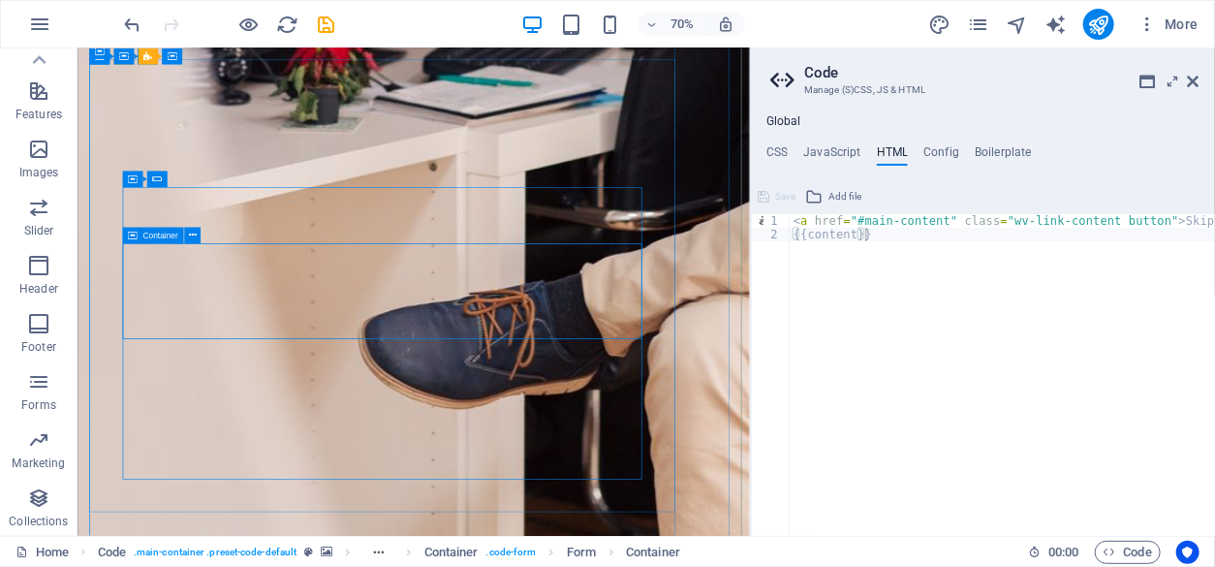
drag, startPoint x: 306, startPoint y: 437, endPoint x: 328, endPoint y: 383, distance: 58.6
click at [187, 233] on button at bounding box center [192, 236] width 16 height 16
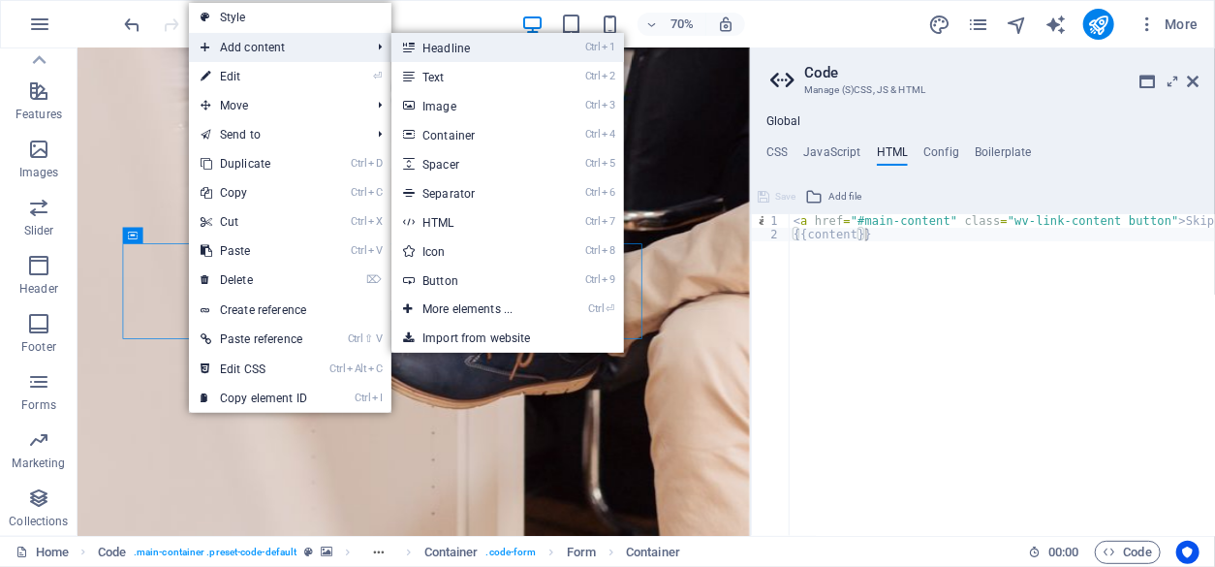
click at [411, 54] on icon at bounding box center [408, 47] width 10 height 29
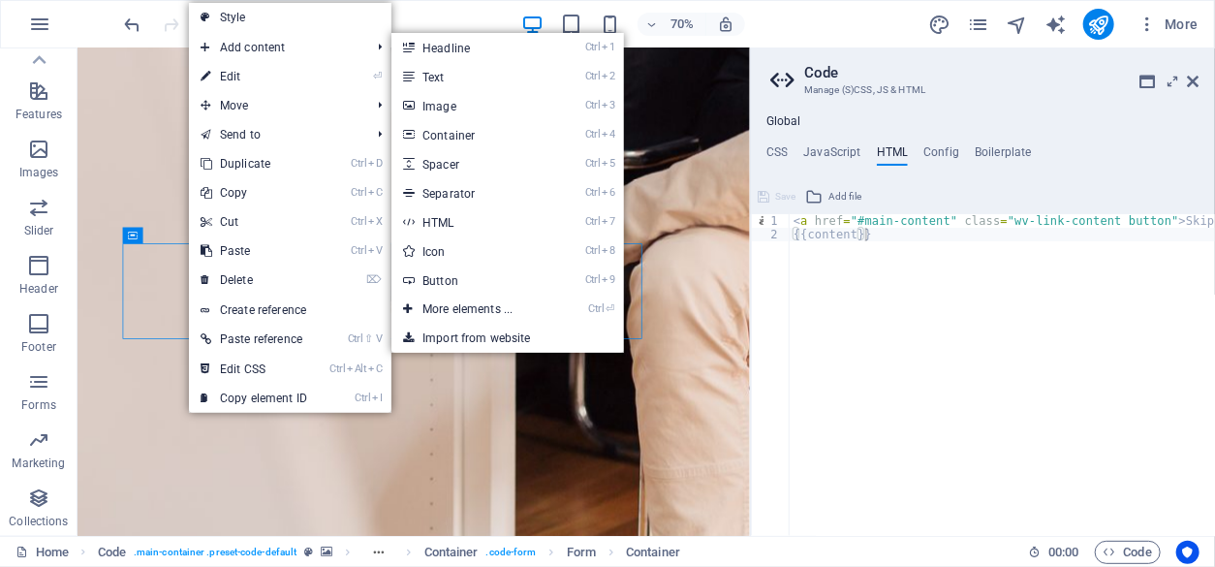
scroll to position [538, 0]
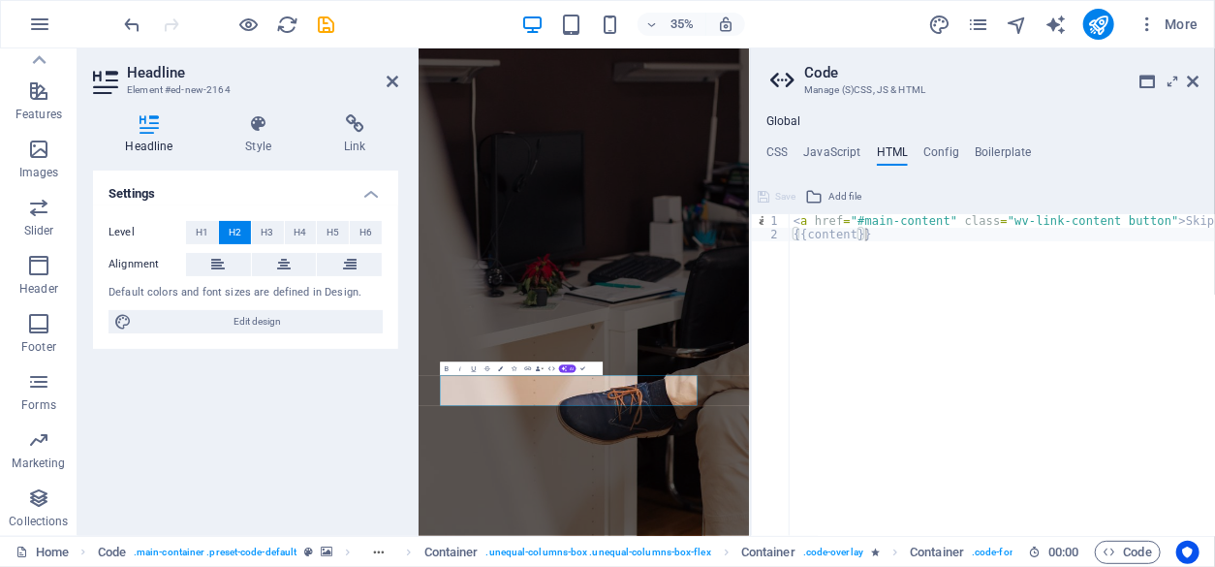
click at [796, 364] on div "< a href = "#main-content" class = "wv-link-content button" > Skip to main cont…" at bounding box center [1050, 382] width 523 height 337
click at [390, 79] on icon at bounding box center [392, 81] width 12 height 15
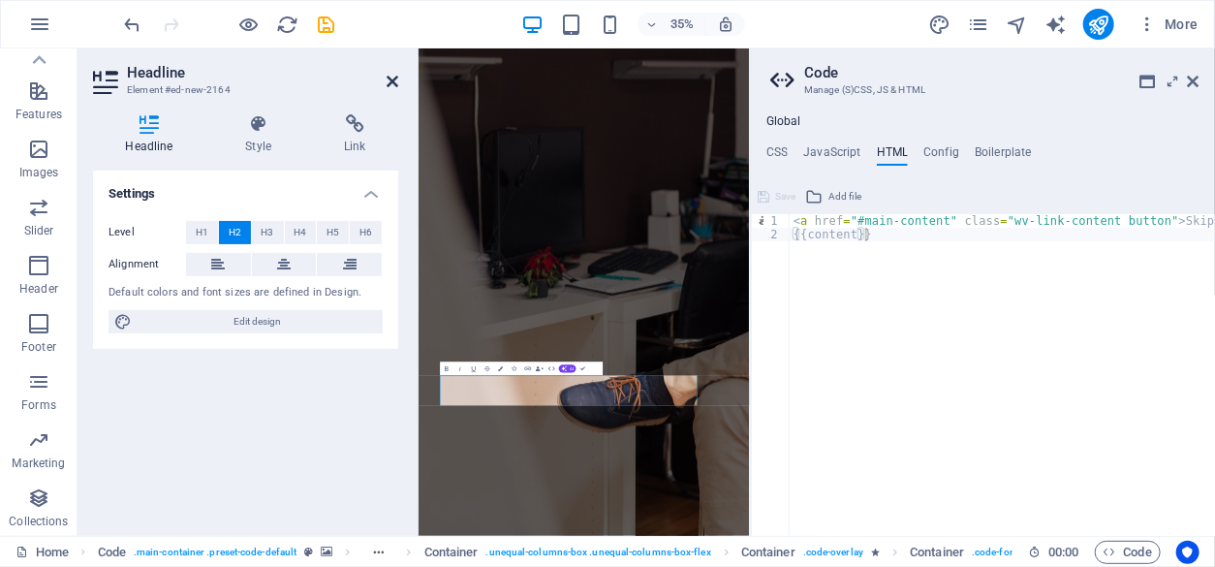
scroll to position [1147, 0]
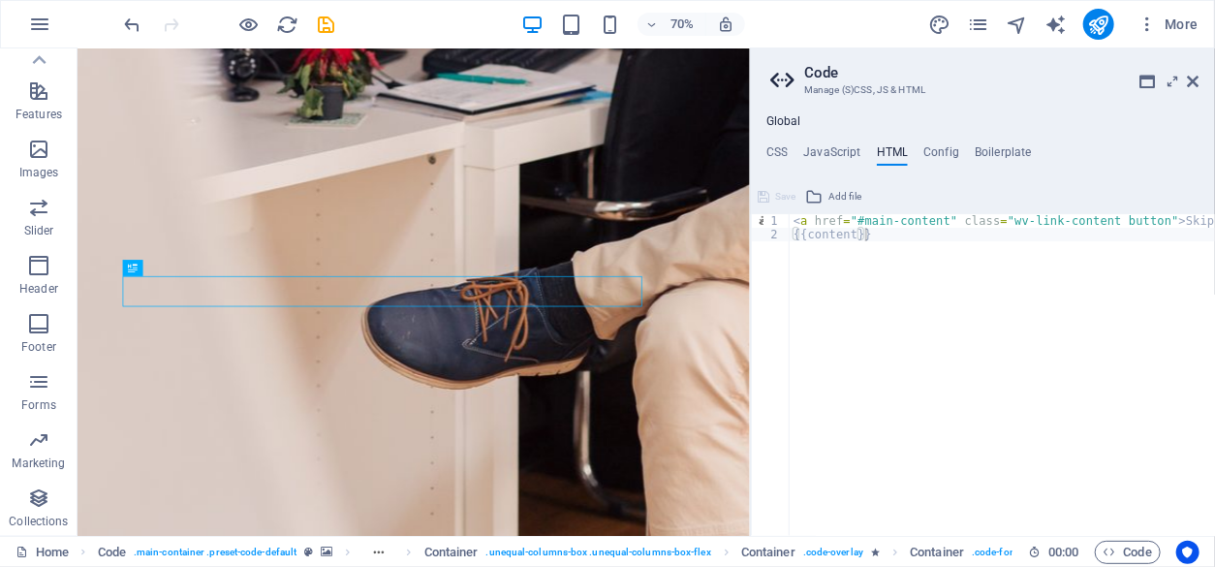
click at [926, 355] on div "< a href = "#main-content" class = "wv-link-content button" > Skip to main cont…" at bounding box center [1050, 382] width 523 height 337
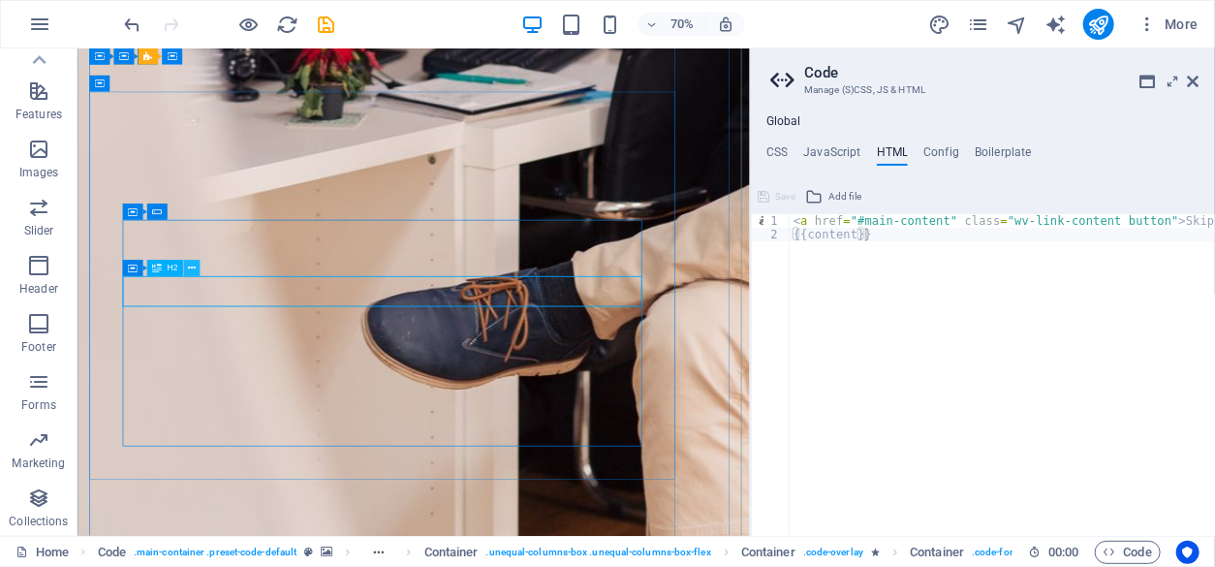
click at [194, 270] on icon at bounding box center [193, 268] width 8 height 15
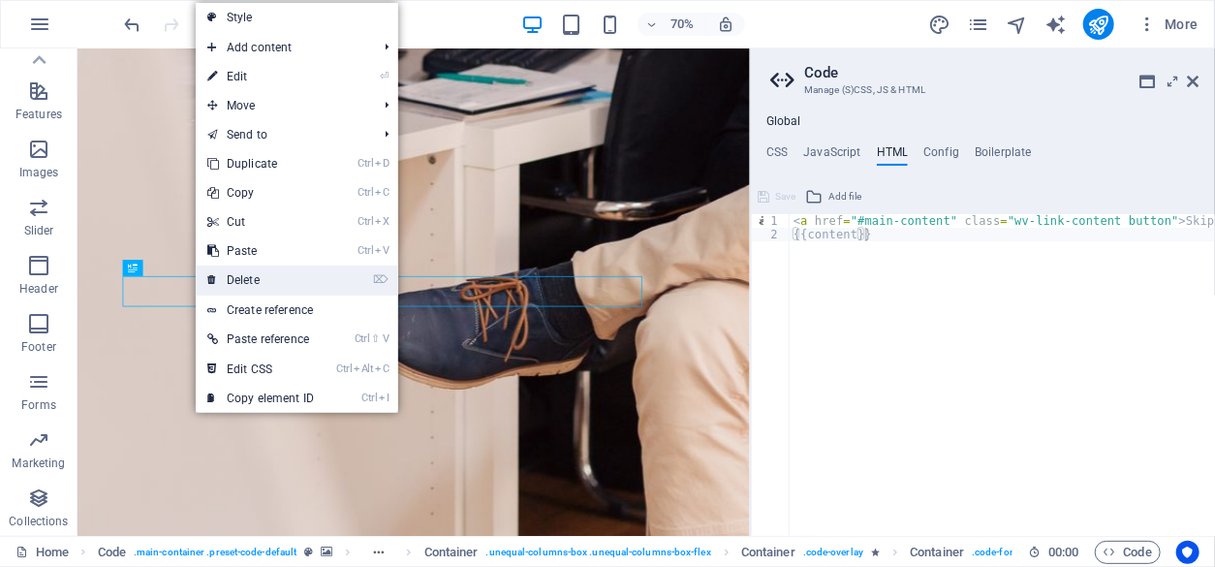
click at [228, 271] on link "⌦ Delete" at bounding box center [261, 279] width 130 height 29
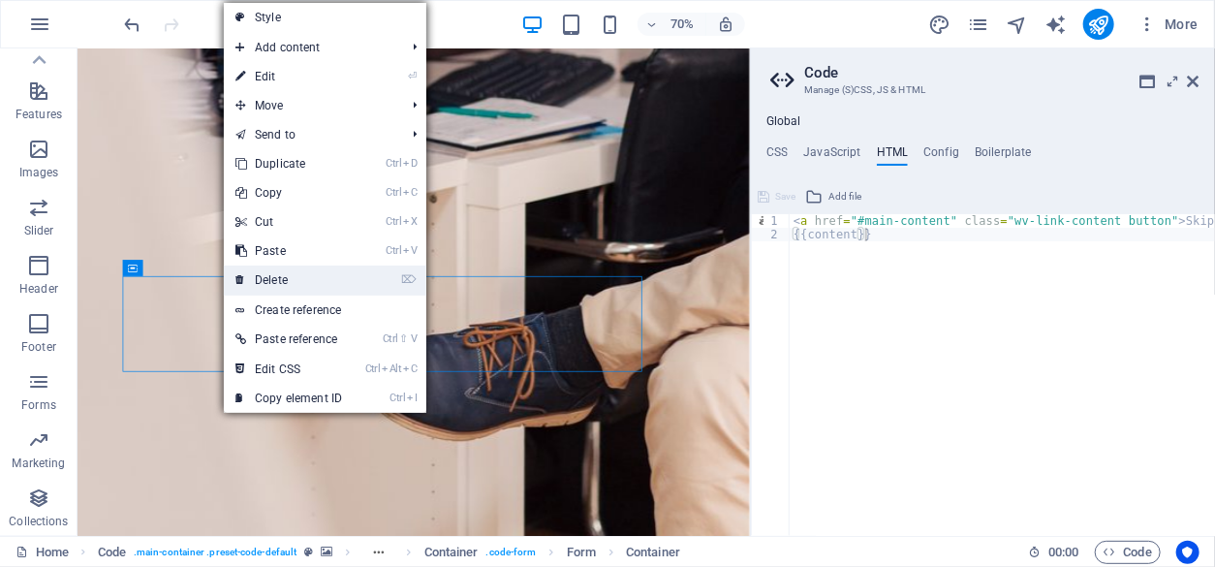
click at [264, 278] on link "⌦ Delete" at bounding box center [289, 279] width 130 height 29
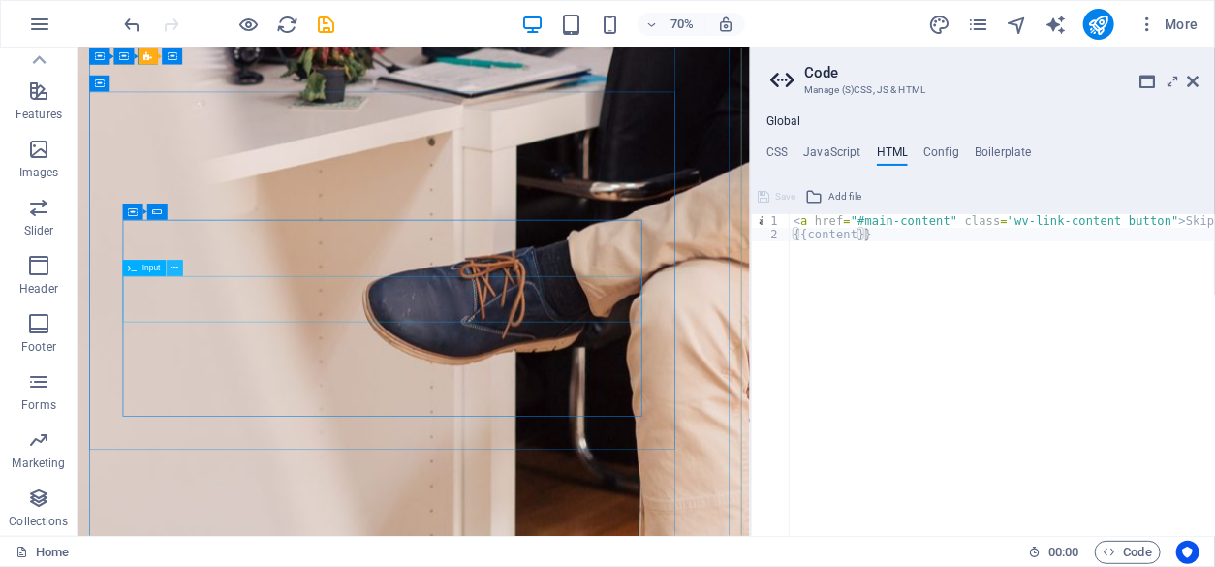
click at [176, 268] on icon at bounding box center [175, 268] width 8 height 15
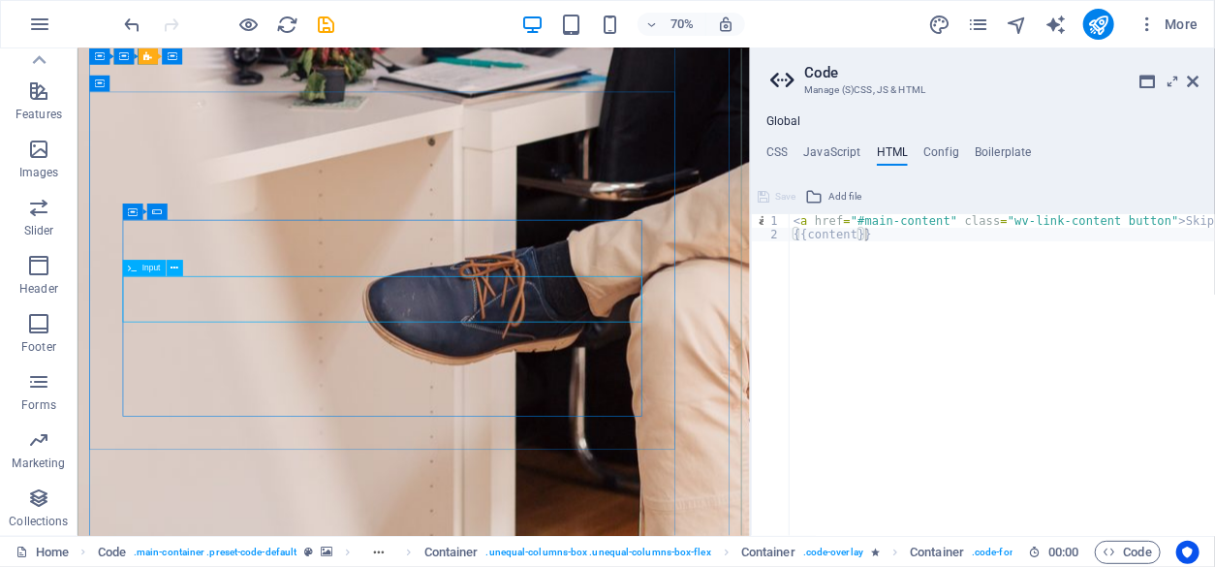
click at [173, 271] on icon at bounding box center [175, 268] width 8 height 15
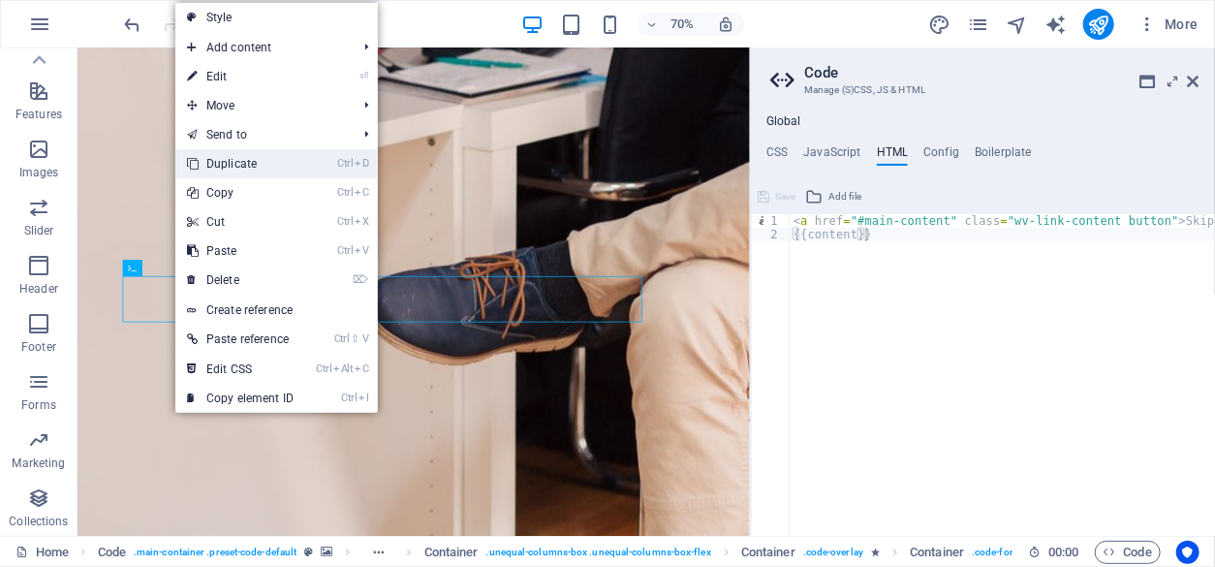
click at [231, 155] on link "Ctrl D Duplicate" at bounding box center [240, 163] width 130 height 29
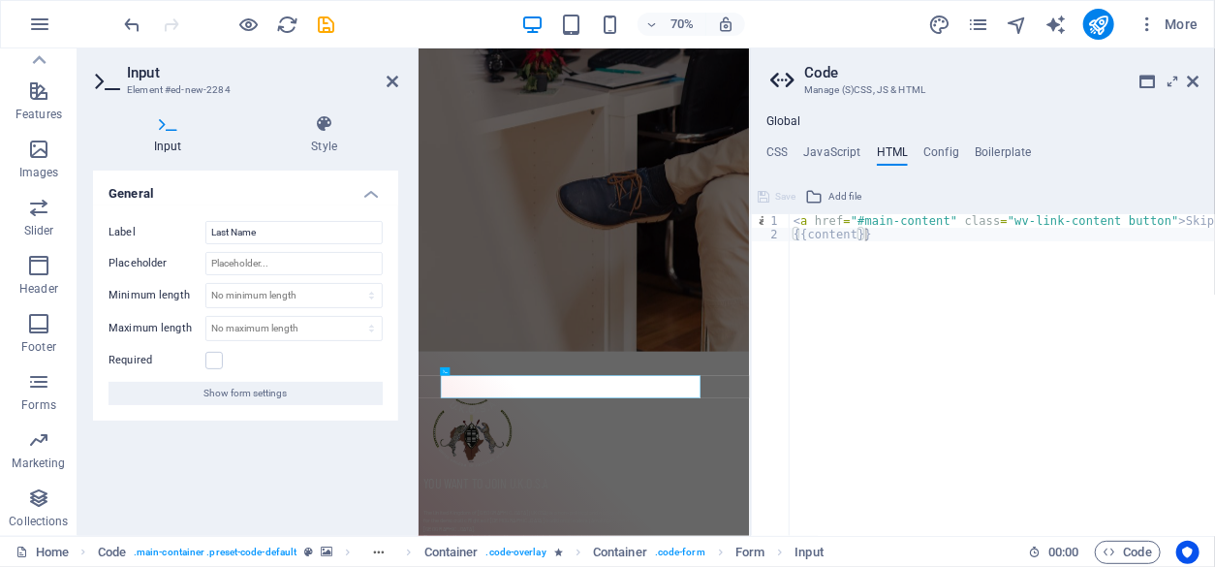
scroll to position [620, 0]
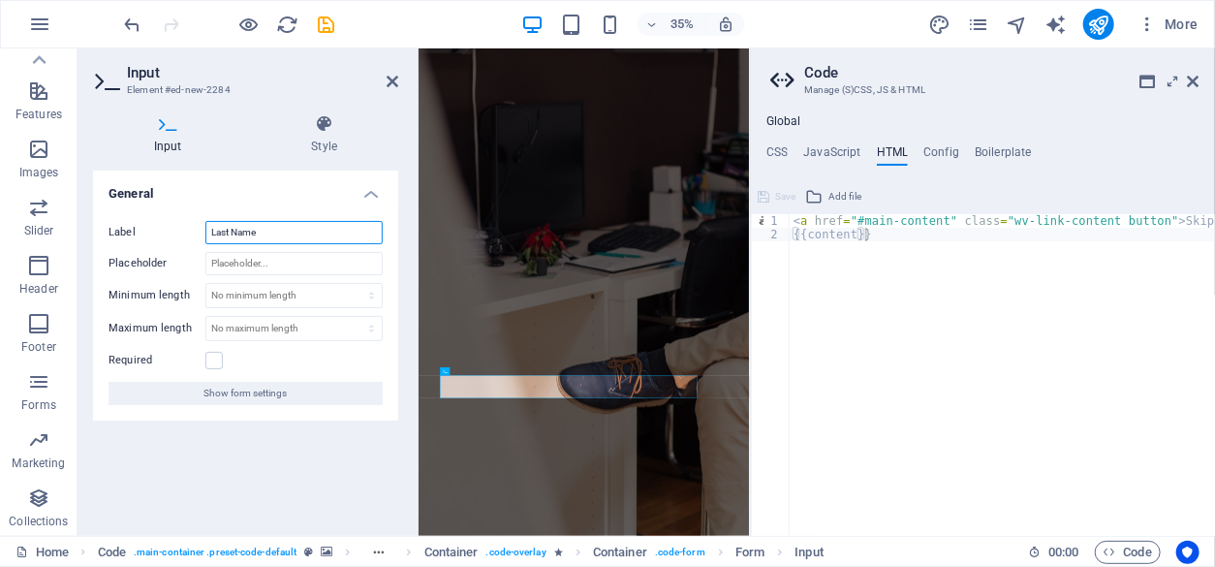
click at [272, 236] on input "Last Name" at bounding box center [293, 232] width 177 height 23
type input "L"
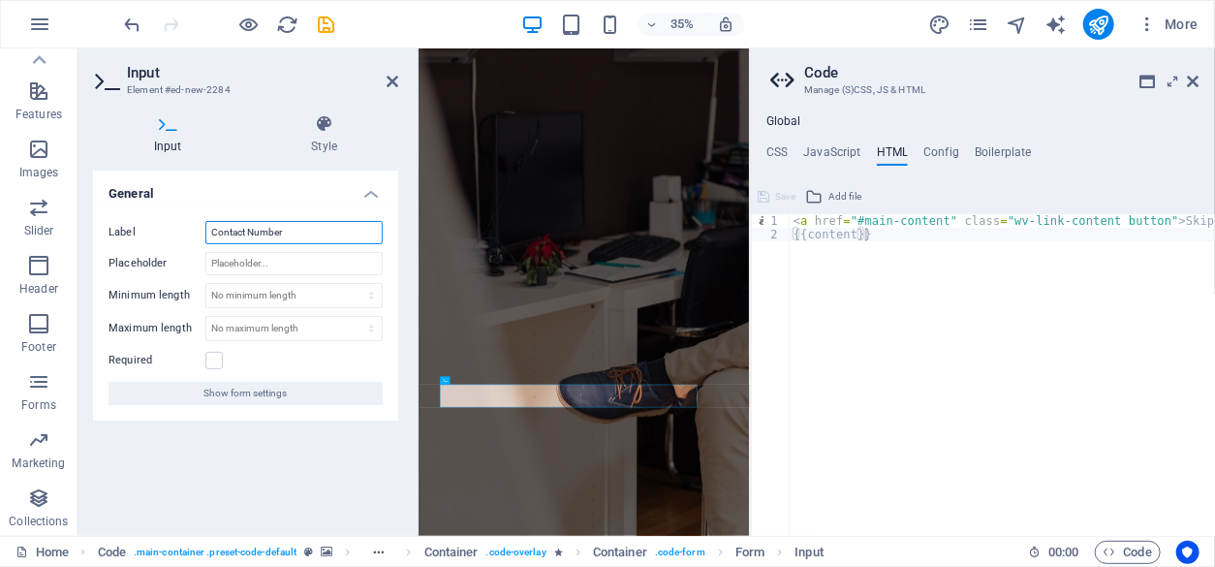
type input "Contact Number"
click at [289, 199] on h4 "General" at bounding box center [245, 187] width 305 height 35
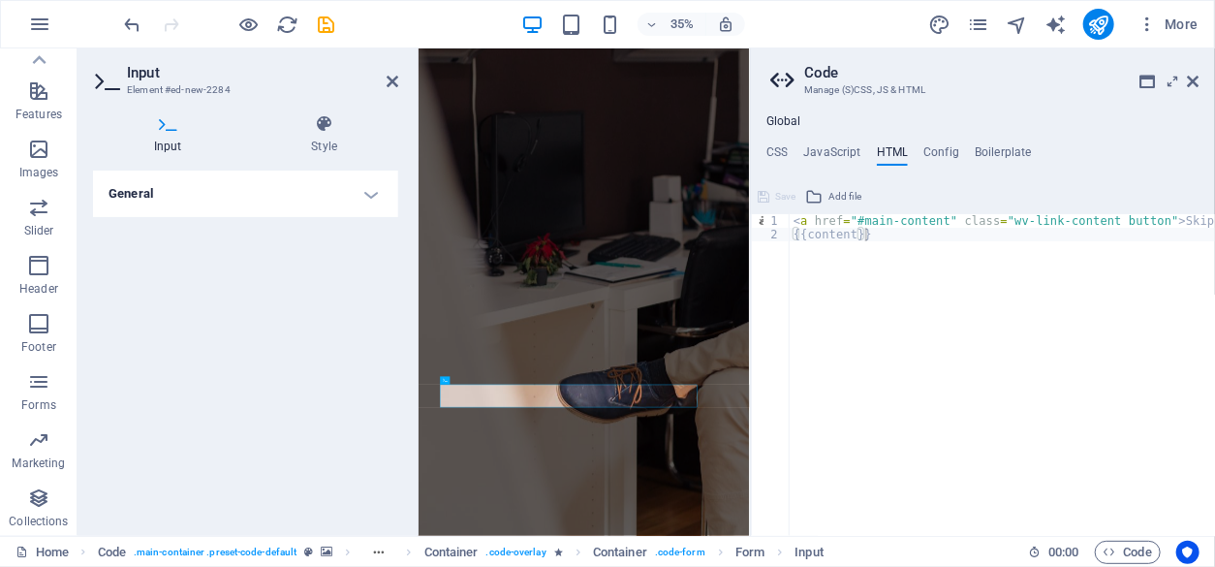
click at [828, 376] on div "< a href = "#main-content" class = "wv-link-content button" > Skip to main cont…" at bounding box center [1050, 382] width 523 height 337
click at [397, 79] on icon at bounding box center [392, 81] width 12 height 15
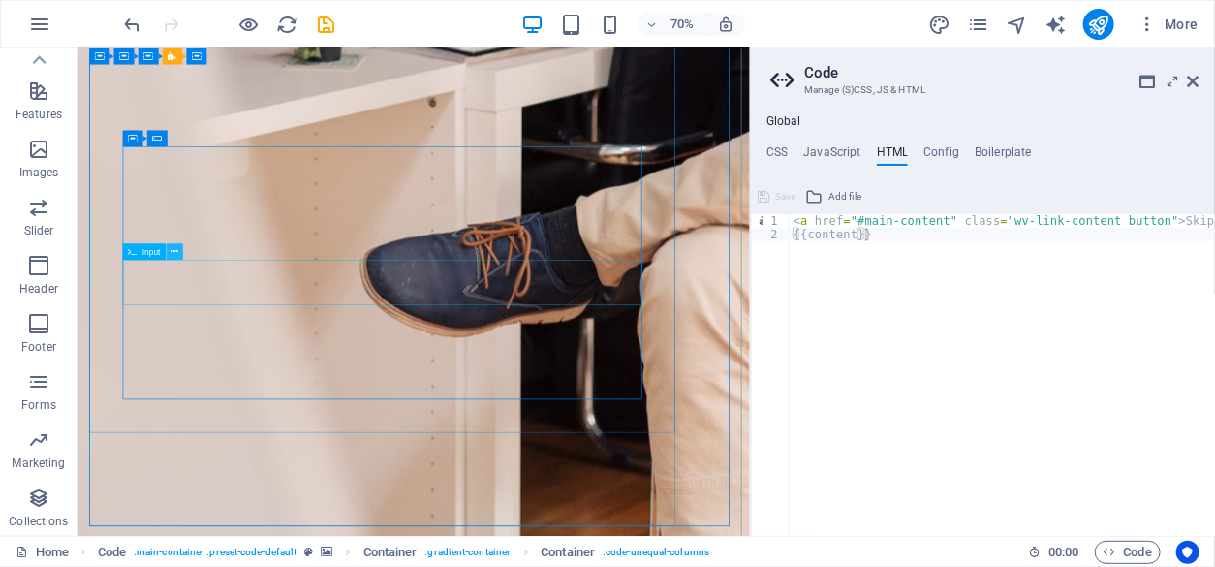
click at [174, 254] on icon at bounding box center [175, 251] width 8 height 15
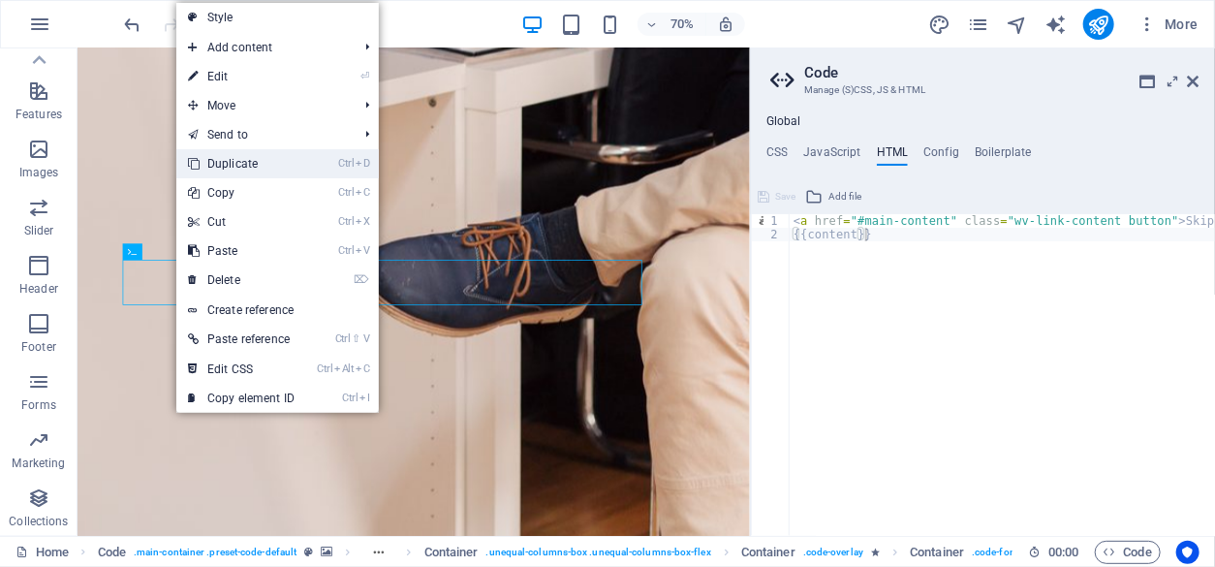
click at [231, 159] on link "Ctrl D Duplicate" at bounding box center [241, 163] width 130 height 29
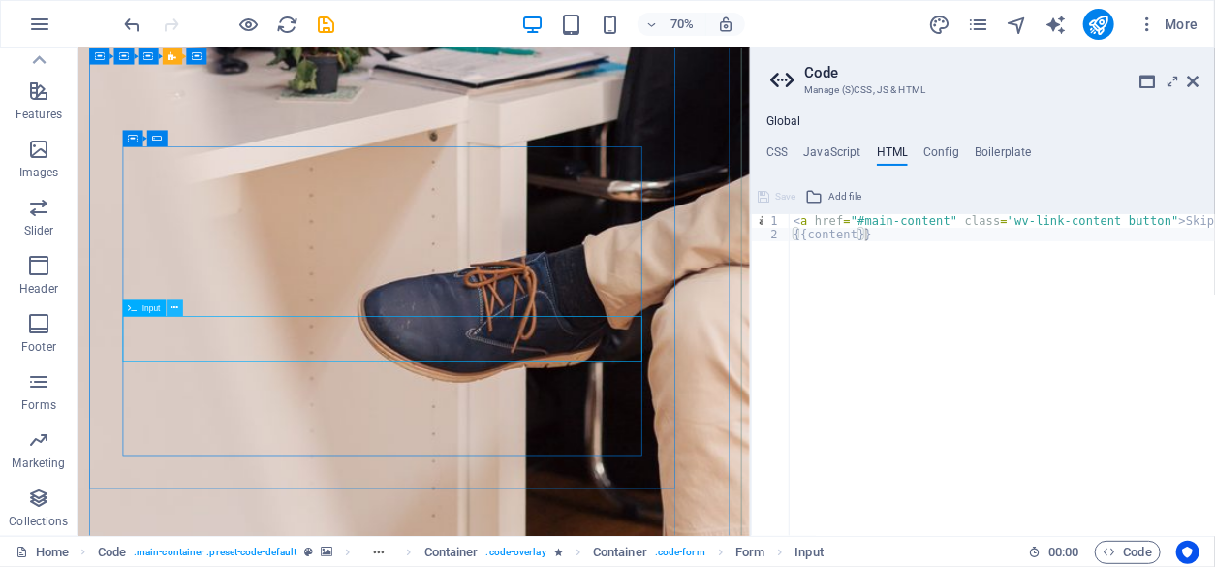
click at [176, 309] on icon at bounding box center [175, 308] width 8 height 15
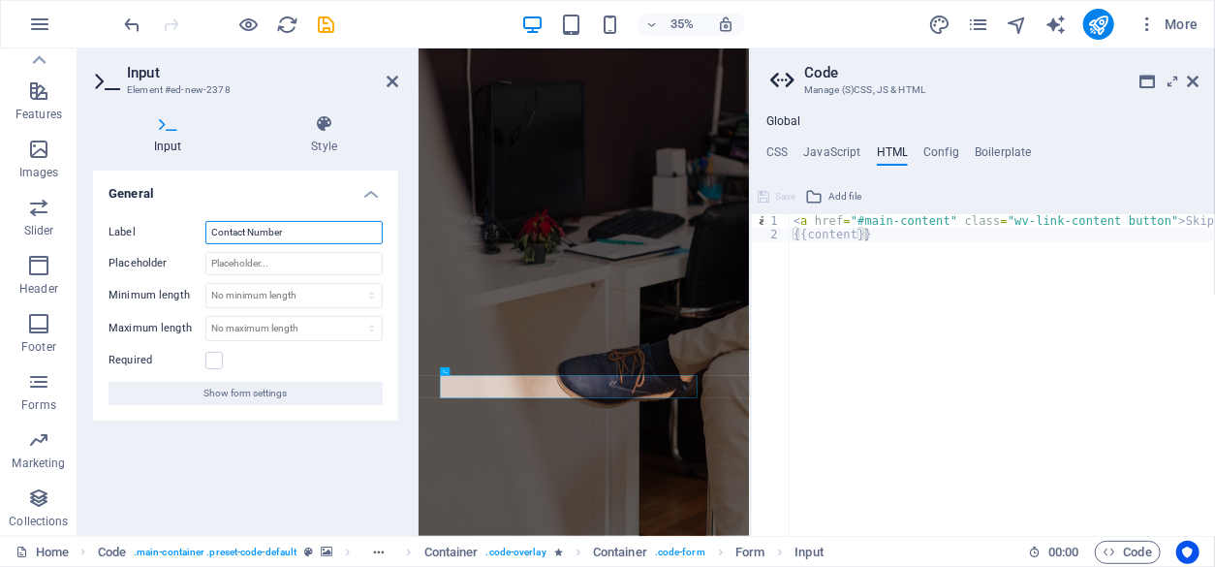
click at [296, 231] on input "Contact Number" at bounding box center [293, 232] width 177 height 23
type input "C"
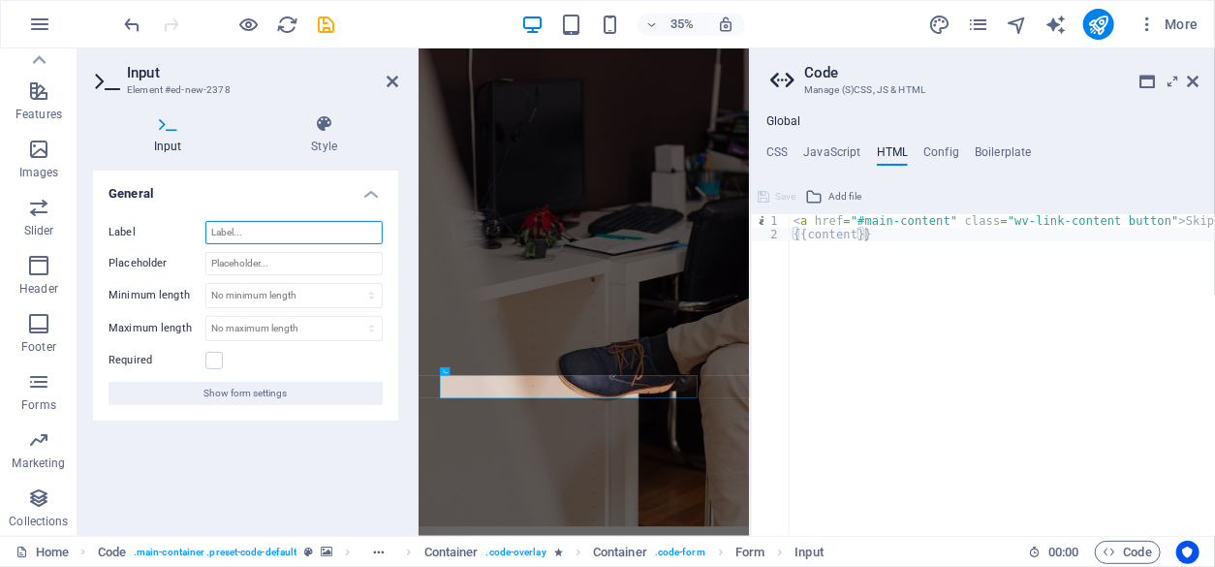
scroll to position [674, 0]
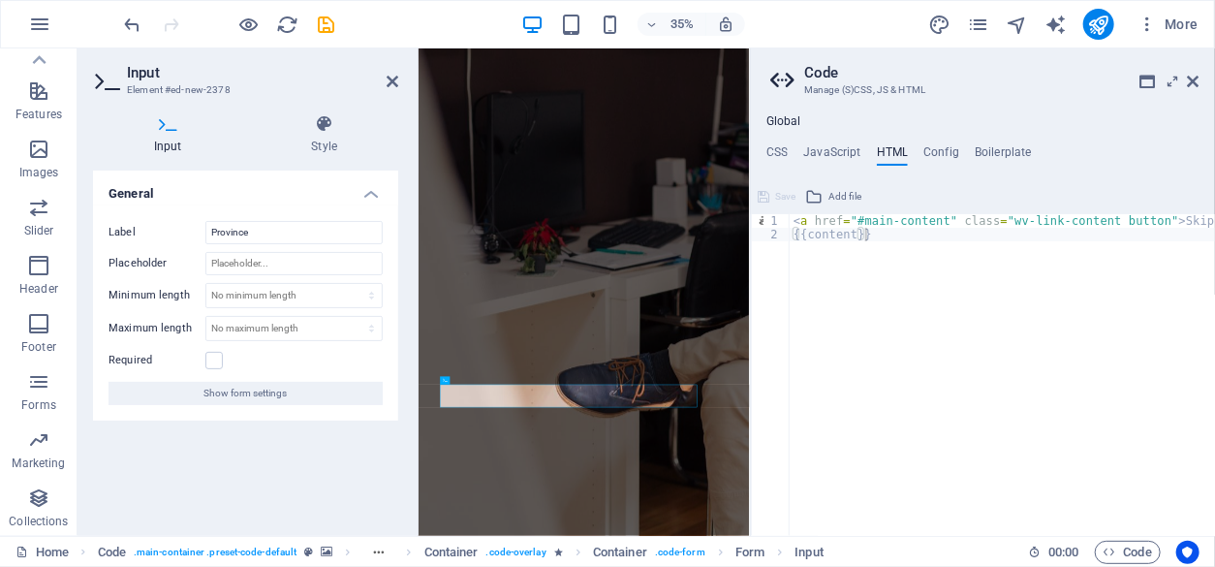
click at [400, 158] on div "Input Style General Label Province Placeholder Minimum length No minimum length…" at bounding box center [245, 317] width 336 height 437
click at [288, 239] on input "Province" at bounding box center [293, 232] width 177 height 23
type input "Province (e.g. [GEOGRAPHIC_DATA])"
click at [910, 343] on div "< a href = "#main-content" class = "wv-link-content button" > Skip to main cont…" at bounding box center [1050, 382] width 523 height 337
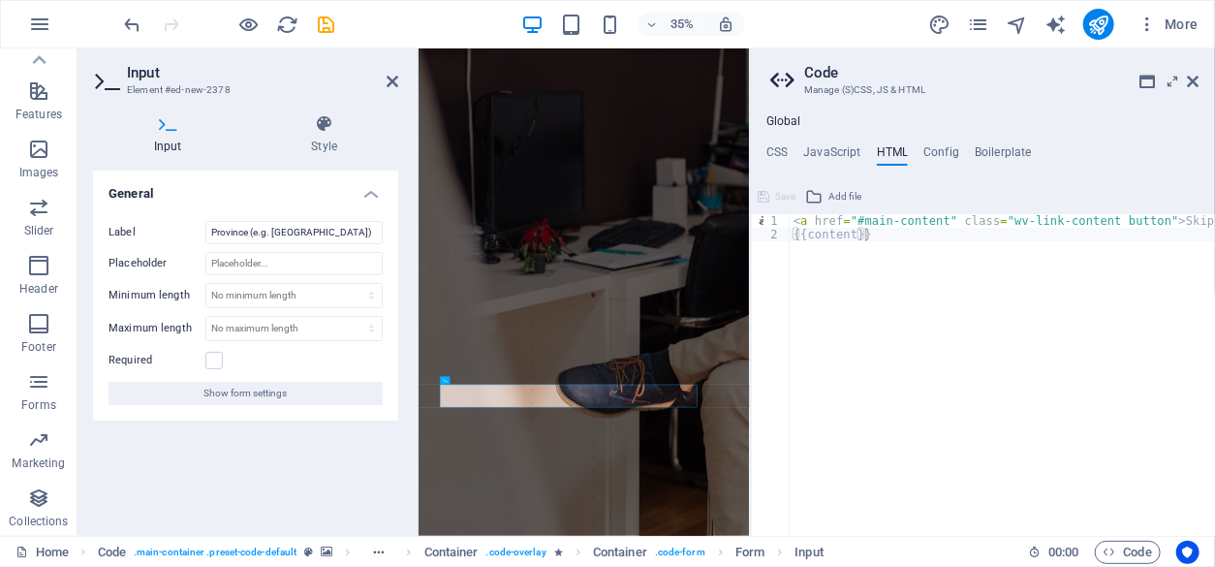
click at [369, 100] on div "Input Style General Label Province (e.g. Gauteng Province) Placeholder Minimum …" at bounding box center [245, 317] width 336 height 437
click at [390, 79] on icon at bounding box center [392, 81] width 12 height 15
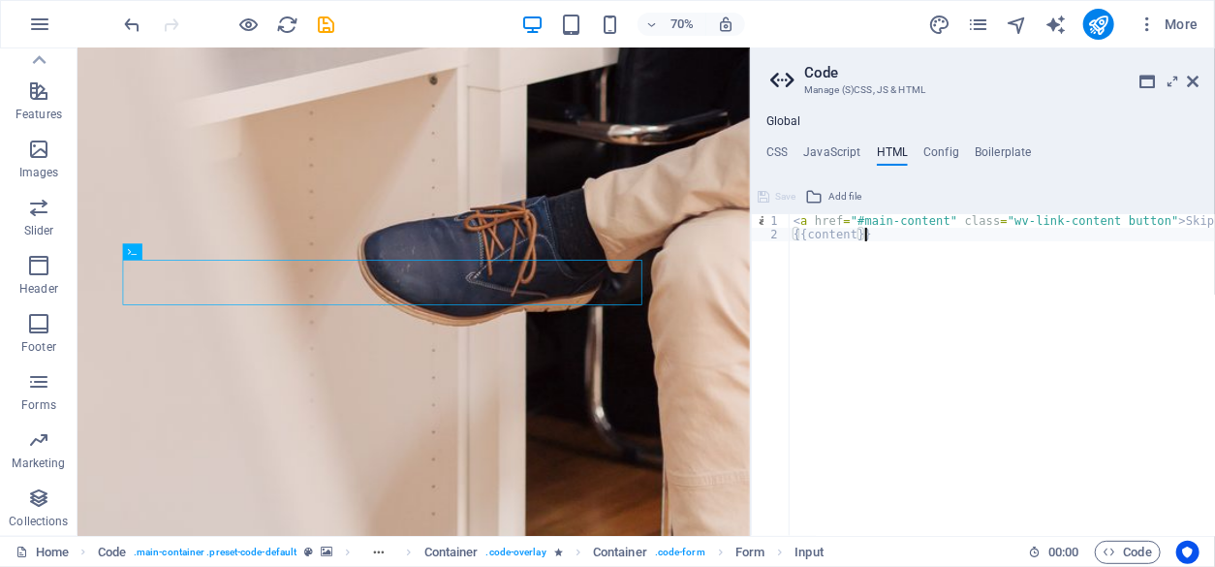
click at [904, 327] on div "< a href = "#main-content" class = "wv-link-content button" > Skip to main cont…" at bounding box center [1050, 382] width 523 height 337
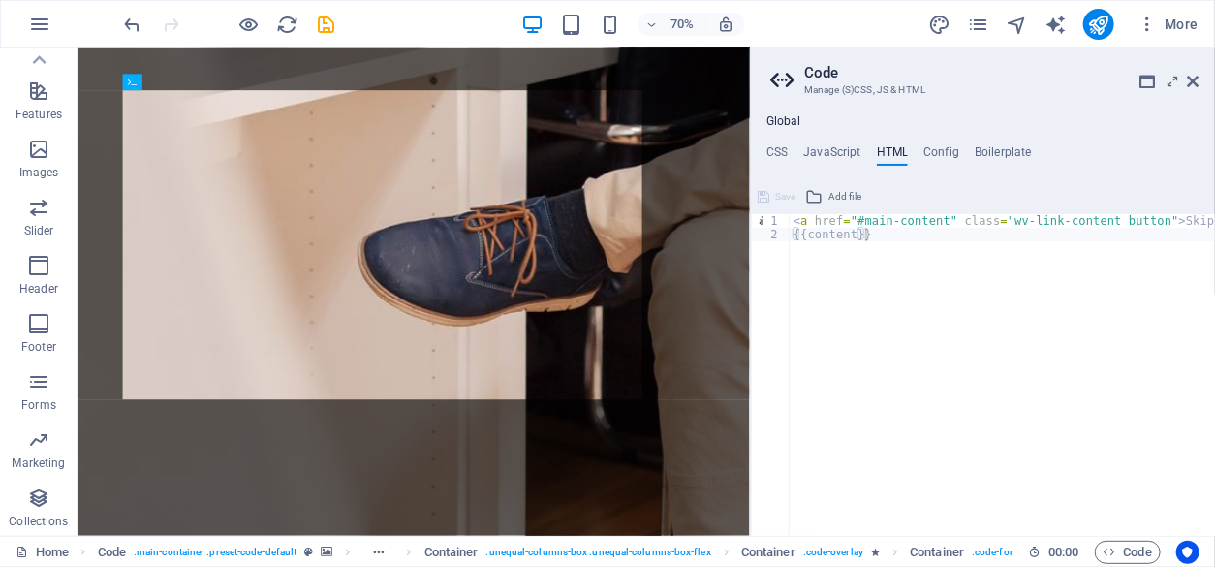
drag, startPoint x: 655, startPoint y: 366, endPoint x: 636, endPoint y: 466, distance: 101.4
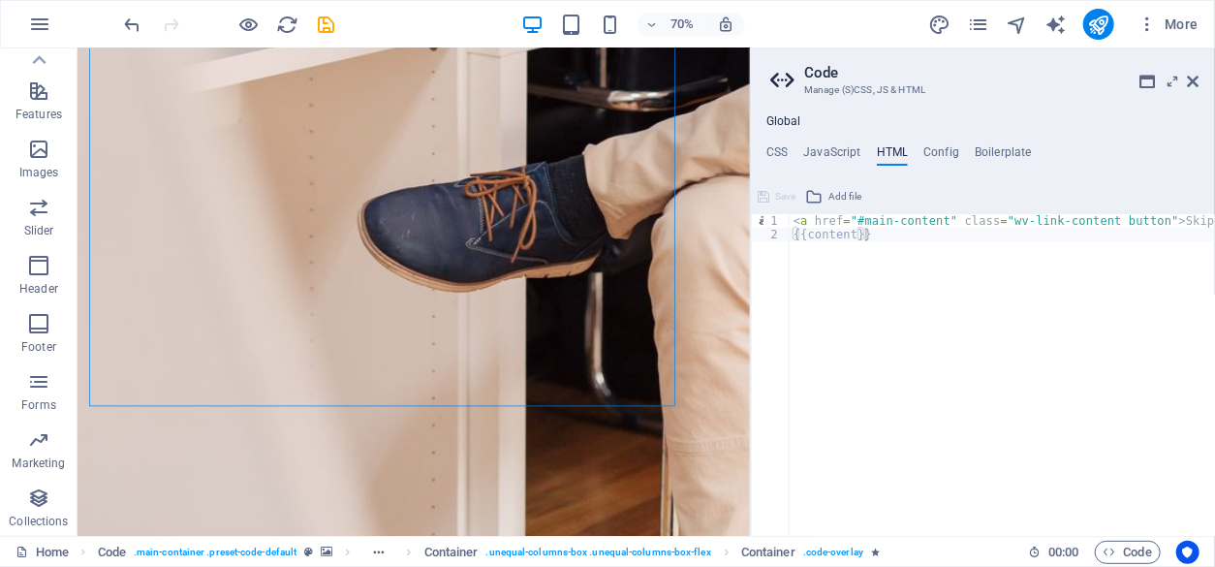
scroll to position [1396, 0]
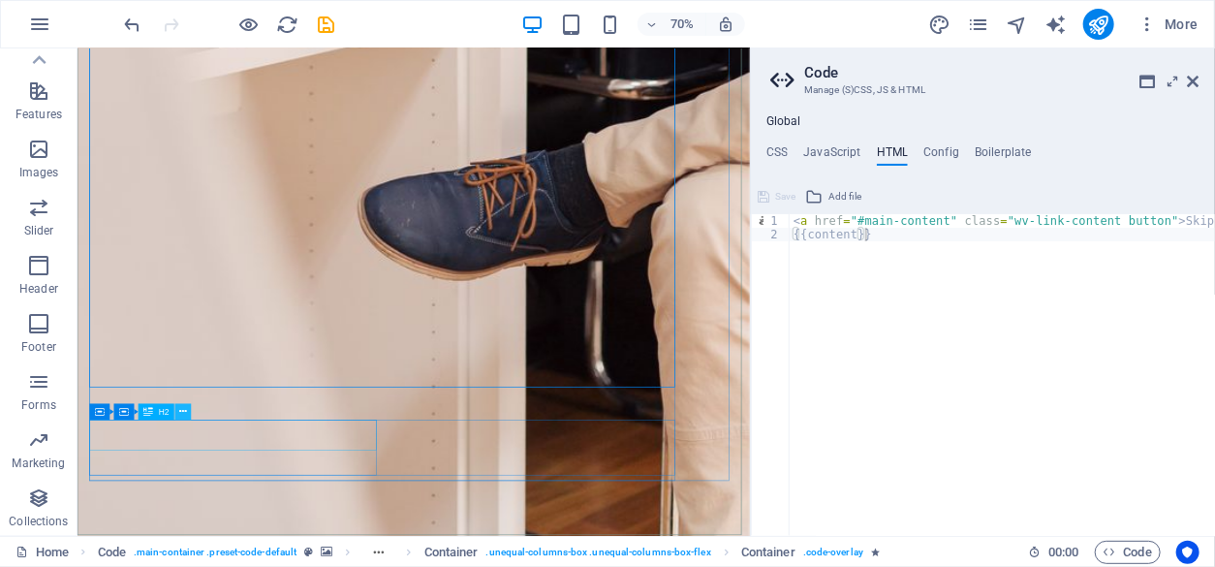
click at [180, 415] on icon at bounding box center [184, 412] width 8 height 15
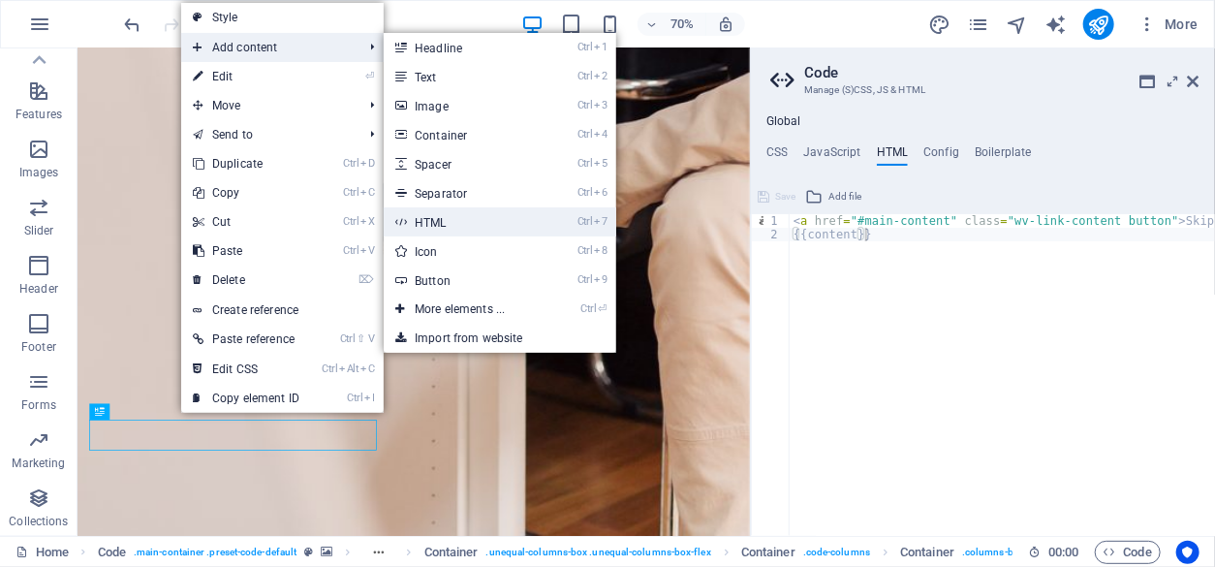
click at [446, 231] on link "Ctrl 7 HTML" at bounding box center [464, 221] width 160 height 29
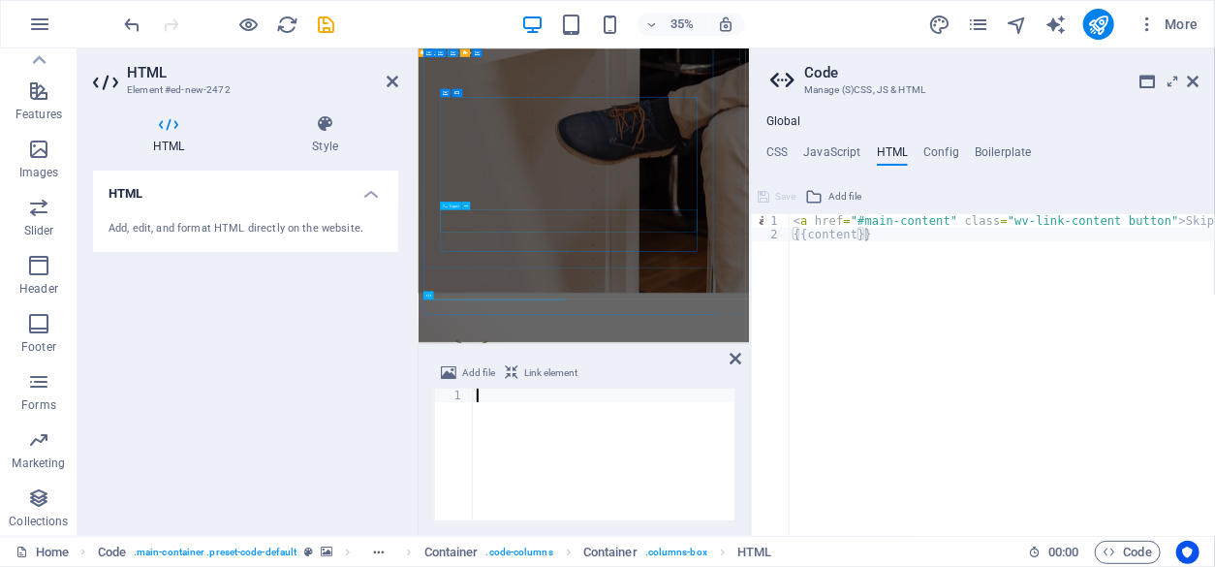
scroll to position [1254, 0]
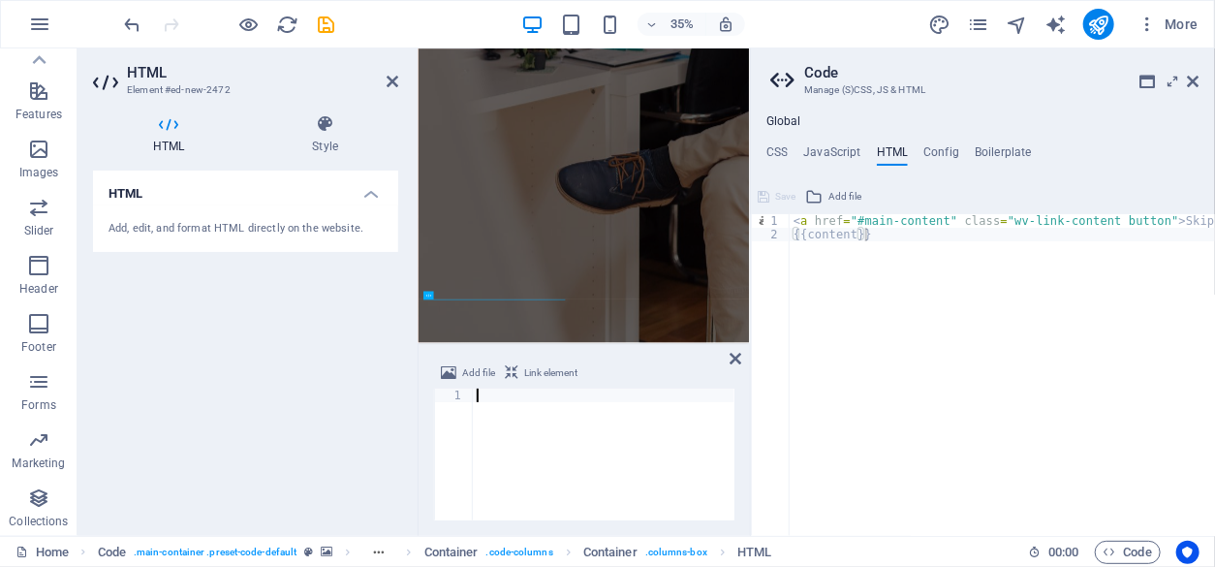
click at [486, 404] on div at bounding box center [603, 467] width 261 height 159
click at [496, 440] on div at bounding box center [603, 467] width 261 height 159
click at [492, 411] on div at bounding box center [603, 467] width 261 height 159
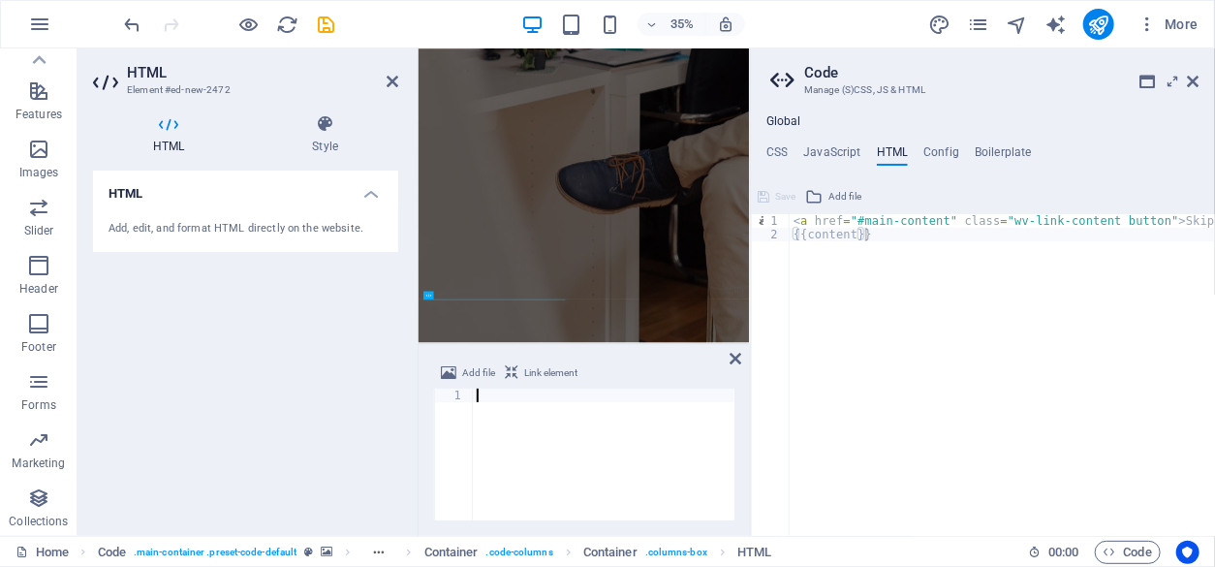
click at [492, 411] on div at bounding box center [603, 467] width 261 height 159
click at [475, 413] on div at bounding box center [603, 467] width 261 height 159
click at [472, 401] on div "1" at bounding box center [453, 454] width 39 height 132
click at [495, 423] on div at bounding box center [603, 467] width 261 height 159
click at [186, 229] on div "Add, edit, and format HTML directly on the website." at bounding box center [245, 229] width 274 height 16
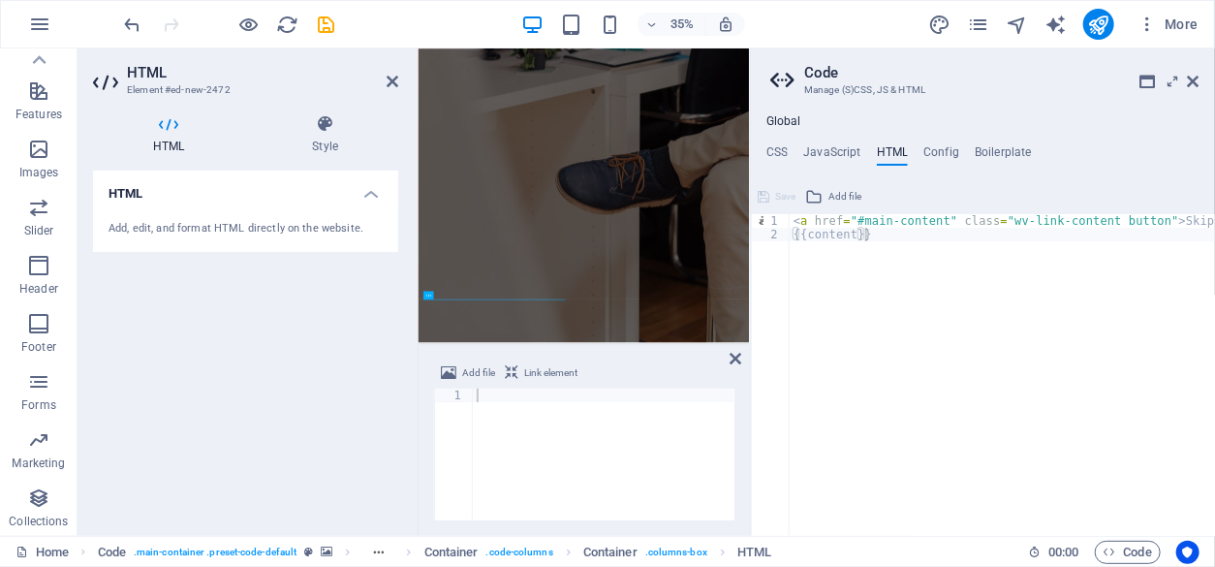
click at [368, 225] on div "Add, edit, and format HTML directly on the website." at bounding box center [245, 229] width 274 height 16
click at [356, 230] on div "Add, edit, and format HTML directly on the website." at bounding box center [245, 229] width 274 height 16
click at [369, 196] on h4 "HTML" at bounding box center [245, 187] width 305 height 35
click at [173, 183] on h4 "HTML" at bounding box center [245, 193] width 305 height 46
click at [167, 125] on icon at bounding box center [168, 123] width 151 height 19
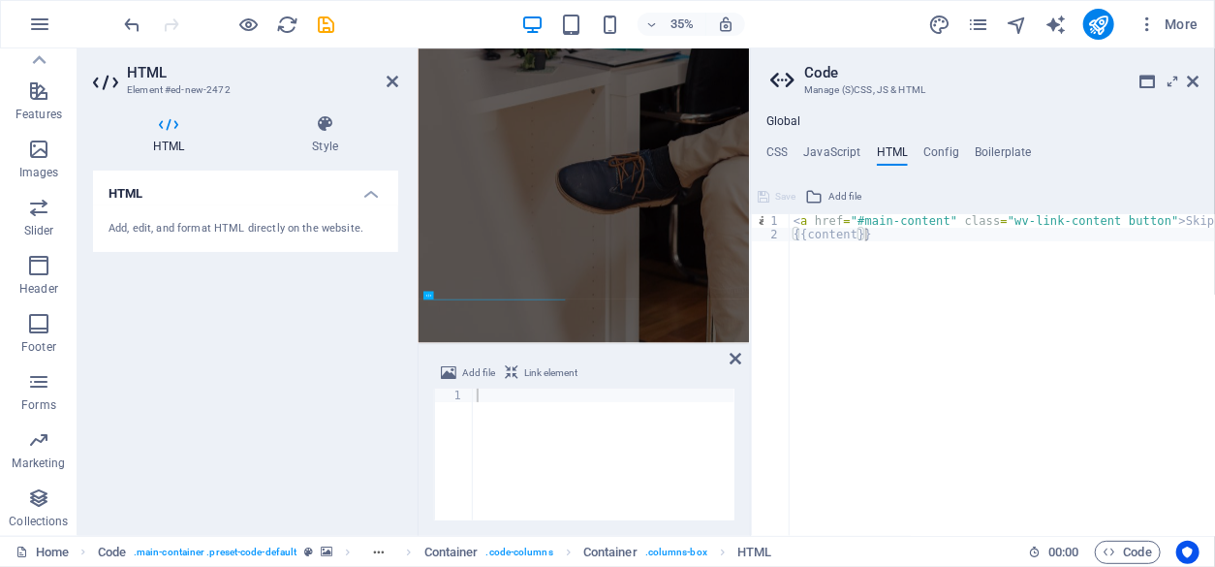
click at [136, 227] on div "Add, edit, and format HTML directly on the website." at bounding box center [245, 229] width 274 height 16
drag, startPoint x: 614, startPoint y: 481, endPoint x: 592, endPoint y: 477, distance: 22.8
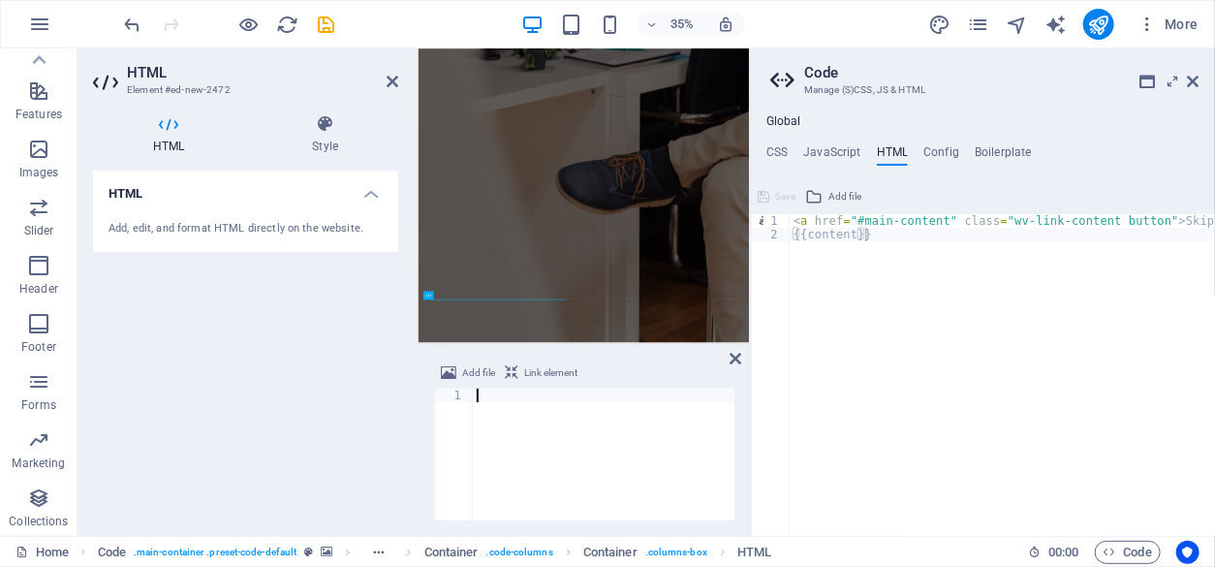
click at [592, 477] on div at bounding box center [603, 467] width 261 height 159
click at [535, 484] on div at bounding box center [603, 467] width 261 height 159
click at [393, 81] on icon at bounding box center [392, 81] width 12 height 15
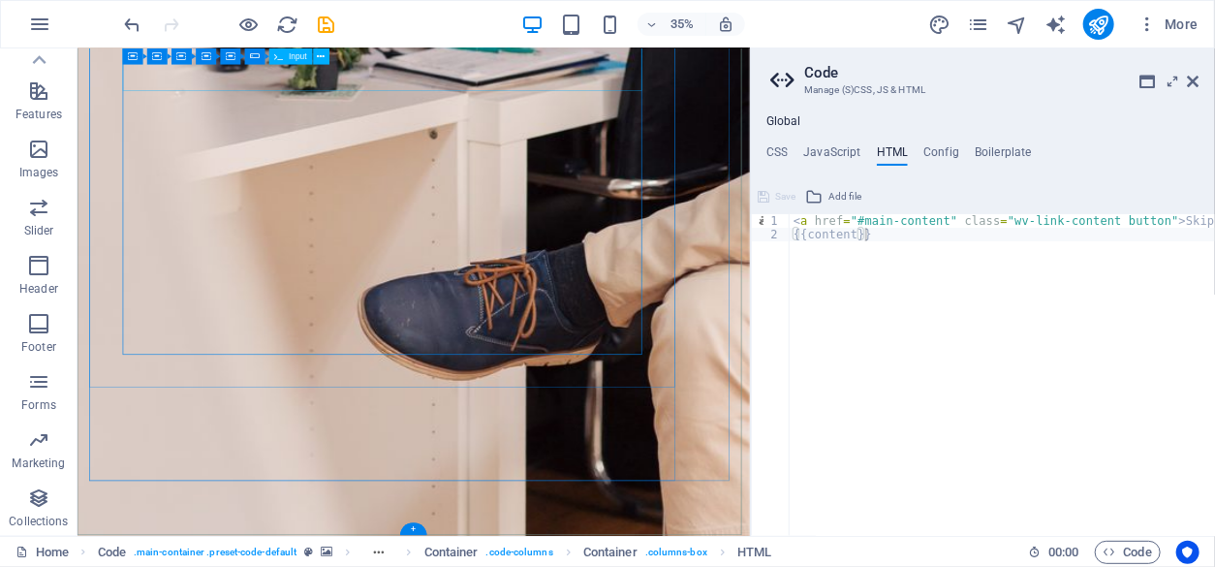
scroll to position [1396, 0]
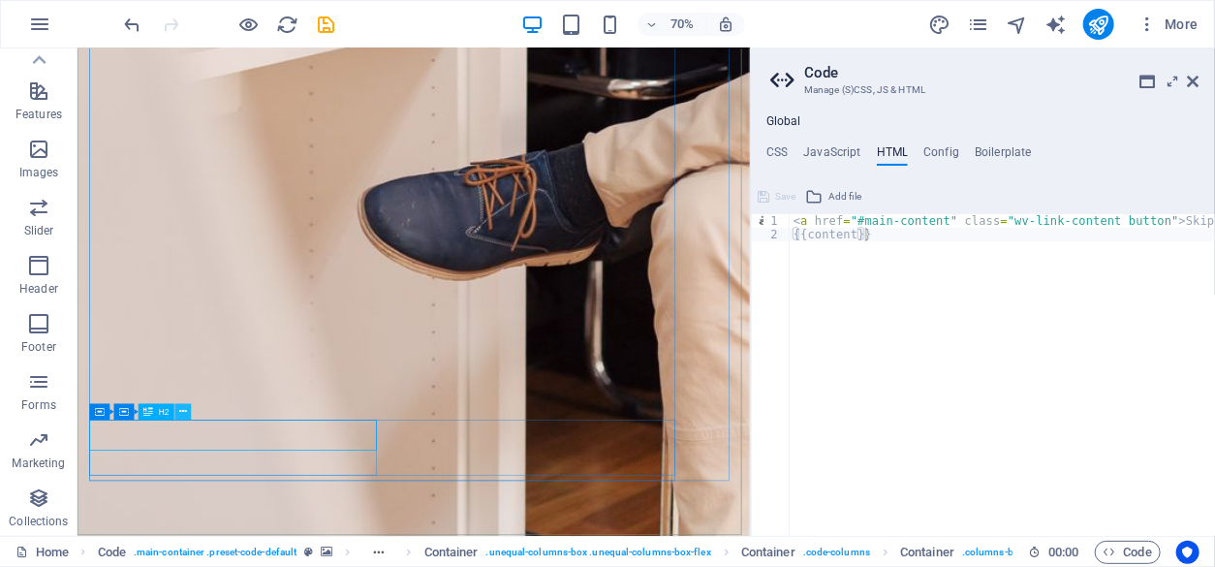
click at [182, 415] on icon at bounding box center [184, 412] width 8 height 15
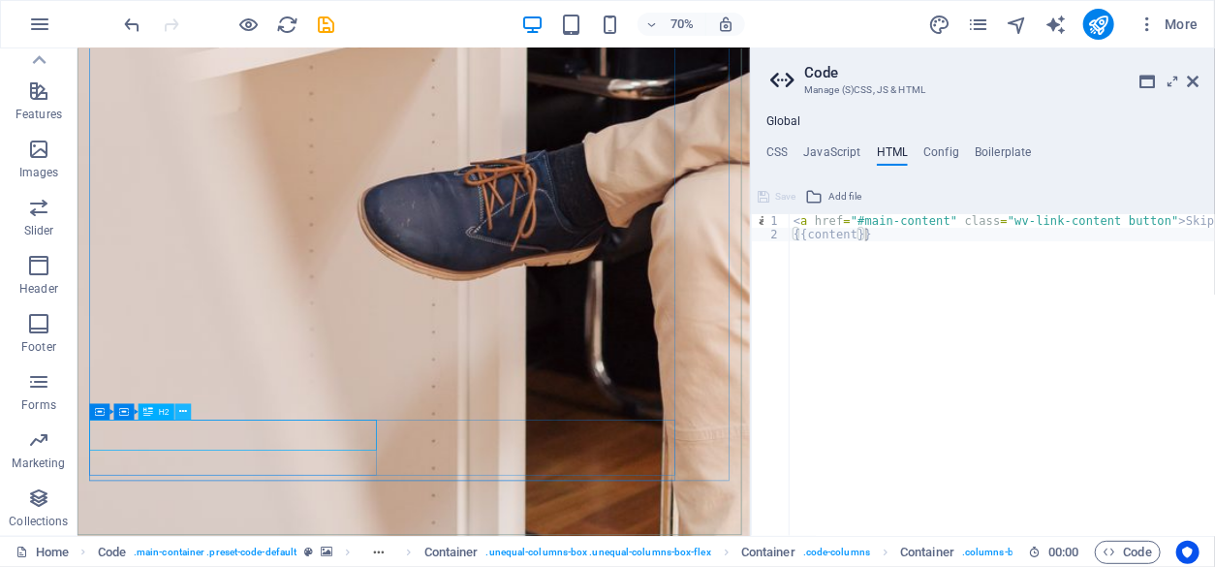
click at [184, 414] on icon at bounding box center [184, 412] width 8 height 15
click at [100, 414] on icon at bounding box center [100, 412] width 10 height 16
click at [163, 414] on button at bounding box center [159, 412] width 16 height 16
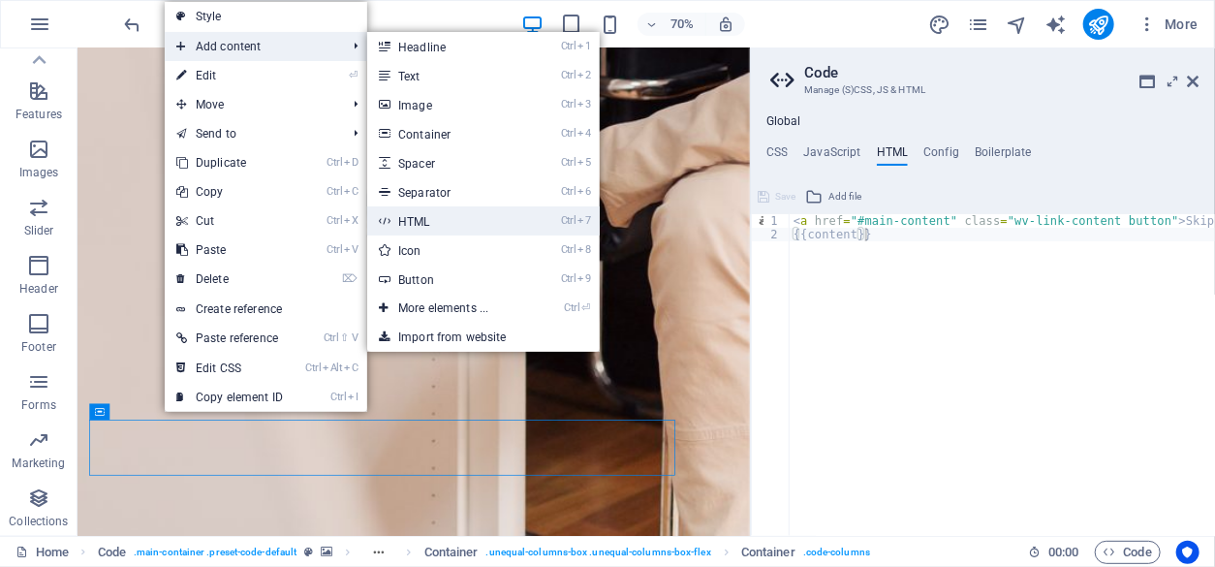
click at [442, 223] on link "Ctrl 7 HTML" at bounding box center [447, 220] width 160 height 29
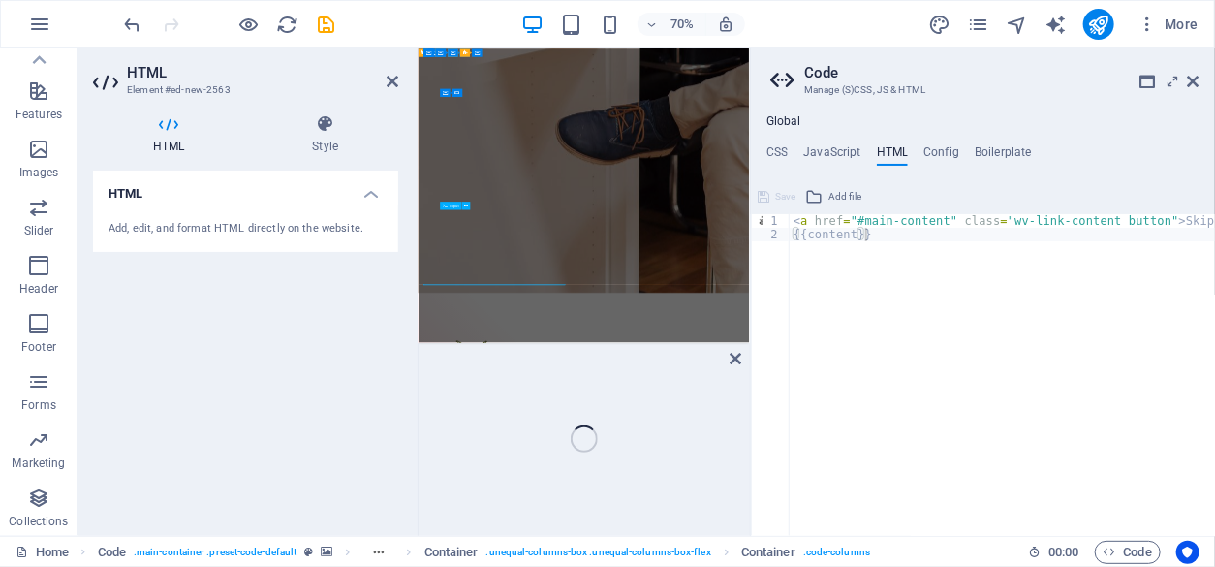
scroll to position [1254, 0]
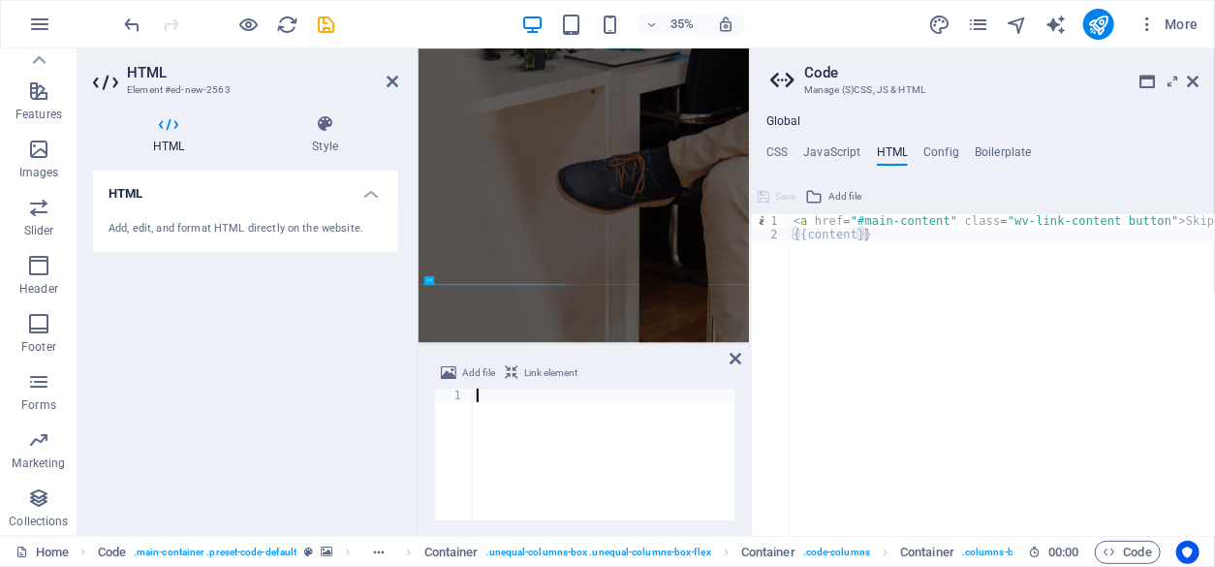
click at [483, 461] on div at bounding box center [603, 467] width 261 height 159
click at [302, 197] on h4 "HTML" at bounding box center [245, 187] width 305 height 35
click at [368, 196] on h4 "HTML" at bounding box center [245, 193] width 305 height 46
click at [337, 226] on div "Add, edit, and format HTML directly on the website." at bounding box center [245, 229] width 274 height 16
drag, startPoint x: 337, startPoint y: 226, endPoint x: 599, endPoint y: 449, distance: 344.1
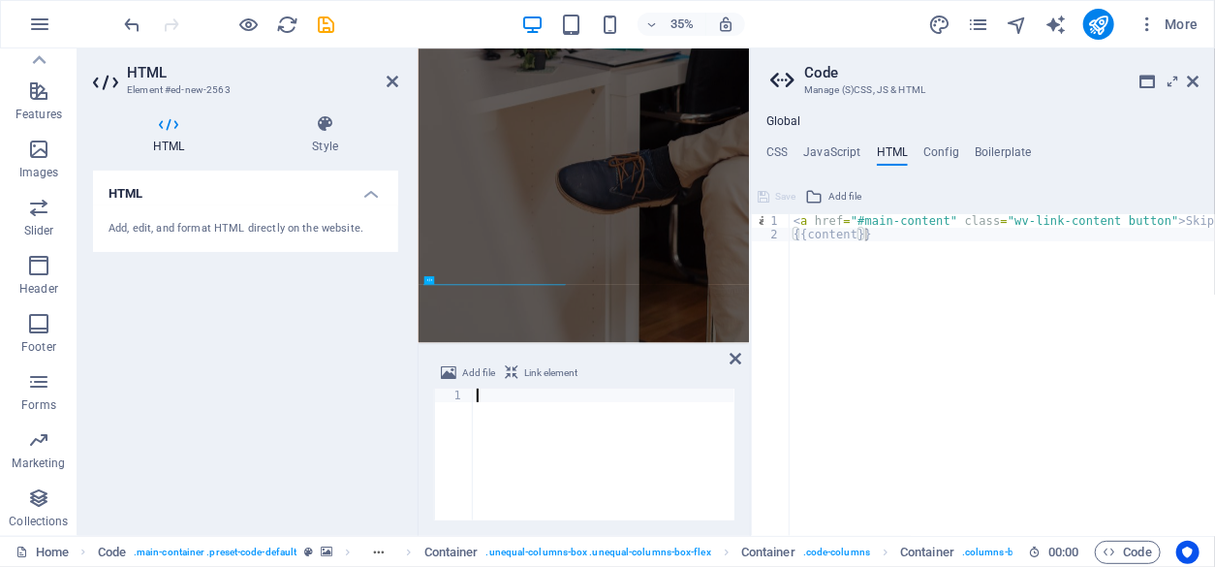
click at [599, 449] on div at bounding box center [603, 467] width 261 height 159
paste textarea "<script src="[URL][DOMAIN_NAME]" data-widget-id="wa_t19hq25or" async></script>"
type textarea "<script src="[URL][DOMAIN_NAME]" data-widget-id="wa_t19hq25or" async></script>"
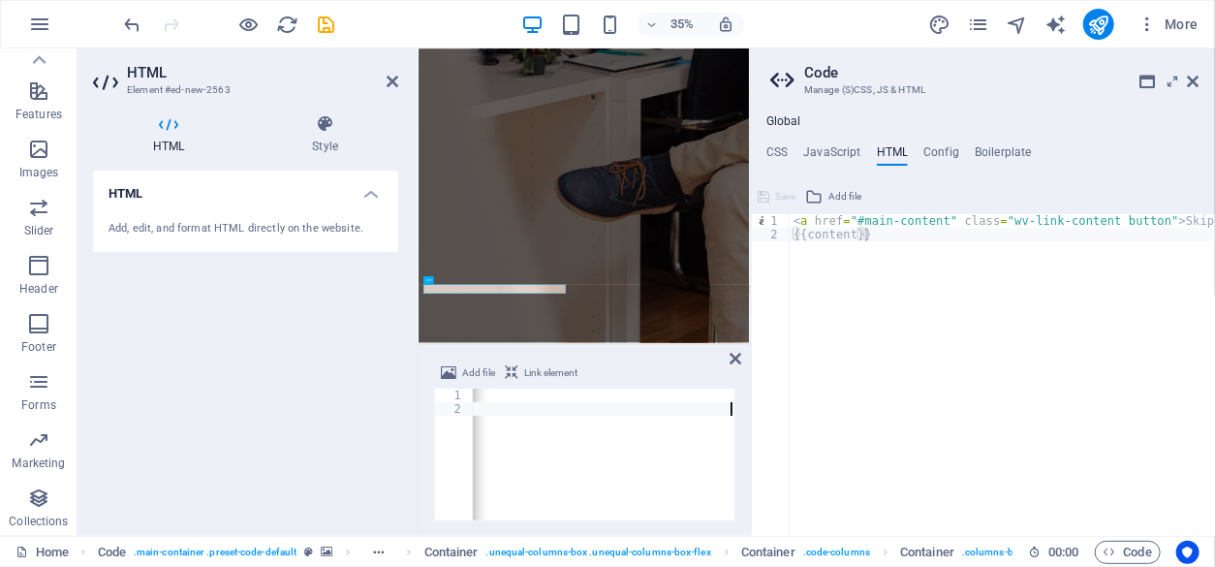
click at [320, 395] on div "HTML Add, edit, and format HTML directly on the website." at bounding box center [245, 345] width 305 height 350
click at [500, 451] on div "<!-- WhatsApp Chat Widget --> < script src = "[URL][DOMAIN_NAME]" data-widget-i…" at bounding box center [240, 465] width 987 height 155
click at [359, 433] on div "HTML Add, edit, and format HTML directly on the website." at bounding box center [245, 345] width 305 height 350
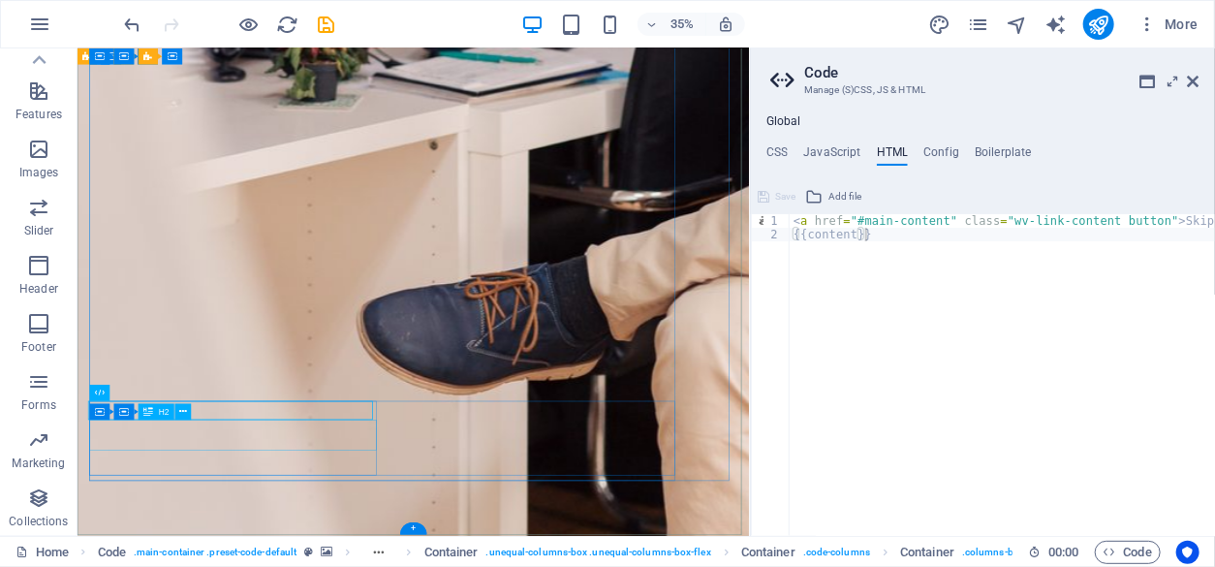
scroll to position [1423, 0]
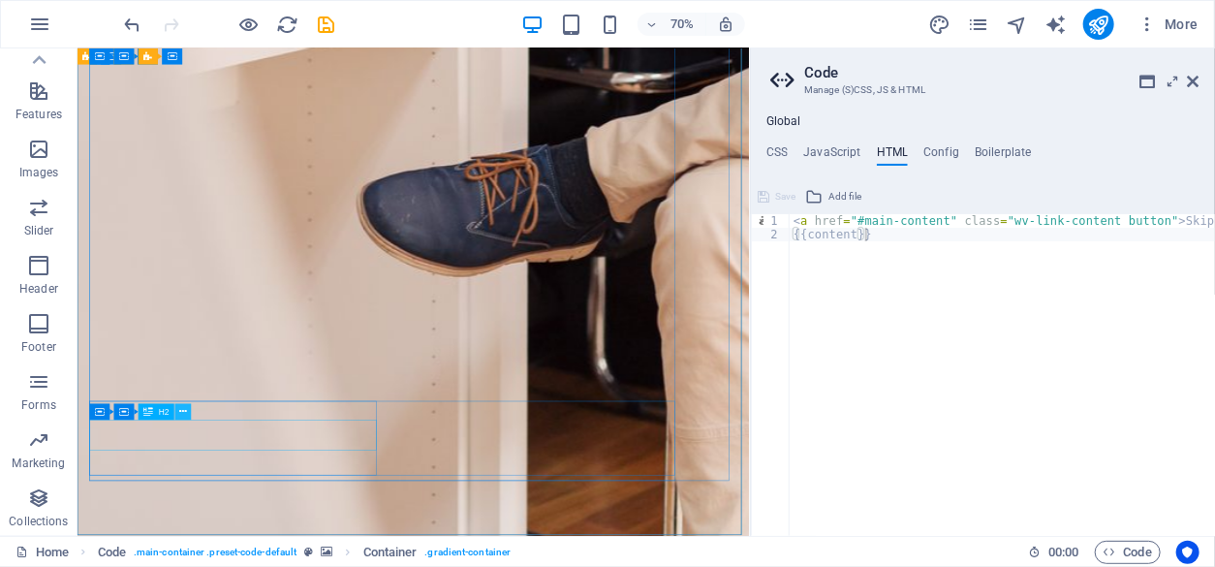
click at [186, 415] on icon at bounding box center [184, 412] width 8 height 15
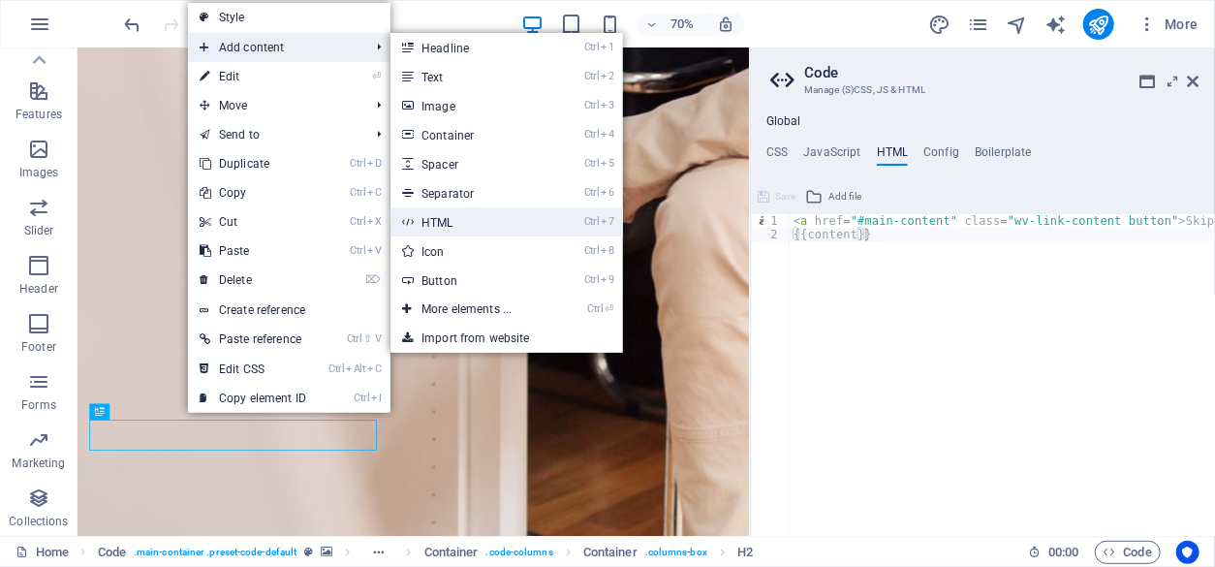
click at [456, 222] on link "Ctrl 7 HTML" at bounding box center [470, 221] width 160 height 29
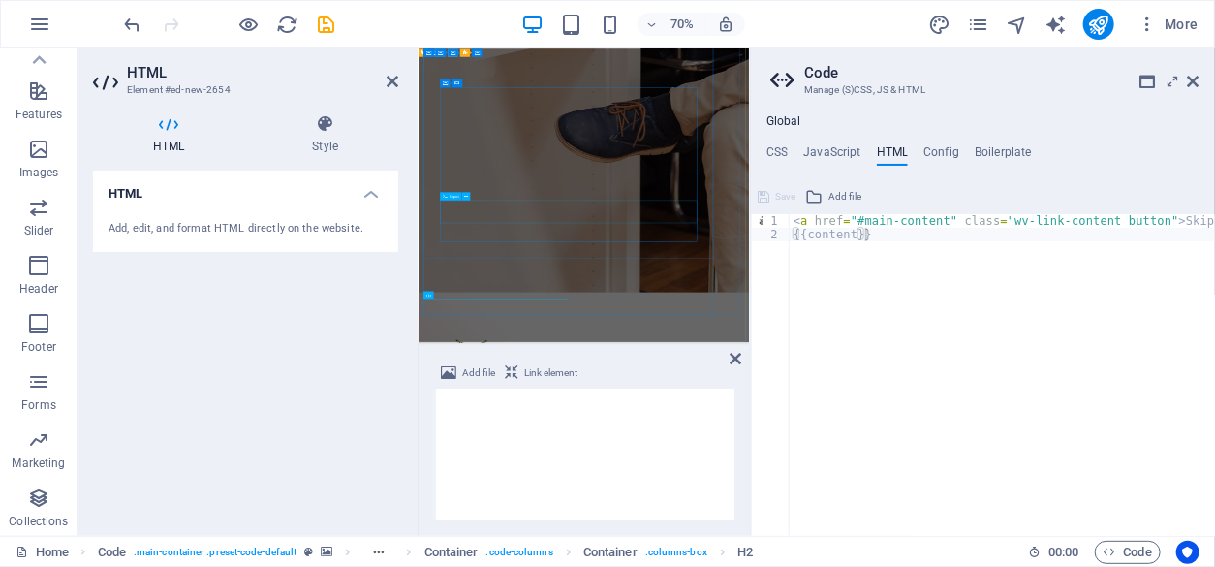
scroll to position [1281, 0]
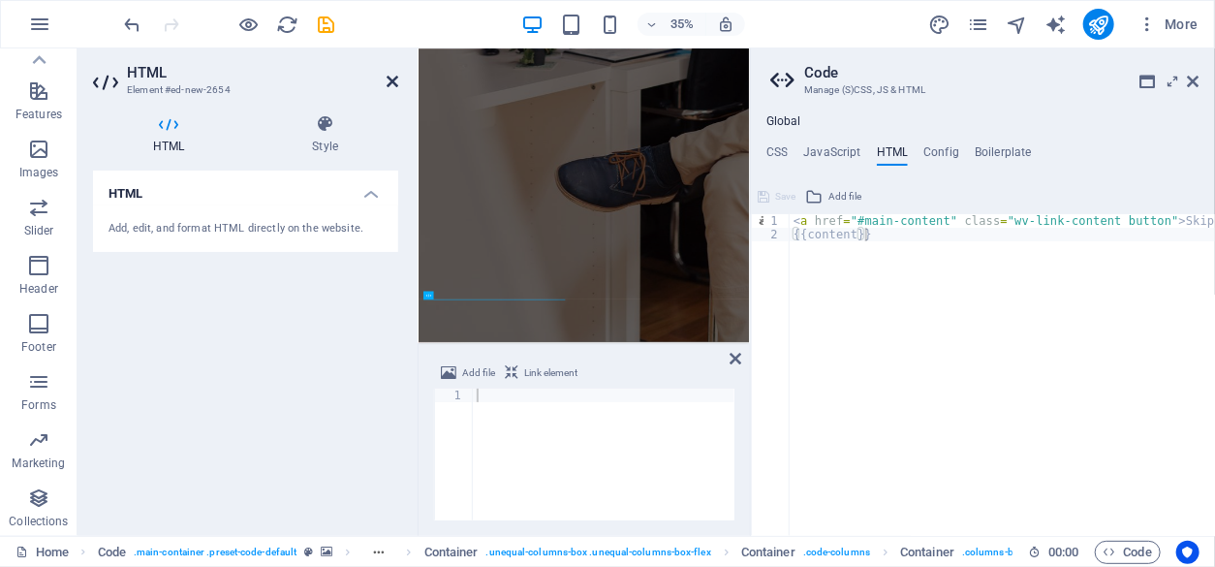
click at [388, 82] on icon at bounding box center [392, 81] width 12 height 15
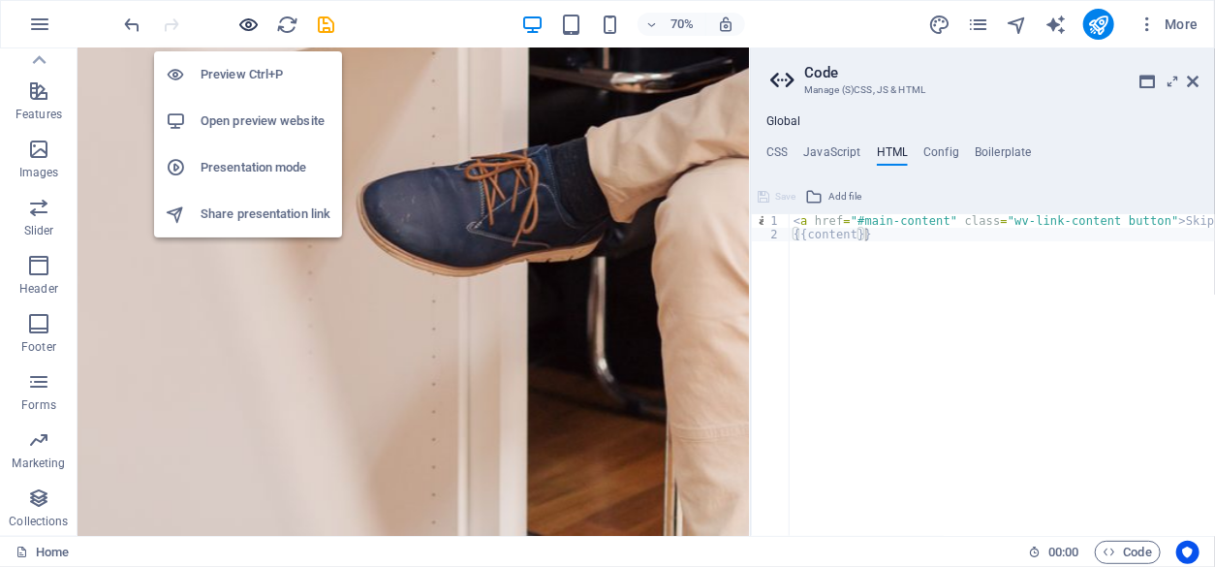
click at [252, 26] on icon "button" at bounding box center [249, 25] width 22 height 22
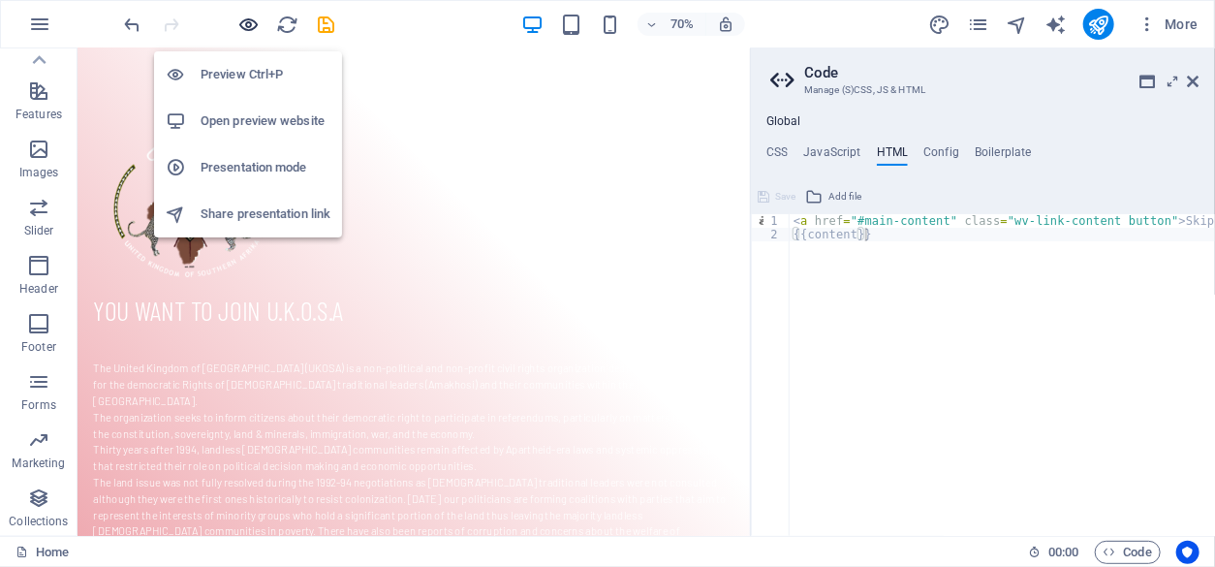
scroll to position [723, 0]
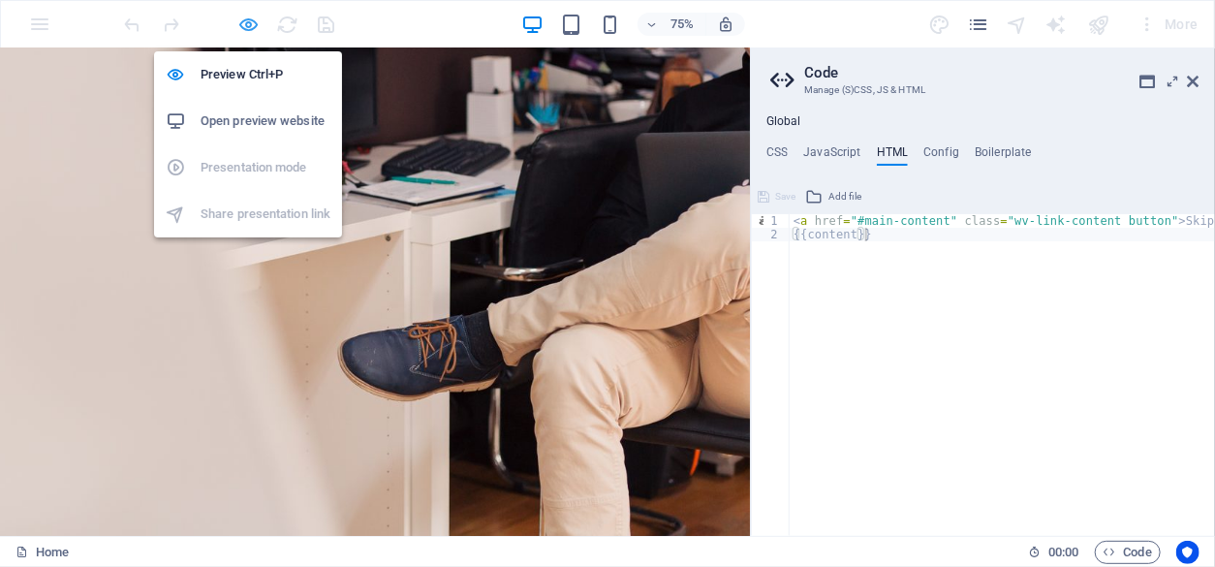
click at [254, 25] on icon "button" at bounding box center [249, 25] width 22 height 22
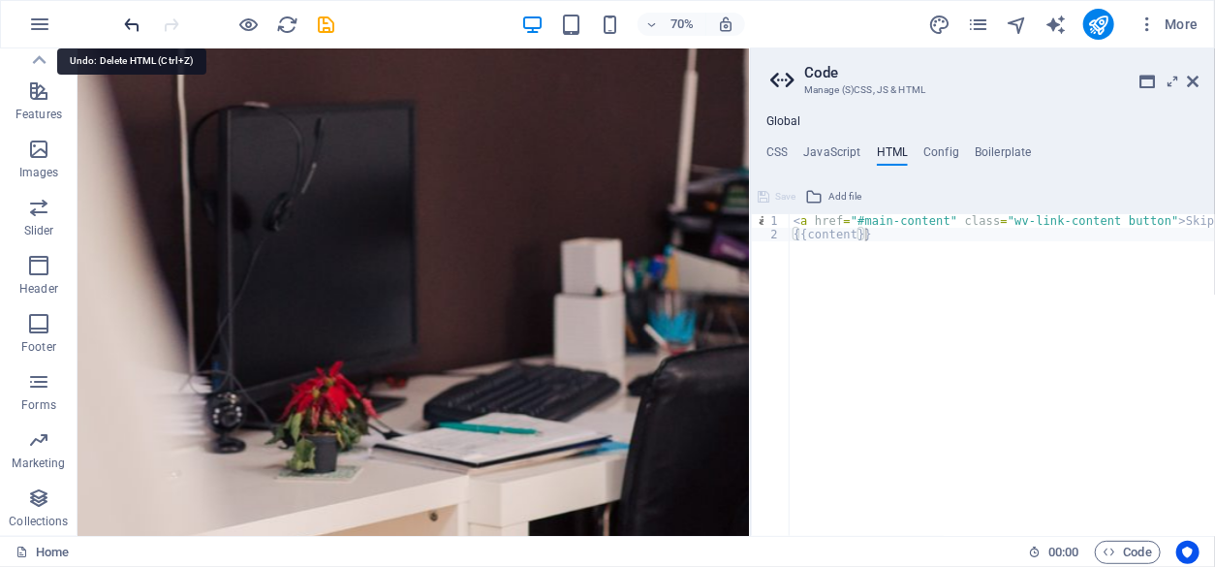
click at [126, 23] on icon "undo" at bounding box center [133, 25] width 22 height 22
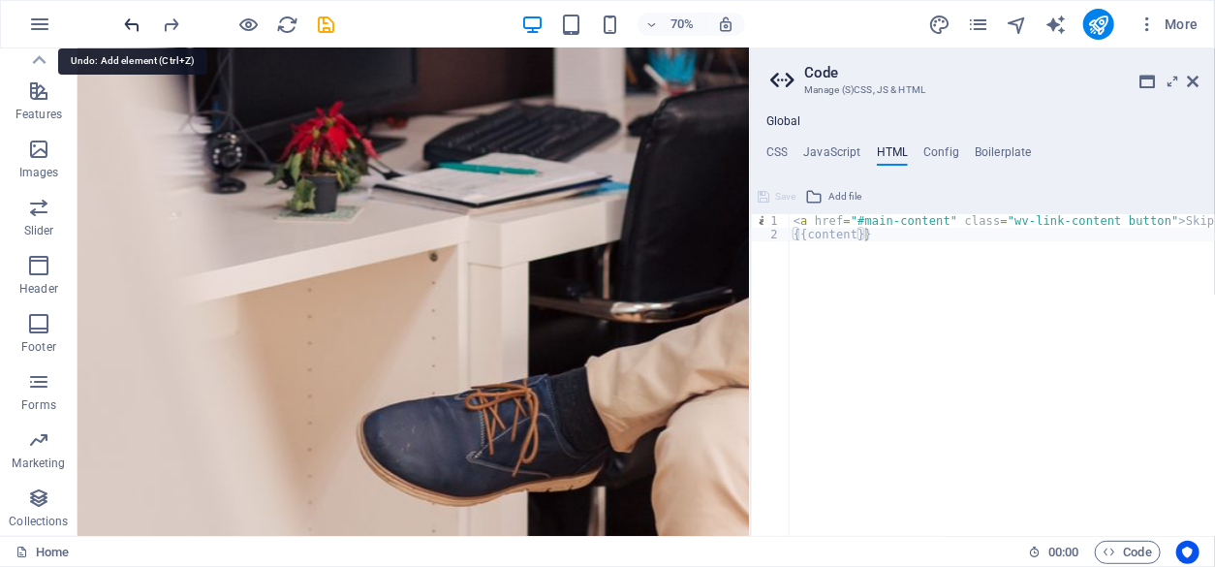
scroll to position [1423, 0]
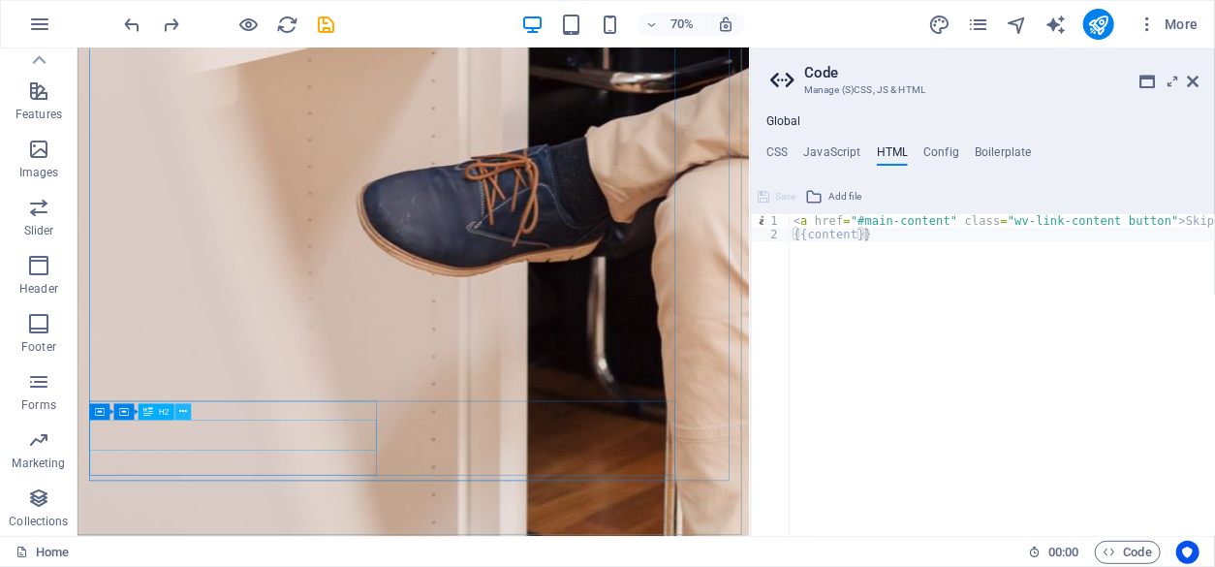
click at [181, 412] on icon at bounding box center [184, 412] width 8 height 15
